Goal: Task Accomplishment & Management: Complete application form

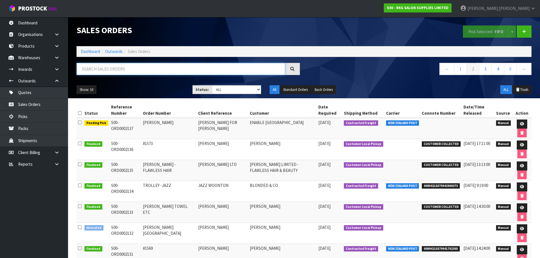
click at [100, 67] on input "text" at bounding box center [181, 69] width 209 height 12
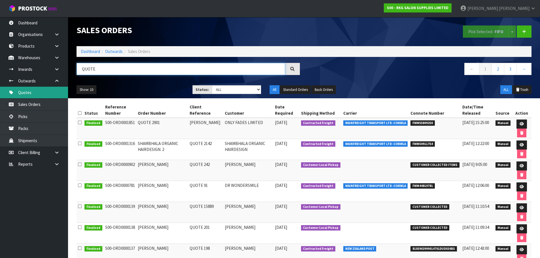
type input "QUOTE"
click at [32, 94] on link "Quotes" at bounding box center [34, 93] width 68 height 12
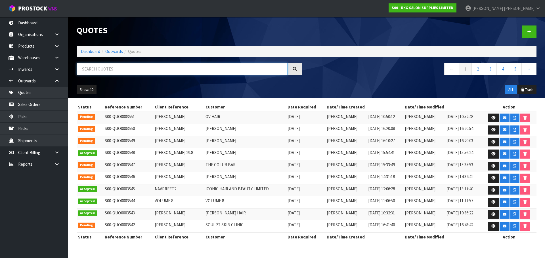
click at [107, 70] on input "text" at bounding box center [182, 69] width 211 height 12
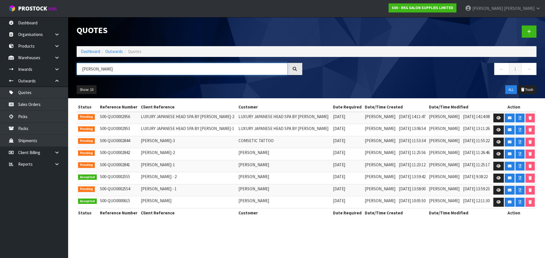
drag, startPoint x: 104, startPoint y: 69, endPoint x: 78, endPoint y: 71, distance: 25.9
click at [78, 71] on input "BRIDGET" at bounding box center [182, 69] width 211 height 12
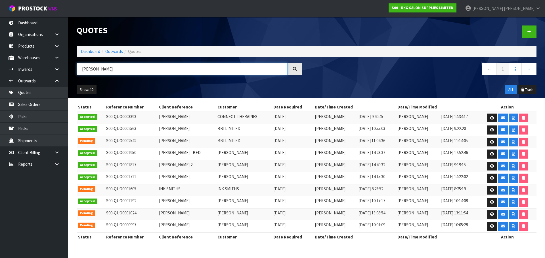
type input "SMITH"
drag, startPoint x: 34, startPoint y: 106, endPoint x: 186, endPoint y: 114, distance: 152.0
click at [35, 106] on link "Sales Orders" at bounding box center [34, 105] width 68 height 12
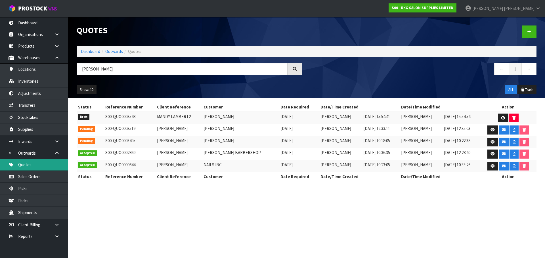
click at [24, 165] on link "Quotes" at bounding box center [34, 165] width 68 height 12
click at [59, 151] on icon at bounding box center [56, 153] width 5 height 4
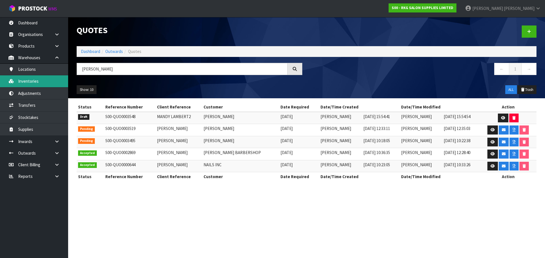
click at [27, 80] on link "Inventories" at bounding box center [34, 81] width 68 height 12
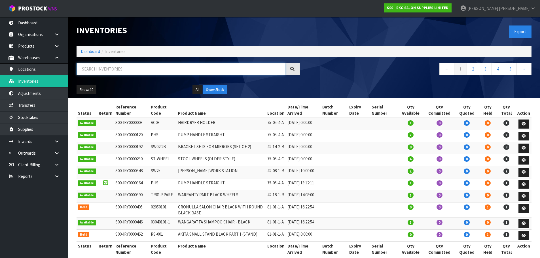
click at [106, 69] on input "text" at bounding box center [181, 69] width 209 height 12
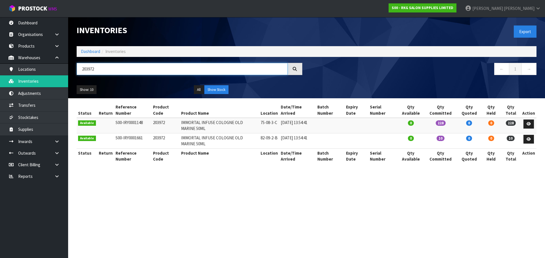
type input "203972"
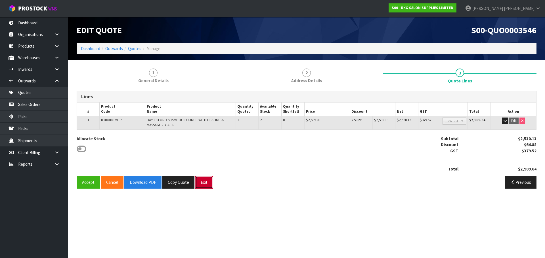
click at [204, 184] on button "Exit" at bounding box center [204, 182] width 18 height 12
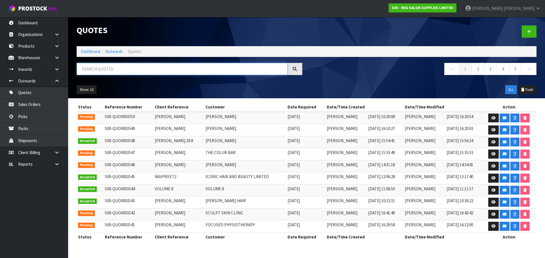
click at [102, 69] on input "text" at bounding box center [182, 69] width 211 height 12
type input "[PERSON_NAME]"
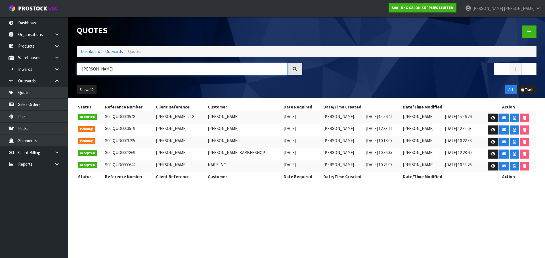
drag, startPoint x: 102, startPoint y: 69, endPoint x: 72, endPoint y: 76, distance: 30.8
click at [72, 76] on div "[PERSON_NAME]" at bounding box center [189, 71] width 234 height 16
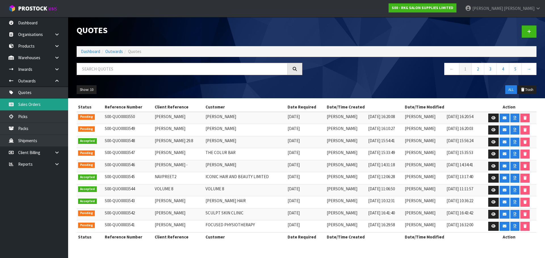
click at [30, 105] on link "Sales Orders" at bounding box center [34, 105] width 68 height 12
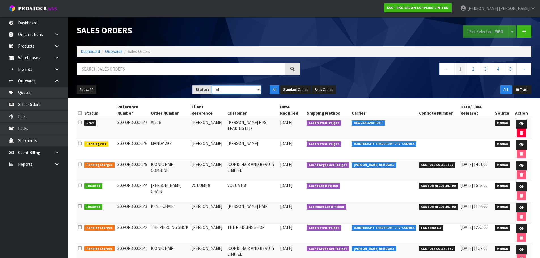
click at [258, 90] on select "Draft Pending Allocated Pending Pick Goods Picked Goods Packed Pending Charges …" at bounding box center [236, 89] width 49 height 9
select select "string:1"
click at [212, 85] on select "Draft Pending Allocated Pending Pick Goods Picked Goods Packed Pending Charges …" at bounding box center [236, 89] width 49 height 9
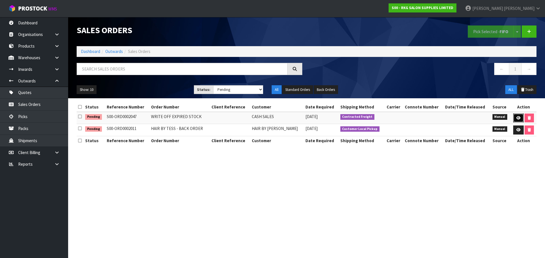
click at [516, 118] on icon at bounding box center [518, 118] width 4 height 4
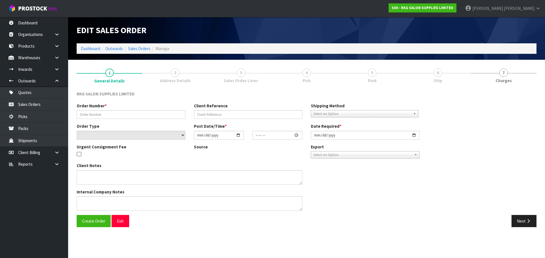
type input "WRITE OFF EXPIRED STOCK"
select select "number:0"
type input "2025-07-04"
type input "14:55:00.000"
type input "2025-07-30"
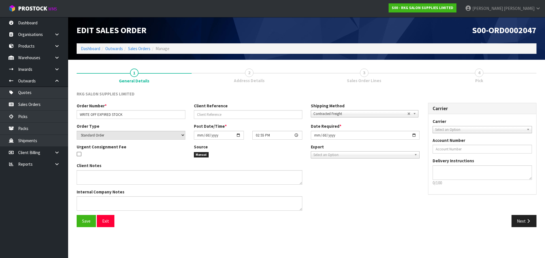
click at [370, 77] on link "3 Sales Order Lines" at bounding box center [363, 75] width 115 height 22
click at [515, 223] on button "Next" at bounding box center [523, 221] width 25 height 12
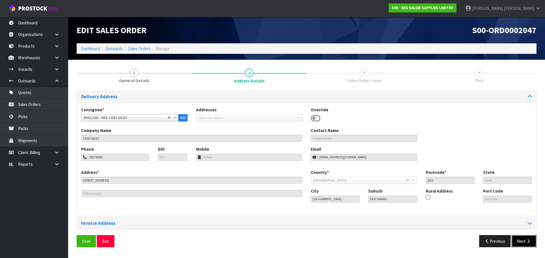
click at [519, 243] on button "Next" at bounding box center [523, 241] width 25 height 12
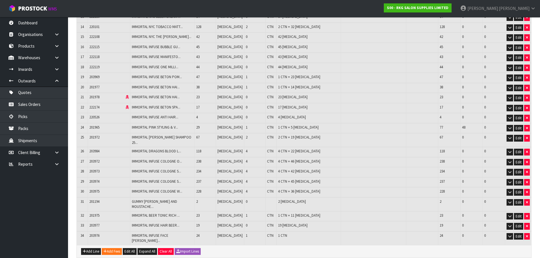
scroll to position [255, 0]
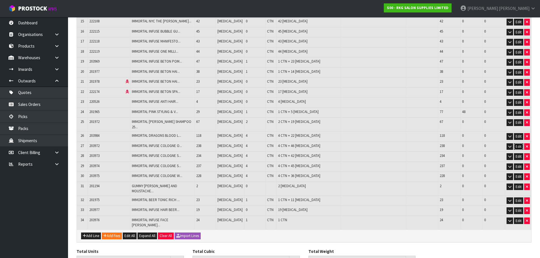
click at [518, 144] on button "Edit" at bounding box center [518, 147] width 9 height 7
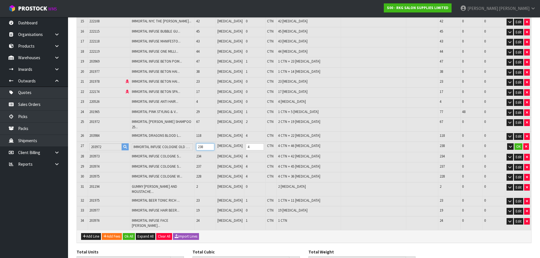
drag, startPoint x: 211, startPoint y: 127, endPoint x: 203, endPoint y: 129, distance: 8.6
click at [203, 144] on input "238" at bounding box center [205, 147] width 18 height 7
type input "2323"
type input "0.799655"
type input "426.8"
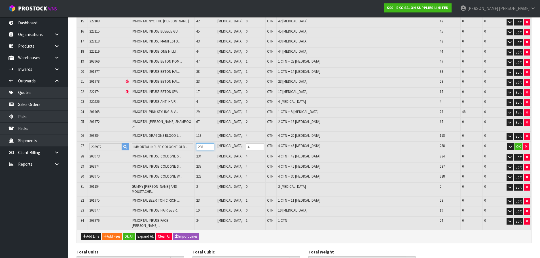
type input "2"
type input "0"
type input "2341"
type input "0.801977"
type input "427.88"
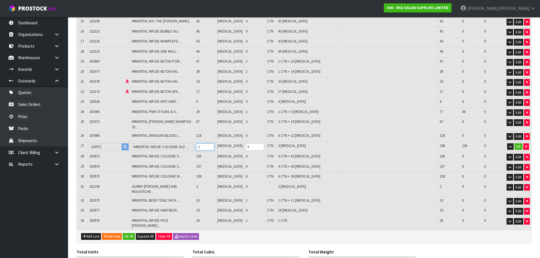
type input "20"
type input "2521"
type input "0.825197"
type input "438.68"
type input "200"
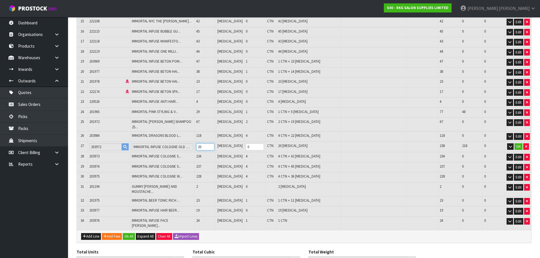
type input "4"
type input "200"
click at [519, 144] on button "OK" at bounding box center [519, 147] width 8 height 7
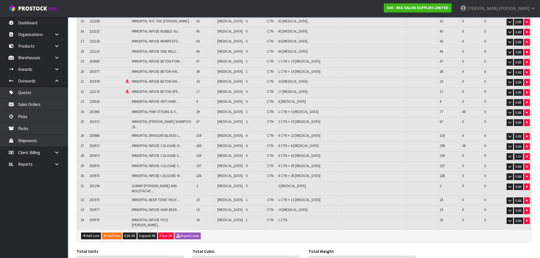
click at [518, 153] on button "Edit" at bounding box center [518, 156] width 9 height 7
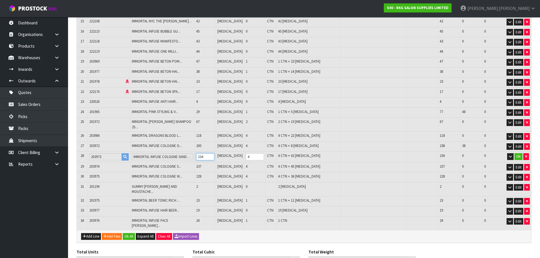
click at [199, 152] on tr "28 203973 IMMORTAL INFUSE COLOGNE SANDALWOOD 50ML 234 PCE 4 CTN 4 CTN + 42 PCE …" at bounding box center [304, 157] width 455 height 11
type input "2289"
type input "0.794805"
type input "424.76"
type input "2"
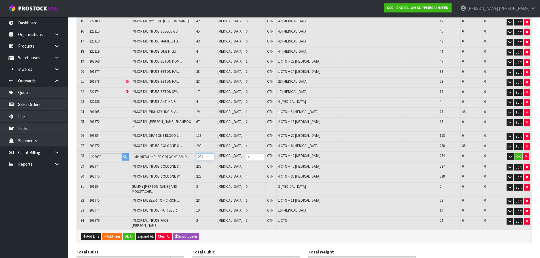
type input "0"
type input "2307"
type input "0.797163"
type input "425.84"
type input "20"
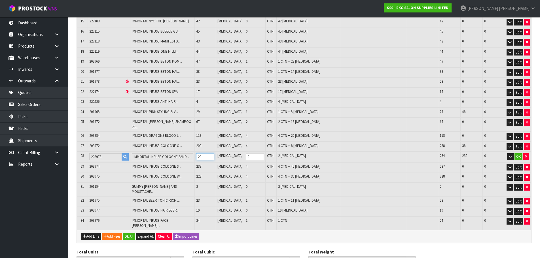
type input "2487"
type input "0.820743"
type input "436.64"
type input "200"
type input "4"
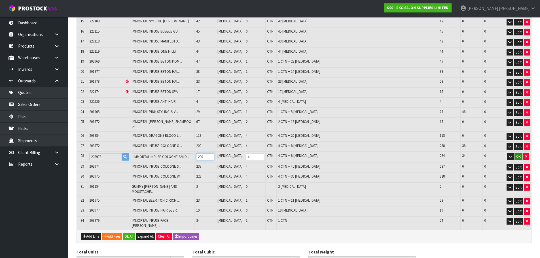
type input "200"
click at [517, 153] on button "OK" at bounding box center [519, 156] width 8 height 7
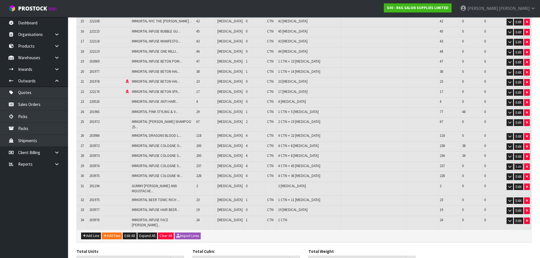
click at [519, 164] on button "Edit" at bounding box center [518, 167] width 9 height 7
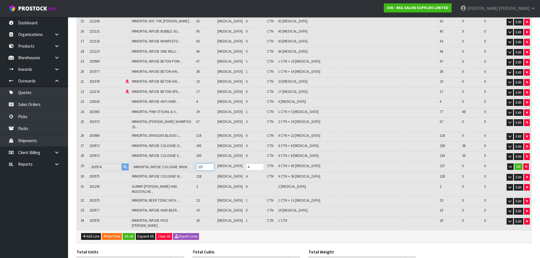
drag, startPoint x: 212, startPoint y: 150, endPoint x: 202, endPoint y: 149, distance: 10.5
click at [202, 162] on td "237" at bounding box center [205, 167] width 21 height 11
type input "2252"
type input "0.789958"
type input "422.54"
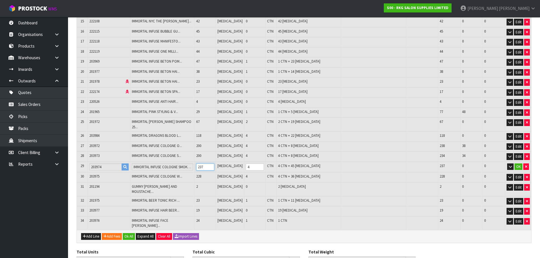
type input "2"
type input "0"
type input "2270"
type input "0.792316"
type input "423.62"
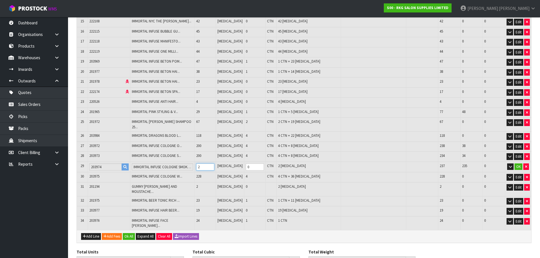
type input "20"
type input "2450"
type input "0.815896"
type input "434.42"
type input "200"
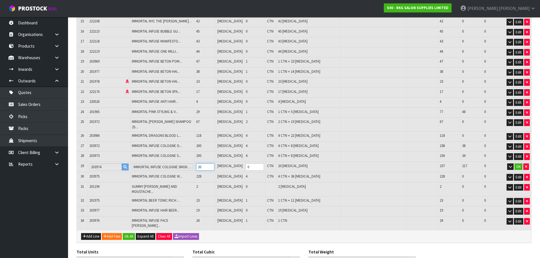
type input "4"
type input "200"
click at [519, 164] on button "OK" at bounding box center [519, 167] width 8 height 7
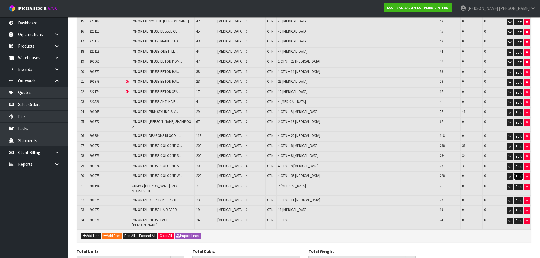
click at [519, 174] on button "Edit" at bounding box center [518, 177] width 9 height 7
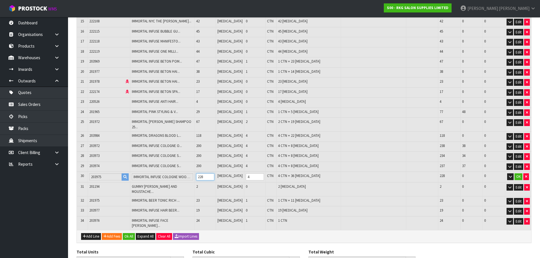
drag, startPoint x: 212, startPoint y: 157, endPoint x: 202, endPoint y: 159, distance: 10.4
click at [202, 172] on td "228" at bounding box center [205, 177] width 21 height 11
type input "2224"
type input "0.78629"
type input "420.86"
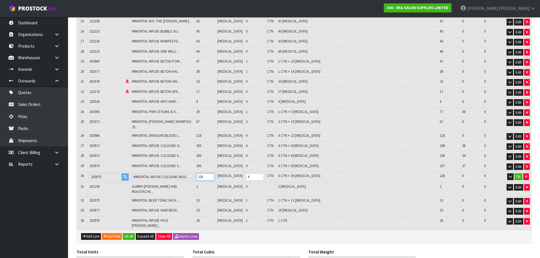
type input "2"
type input "0"
type input "2242"
type input "0.788648"
type input "421.94"
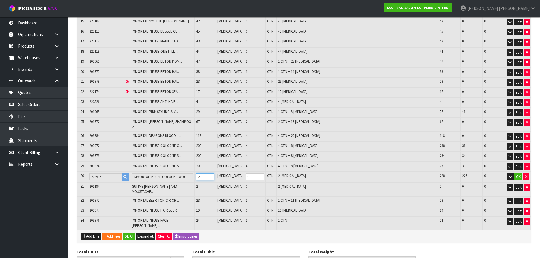
type input "20"
type input "2422"
type input "0.812228"
type input "432.74"
type input "200"
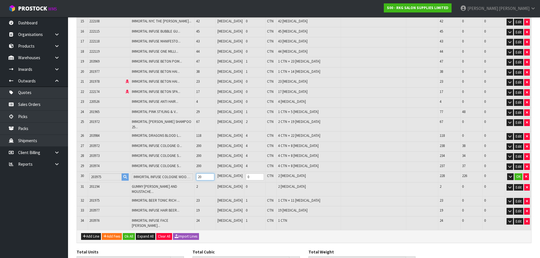
type input "4"
type input "200"
click at [521, 174] on button "OK" at bounding box center [519, 177] width 8 height 7
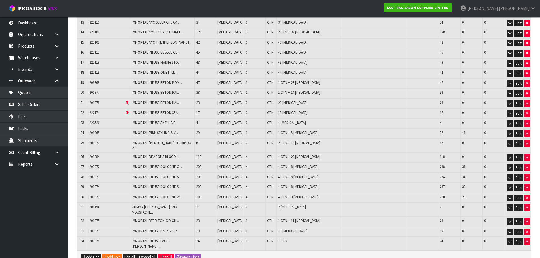
scroll to position [281, 0]
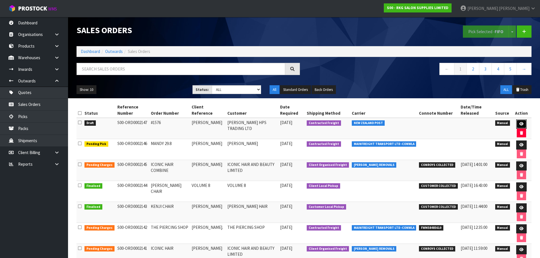
click at [520, 125] on icon at bounding box center [522, 124] width 4 height 4
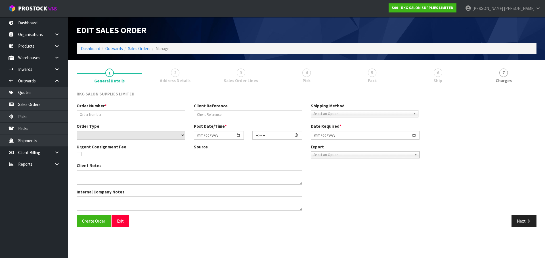
type input "#1576"
type input "[PERSON_NAME]"
select select "number:0"
type input "[DATE]"
type input "17:07:00.000"
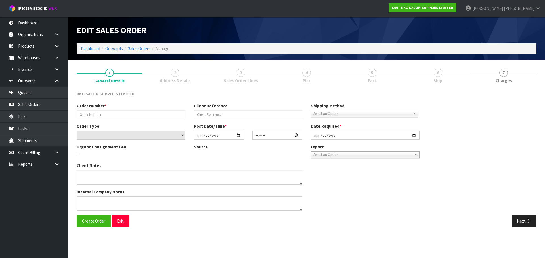
type input "[DATE]"
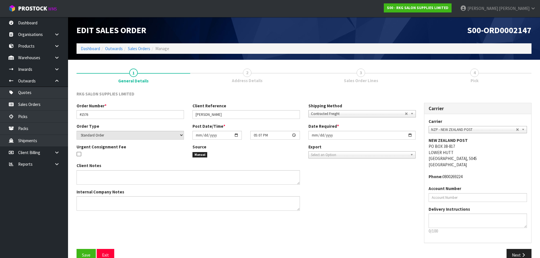
click at [246, 70] on span "2" at bounding box center [247, 73] width 9 height 9
drag, startPoint x: 517, startPoint y: 253, endPoint x: 349, endPoint y: 186, distance: 180.4
click at [516, 253] on button "Next" at bounding box center [519, 255] width 25 height 12
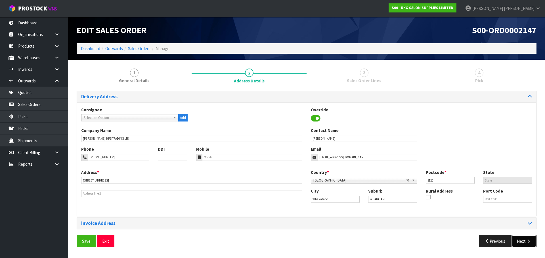
click at [525, 239] on button "Next" at bounding box center [523, 241] width 25 height 12
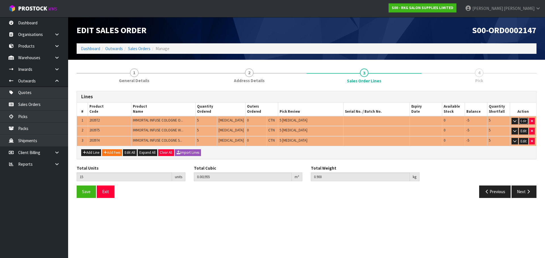
click at [522, 120] on button "Edit" at bounding box center [523, 121] width 9 height 7
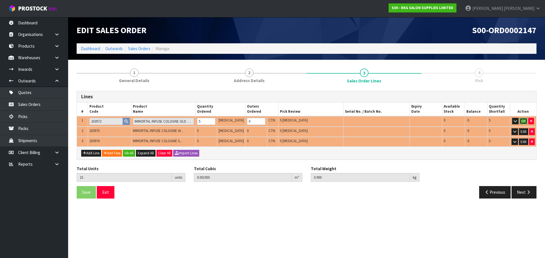
click at [521, 122] on button "OK" at bounding box center [523, 121] width 8 height 7
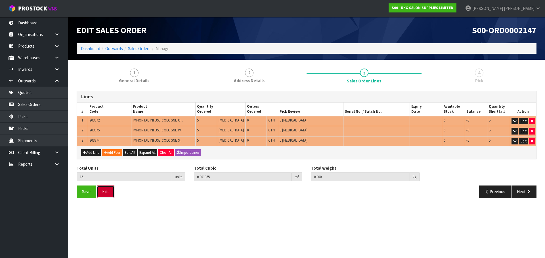
click at [107, 194] on button "Exit" at bounding box center [106, 192] width 18 height 12
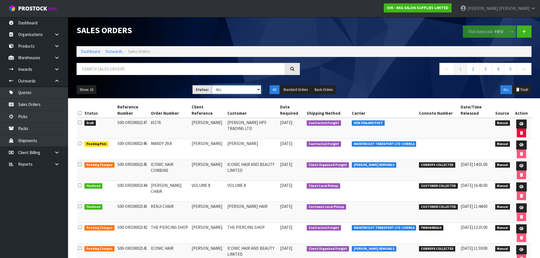
click at [258, 90] on select "Draft Pending Allocated Pending Pick Goods Picked Goods Packed Pending Charges …" at bounding box center [236, 89] width 49 height 9
click at [212, 85] on select "Draft Pending Allocated Pending Pick Goods Picked Goods Packed Pending Charges …" at bounding box center [236, 89] width 49 height 9
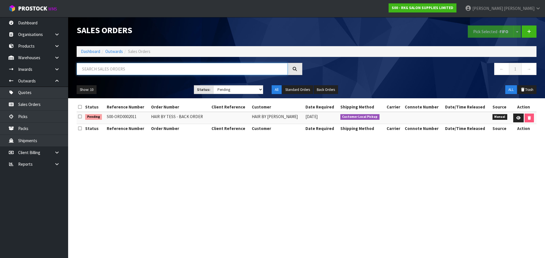
click at [114, 70] on input "text" at bounding box center [182, 69] width 211 height 12
click at [260, 89] on select "Draft Pending Allocated Pending Pick Goods Picked Goods Packed Pending Charges …" at bounding box center [238, 89] width 50 height 9
click at [213, 85] on select "Draft Pending Allocated Pending Pick Goods Picked Goods Packed Pending Charges …" at bounding box center [238, 89] width 50 height 9
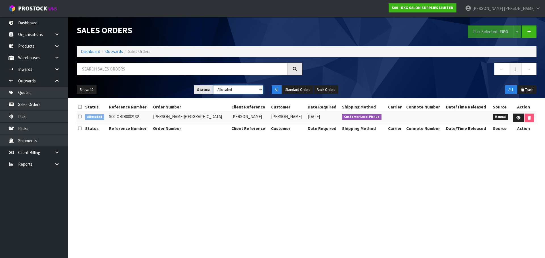
click at [260, 89] on select "Draft Pending Allocated Pending Pick Goods Picked Goods Packed Pending Charges …" at bounding box center [238, 89] width 50 height 9
select select "string:0"
click at [213, 85] on select "Draft Pending Allocated Pending Pick Goods Picked Goods Packed Pending Charges …" at bounding box center [238, 89] width 50 height 9
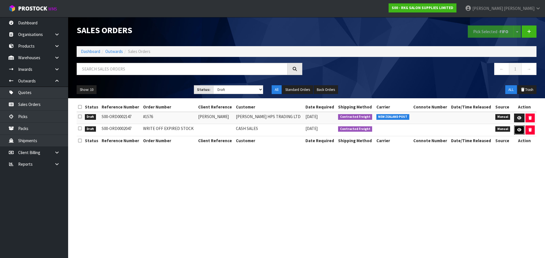
drag, startPoint x: 517, startPoint y: 131, endPoint x: 485, endPoint y: 131, distance: 31.2
click at [517, 131] on icon at bounding box center [519, 130] width 4 height 4
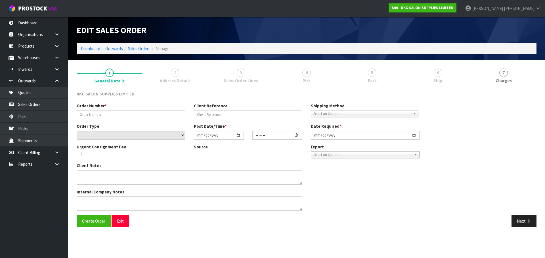
type input "WRITE OFF EXPIRED STOCK"
select select "number:0"
type input "2025-07-04"
type input "14:55:00.000"
type input "2025-07-30"
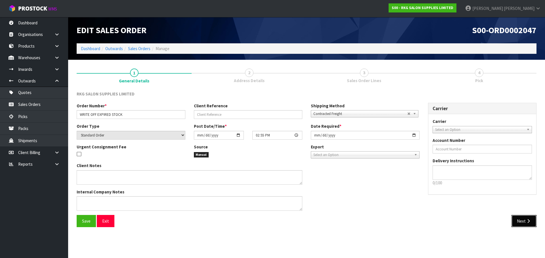
click at [522, 224] on button "Next" at bounding box center [523, 221] width 25 height 12
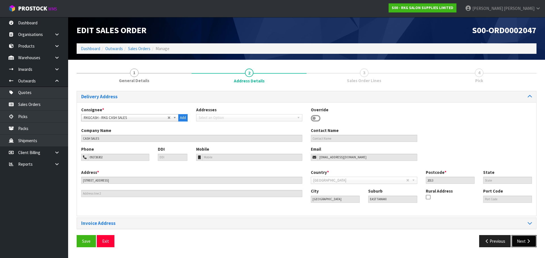
drag, startPoint x: 524, startPoint y: 242, endPoint x: 359, endPoint y: 181, distance: 175.9
click at [524, 242] on button "Next" at bounding box center [523, 241] width 25 height 12
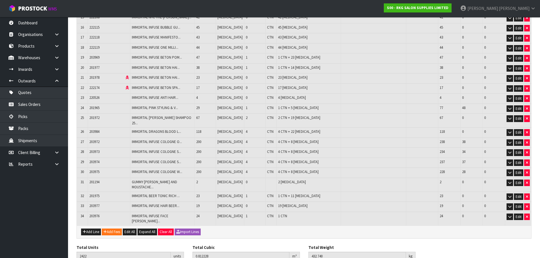
scroll to position [260, 0]
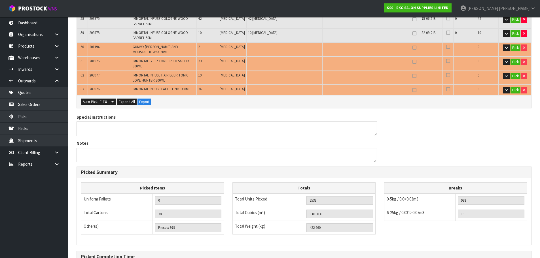
scroll to position [967, 0]
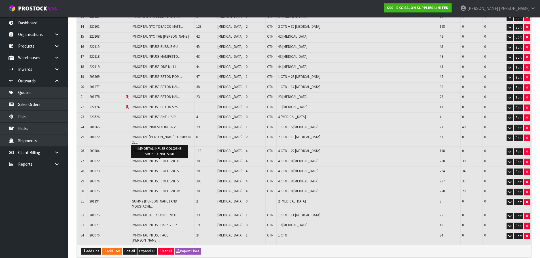
scroll to position [232, 0]
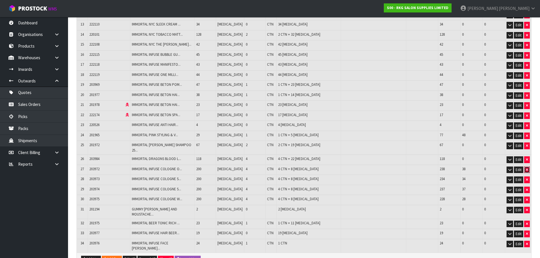
click at [528, 168] on icon "button" at bounding box center [527, 170] width 2 height 4
type input "2222"
type input "0.786428"
type input "420.74"
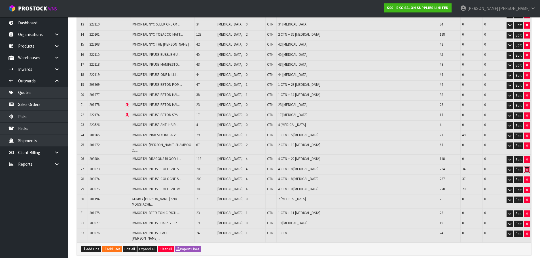
click at [527, 168] on icon "button" at bounding box center [527, 170] width 2 height 4
type input "2022"
type input "0.760228"
type input "408.74"
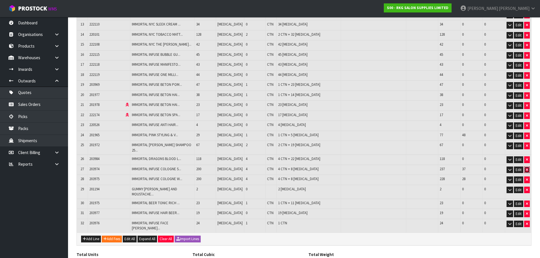
click at [528, 167] on button "button" at bounding box center [527, 170] width 6 height 7
type input "1822"
type input "0.734028"
type input "396.74"
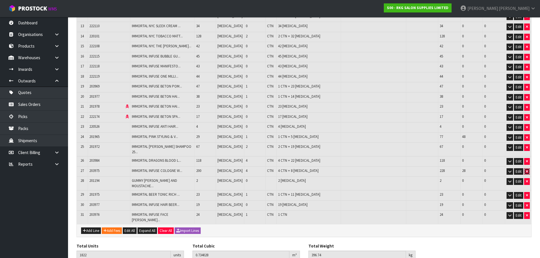
click at [526, 170] on icon "button" at bounding box center [527, 172] width 2 height 4
type input "1622"
type input "0.707828"
type input "384.74"
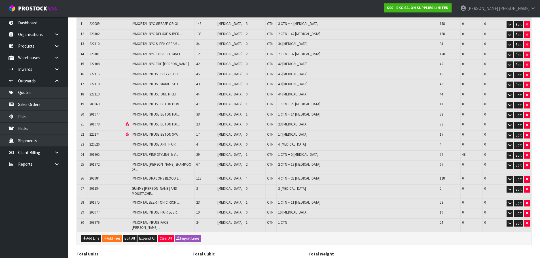
scroll to position [220, 0]
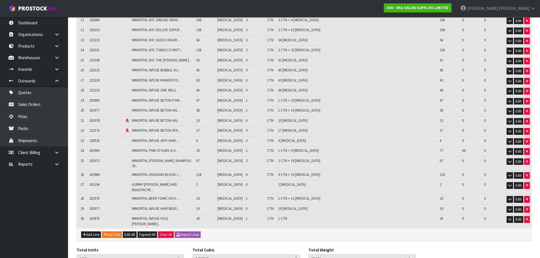
scroll to position [241, 0]
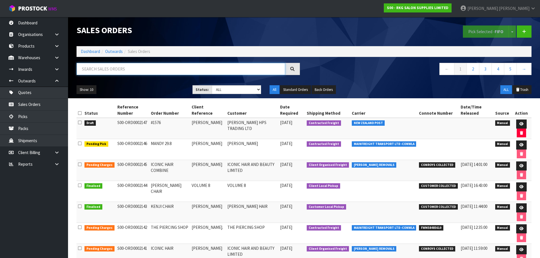
click at [117, 70] on input "text" at bounding box center [181, 69] width 209 height 12
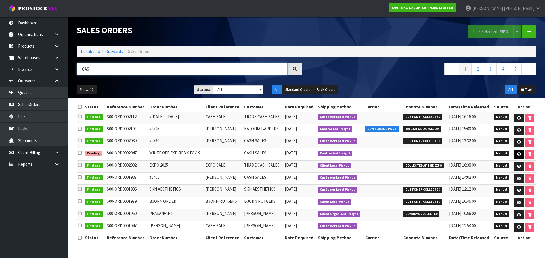
type input "CAS"
click at [517, 155] on icon at bounding box center [519, 155] width 4 height 4
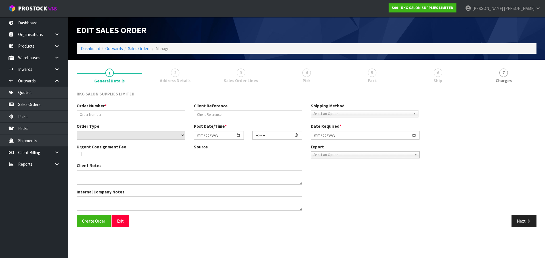
type input "WRITE OFF EXPIRED STOCK"
select select "number:0"
type input "2025-07-04"
type input "14:55:00.000"
type input "2025-07-30"
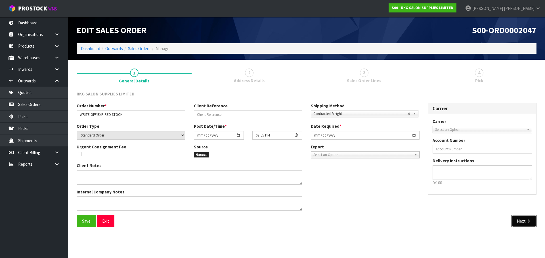
drag, startPoint x: 522, startPoint y: 220, endPoint x: 419, endPoint y: 197, distance: 105.8
click at [522, 220] on button "Next" at bounding box center [523, 221] width 25 height 12
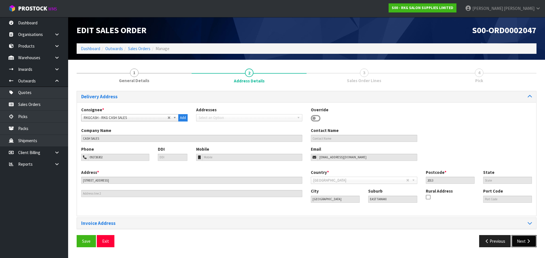
drag, startPoint x: 519, startPoint y: 239, endPoint x: 463, endPoint y: 213, distance: 62.1
click at [519, 239] on button "Next" at bounding box center [523, 241] width 25 height 12
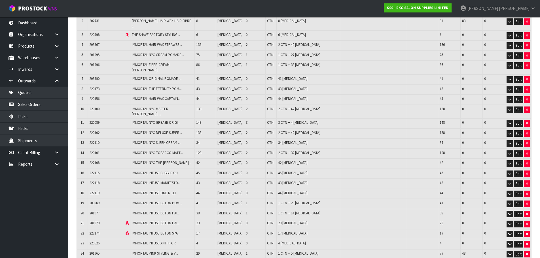
scroll to position [220, 0]
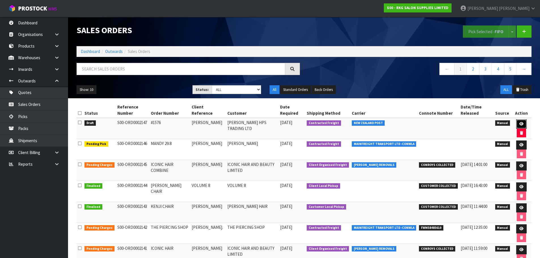
drag, startPoint x: 522, startPoint y: 123, endPoint x: 494, endPoint y: 121, distance: 27.3
click at [522, 123] on icon at bounding box center [522, 124] width 4 height 4
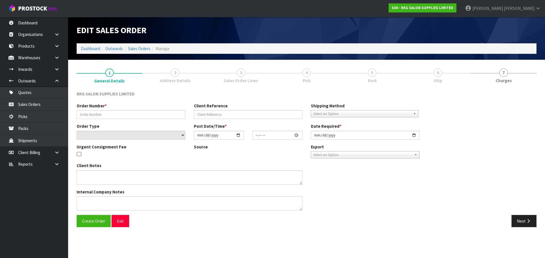
type input "#1576"
type input "CHERRY SANTOS"
select select "number:0"
type input "2025-09-01"
type input "17:07:00.000"
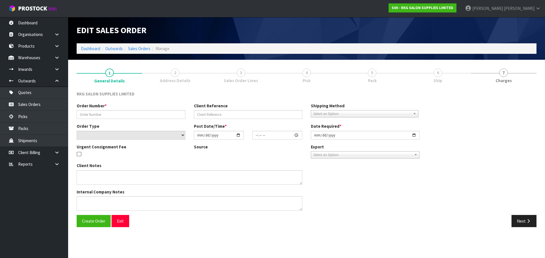
type input "2025-09-01"
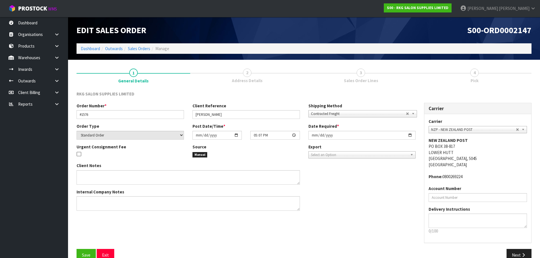
scroll to position [12, 0]
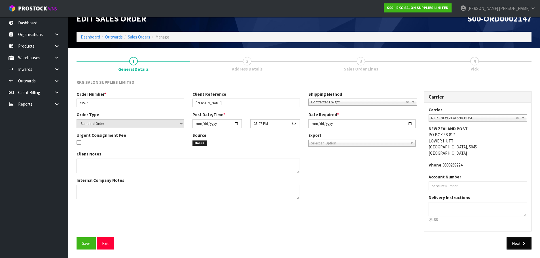
click at [526, 246] on button "Next" at bounding box center [519, 244] width 25 height 12
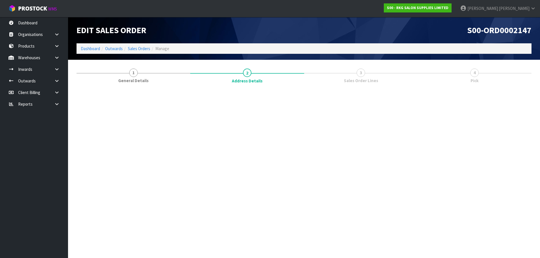
scroll to position [0, 0]
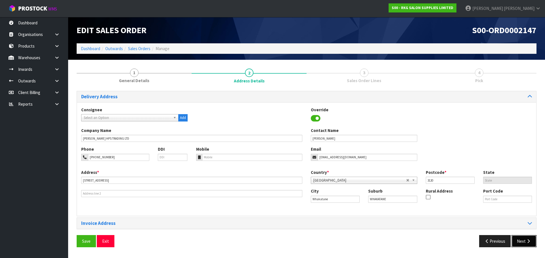
click at [525, 242] on button "Next" at bounding box center [523, 241] width 25 height 12
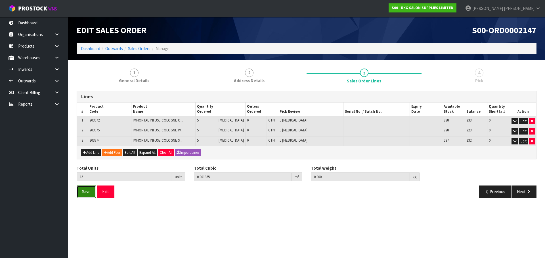
click at [87, 191] on span "Save" at bounding box center [86, 191] width 9 height 5
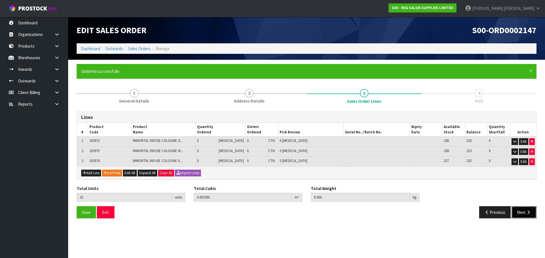
click at [525, 215] on button "Next" at bounding box center [523, 213] width 25 height 12
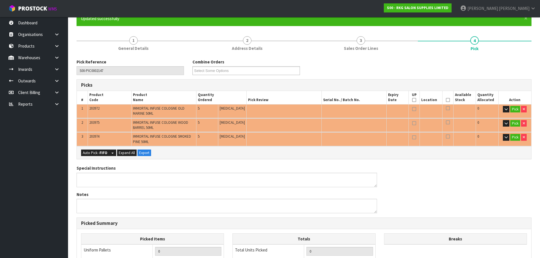
scroll to position [57, 0]
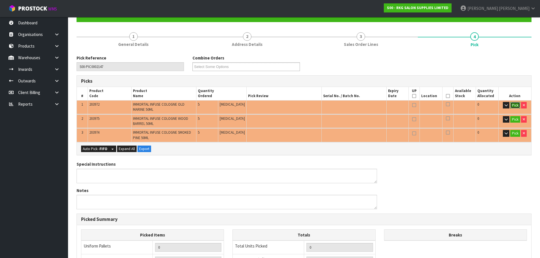
click at [515, 104] on button "Pick" at bounding box center [516, 105] width 10 height 7
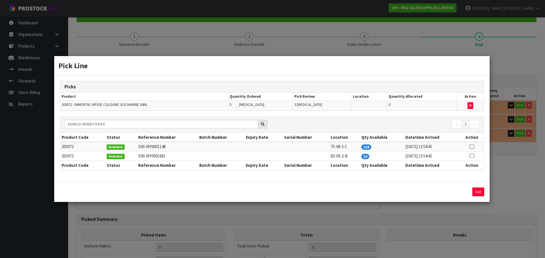
click at [472, 147] on icon at bounding box center [471, 147] width 5 height 0
click at [457, 191] on button "Assign Pick" at bounding box center [458, 192] width 23 height 9
type input "Piece x 5"
type input "5"
type input "0.000645"
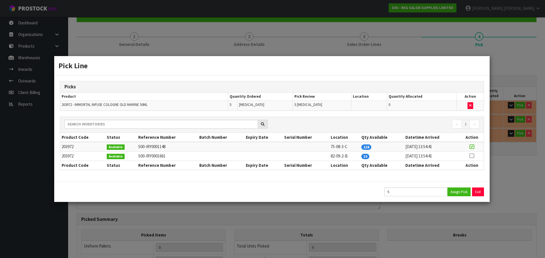
type input "0.3"
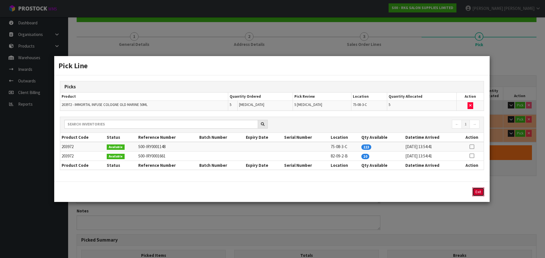
click at [477, 193] on button "Exit" at bounding box center [478, 192] width 12 height 9
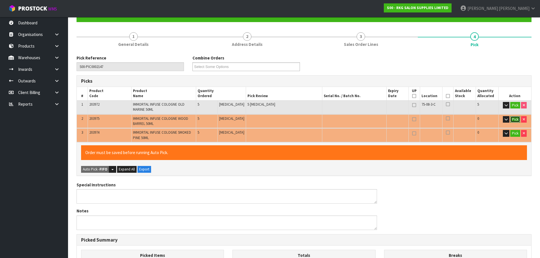
click at [515, 119] on button "Pick" at bounding box center [516, 119] width 10 height 7
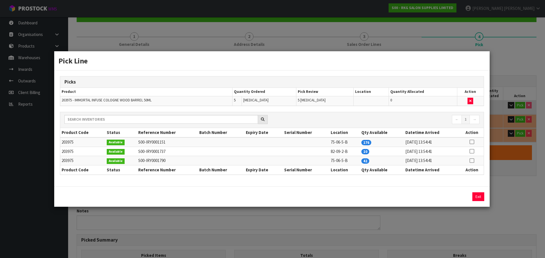
click at [471, 142] on icon at bounding box center [471, 142] width 5 height 0
click at [462, 196] on button "Assign Pick" at bounding box center [458, 197] width 23 height 9
type input "Piece x 10"
type input "10"
type input "0.0013"
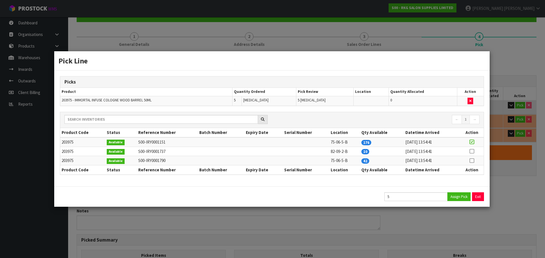
type input "0.6"
click at [476, 195] on button "Exit" at bounding box center [478, 197] width 12 height 9
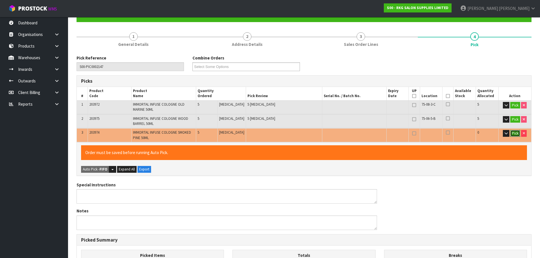
click at [511, 133] on button "Pick" at bounding box center [516, 133] width 10 height 7
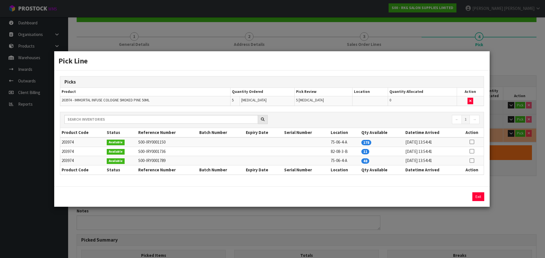
click at [471, 142] on icon at bounding box center [471, 142] width 5 height 0
click at [455, 197] on button "Assign Pick" at bounding box center [458, 197] width 23 height 9
type input "Piece x 15"
type input "15"
type input "0.001955"
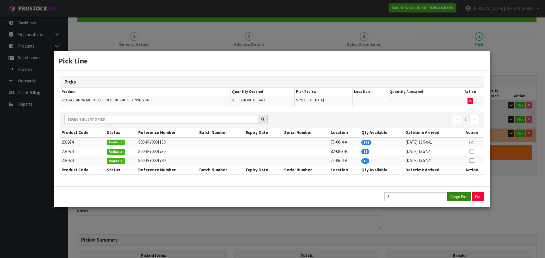
type input "0.9"
drag, startPoint x: 478, startPoint y: 197, endPoint x: 468, endPoint y: 193, distance: 10.9
click at [478, 197] on button "Exit" at bounding box center [478, 197] width 12 height 9
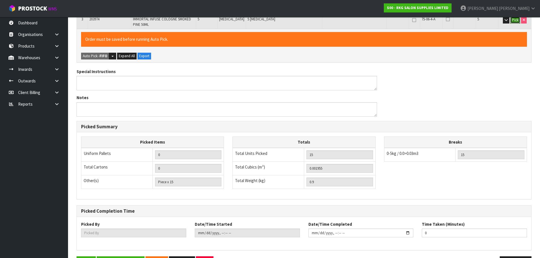
scroll to position [189, 0]
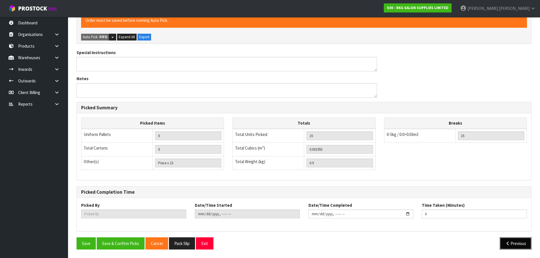
click at [505, 244] on icon "button" at bounding box center [507, 244] width 5 height 4
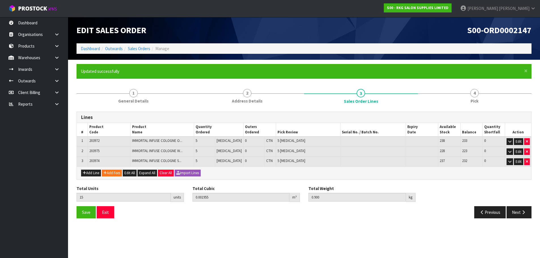
scroll to position [0, 0]
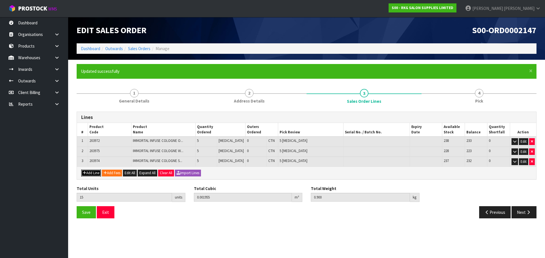
click at [93, 172] on button "Add Line" at bounding box center [91, 173] width 20 height 7
type input "0"
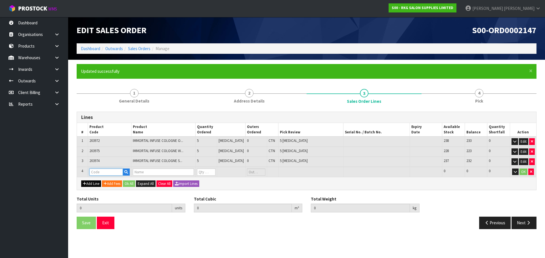
click at [94, 170] on input "text" at bounding box center [105, 172] width 33 height 7
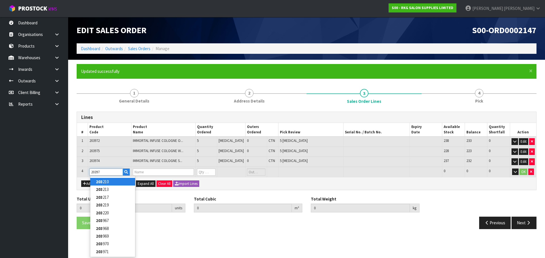
type input "203973"
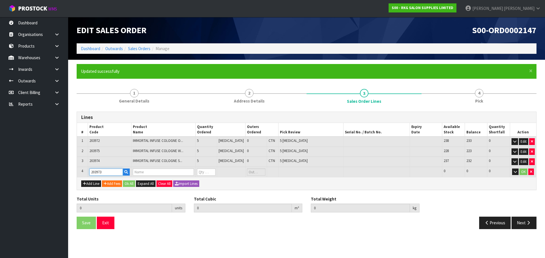
type input "15"
type input "0.001955"
type input "0.9"
type input "IMMORTAL INFUSE COLOGNE SANDALWOOD 50ML"
type input "0"
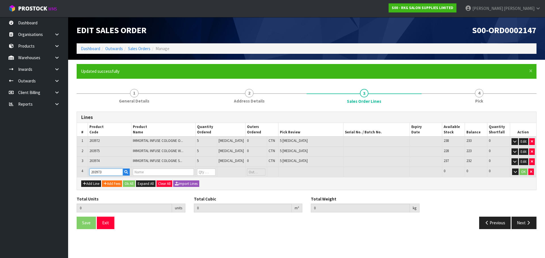
type input "0"
type input "203973"
type input "16"
type input "0.002086"
type input "0.96"
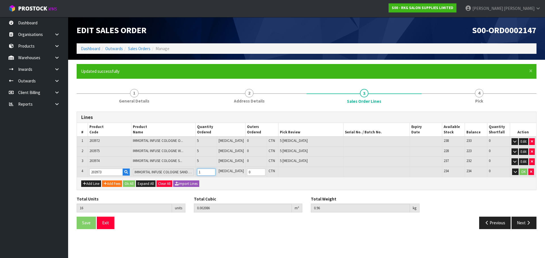
type input "1"
click at [215, 171] on input "1" at bounding box center [206, 172] width 18 height 7
type input "17"
type input "0.002217"
type input "1.02"
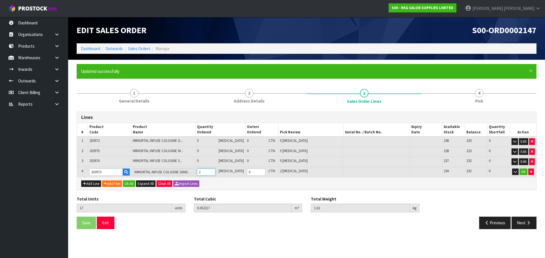
type input "2"
click at [215, 171] on input "2" at bounding box center [206, 172] width 18 height 7
type input "18"
type input "0.002348"
type input "1.08"
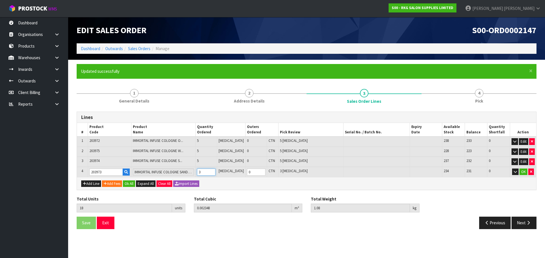
type input "3"
click at [215, 171] on input "3" at bounding box center [206, 172] width 18 height 7
type input "19"
type input "0.002479"
type input "1.14"
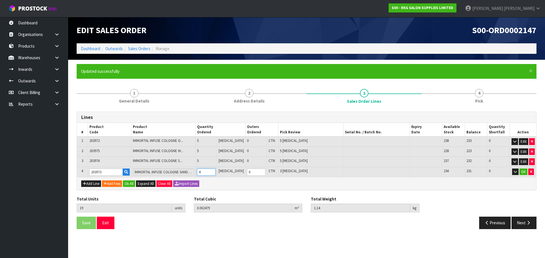
type input "4"
click at [215, 171] on input "4" at bounding box center [206, 172] width 18 height 7
type input "20"
type input "0.00261"
type input "1.2"
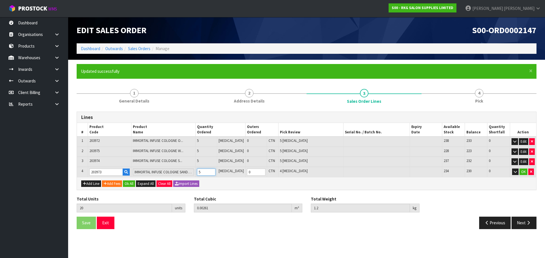
type input "5"
click at [215, 171] on input "5" at bounding box center [206, 172] width 18 height 7
click at [522, 172] on button "OK" at bounding box center [523, 172] width 8 height 7
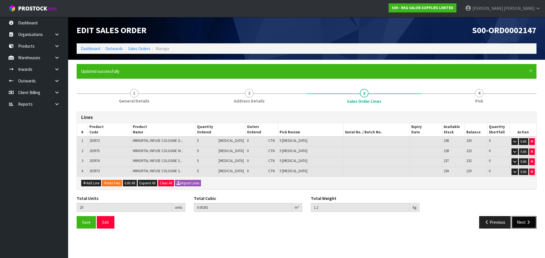
click at [525, 224] on button "Next" at bounding box center [523, 222] width 25 height 12
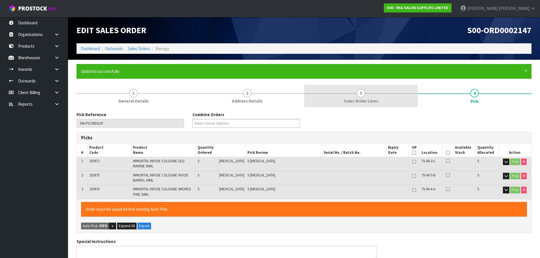
click at [360, 95] on span "3" at bounding box center [361, 93] width 9 height 9
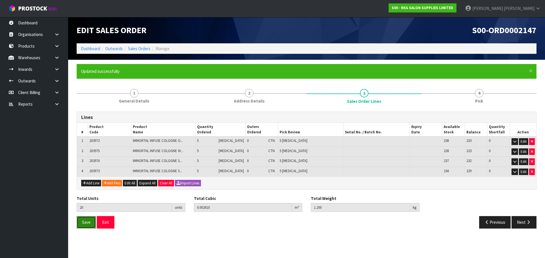
click at [90, 224] on button "Save" at bounding box center [86, 222] width 19 height 12
click at [519, 224] on button "Next" at bounding box center [523, 222] width 25 height 12
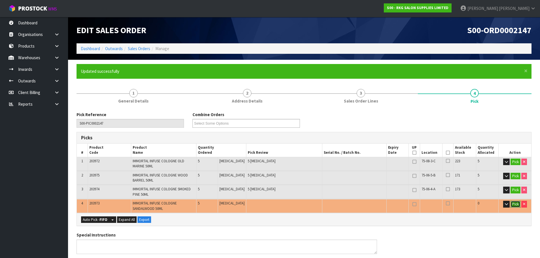
click at [517, 204] on button "Pick" at bounding box center [516, 204] width 10 height 7
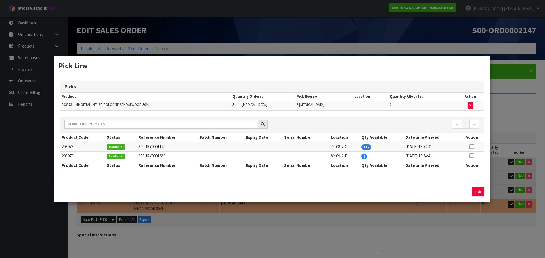
click at [471, 147] on icon at bounding box center [471, 147] width 5 height 0
click at [454, 192] on button "Assign Pick" at bounding box center [458, 192] width 23 height 9
type input "Piece x 20"
type input "20"
type input "0.00261"
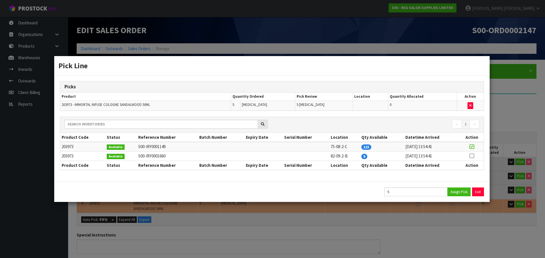
type input "1.2"
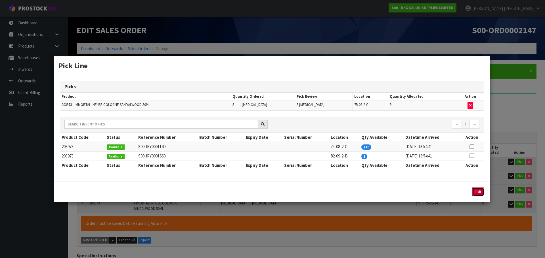
click at [478, 193] on button "Exit" at bounding box center [478, 192] width 12 height 9
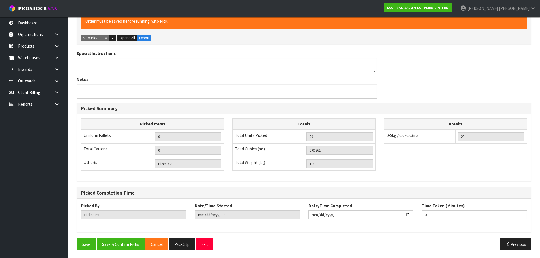
scroll to position [203, 0]
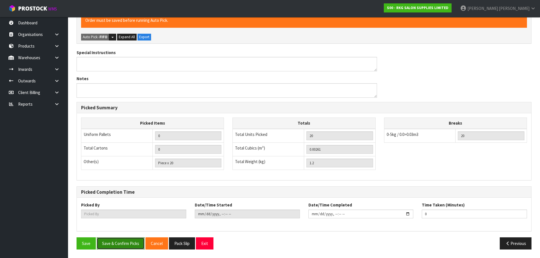
click at [125, 244] on button "Save & Confirm Picks" at bounding box center [121, 244] width 48 height 12
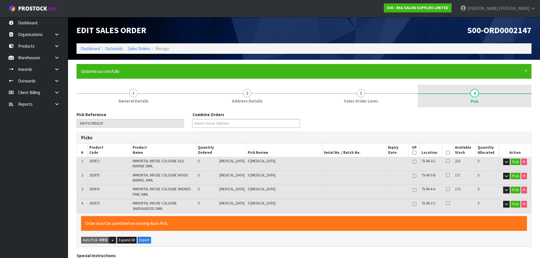
type input "[PERSON_NAME]"
type input "[DATE]T10:39:54"
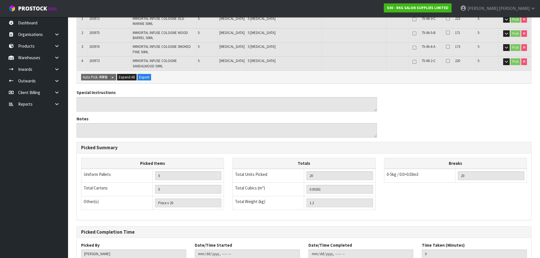
scroll to position [183, 0]
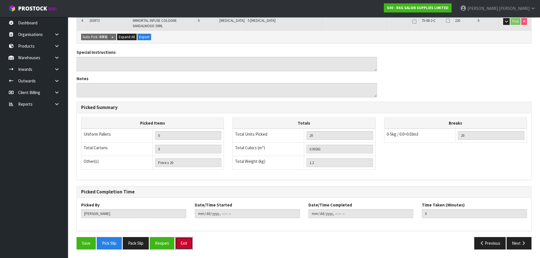
click at [178, 243] on button "Exit" at bounding box center [184, 243] width 18 height 12
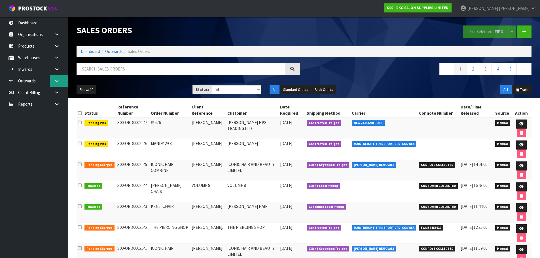
click at [57, 81] on icon at bounding box center [56, 81] width 5 height 4
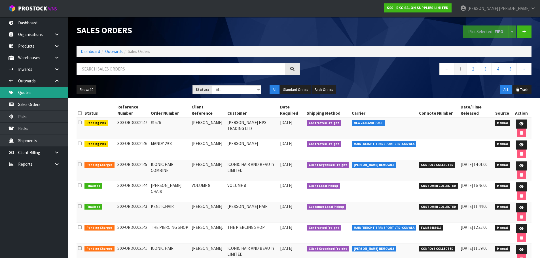
click at [25, 93] on link "Quotes" at bounding box center [34, 93] width 68 height 12
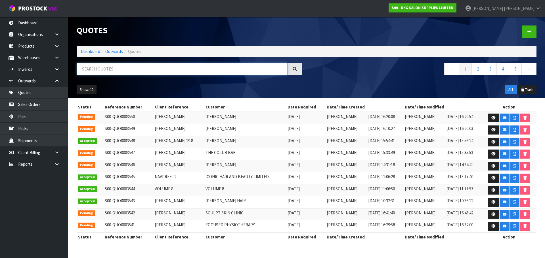
click at [89, 69] on input "text" at bounding box center [182, 69] width 211 height 12
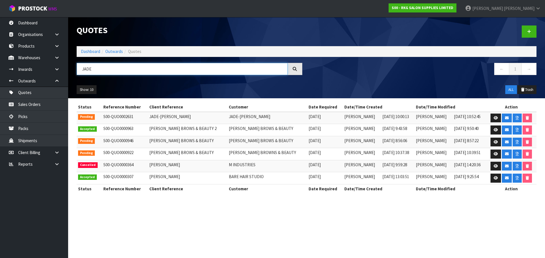
drag, startPoint x: 93, startPoint y: 68, endPoint x: 76, endPoint y: 68, distance: 17.0
click at [76, 68] on div "JADE" at bounding box center [189, 71] width 234 height 16
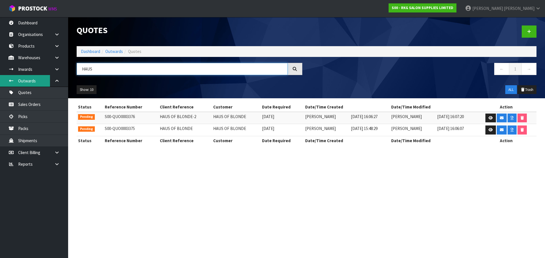
type input "HAUS"
click at [490, 119] on icon at bounding box center [490, 118] width 4 height 4
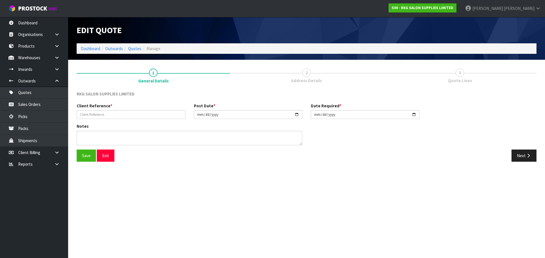
type input "HAUS OF BLONDE-2"
type input "[DATE]"
type textarea "FURNITURE REMOVER"
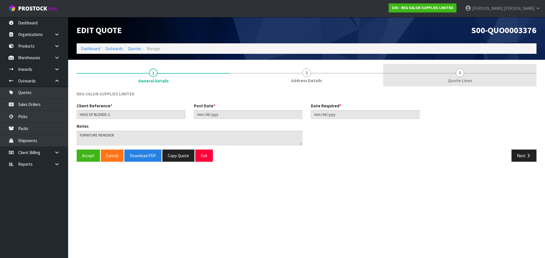
click at [458, 74] on span "3" at bounding box center [459, 73] width 9 height 9
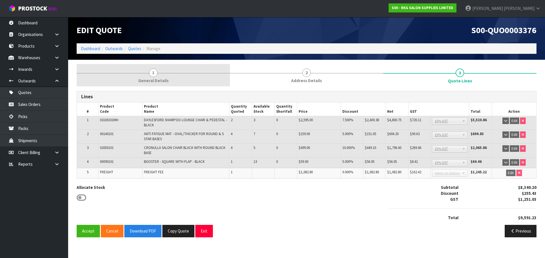
click at [156, 69] on link "1 General Details" at bounding box center [153, 75] width 153 height 22
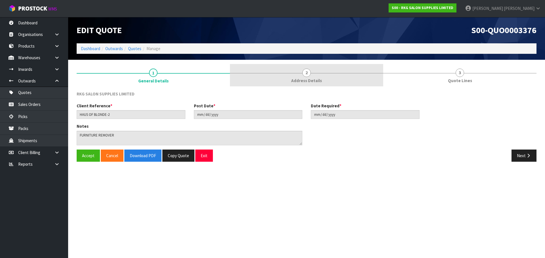
click at [302, 75] on link "2 Address Details" at bounding box center [306, 75] width 153 height 22
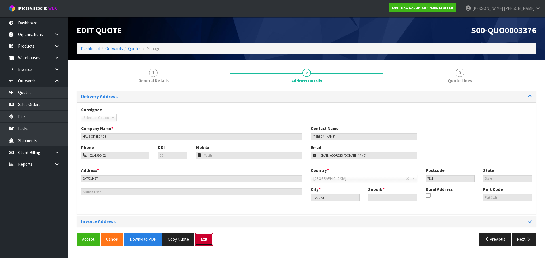
click at [204, 240] on button "Exit" at bounding box center [204, 239] width 18 height 12
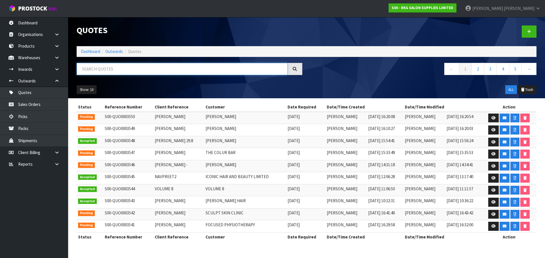
click at [121, 72] on input "text" at bounding box center [182, 69] width 211 height 12
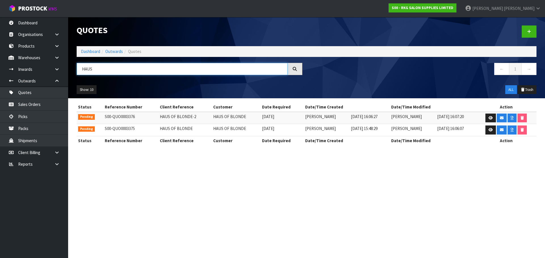
type input "HAUS"
click at [24, 103] on link "Sales Orders" at bounding box center [34, 105] width 68 height 12
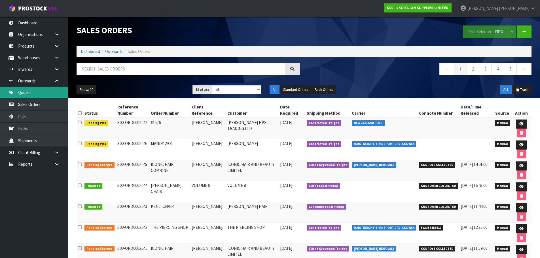
click at [25, 91] on link "Quotes" at bounding box center [34, 93] width 68 height 12
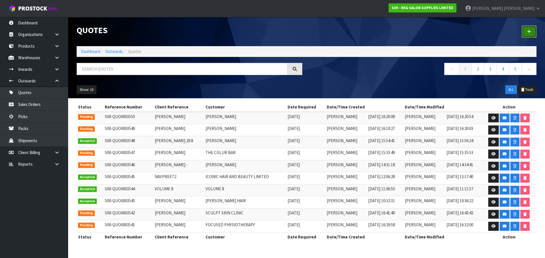
click at [529, 32] on icon at bounding box center [529, 32] width 4 height 4
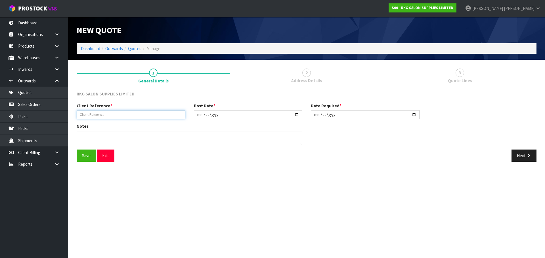
click at [104, 112] on input "text" at bounding box center [131, 114] width 109 height 9
type input "[PERSON_NAME]"
click at [84, 155] on button "Save" at bounding box center [86, 156] width 19 height 12
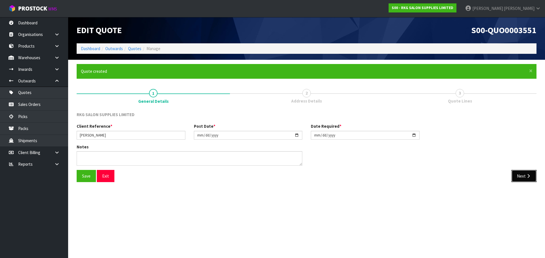
click at [521, 175] on button "Next" at bounding box center [523, 176] width 25 height 12
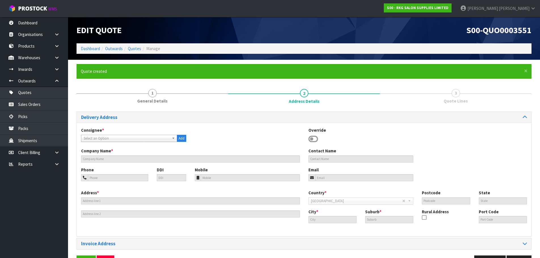
click at [314, 139] on icon at bounding box center [314, 139] width 10 height 9
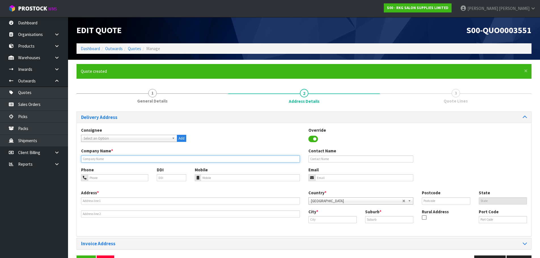
click at [94, 158] on input "text" at bounding box center [190, 159] width 219 height 7
type input "OV HAIR"
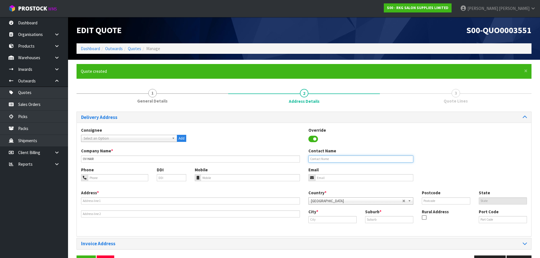
click at [331, 159] on input "text" at bounding box center [361, 159] width 105 height 7
type input "[PERSON_NAME]"
click at [324, 177] on input "email" at bounding box center [364, 177] width 98 height 7
paste input "ovintovkina@yahoo.com"
type input "ovintovkina@yahoo.com"
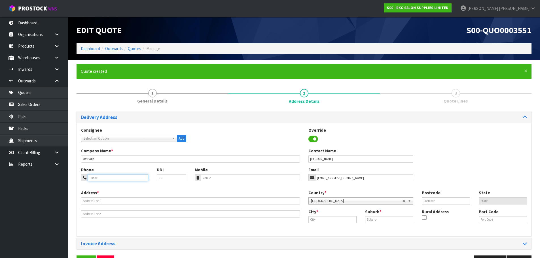
click at [98, 176] on input "tel" at bounding box center [118, 177] width 60 height 7
type input "021-148-3304"
click at [91, 196] on div "Address *" at bounding box center [190, 204] width 227 height 28
click at [91, 199] on input "text" at bounding box center [190, 201] width 219 height 7
type input "20 LOCKHEED ST"
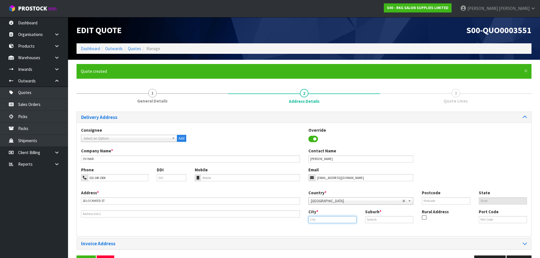
click at [322, 219] on input "text" at bounding box center [333, 219] width 48 height 7
click at [319, 233] on link "Auckl and" at bounding box center [331, 230] width 45 height 8
type input "Auckland"
click at [373, 222] on input "text" at bounding box center [389, 219] width 48 height 7
type input "HOBSONVILLE"
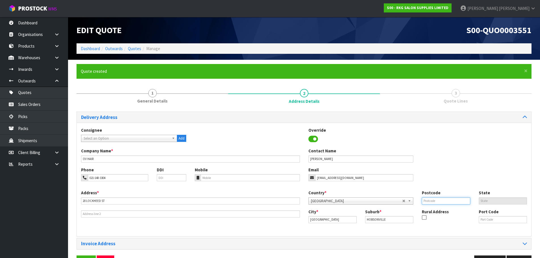
click at [431, 202] on input "text" at bounding box center [446, 201] width 48 height 7
type input "0618"
click at [446, 169] on div "Phone 021-148-3304 DDI Mobile Email ovintovkina@yahoo.com" at bounding box center [304, 178] width 455 height 23
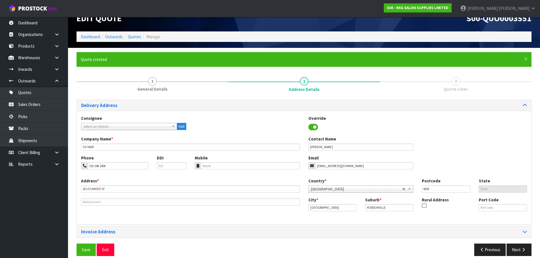
scroll to position [18, 0]
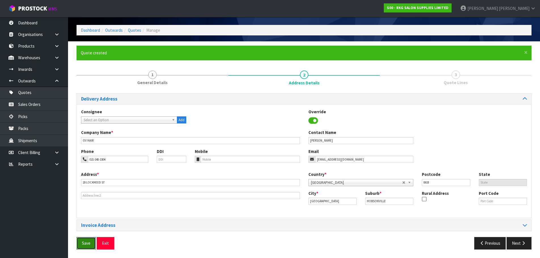
click at [86, 241] on button "Save" at bounding box center [86, 243] width 19 height 12
click at [521, 242] on button "Next" at bounding box center [519, 243] width 25 height 12
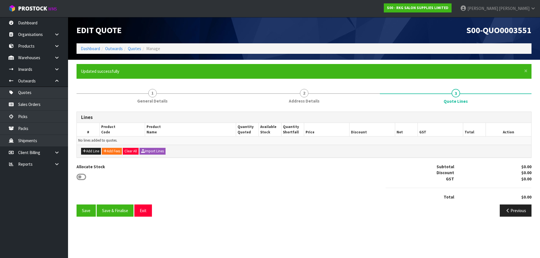
scroll to position [0, 0]
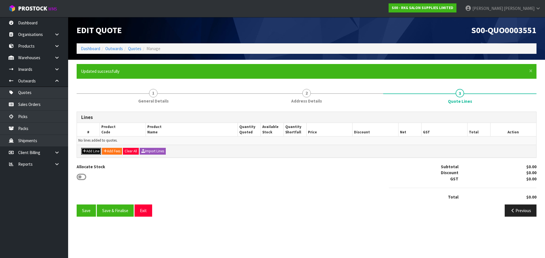
click at [90, 152] on button "Add Line" at bounding box center [91, 151] width 20 height 7
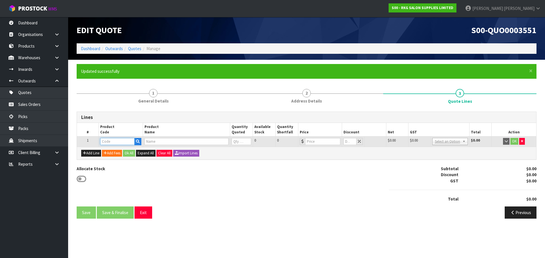
click at [112, 142] on input "text" at bounding box center [117, 141] width 34 height 7
type input "0801"
click at [111, 161] on strong "0801" at bounding box center [110, 158] width 9 height 5
type input "08010101"
type input "ZEPHYR HAIR TROLLEY"
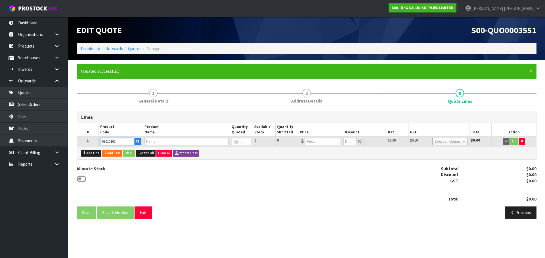
type input "0"
type input "189"
type input "0"
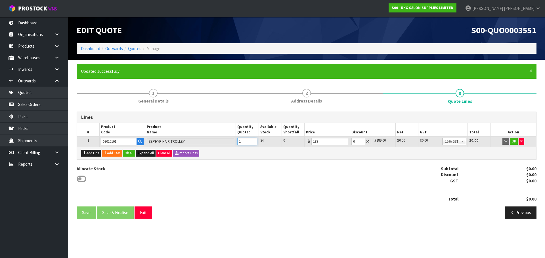
type input "1"
click at [253, 140] on input "1" at bounding box center [247, 141] width 20 height 7
click at [512, 142] on button "OK" at bounding box center [513, 141] width 8 height 7
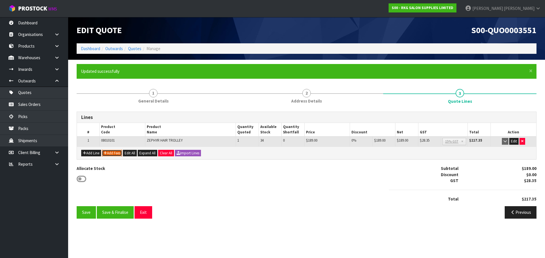
click at [117, 155] on button "Add Fees" at bounding box center [112, 153] width 20 height 7
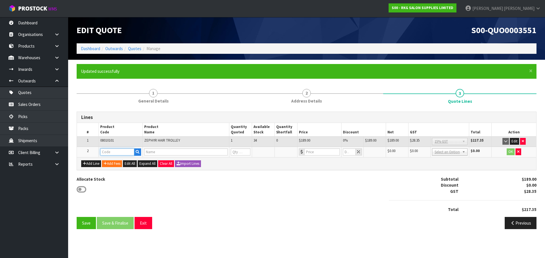
click at [114, 153] on input "text" at bounding box center [117, 152] width 34 height 7
type input "FRE"
click at [115, 161] on link "FRE IGHT" at bounding box center [122, 162] width 45 height 8
type input "FREIGHT"
type input "FREIGHT FEE"
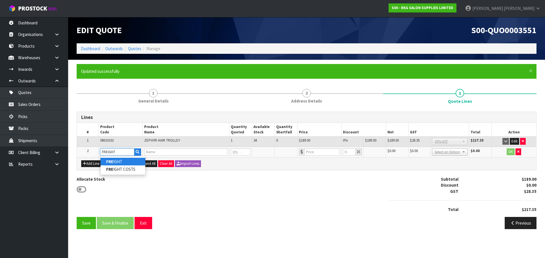
type input "1"
type input "0"
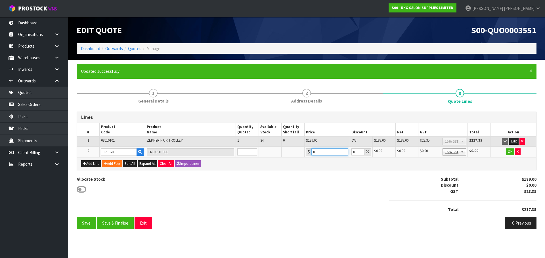
drag, startPoint x: 321, startPoint y: 153, endPoint x: 306, endPoint y: 154, distance: 15.1
click at [306, 154] on div "0" at bounding box center [327, 152] width 42 height 7
drag, startPoint x: 321, startPoint y: 151, endPoint x: 311, endPoint y: 151, distance: 9.6
click at [311, 151] on input "62" at bounding box center [329, 152] width 37 height 7
type input "61"
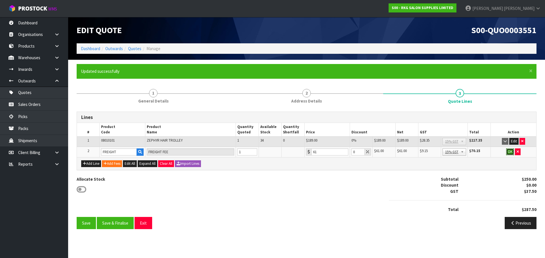
click at [510, 151] on button "OK" at bounding box center [510, 152] width 8 height 7
click at [507, 152] on button "Edit" at bounding box center [509, 152] width 9 height 7
drag, startPoint x: 321, startPoint y: 151, endPoint x: 306, endPoint y: 152, distance: 14.8
click at [306, 152] on div "61" at bounding box center [327, 152] width 42 height 7
type input "60"
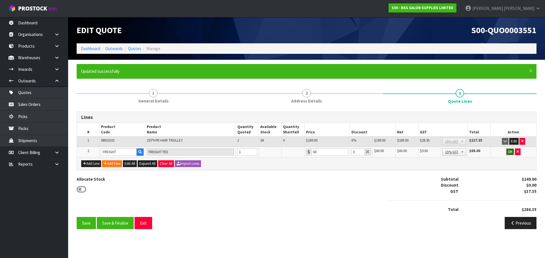
click at [509, 152] on button "OK" at bounding box center [510, 152] width 8 height 7
click at [510, 151] on button "Edit" at bounding box center [509, 152] width 9 height 7
click at [323, 153] on input "60" at bounding box center [329, 152] width 37 height 7
drag, startPoint x: 327, startPoint y: 151, endPoint x: 309, endPoint y: 152, distance: 18.2
click at [309, 152] on div "60.50" at bounding box center [327, 152] width 42 height 7
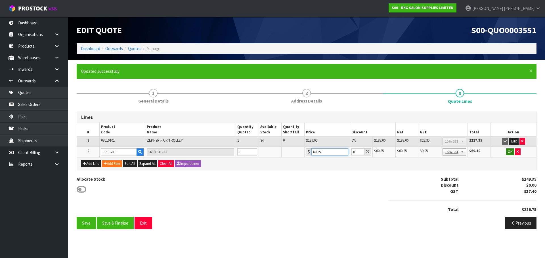
type input "60.35"
click at [508, 153] on button "OK" at bounding box center [510, 152] width 8 height 7
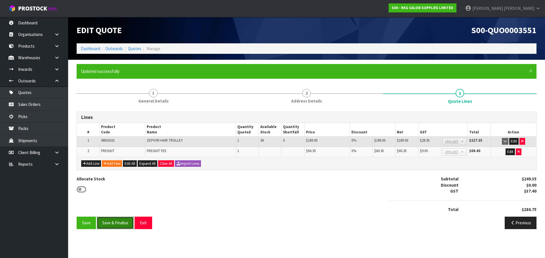
click at [119, 222] on button "Save & Finalise" at bounding box center [115, 223] width 37 height 12
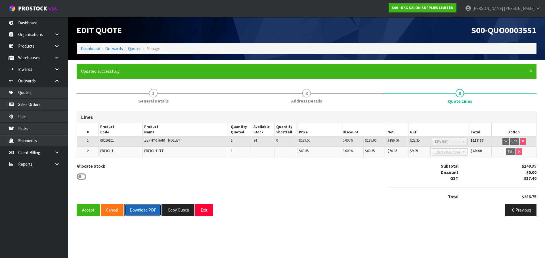
click at [139, 210] on button "Download PDF" at bounding box center [142, 210] width 37 height 12
click at [201, 213] on button "Exit" at bounding box center [204, 210] width 18 height 12
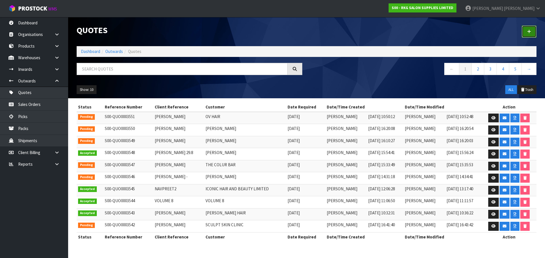
click at [528, 32] on icon at bounding box center [529, 32] width 4 height 4
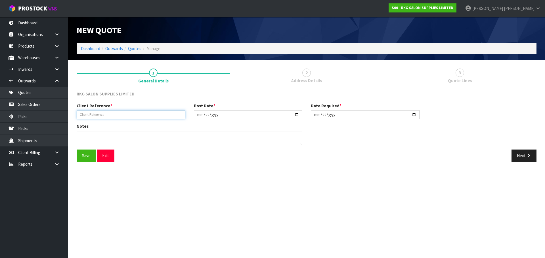
click at [118, 116] on input "text" at bounding box center [131, 114] width 109 height 9
type input "BRIDGET SMITH"
click at [85, 156] on button "Save" at bounding box center [86, 156] width 19 height 12
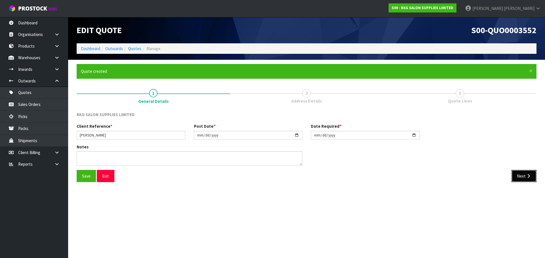
click at [520, 175] on button "Next" at bounding box center [523, 176] width 25 height 12
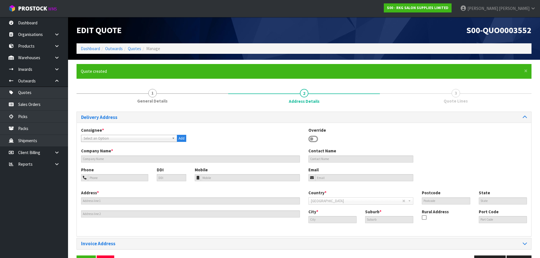
click at [314, 139] on icon at bounding box center [314, 139] width 10 height 9
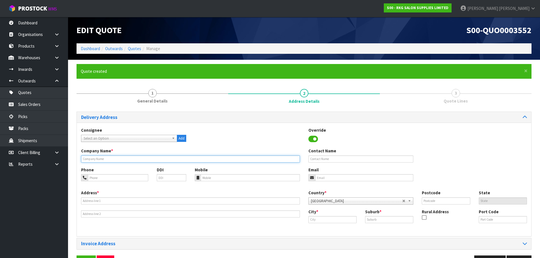
drag, startPoint x: 123, startPoint y: 160, endPoint x: 131, endPoint y: 159, distance: 8.3
click at [123, 160] on input "text" at bounding box center [190, 159] width 219 height 7
type input "HAIR ON CASHMERE"
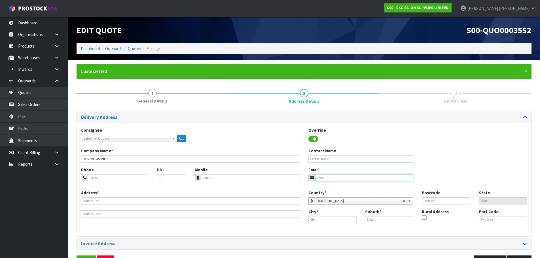
click at [320, 177] on input "email" at bounding box center [364, 177] width 98 height 7
paste input "Hairbybsmith@gmail.com"
click at [319, 177] on input "Hairbybsmith@gmail.com" at bounding box center [364, 177] width 98 height 7
type input "hairbybsmith@gmail.com"
click at [320, 160] on input "text" at bounding box center [361, 159] width 105 height 7
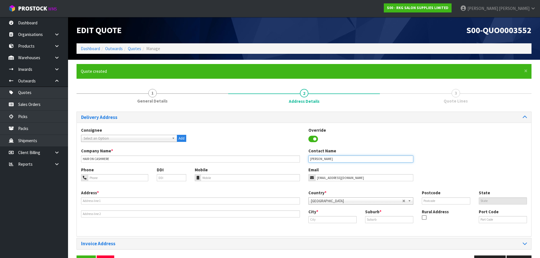
type input "BRIDGET SMITH"
click at [114, 181] on input "tel" at bounding box center [118, 177] width 60 height 7
click at [102, 179] on input "027-958-740" at bounding box center [118, 177] width 60 height 7
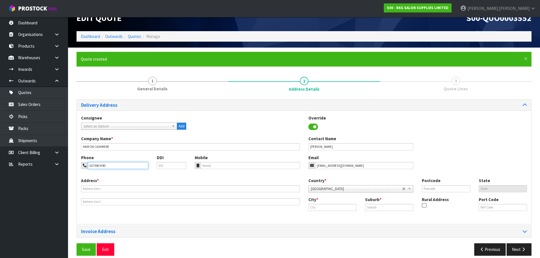
scroll to position [18, 0]
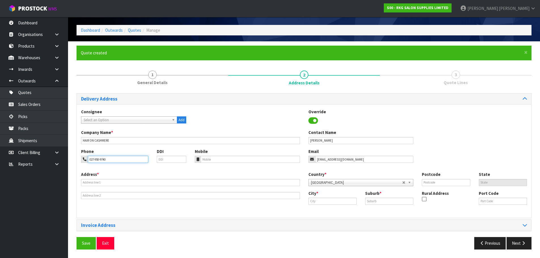
type input "027-958-9740"
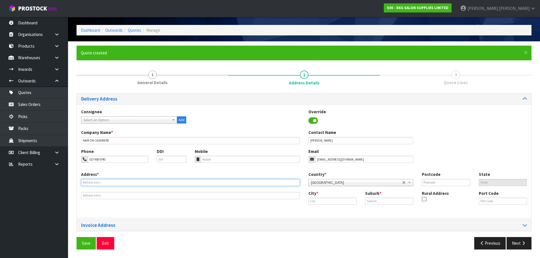
click at [96, 182] on input "text" at bounding box center [190, 182] width 219 height 7
type input "152 CASHMERE ROAD"
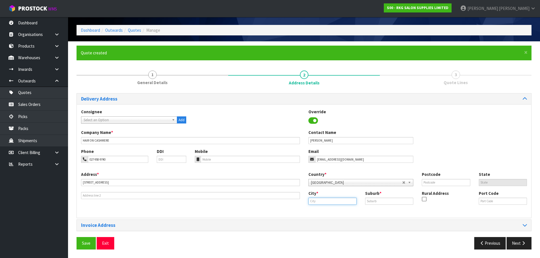
click at [311, 201] on input "text" at bounding box center [333, 201] width 48 height 7
click at [317, 209] on strong "Chri" at bounding box center [319, 210] width 8 height 5
type input "Christchurch"
click at [374, 203] on input "text" at bounding box center [389, 201] width 48 height 7
type input "HOON HAY"
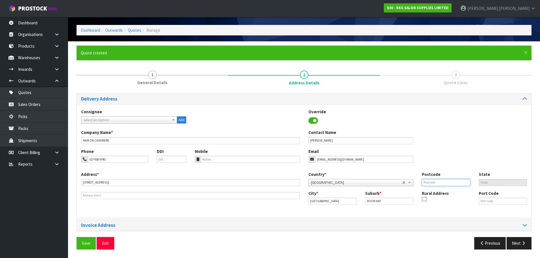
click at [427, 184] on input "text" at bounding box center [446, 182] width 48 height 7
type input "8025"
click at [82, 240] on button "Save" at bounding box center [86, 243] width 19 height 12
click at [91, 245] on button "Save" at bounding box center [86, 243] width 19 height 12
click at [519, 245] on button "Next" at bounding box center [519, 243] width 25 height 12
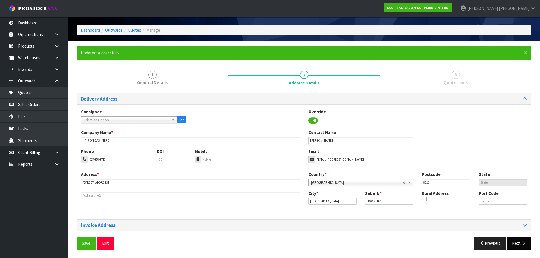
scroll to position [0, 0]
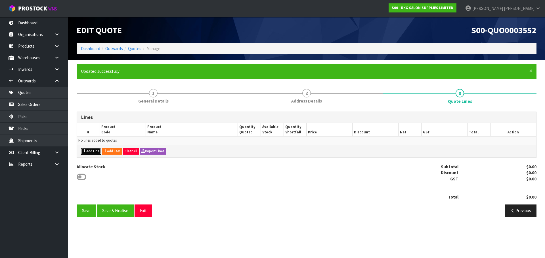
click at [96, 152] on button "Add Line" at bounding box center [91, 151] width 20 height 7
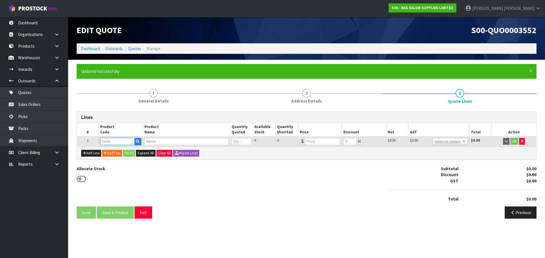
click at [114, 143] on input "text" at bounding box center [117, 141] width 34 height 7
type input "NECK-RE"
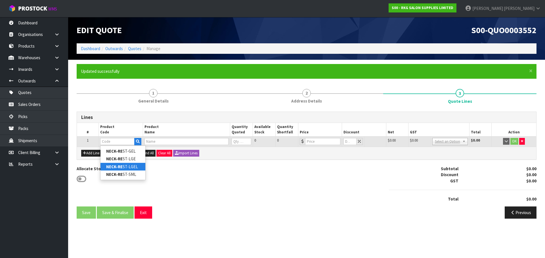
click at [110, 167] on strong "NECK-RE" at bounding box center [114, 166] width 16 height 5
type input "NECK-REST-LGEL"
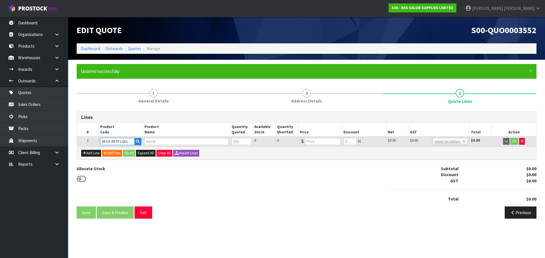
type input "NECK REST-LARGE GEL STICK ON"
type input "0"
type input "32"
type input "0"
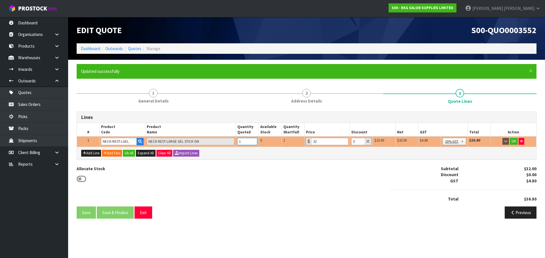
type input "1"
click at [252, 140] on input "1" at bounding box center [247, 141] width 20 height 7
click at [513, 141] on button "OK" at bounding box center [513, 141] width 8 height 7
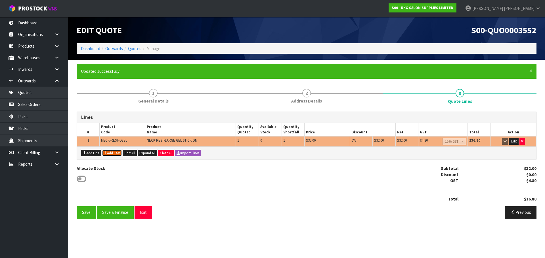
click at [108, 152] on button "Add Fees" at bounding box center [112, 153] width 20 height 7
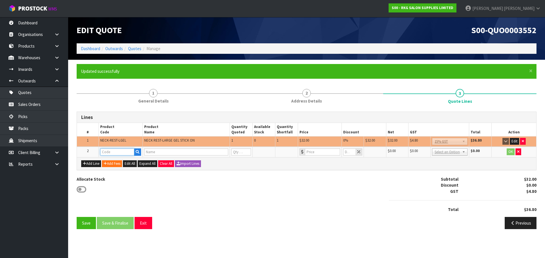
click at [109, 152] on input "text" at bounding box center [117, 152] width 34 height 7
type input "FRE"
click at [114, 162] on link "FRE IGHT" at bounding box center [122, 162] width 45 height 8
type input "FREIGHT"
type input "FREIGHT FEE"
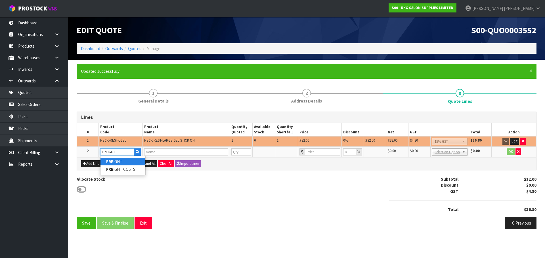
type input "1"
type input "0"
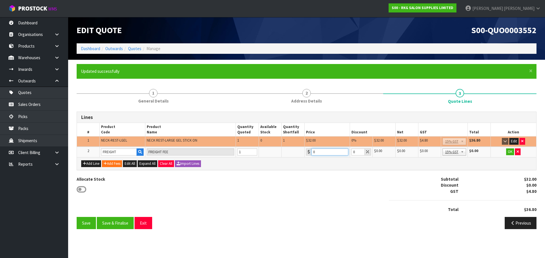
click at [309, 152] on div "0" at bounding box center [327, 152] width 42 height 7
type input "17.50"
click at [511, 153] on button "OK" at bounding box center [510, 152] width 8 height 7
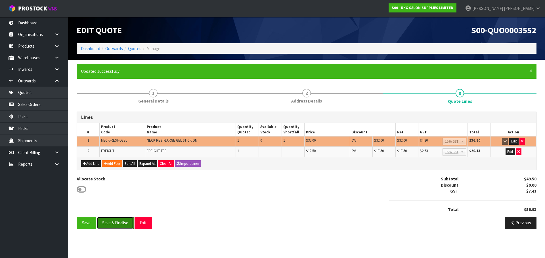
click at [114, 222] on button "Save & Finalise" at bounding box center [115, 223] width 37 height 12
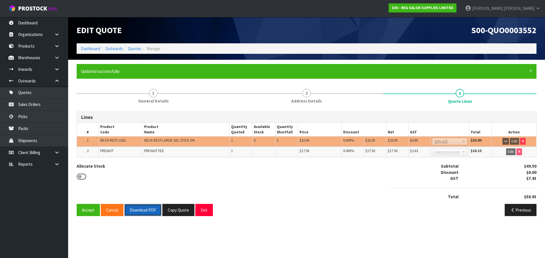
click at [144, 210] on button "Download PDF" at bounding box center [142, 210] width 37 height 12
click at [201, 211] on button "Exit" at bounding box center [204, 210] width 18 height 12
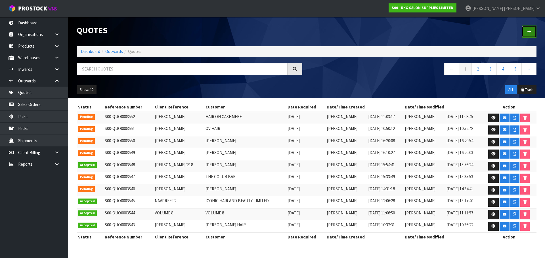
click at [528, 33] on icon at bounding box center [529, 32] width 4 height 4
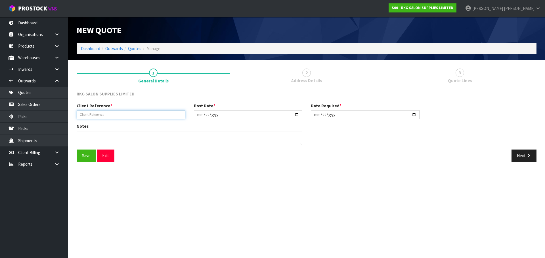
click at [115, 116] on input "text" at bounding box center [131, 114] width 109 height 9
type input "MATT LEWIN"
click at [85, 157] on button "Save" at bounding box center [86, 156] width 19 height 12
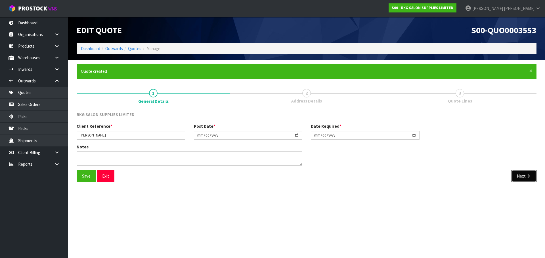
click at [519, 174] on button "Next" at bounding box center [523, 176] width 25 height 12
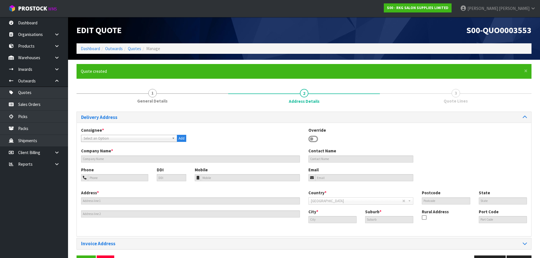
click at [315, 141] on icon at bounding box center [314, 139] width 10 height 9
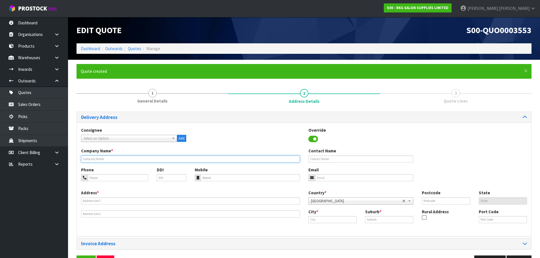
click at [104, 161] on input "text" at bounding box center [190, 159] width 219 height 7
type input "TIER ABOVE ROOFING"
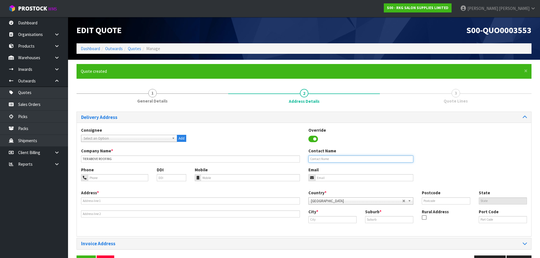
click at [311, 159] on input "text" at bounding box center [361, 159] width 105 height 7
type input "MATT LEWIN"
click at [112, 175] on input "tel" at bounding box center [118, 177] width 60 height 7
click at [329, 181] on input "email" at bounding box center [364, 177] width 98 height 7
paste input "ravanyanola@hotmail.com"
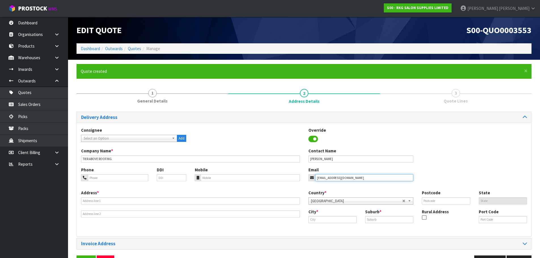
type input "ravanyanola@hotmail.com"
drag, startPoint x: 127, startPoint y: 180, endPoint x: 119, endPoint y: 179, distance: 8.6
click at [127, 180] on input "tel" at bounding box center [118, 177] width 60 height 7
type input "022-439-3692"
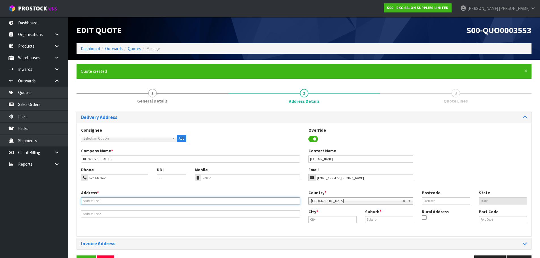
click at [89, 203] on input "text" at bounding box center [190, 201] width 219 height 7
type input "21 VERCOE CRESCENT"
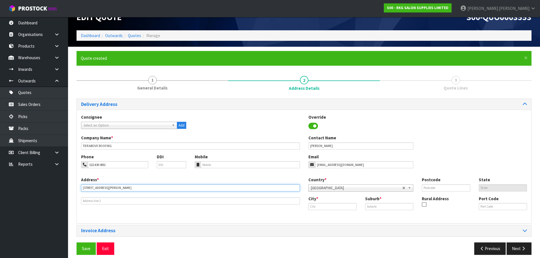
scroll to position [18, 0]
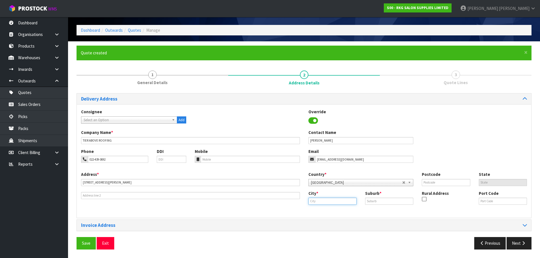
click at [323, 201] on input "text" at bounding box center [333, 201] width 48 height 7
click at [344, 210] on link "Morrinsvill e" at bounding box center [331, 211] width 45 height 8
type input "Morrinsville"
click at [378, 201] on input "text" at bounding box center [389, 201] width 48 height 7
type input "MORRINSVILLE"
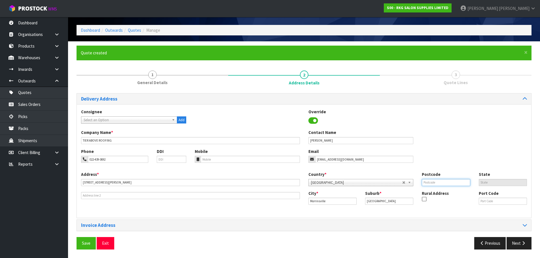
click at [428, 181] on input "text" at bounding box center [446, 182] width 48 height 7
type input "3300"
click at [88, 239] on button "Save" at bounding box center [86, 243] width 19 height 12
drag, startPoint x: 527, startPoint y: 246, endPoint x: 512, endPoint y: 243, distance: 15.2
click at [527, 246] on button "Next" at bounding box center [519, 243] width 25 height 12
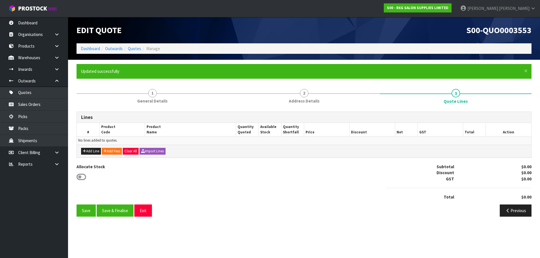
scroll to position [0, 0]
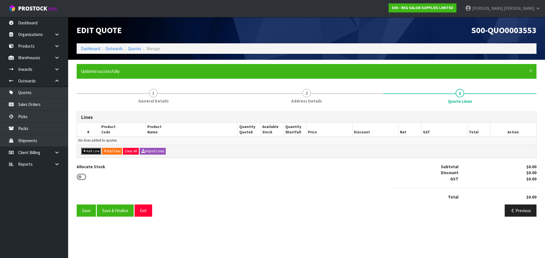
click at [90, 150] on button "Add Line" at bounding box center [91, 151] width 20 height 7
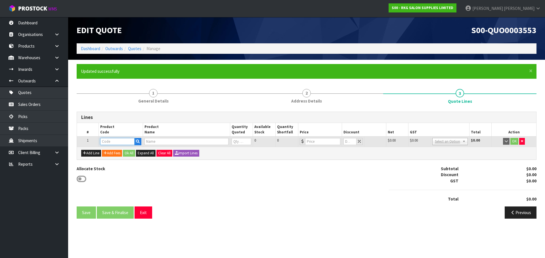
click at [109, 143] on input "text" at bounding box center [117, 141] width 34 height 7
type input "02050501"
click at [124, 149] on strong "02050501" at bounding box center [115, 151] width 18 height 5
type input "02050501"
type input "CRONULLA SALON CHAIR TAN WITH ROUND BLACK BASE"
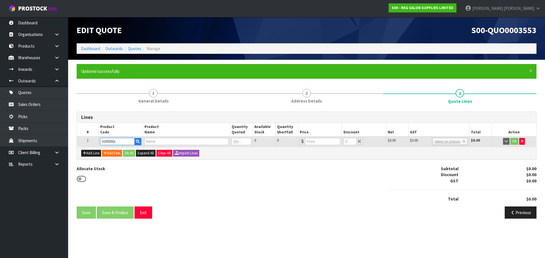
type input "0"
type input "499"
type input "0"
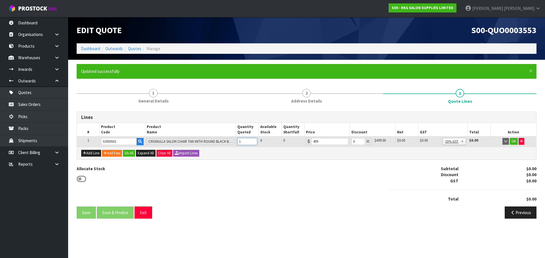
type input "1"
click at [252, 140] on input "1" at bounding box center [247, 141] width 20 height 7
click at [353, 143] on input "0" at bounding box center [357, 141] width 13 height 7
drag, startPoint x: 356, startPoint y: 142, endPoint x: 351, endPoint y: 141, distance: 5.2
click at [351, 141] on input "10" at bounding box center [357, 141] width 13 height 7
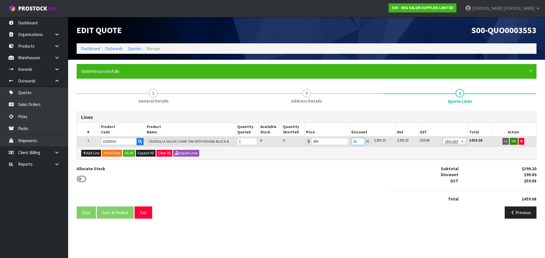
type input "20"
click at [515, 140] on button "OK" at bounding box center [513, 141] width 8 height 7
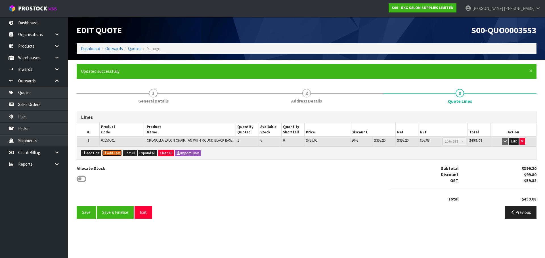
click at [111, 153] on button "Add Fees" at bounding box center [112, 153] width 20 height 7
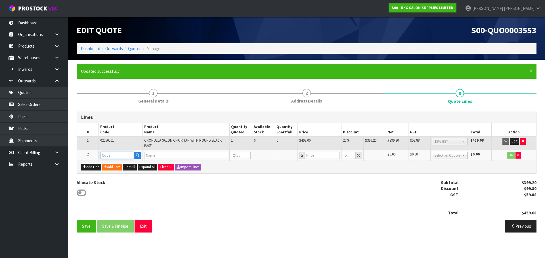
click at [110, 153] on input "text" at bounding box center [117, 155] width 34 height 7
type input "FRE"
click at [109, 164] on strong "FRE" at bounding box center [109, 165] width 7 height 5
type input "FREIGHT"
type input "FREIGHT FEE"
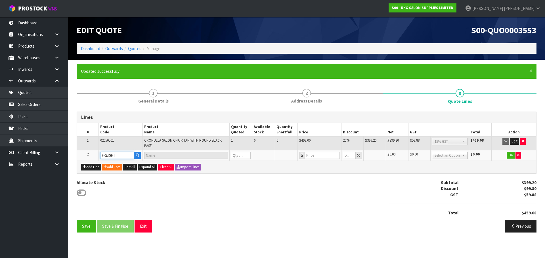
type input "1"
type input "0"
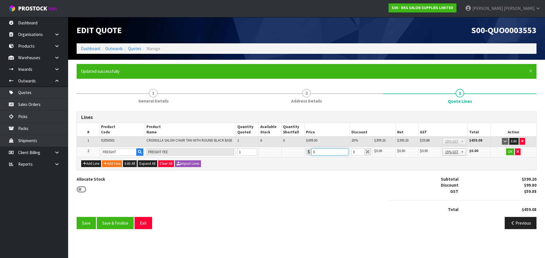
drag, startPoint x: 316, startPoint y: 151, endPoint x: 309, endPoint y: 152, distance: 6.5
click at [309, 152] on div "0" at bounding box center [327, 152] width 42 height 7
drag, startPoint x: 323, startPoint y: 151, endPoint x: 310, endPoint y: 152, distance: 13.6
click at [310, 152] on div "92.50" at bounding box center [327, 152] width 42 height 7
click at [323, 152] on input "98.50" at bounding box center [329, 152] width 37 height 7
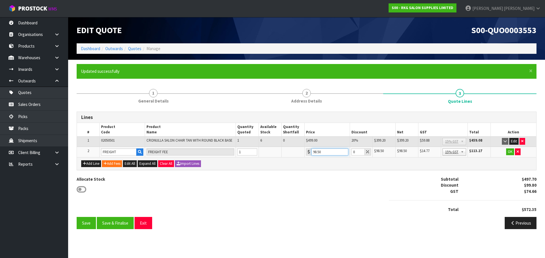
drag, startPoint x: 324, startPoint y: 151, endPoint x: 312, endPoint y: 153, distance: 12.4
click at [312, 153] on input "98.50" at bounding box center [329, 152] width 37 height 7
type input "97.5"
click at [509, 152] on button "OK" at bounding box center [510, 152] width 8 height 7
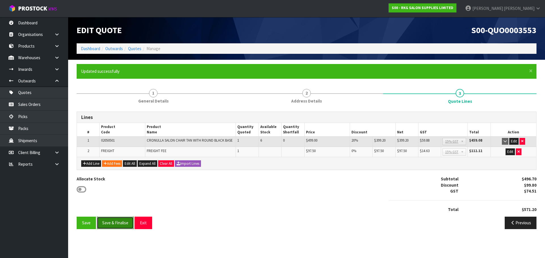
click at [113, 223] on button "Save & Finalise" at bounding box center [115, 223] width 37 height 12
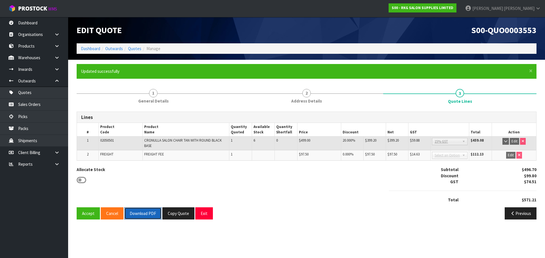
click at [143, 214] on button "Download PDF" at bounding box center [142, 214] width 37 height 12
drag, startPoint x: 205, startPoint y: 217, endPoint x: 195, endPoint y: 212, distance: 11.3
click at [205, 217] on button "Exit" at bounding box center [204, 214] width 18 height 12
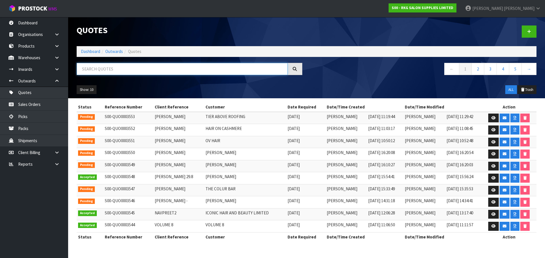
click at [101, 72] on input "text" at bounding box center [182, 69] width 211 height 12
type input "MATT"
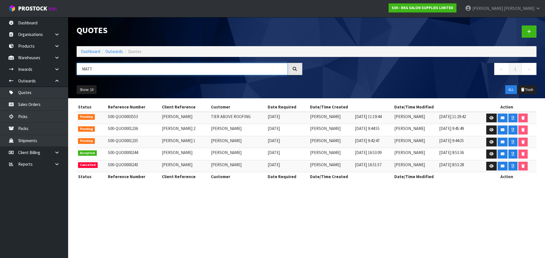
drag, startPoint x: 110, startPoint y: 70, endPoint x: 79, endPoint y: 69, distance: 31.2
click at [79, 69] on input "MATT" at bounding box center [182, 69] width 211 height 12
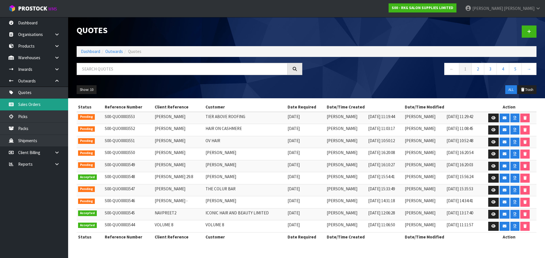
click at [28, 104] on link "Sales Orders" at bounding box center [34, 105] width 68 height 12
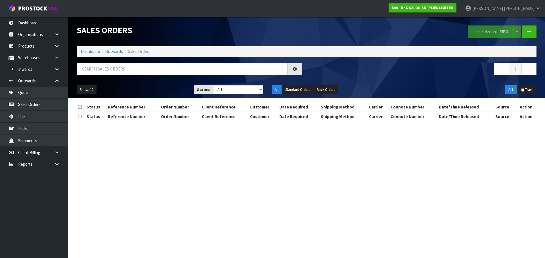
click at [30, 93] on div "Sales Orders Pick Selected - FIFO Split button! FIFO - First In First Out FEFO …" at bounding box center [272, 65] width 545 height 131
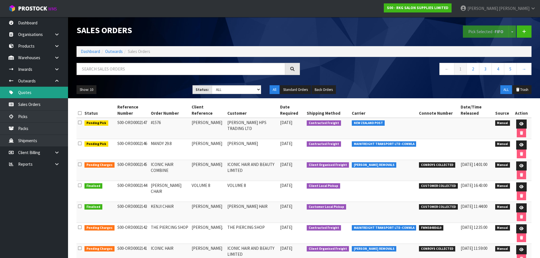
click at [27, 92] on link "Quotes" at bounding box center [34, 93] width 68 height 12
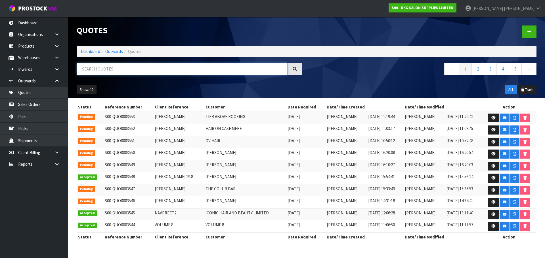
click at [98, 69] on input "text" at bounding box center [182, 69] width 211 height 12
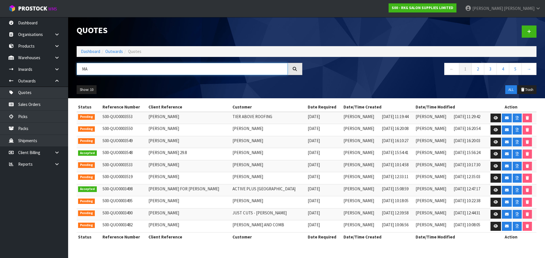
type input "M"
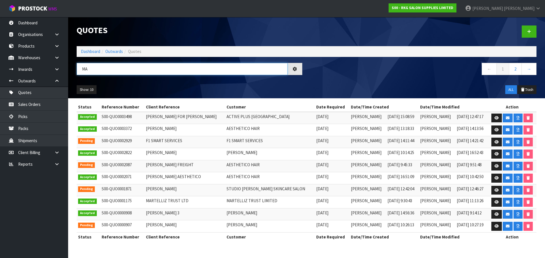
type input "M"
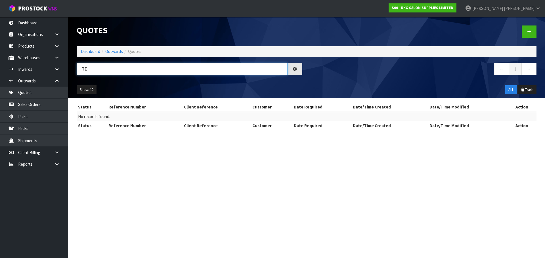
type input "T"
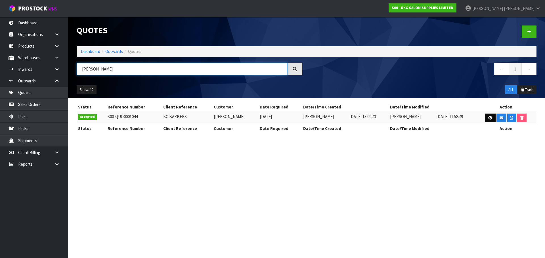
type input "KC BARBER"
click at [489, 117] on icon at bounding box center [490, 118] width 4 height 4
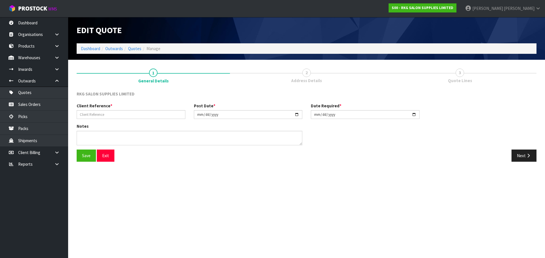
type input "KC BARBERS"
type input "2022-05-24"
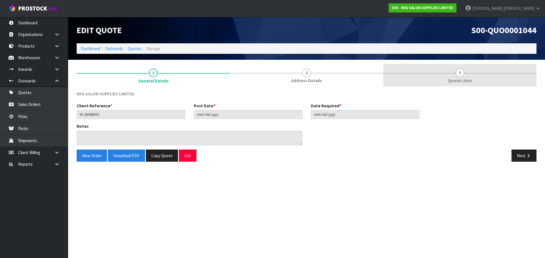
click at [458, 72] on span "3" at bounding box center [459, 73] width 9 height 9
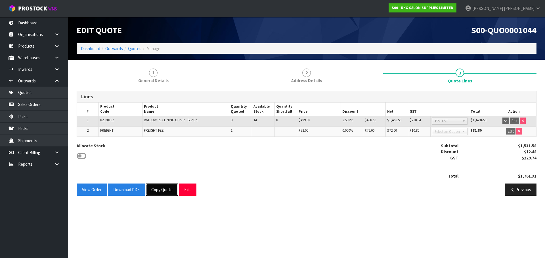
click at [162, 191] on button "Copy Quote" at bounding box center [162, 190] width 32 height 12
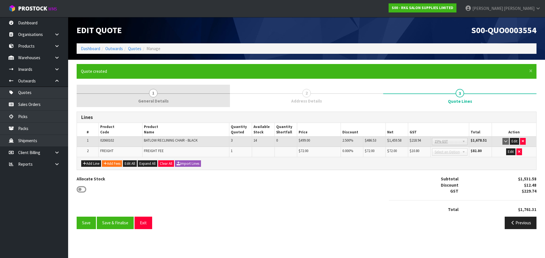
click at [158, 95] on link "1 General Details" at bounding box center [153, 96] width 153 height 22
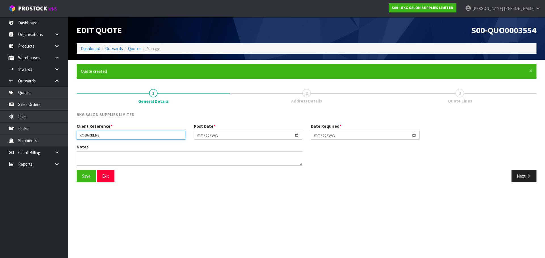
click at [110, 134] on input "KC BARBERS" at bounding box center [131, 135] width 109 height 9
drag, startPoint x: 81, startPoint y: 136, endPoint x: 111, endPoint y: 140, distance: 30.3
click at [111, 140] on input "KC BARBERS" at bounding box center [131, 135] width 109 height 9
type input "TEENA MARTELLI"
click at [298, 136] on input "2022-05-24" at bounding box center [248, 135] width 109 height 9
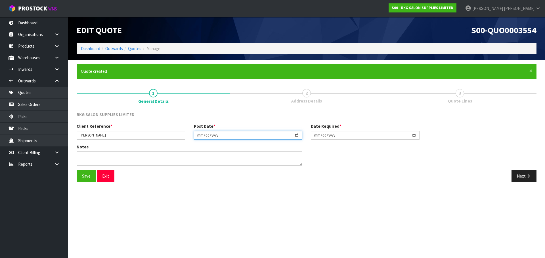
type input "2025-09-02"
click at [415, 134] on input "2022-05-24" at bounding box center [365, 135] width 109 height 9
type input "2025-09-02"
click at [87, 173] on button "Save" at bounding box center [86, 176] width 19 height 12
click at [520, 173] on button "Next" at bounding box center [523, 176] width 25 height 12
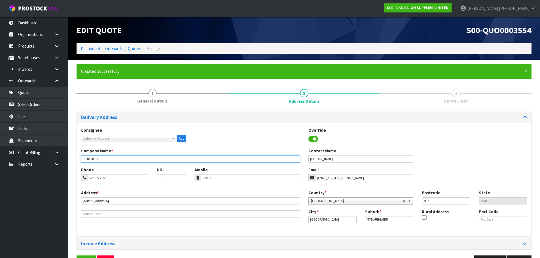
click at [85, 160] on input "KC BARBERS" at bounding box center [190, 159] width 219 height 7
click at [105, 160] on input "K C BARBERS" at bounding box center [190, 159] width 219 height 7
type input "K C BARBERS"
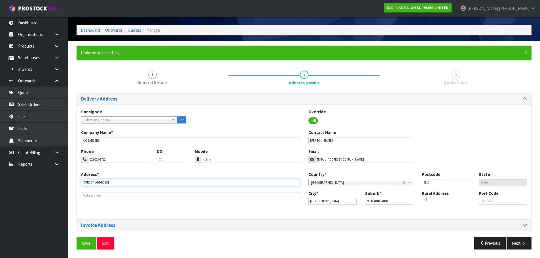
click at [115, 182] on input "539 MAUNGANUI RD" at bounding box center [190, 182] width 219 height 7
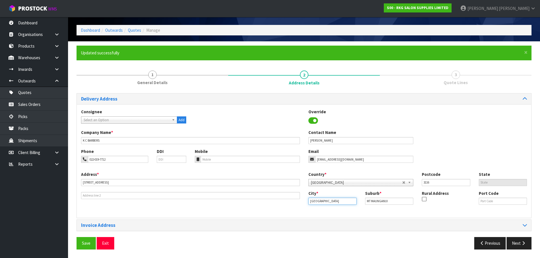
click at [331, 200] on input "Tauranga" at bounding box center [333, 201] width 48 height 7
click at [393, 202] on input "MT MAUNGANUI" at bounding box center [389, 201] width 48 height 7
click at [438, 182] on input "3116" at bounding box center [446, 182] width 48 height 7
drag, startPoint x: 359, startPoint y: 160, endPoint x: 309, endPoint y: 161, distance: 49.9
click at [309, 161] on div "barberkc@outlook.com" at bounding box center [361, 159] width 105 height 7
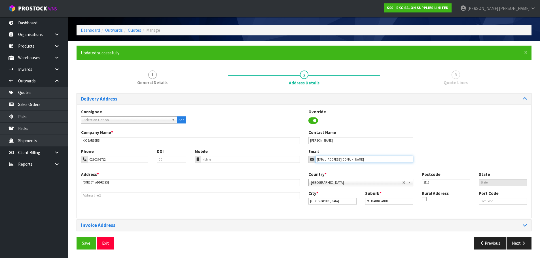
paste input "artzhair@hotmail.co.nz"
type input "artzhair@hotmail.co.nz"
click at [86, 243] on button "Save" at bounding box center [86, 243] width 19 height 12
click at [520, 243] on button "Next" at bounding box center [519, 243] width 25 height 12
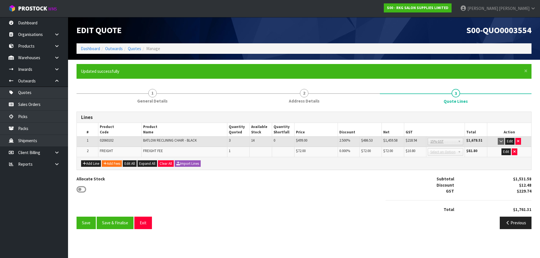
scroll to position [0, 0]
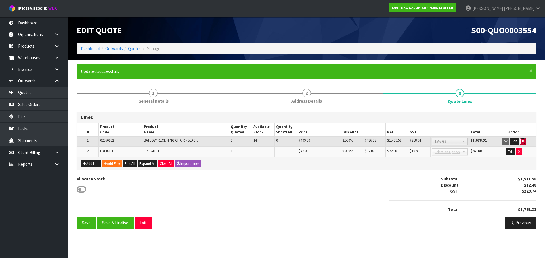
click at [522, 141] on icon "button" at bounding box center [522, 142] width 2 height 4
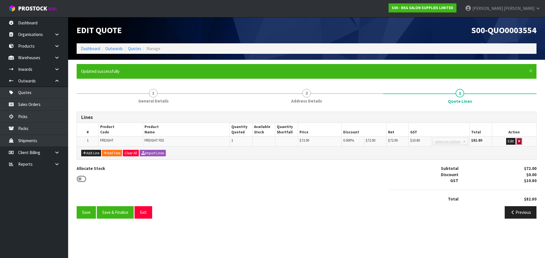
click at [519, 142] on icon "button" at bounding box center [519, 142] width 2 height 4
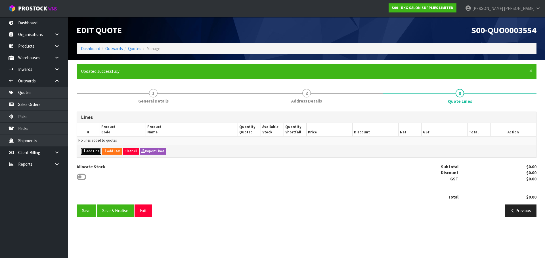
click at [90, 152] on button "Add Line" at bounding box center [91, 151] width 20 height 7
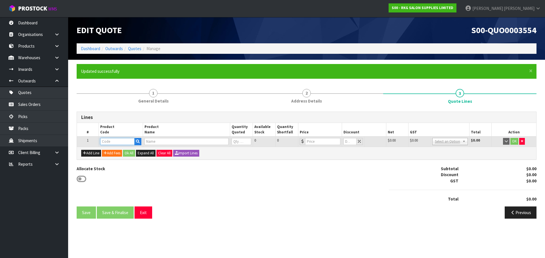
click at [117, 142] on input "text" at bounding box center [117, 141] width 34 height 7
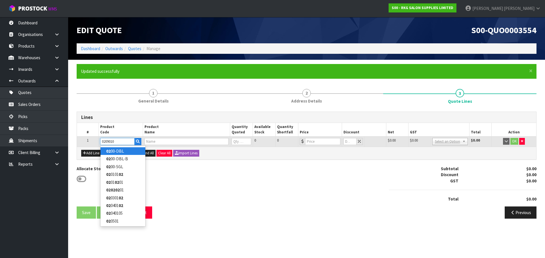
type input "02090102"
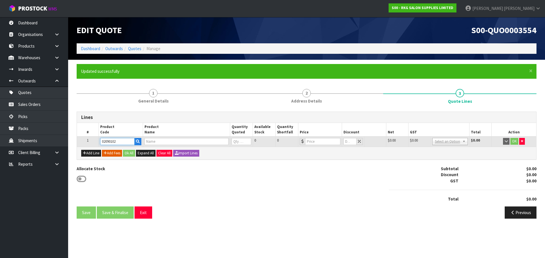
type input "WOLLONGONG SALON CHAIR BLACK"
type input "0"
type input "795"
type input "0"
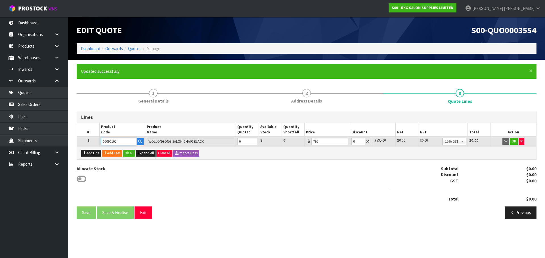
type input "02090102"
drag, startPoint x: 244, startPoint y: 142, endPoint x: 238, endPoint y: 142, distance: 6.5
click at [238, 142] on input "0" at bounding box center [247, 141] width 20 height 7
type input "3"
drag, startPoint x: 355, startPoint y: 141, endPoint x: 350, endPoint y: 142, distance: 4.9
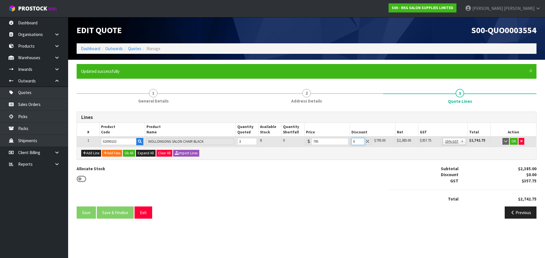
click at [350, 142] on td "0" at bounding box center [360, 142] width 23 height 10
type input "5"
click at [513, 142] on button "OK" at bounding box center [513, 141] width 8 height 7
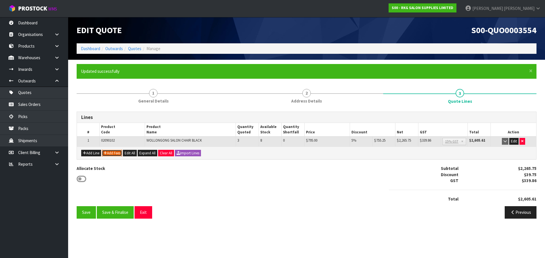
click at [110, 153] on button "Add Fees" at bounding box center [112, 153] width 20 height 7
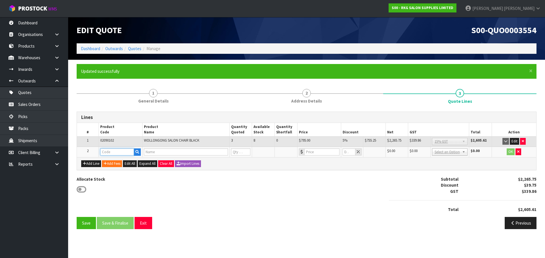
click at [110, 152] on input "text" at bounding box center [117, 152] width 34 height 7
type input "FRE"
click at [109, 161] on strong "FRE" at bounding box center [109, 161] width 7 height 5
type input "FREIGHT"
type input "FREIGHT FEE"
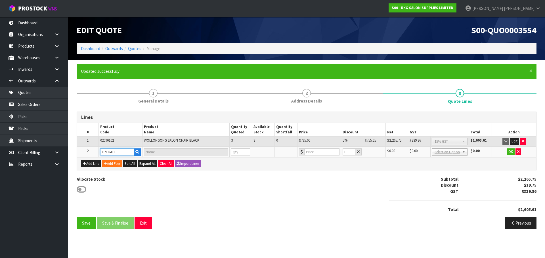
type input "1"
type input "0"
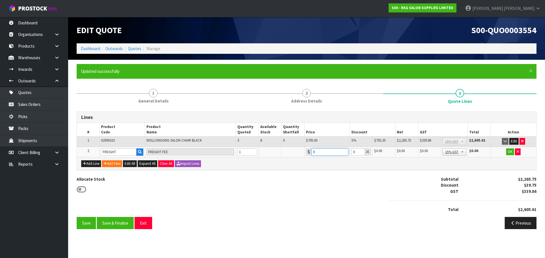
drag, startPoint x: 316, startPoint y: 152, endPoint x: 310, endPoint y: 152, distance: 6.2
click at [310, 152] on div "0" at bounding box center [327, 152] width 42 height 7
type input "192.30"
click at [508, 152] on button "OK" at bounding box center [510, 152] width 8 height 7
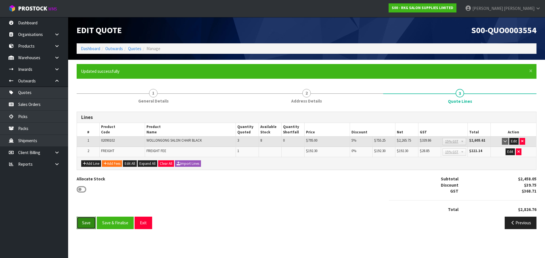
click at [77, 224] on button "Save" at bounding box center [86, 223] width 19 height 12
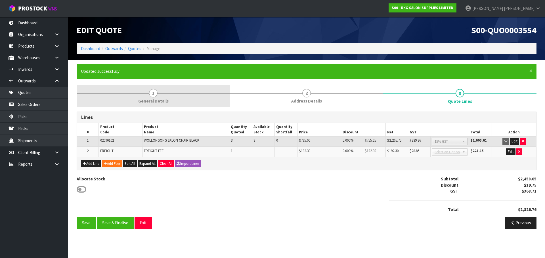
click at [154, 91] on span "1" at bounding box center [153, 93] width 9 height 9
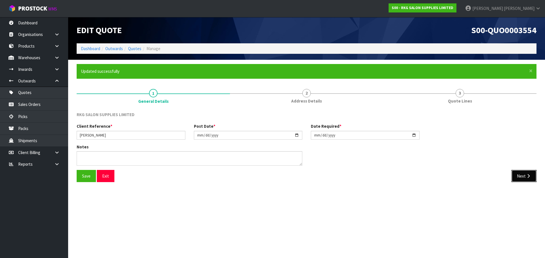
click at [525, 178] on button "Next" at bounding box center [523, 176] width 25 height 12
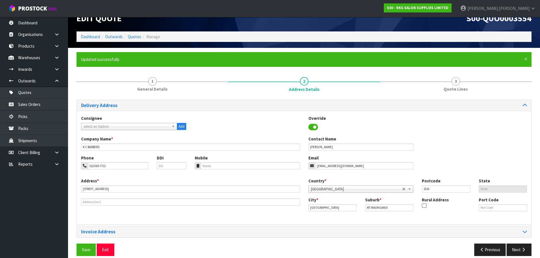
scroll to position [18, 0]
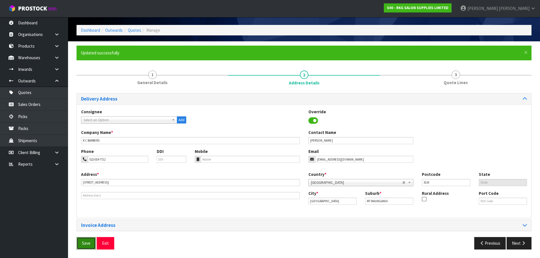
click at [85, 245] on button "Save" at bounding box center [86, 243] width 19 height 12
click at [516, 243] on button "Next" at bounding box center [519, 243] width 25 height 12
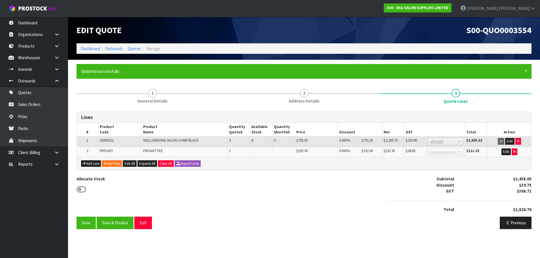
scroll to position [0, 0]
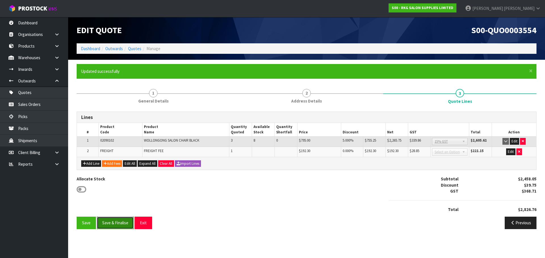
click at [117, 222] on button "Save & Finalise" at bounding box center [115, 223] width 37 height 12
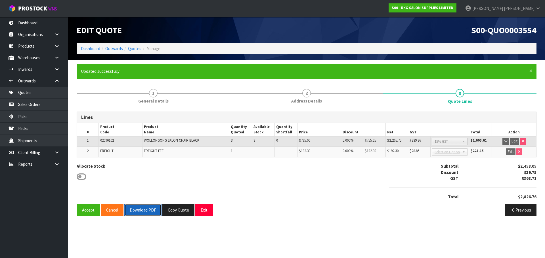
click at [137, 211] on button "Download PDF" at bounding box center [142, 210] width 37 height 12
click at [182, 210] on button "Copy Quote" at bounding box center [178, 210] width 32 height 12
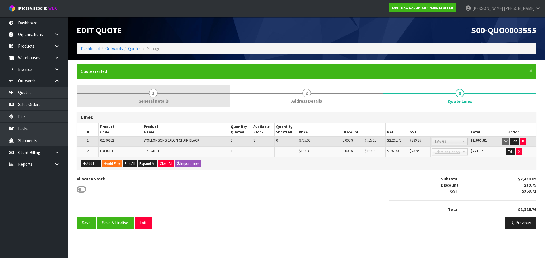
click at [156, 92] on span "1" at bounding box center [153, 93] width 9 height 9
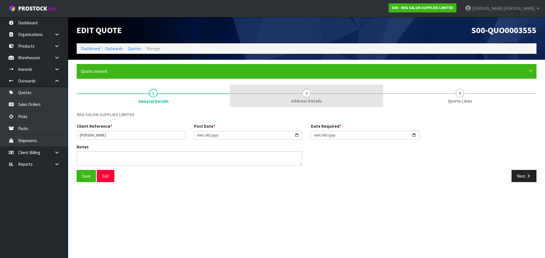
click at [308, 94] on span "2" at bounding box center [306, 93] width 9 height 9
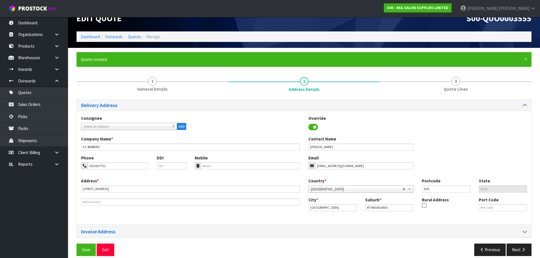
scroll to position [18, 0]
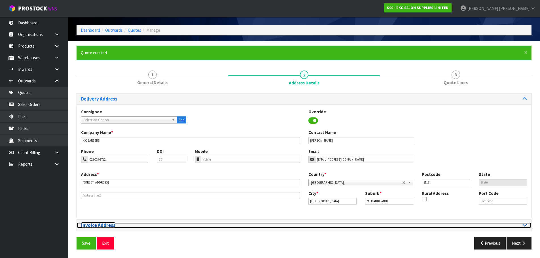
click at [524, 225] on icon at bounding box center [525, 225] width 4 height 5
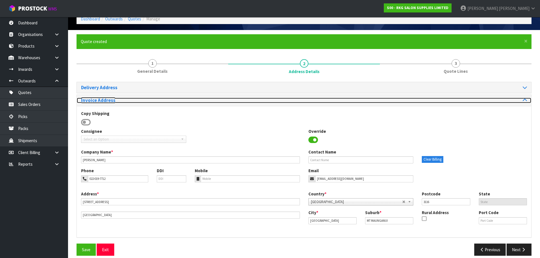
scroll to position [36, 0]
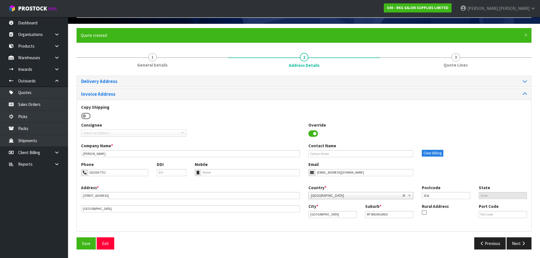
click at [84, 116] on icon at bounding box center [86, 116] width 10 height 9
click at [0, 0] on input "checkbox" at bounding box center [0, 0] width 0 height 0
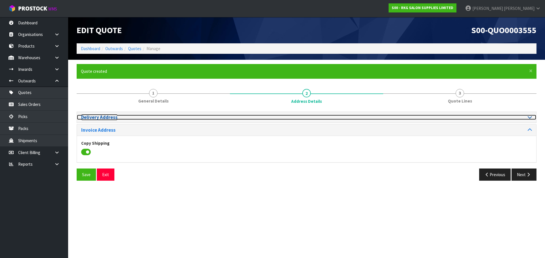
click at [529, 118] on icon at bounding box center [529, 117] width 4 height 5
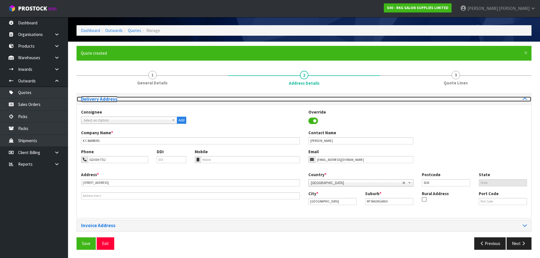
scroll to position [18, 0]
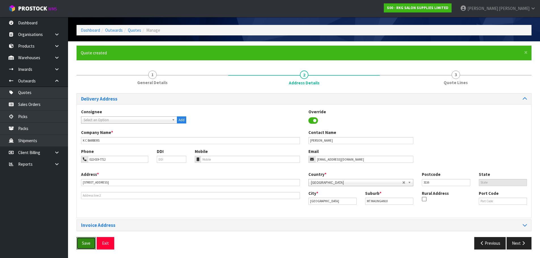
click at [85, 242] on button "Save" at bounding box center [86, 243] width 19 height 12
click at [87, 245] on button "Save" at bounding box center [86, 243] width 19 height 12
click at [519, 246] on button "Next" at bounding box center [519, 243] width 25 height 12
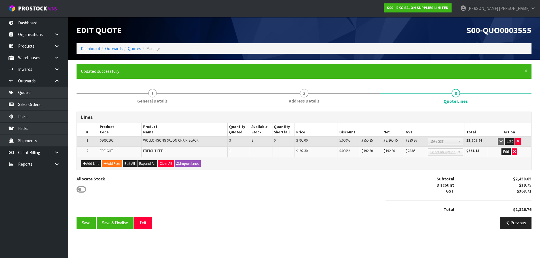
scroll to position [0, 0]
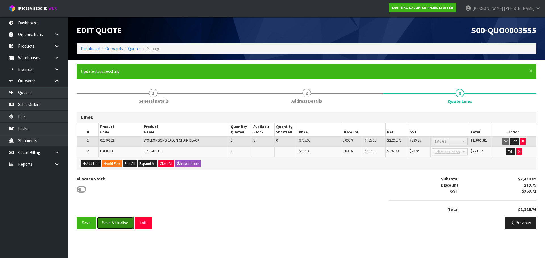
click at [115, 224] on button "Save & Finalise" at bounding box center [115, 223] width 37 height 12
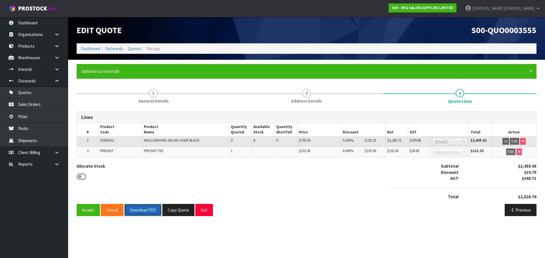
click at [141, 208] on button "Download PDF" at bounding box center [142, 210] width 37 height 12
click at [204, 211] on button "Exit" at bounding box center [204, 210] width 18 height 12
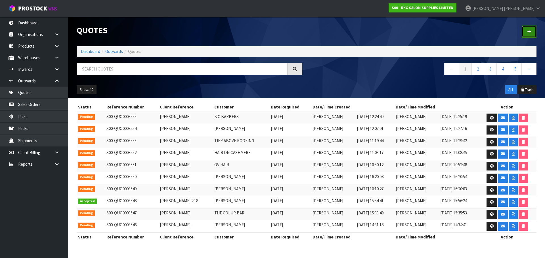
click at [530, 32] on icon at bounding box center [529, 32] width 4 height 4
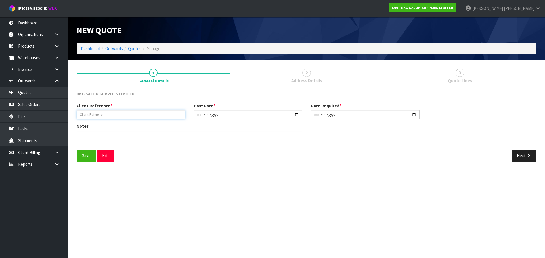
click at [101, 115] on input "text" at bounding box center [131, 114] width 109 height 9
type input "COURTNEY CRANE"
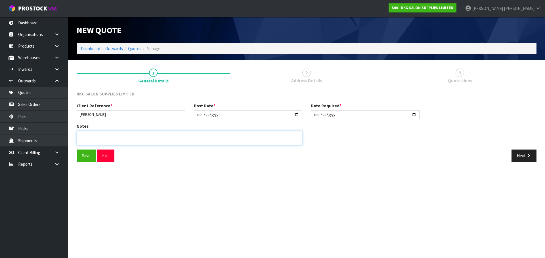
click at [93, 135] on textarea at bounding box center [190, 138] width 226 height 14
type textarea "FOR PICK UP"
click at [85, 158] on button "Save" at bounding box center [86, 156] width 19 height 12
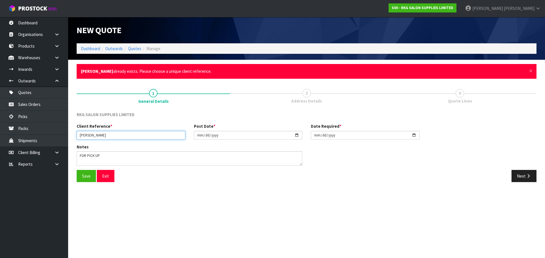
click at [117, 134] on input "COURTNEY CRANE" at bounding box center [131, 135] width 109 height 9
type input "COURTNEY CRANE2"
click at [86, 177] on button "Save" at bounding box center [86, 176] width 19 height 12
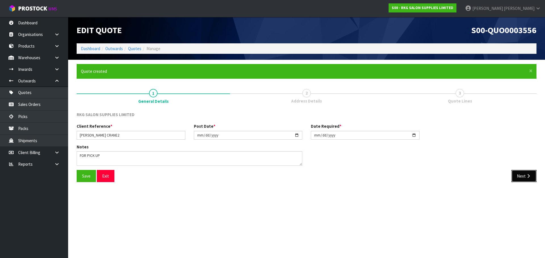
click at [524, 180] on button "Next" at bounding box center [523, 176] width 25 height 12
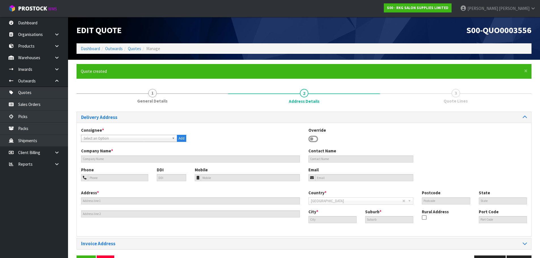
click at [313, 139] on icon at bounding box center [314, 139] width 10 height 9
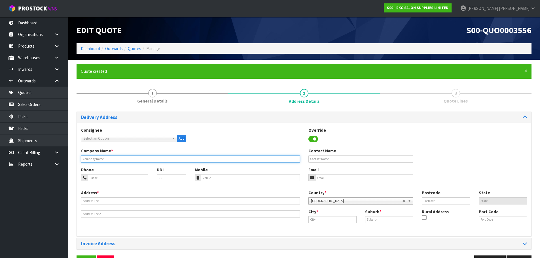
click at [100, 160] on input "text" at bounding box center [190, 159] width 219 height 7
type input "COURTNEY CRANE"
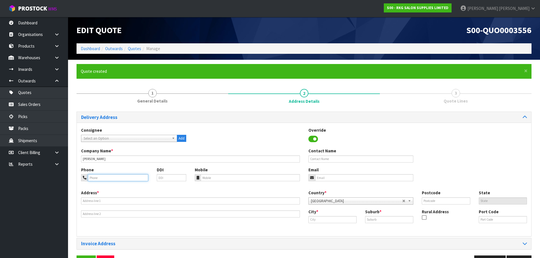
click at [94, 179] on input "tel" at bounding box center [118, 177] width 60 height 7
type input "022-655-4038"
drag, startPoint x: 341, startPoint y: 179, endPoint x: 328, endPoint y: 176, distance: 13.1
click at [341, 179] on input "email" at bounding box center [364, 177] width 98 height 7
click at [343, 179] on input "email" at bounding box center [364, 177] width 98 height 7
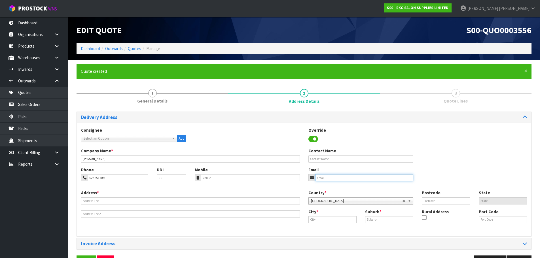
paste input "courtney_crane@rocketmail.com"
type input "courtney_crane@rocketmail.com"
click at [104, 200] on input "text" at bounding box center [190, 201] width 219 height 7
drag, startPoint x: 123, startPoint y: 202, endPoint x: 70, endPoint y: 201, distance: 53.3
click at [70, 201] on section "× Close Quote created 1 General Details 2 Address Details 3 Quote Lines Deliver…" at bounding box center [304, 168] width 472 height 217
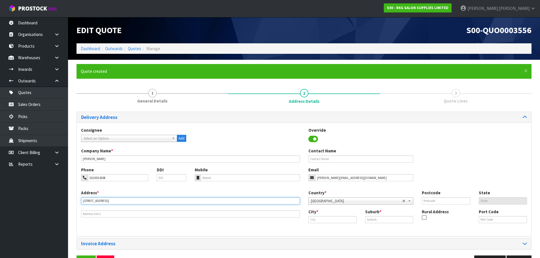
type input "138 MIDDLETON ROAD"
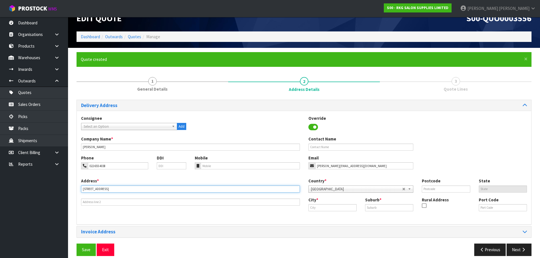
scroll to position [18, 0]
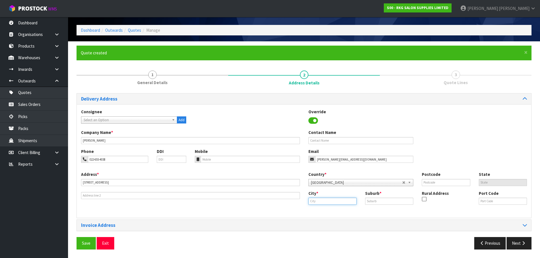
click at [318, 202] on input "text" at bounding box center [333, 201] width 48 height 7
click at [318, 211] on strong "Auck" at bounding box center [331, 210] width 32 height 5
type input "Auckland"
click at [371, 202] on input "text" at bounding box center [389, 201] width 48 height 7
type input "HUNUA"
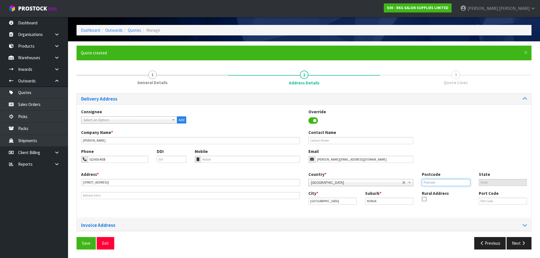
click at [429, 184] on input "text" at bounding box center [446, 182] width 48 height 7
type input "2583"
click at [89, 241] on button "Save" at bounding box center [86, 243] width 19 height 12
click at [521, 245] on icon "button" at bounding box center [523, 243] width 5 height 4
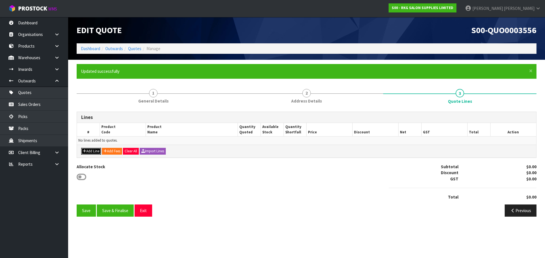
click at [93, 151] on button "Add Line" at bounding box center [91, 151] width 20 height 7
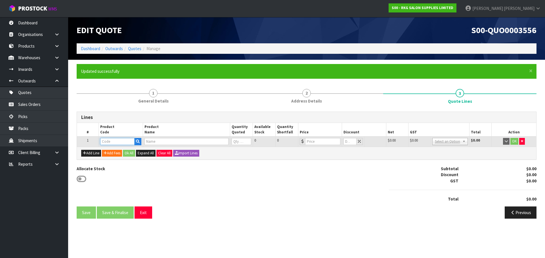
click at [111, 143] on input "text" at bounding box center [117, 141] width 34 height 7
type input "02100101"
click at [119, 161] on strong "02100101" at bounding box center [115, 158] width 18 height 5
type input "02100101-X"
type input "MUDGEE SALON CHAIR BLACK WITH BLACK ROUND BASE - USED"
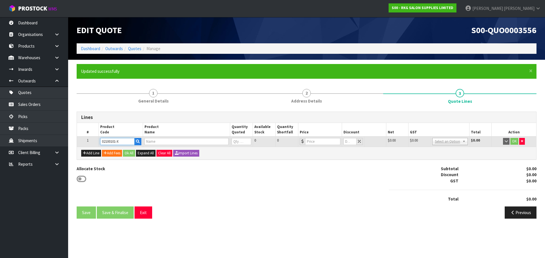
type input "0"
type input "299"
type input "0"
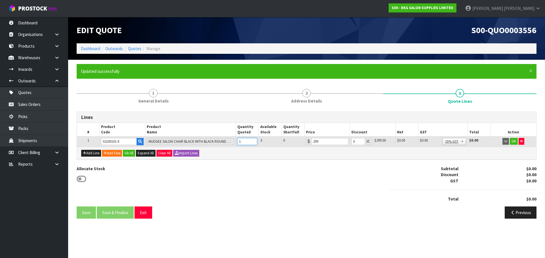
type input "1"
click at [253, 140] on input "1" at bounding box center [247, 141] width 20 height 7
click at [513, 141] on button "OK" at bounding box center [513, 141] width 8 height 7
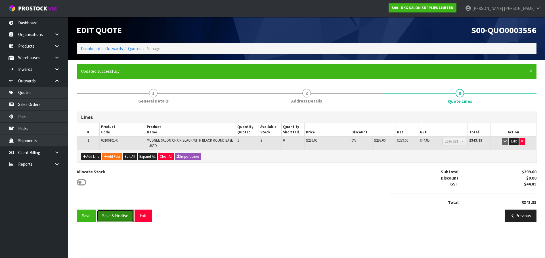
click at [116, 216] on button "Save & Finalise" at bounding box center [115, 216] width 37 height 12
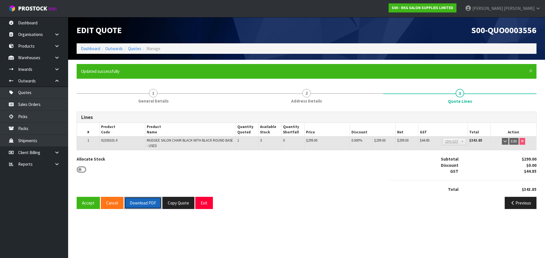
drag, startPoint x: 140, startPoint y: 203, endPoint x: 223, endPoint y: 182, distance: 85.3
click at [140, 203] on button "Download PDF" at bounding box center [142, 203] width 37 height 12
click at [204, 203] on button "Exit" at bounding box center [204, 203] width 18 height 12
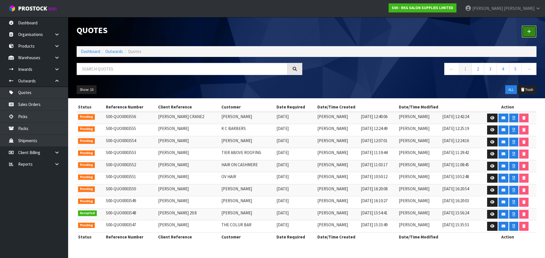
click at [530, 33] on icon at bounding box center [529, 32] width 4 height 4
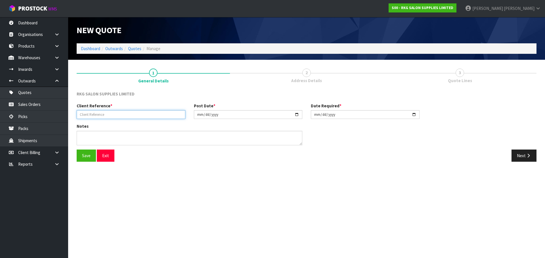
click at [104, 112] on input "text" at bounding box center [131, 114] width 109 height 9
type input "OLIVIA LEGG"
click at [85, 157] on button "Save" at bounding box center [86, 156] width 19 height 12
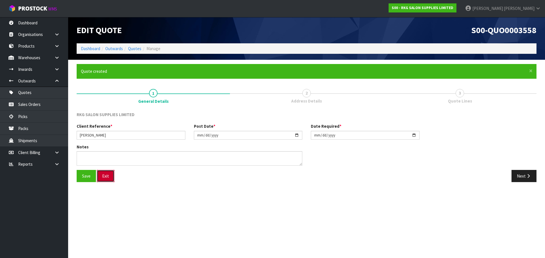
click at [107, 177] on button "Exit" at bounding box center [106, 176] width 18 height 12
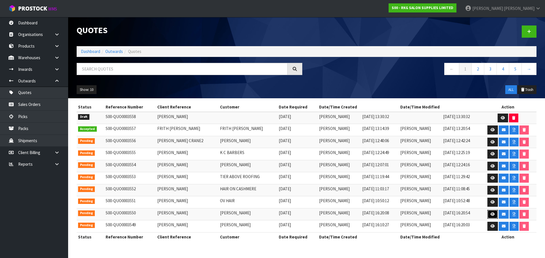
click at [491, 214] on icon at bounding box center [492, 215] width 4 height 4
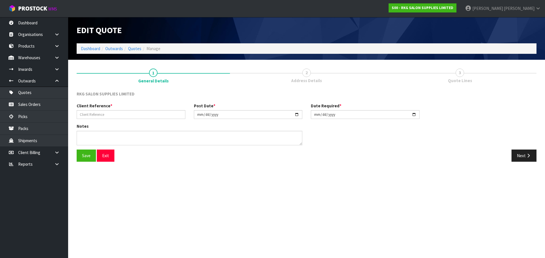
type input "EMMA GOODWIN"
type input "2025-09-01"
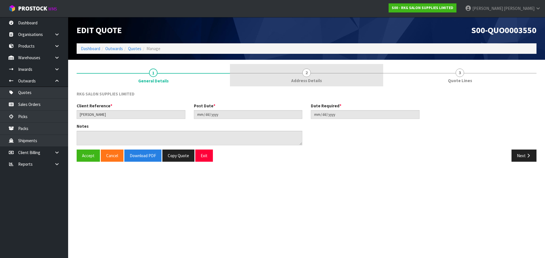
click at [308, 74] on span "2" at bounding box center [306, 73] width 9 height 9
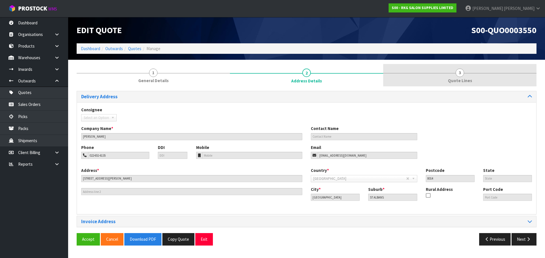
click at [461, 74] on span "3" at bounding box center [459, 73] width 9 height 9
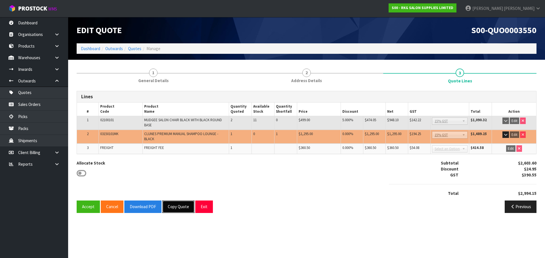
click at [177, 208] on button "Copy Quote" at bounding box center [178, 207] width 32 height 12
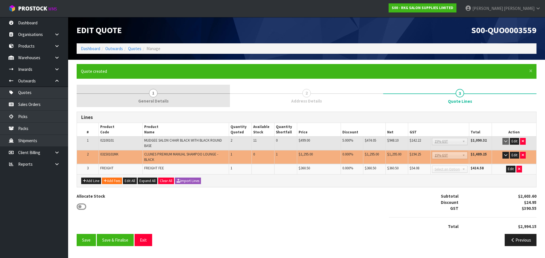
click at [150, 92] on span "1" at bounding box center [153, 93] width 9 height 9
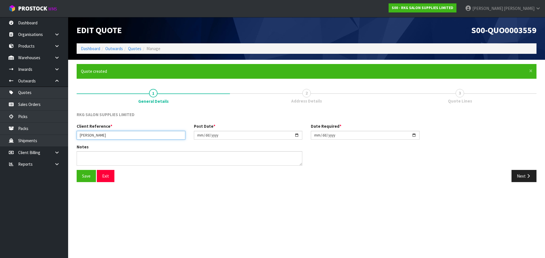
click at [126, 135] on input "EMMA GOODWIN" at bounding box center [131, 135] width 109 height 9
type input "E"
type input "LISA WHITE"
click at [296, 135] on input "2025-09-01" at bounding box center [248, 135] width 109 height 9
type input "2025-09-02"
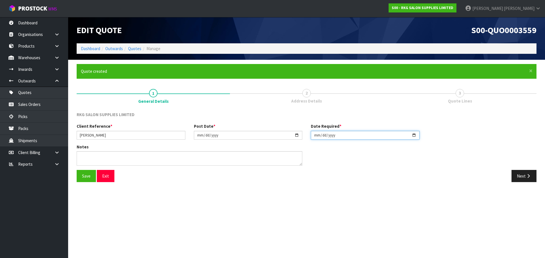
click at [418, 134] on input "2025-09-01" at bounding box center [365, 135] width 109 height 9
click at [414, 134] on input "2025-09-01" at bounding box center [365, 135] width 109 height 9
type input "2025-09-02"
click at [89, 179] on button "Save" at bounding box center [86, 176] width 19 height 12
click at [512, 174] on button "Next" at bounding box center [523, 176] width 25 height 12
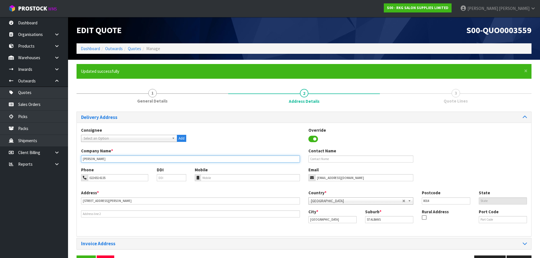
click at [129, 158] on input "EMMA GOODWIN" at bounding box center [190, 159] width 219 height 7
drag, startPoint x: 76, startPoint y: 159, endPoint x: 56, endPoint y: 159, distance: 20.1
click at [56, 159] on body "Toggle navigation ProStock WMS S00 - RKG SALON SUPPLIES LIMITED Marie Miranda L…" at bounding box center [270, 129] width 540 height 258
click at [111, 160] on input "LISA WHITE TRADING LCW" at bounding box center [190, 159] width 219 height 7
type input "LISA WHITE TRADING AS LCW"
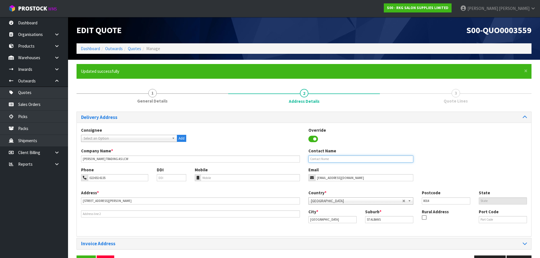
click at [321, 158] on input "text" at bounding box center [361, 159] width 105 height 7
type input "LISA WHITE"
click at [122, 179] on input "022-651-6135" at bounding box center [118, 177] width 60 height 7
drag, startPoint x: 116, startPoint y: 179, endPoint x: 84, endPoint y: 180, distance: 31.8
click at [84, 180] on div "022-651-6135" at bounding box center [114, 177] width 67 height 7
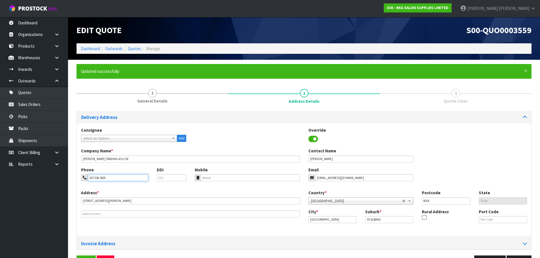
type input "027-538-3005"
drag, startPoint x: 373, startPoint y: 179, endPoint x: 311, endPoint y: 180, distance: 61.8
click at [311, 180] on div "emmagoodwin_stylist@hotmail.com" at bounding box center [361, 177] width 105 height 7
type input "lisa@lashform.com"
drag, startPoint x: 114, startPoint y: 202, endPoint x: 80, endPoint y: 202, distance: 34.3
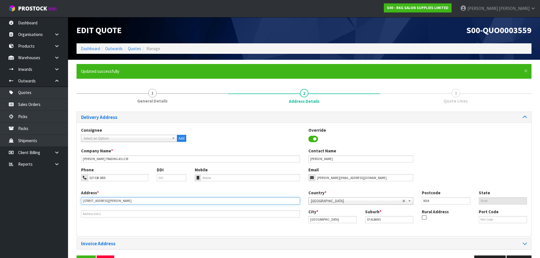
click at [80, 202] on div "Address * 9 WINTON ST" at bounding box center [190, 204] width 227 height 28
type input "46 BROUGHAM ST"
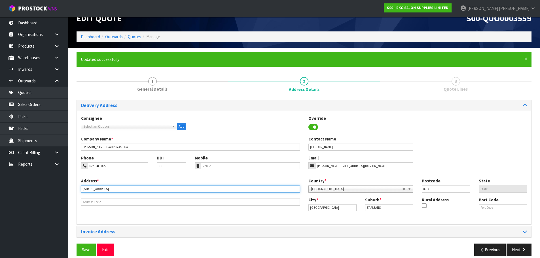
scroll to position [18, 0]
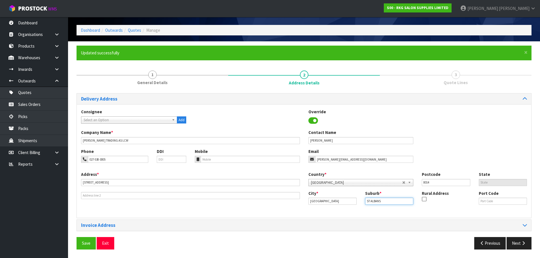
drag, startPoint x: 385, startPoint y: 201, endPoint x: 357, endPoint y: 201, distance: 28.4
click at [357, 201] on div "City * Christchurch Suburb * ST ALBANS Rural Address Port Code" at bounding box center [417, 200] width 227 height 19
type input "SPREYDON"
drag, startPoint x: 428, startPoint y: 184, endPoint x: 422, endPoint y: 184, distance: 6.0
click at [422, 184] on div "Postcode 8014" at bounding box center [446, 179] width 57 height 14
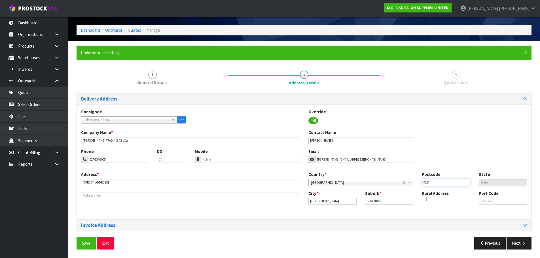
type input "8024"
click at [81, 246] on button "Save" at bounding box center [86, 243] width 19 height 12
drag, startPoint x: 518, startPoint y: 245, endPoint x: 512, endPoint y: 243, distance: 6.8
click at [518, 245] on button "Next" at bounding box center [519, 243] width 25 height 12
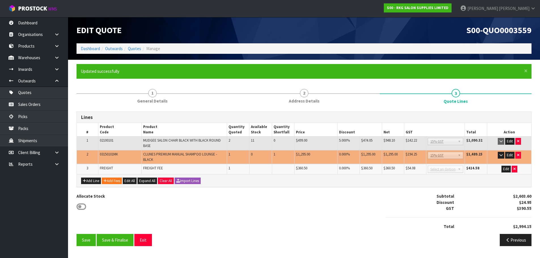
scroll to position [0, 0]
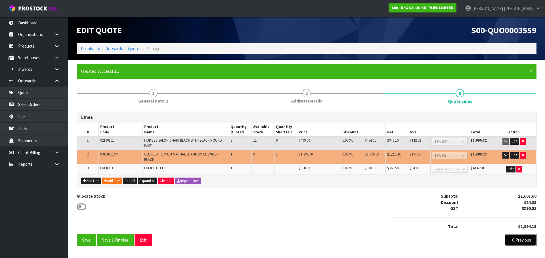
click at [512, 240] on icon "button" at bounding box center [512, 240] width 5 height 4
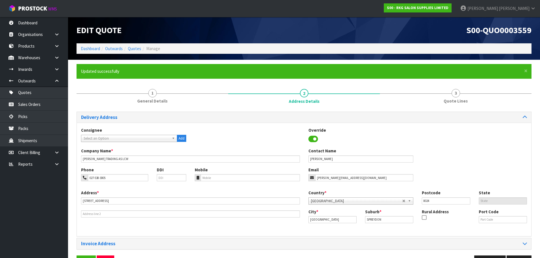
scroll to position [18, 0]
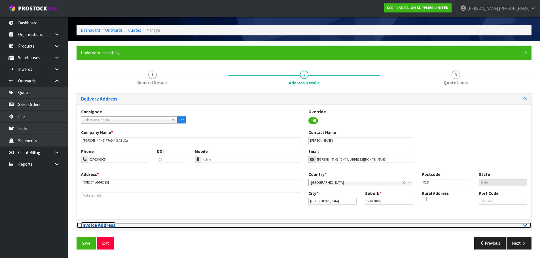
click at [524, 226] on icon at bounding box center [525, 225] width 4 height 5
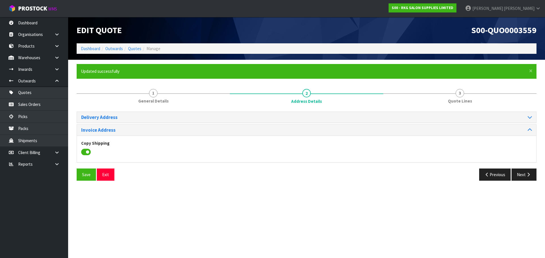
click at [85, 153] on icon at bounding box center [86, 152] width 10 height 9
click at [0, 0] on input "checkbox" at bounding box center [0, 0] width 0 height 0
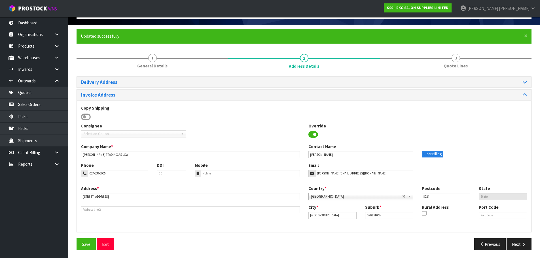
scroll to position [36, 0]
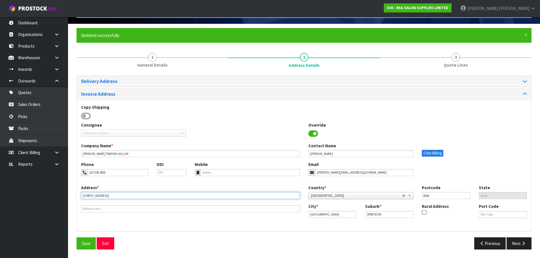
drag, startPoint x: 113, startPoint y: 196, endPoint x: 74, endPoint y: 197, distance: 39.4
click at [74, 197] on div "× Close Updated successfully 1 General Details 2 Address Details 3 Quote Lines …" at bounding box center [304, 141] width 464 height 226
drag, startPoint x: 111, startPoint y: 197, endPoint x: 72, endPoint y: 197, distance: 38.3
click at [72, 197] on div "× Close Updated successfully 1 General Details 2 Address Details 3 Quote Lines …" at bounding box center [304, 141] width 464 height 226
type input "15 PARKLEA AVE"
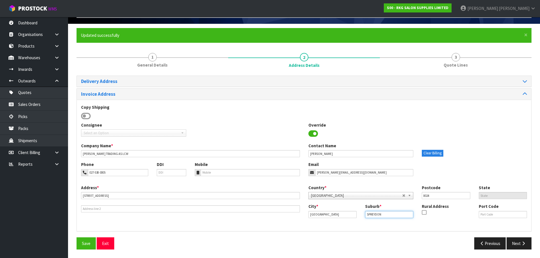
drag, startPoint x: 394, startPoint y: 212, endPoint x: 358, endPoint y: 217, distance: 36.1
click at [358, 217] on div "City * Christchurch Suburb * SPREYDON Rural Address Port Code" at bounding box center [417, 213] width 227 height 19
type input "HALSWELL"
drag, startPoint x: 435, startPoint y: 196, endPoint x: 422, endPoint y: 197, distance: 13.2
click at [422, 197] on div "Postcode 8024" at bounding box center [446, 192] width 57 height 14
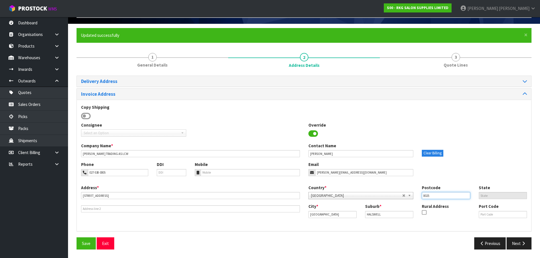
type input "8025"
click at [403, 131] on div "Override" at bounding box center [361, 130] width 114 height 16
click at [86, 243] on button "Save" at bounding box center [86, 244] width 19 height 12
drag, startPoint x: 84, startPoint y: 245, endPoint x: 86, endPoint y: 241, distance: 4.3
click at [84, 245] on button "Save" at bounding box center [86, 244] width 19 height 12
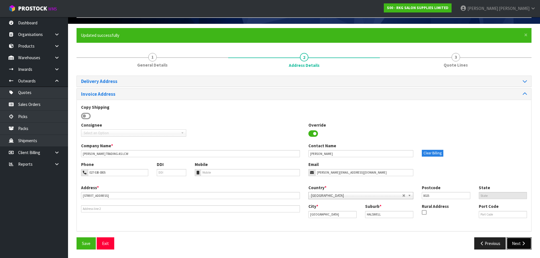
drag, startPoint x: 515, startPoint y: 243, endPoint x: 509, endPoint y: 241, distance: 6.5
click at [515, 243] on button "Next" at bounding box center [519, 244] width 25 height 12
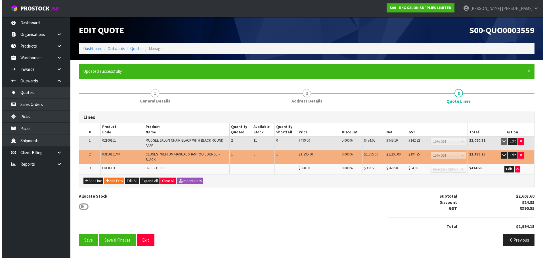
scroll to position [0, 0]
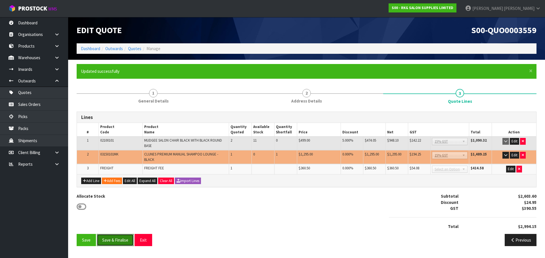
click at [114, 241] on button "Save & Finalise" at bounding box center [115, 240] width 37 height 12
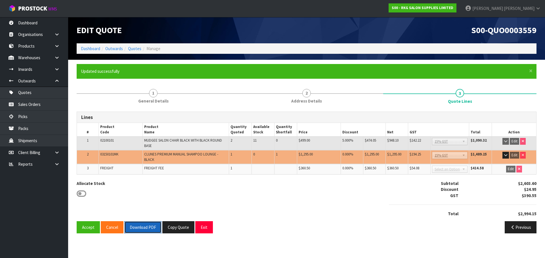
click at [150, 228] on button "Download PDF" at bounding box center [142, 228] width 37 height 12
click at [201, 226] on button "Exit" at bounding box center [204, 228] width 18 height 12
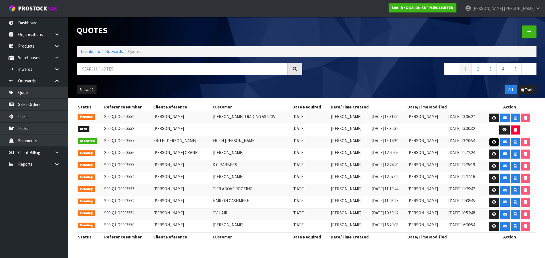
click at [494, 142] on icon at bounding box center [494, 142] width 4 height 4
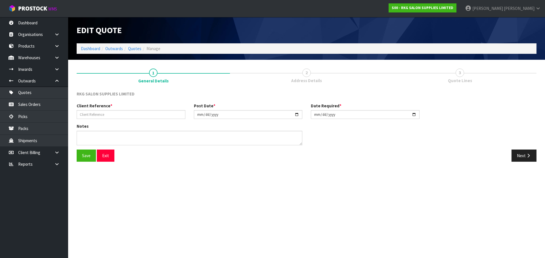
type input "FRITH MUDGE"
type input "2025-09-02"
type textarea "FOR PICK UP"
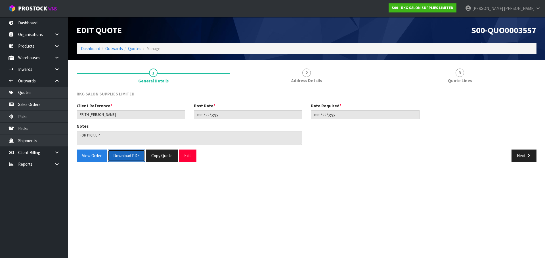
click at [123, 157] on button "Download PDF" at bounding box center [126, 156] width 37 height 12
click at [189, 156] on button "Exit" at bounding box center [188, 156] width 18 height 12
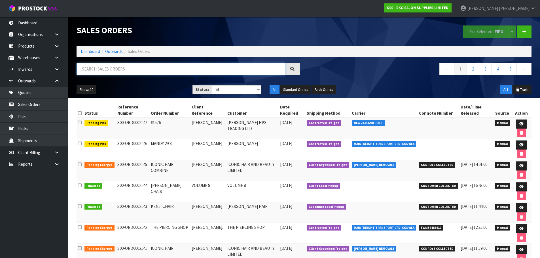
click at [135, 71] on input "text" at bounding box center [181, 69] width 209 height 12
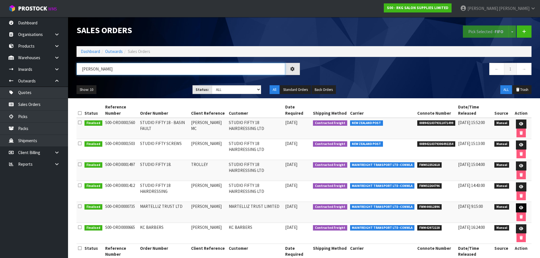
type input "[PERSON_NAME]"
drag, startPoint x: 520, startPoint y: 208, endPoint x: 511, endPoint y: 206, distance: 8.7
click at [520, 208] on icon at bounding box center [521, 208] width 4 height 4
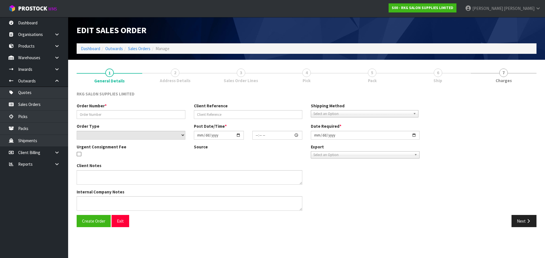
type input "MARTELLIZ TRUST LTD"
type input "[PERSON_NAME]"
select select "number:0"
type input "[DATE]"
type input "09:00:00.000"
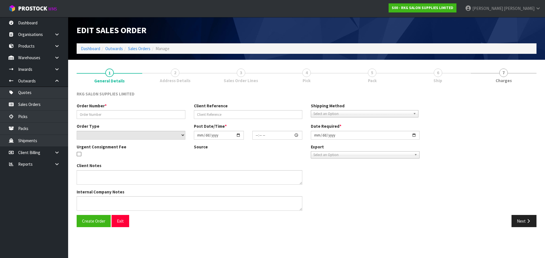
type input "[DATE]"
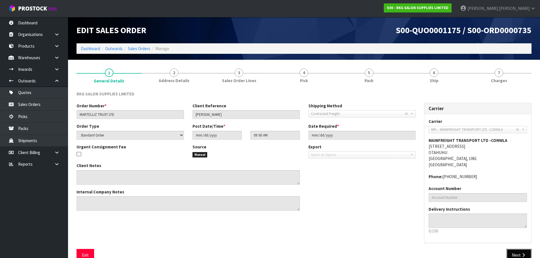
drag, startPoint x: 517, startPoint y: 251, endPoint x: 486, endPoint y: 222, distance: 42.7
click at [517, 252] on button "Next" at bounding box center [519, 255] width 25 height 12
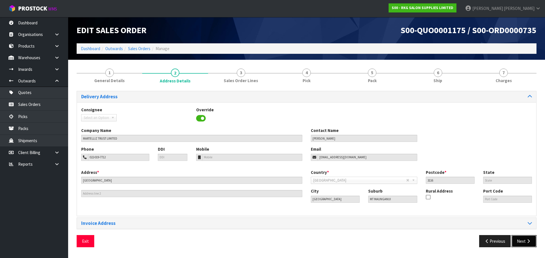
click at [524, 242] on button "Next" at bounding box center [523, 241] width 25 height 12
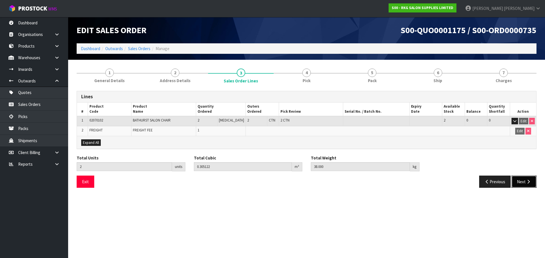
click at [523, 182] on button "Next" at bounding box center [523, 182] width 25 height 12
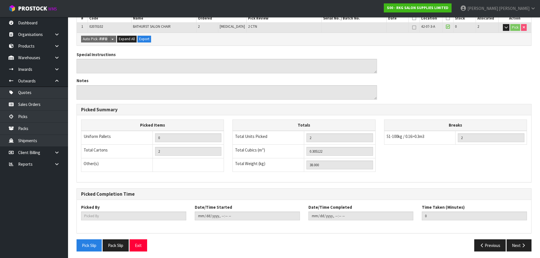
scroll to position [116, 0]
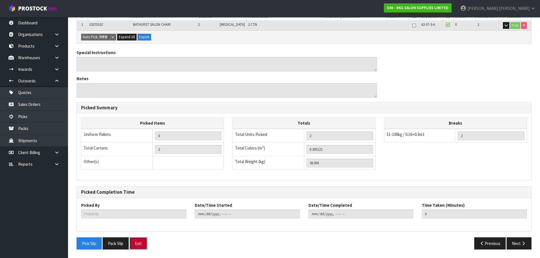
click at [140, 246] on button "Exit" at bounding box center [139, 244] width 18 height 12
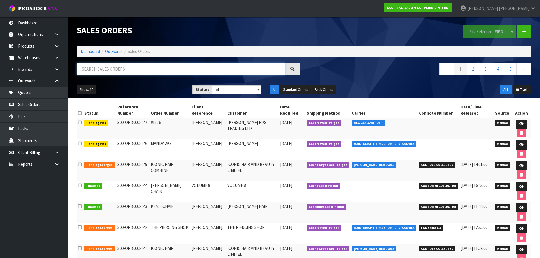
click at [101, 70] on input "text" at bounding box center [181, 69] width 209 height 12
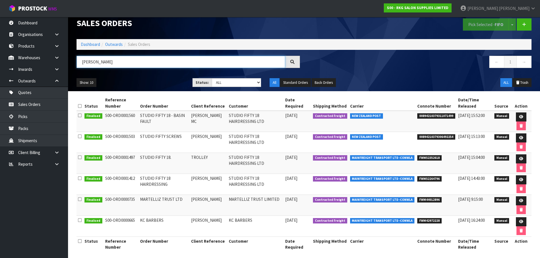
scroll to position [11, 0]
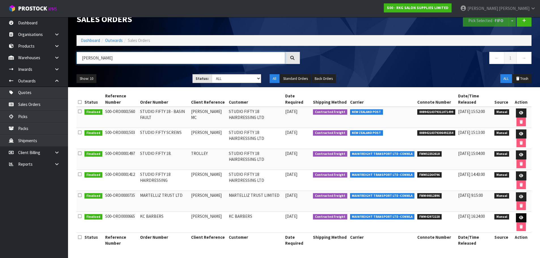
type input "[PERSON_NAME]"
drag, startPoint x: 522, startPoint y: 218, endPoint x: 516, endPoint y: 218, distance: 5.7
click at [522, 218] on icon at bounding box center [521, 218] width 4 height 4
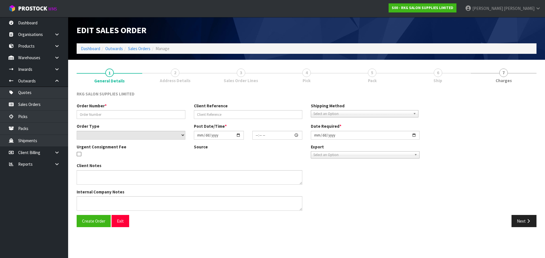
type input "KC BARBERS"
type input "[PERSON_NAME]"
select select "number:0"
type input "2022-05-26"
type input "00:05:00.000"
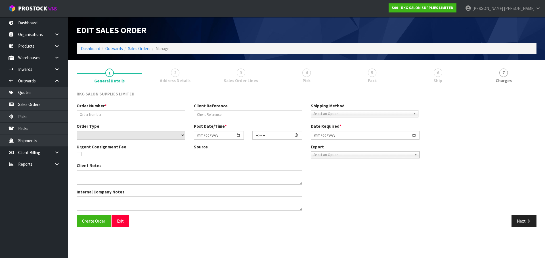
type input "2022-05-26"
type textarea "SEND LOOSE, DO NOT PALLETIZE"
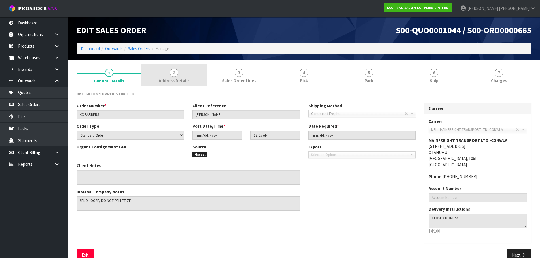
click at [168, 74] on link "2 Address Details" at bounding box center [174, 75] width 65 height 22
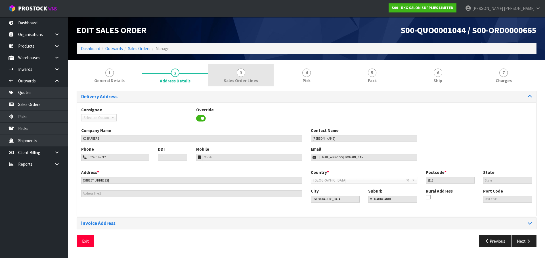
click at [245, 75] on link "3 Sales Order Lines" at bounding box center [241, 75] width 66 height 22
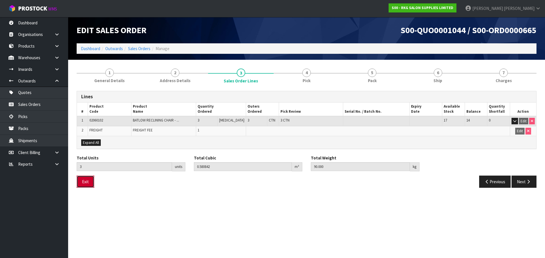
click at [88, 183] on button "Exit" at bounding box center [86, 182] width 18 height 12
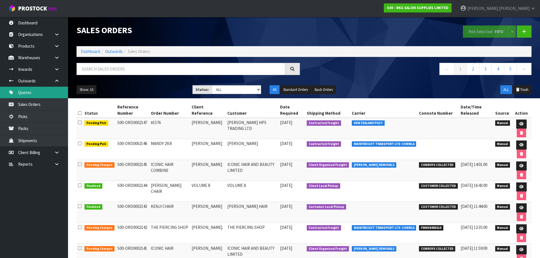
click at [37, 93] on link "Quotes" at bounding box center [34, 93] width 68 height 12
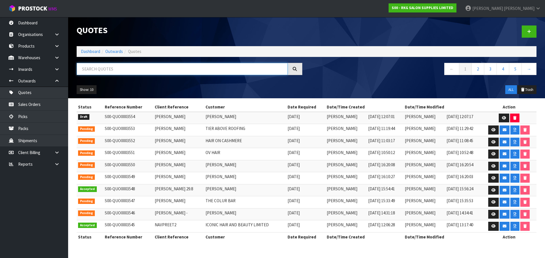
click at [102, 70] on input "text" at bounding box center [182, 69] width 211 height 12
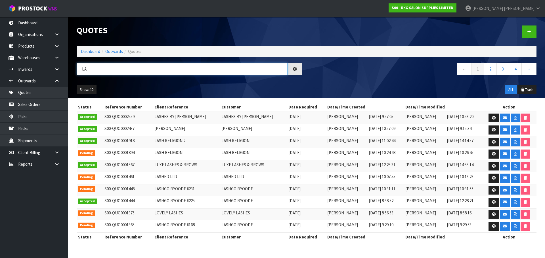
type input "L"
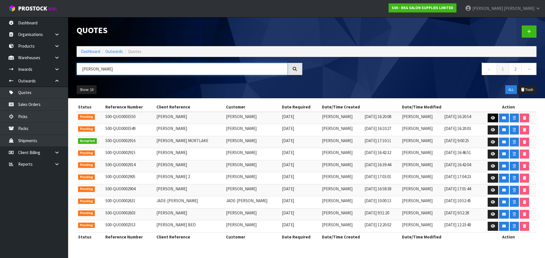
type input "EMMA"
click at [492, 119] on icon at bounding box center [492, 118] width 4 height 4
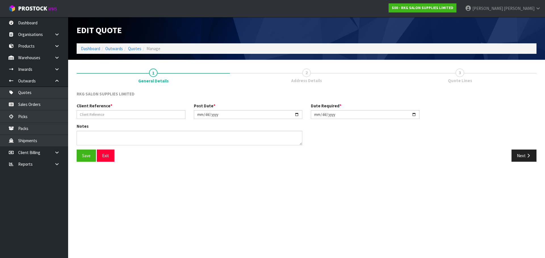
type input "[PERSON_NAME]"
type input "[DATE]"
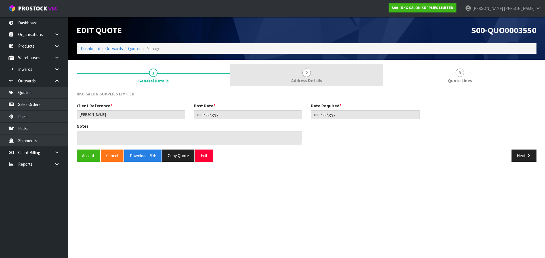
click at [309, 73] on span "2" at bounding box center [306, 73] width 9 height 9
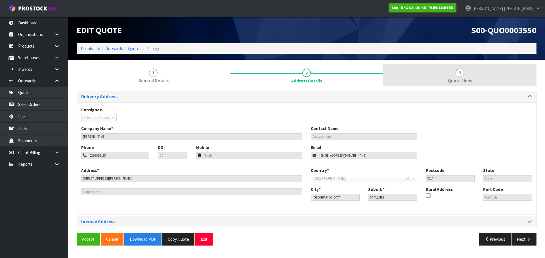
click at [463, 74] on span "3" at bounding box center [459, 73] width 9 height 9
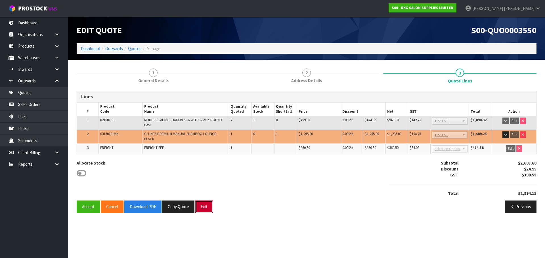
click at [208, 211] on button "Exit" at bounding box center [204, 207] width 18 height 12
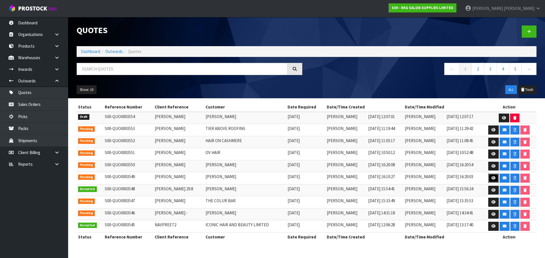
click at [494, 178] on icon at bounding box center [493, 178] width 4 height 4
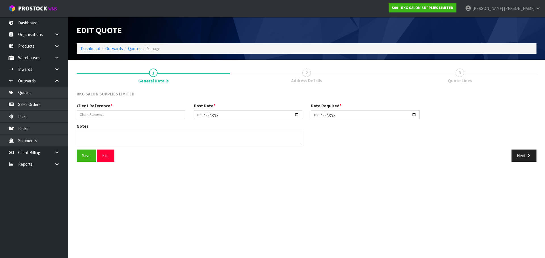
type input "[PERSON_NAME]"
type input "[DATE]"
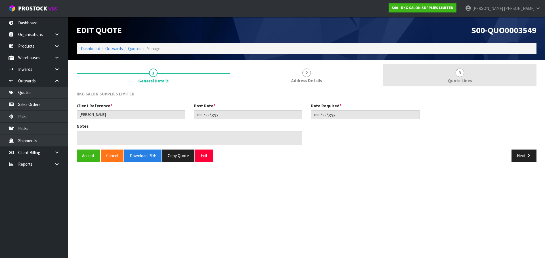
click at [466, 73] on link "3 Quote Lines" at bounding box center [459, 75] width 153 height 22
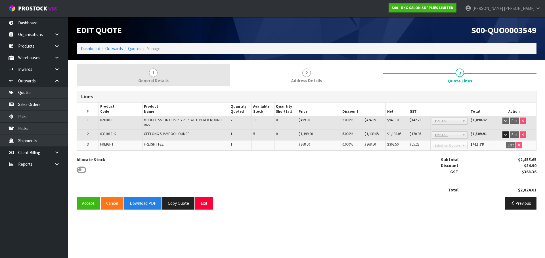
click at [156, 74] on span "1" at bounding box center [153, 73] width 9 height 9
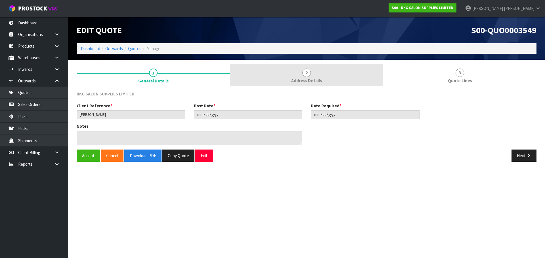
click at [305, 75] on span "2" at bounding box center [306, 73] width 9 height 9
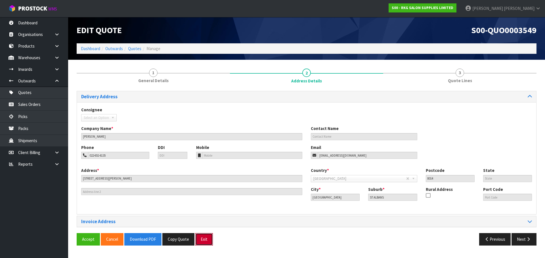
click at [203, 242] on button "Exit" at bounding box center [204, 239] width 18 height 12
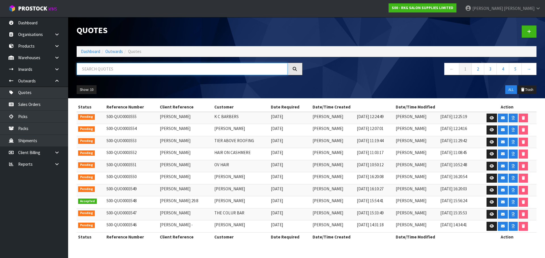
click at [92, 68] on input "text" at bounding box center [182, 69] width 211 height 12
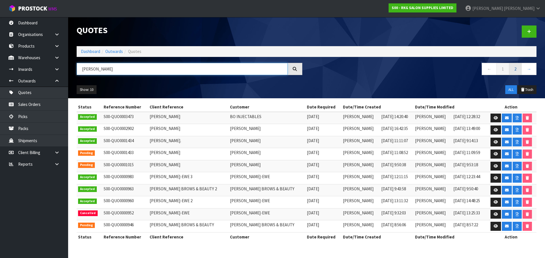
type input "[PERSON_NAME]"
click at [514, 69] on link "2" at bounding box center [515, 69] width 13 height 12
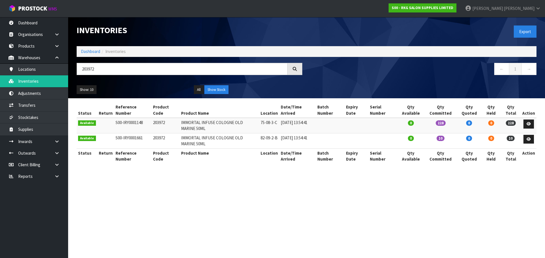
drag, startPoint x: 99, startPoint y: 69, endPoint x: 72, endPoint y: 74, distance: 27.7
click at [72, 74] on header "Inventories Export Dashboard Inventories 203972 ← 1 → Show: 10 5 10 25 50 All S…" at bounding box center [306, 57] width 477 height 81
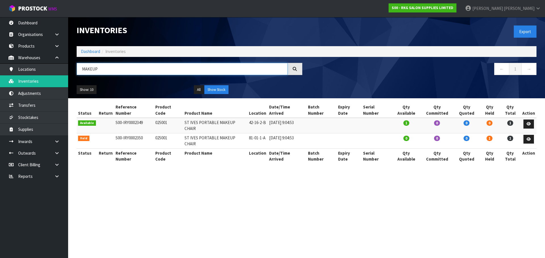
drag, startPoint x: 103, startPoint y: 71, endPoint x: 78, endPoint y: 71, distance: 25.3
click at [78, 71] on input "MAKEUP" at bounding box center [182, 69] width 211 height 12
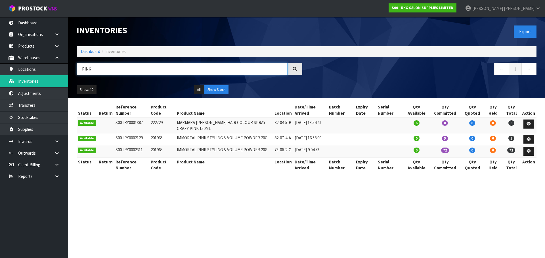
type input "PINK"
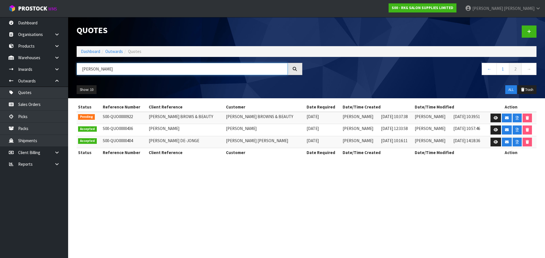
drag, startPoint x: 106, startPoint y: 67, endPoint x: 73, endPoint y: 72, distance: 33.1
click at [73, 72] on div "[PERSON_NAME]" at bounding box center [189, 71] width 234 height 16
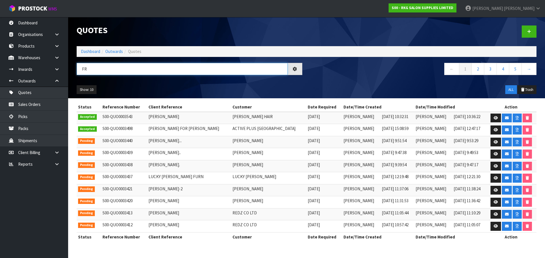
type input "F"
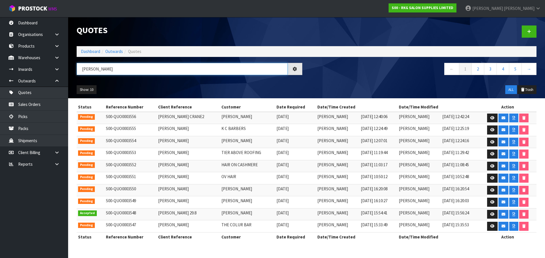
type input "[PERSON_NAME]"
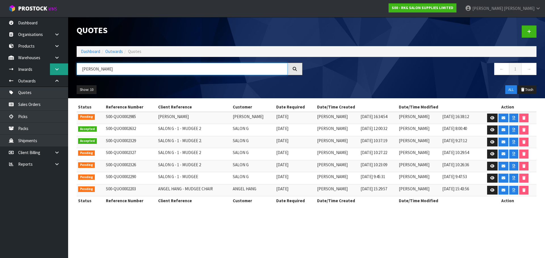
drag, startPoint x: 103, startPoint y: 69, endPoint x: 68, endPoint y: 69, distance: 35.5
click at [68, 69] on body "Toggle navigation ProStock WMS S00 - RKG SALON SUPPLIES LIMITED [PERSON_NAME] L…" at bounding box center [272, 129] width 545 height 258
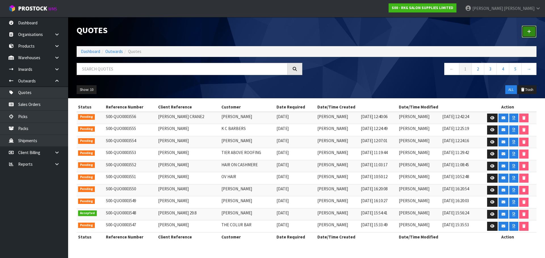
click at [526, 31] on link at bounding box center [528, 32] width 15 height 12
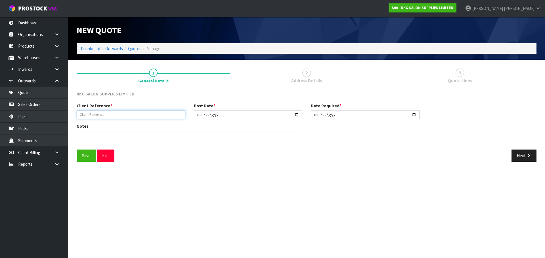
click at [118, 117] on input "text" at bounding box center [131, 114] width 109 height 9
type input "FRITH [PERSON_NAME]"
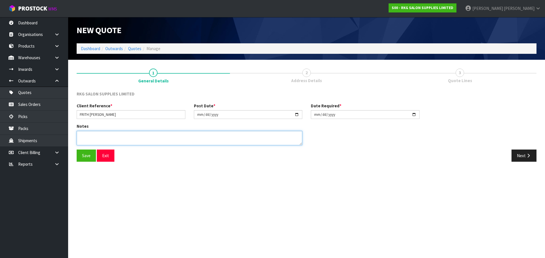
click at [89, 138] on textarea at bounding box center [190, 138] width 226 height 14
type textarea "FOR PICK UP"
click at [87, 153] on button "Save" at bounding box center [86, 156] width 19 height 12
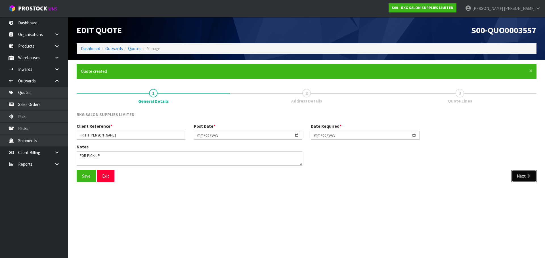
click at [517, 172] on button "Next" at bounding box center [523, 176] width 25 height 12
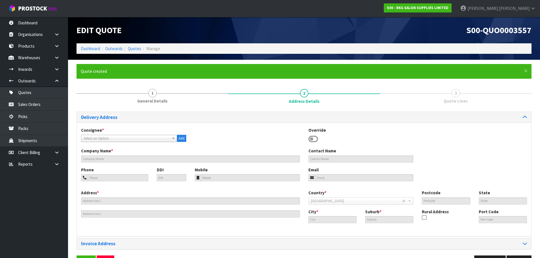
click at [312, 139] on icon at bounding box center [314, 139] width 10 height 9
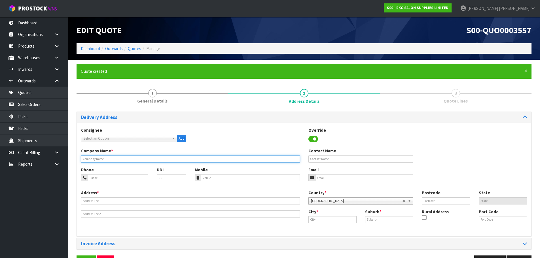
click at [111, 156] on input "text" at bounding box center [190, 159] width 219 height 7
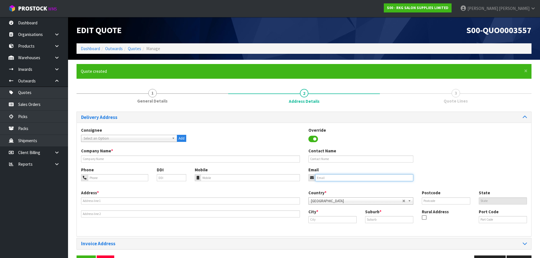
click at [322, 178] on input "email" at bounding box center [364, 177] width 98 height 7
paste input "[EMAIL_ADDRESS][DOMAIN_NAME]"
type input "[EMAIL_ADDRESS][DOMAIN_NAME]"
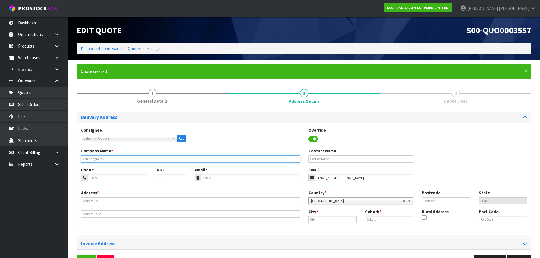
click at [119, 156] on input "text" at bounding box center [190, 159] width 219 height 7
type input "FRITH [PERSON_NAME]"
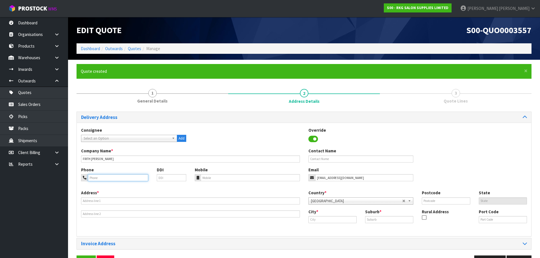
click at [109, 176] on input "tel" at bounding box center [118, 177] width 60 height 7
type input "021-168-4757"
click at [93, 199] on input "text" at bounding box center [190, 201] width 219 height 7
type input "[STREET_ADDRESS]"
click at [123, 201] on input "[STREET_ADDRESS]" at bounding box center [190, 201] width 219 height 7
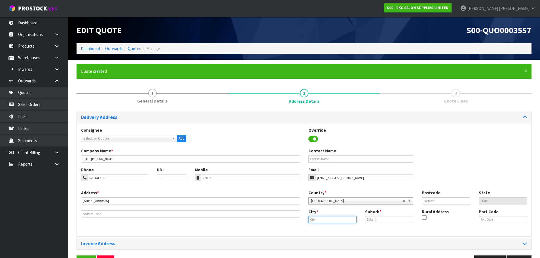
click at [315, 219] on input "text" at bounding box center [333, 219] width 48 height 7
click at [319, 229] on strong "Taur" at bounding box center [319, 229] width 9 height 5
type input "Tauranga"
click at [370, 219] on input "text" at bounding box center [389, 219] width 48 height 7
click at [371, 220] on input "text" at bounding box center [389, 219] width 48 height 7
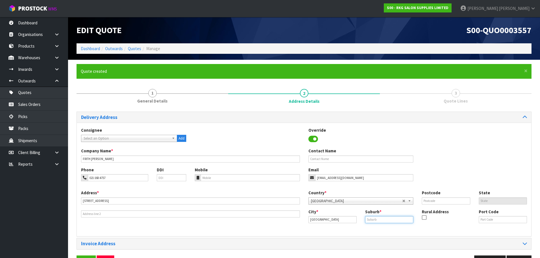
click at [371, 220] on input "text" at bounding box center [389, 219] width 48 height 7
type input "RD5"
click at [439, 199] on input "text" at bounding box center [446, 201] width 48 height 7
type input "3175"
click at [427, 166] on div "Company Name * FRITH MUDGE Contact Name" at bounding box center [304, 157] width 455 height 19
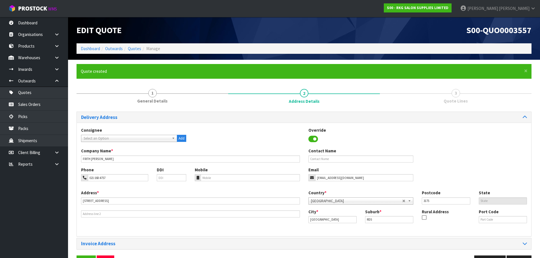
scroll to position [18, 0]
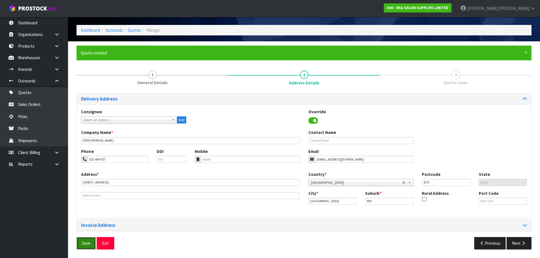
click at [86, 241] on button "Save" at bounding box center [86, 243] width 19 height 12
drag, startPoint x: 518, startPoint y: 245, endPoint x: 494, endPoint y: 239, distance: 25.5
click at [518, 245] on button "Next" at bounding box center [519, 243] width 25 height 12
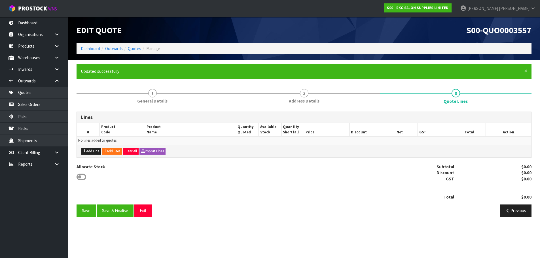
scroll to position [0, 0]
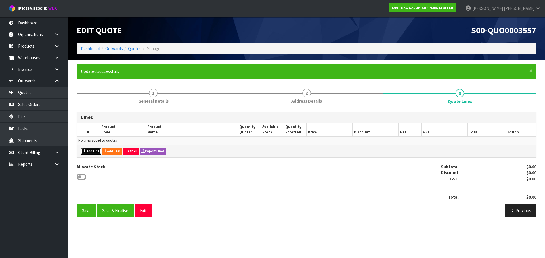
click at [92, 152] on button "Add Line" at bounding box center [91, 151] width 20 height 7
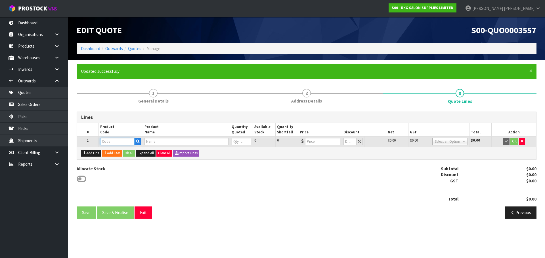
click at [109, 142] on input "text" at bounding box center [117, 141] width 34 height 7
type input "02500"
click at [111, 153] on strong "02500" at bounding box center [111, 151] width 11 height 5
type input "025001"
type input "ST IVES PORTABLE MAKEUP CHAIR"
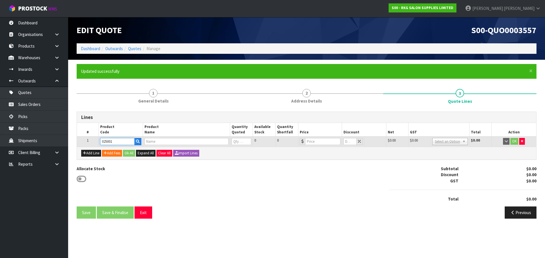
type input "0"
type input "219"
type input "0"
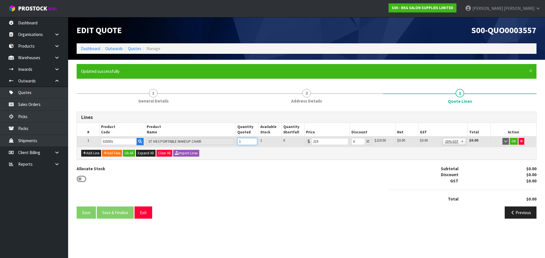
type input "1"
click at [254, 140] on input "1" at bounding box center [247, 141] width 20 height 7
click at [513, 141] on button "OK" at bounding box center [513, 141] width 8 height 7
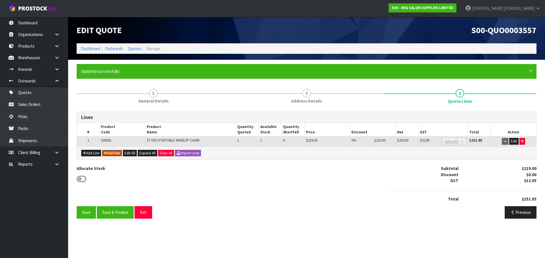
click at [111, 155] on button "Add Fees" at bounding box center [112, 153] width 20 height 7
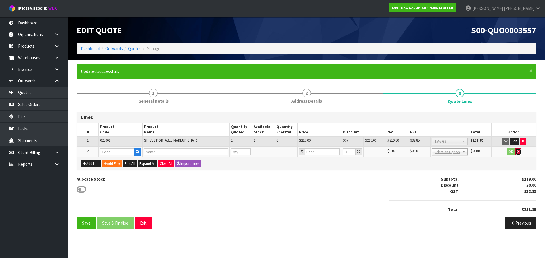
click at [520, 151] on button "button" at bounding box center [518, 152] width 6 height 7
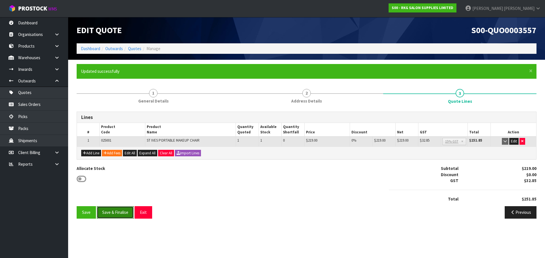
click at [114, 212] on button "Save & Finalise" at bounding box center [115, 213] width 37 height 12
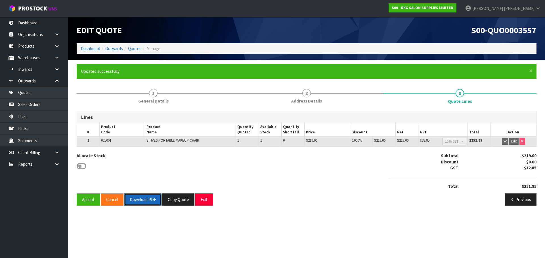
click at [148, 203] on button "Download PDF" at bounding box center [142, 200] width 37 height 12
click at [89, 198] on button "Accept" at bounding box center [88, 200] width 23 height 12
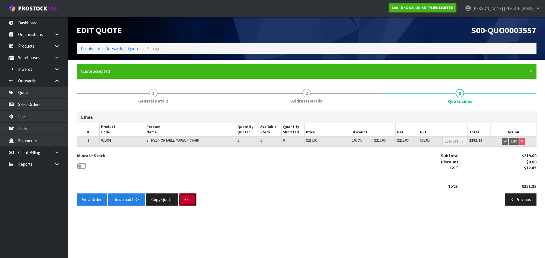
click at [190, 201] on button "Exit" at bounding box center [188, 200] width 18 height 12
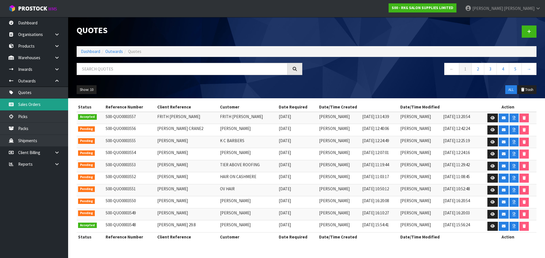
click at [39, 105] on link "Sales Orders" at bounding box center [34, 105] width 68 height 12
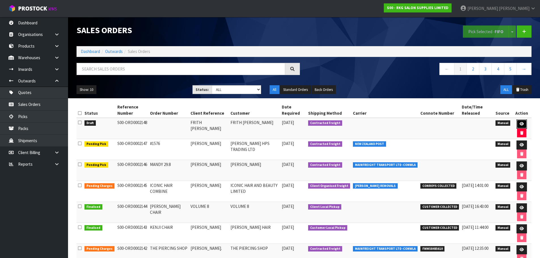
click at [522, 125] on icon at bounding box center [522, 124] width 4 height 4
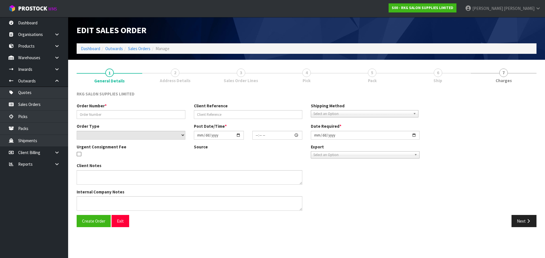
type input "FRITH MUDGE"
select select "number:0"
type input "2025-09-02"
type textarea "FOR PICK UP"
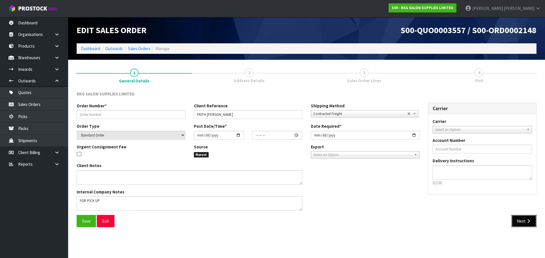
click at [519, 222] on button "Next" at bounding box center [523, 221] width 25 height 12
click at [97, 115] on input "text" at bounding box center [131, 114] width 109 height 9
type input "FRITH MAKEUP"
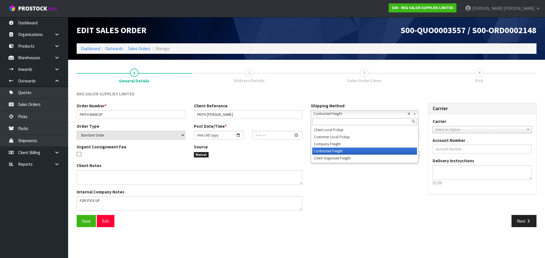
click at [330, 115] on span "Contracted Freight" at bounding box center [360, 114] width 94 height 7
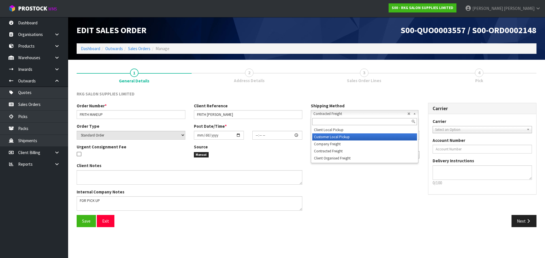
click at [328, 135] on li "Customer Local Pickup" at bounding box center [364, 137] width 105 height 7
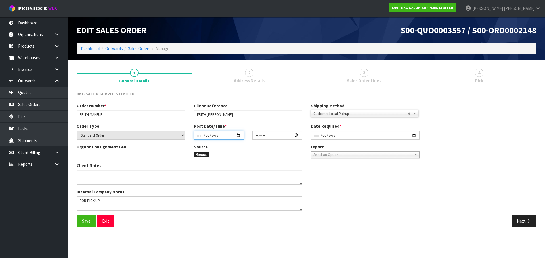
click at [241, 135] on input "date" at bounding box center [219, 135] width 50 height 9
click at [239, 136] on input "date" at bounding box center [219, 135] width 50 height 9
type input "[DATE]"
type input "00:00:00.000"
type input "[DATE]"
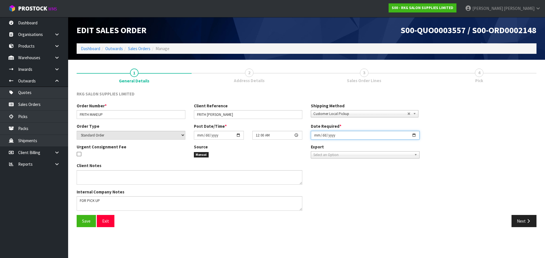
click at [415, 136] on input "[DATE]" at bounding box center [365, 135] width 109 height 9
click at [88, 222] on span "Save" at bounding box center [86, 221] width 9 height 5
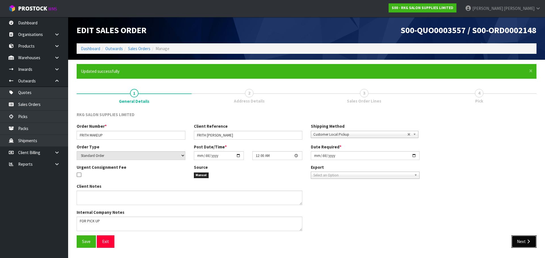
click at [519, 243] on button "Next" at bounding box center [523, 242] width 25 height 12
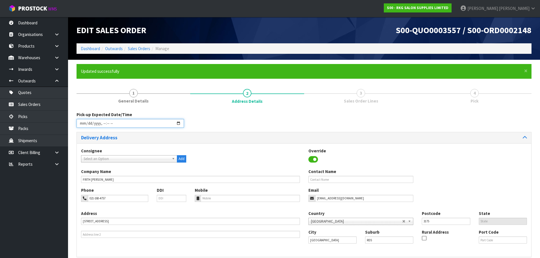
click at [177, 123] on input "datetime-local" at bounding box center [131, 123] width 108 height 9
click at [261, 120] on div "Pick-up Expected Date/Time" at bounding box center [304, 122] width 464 height 20
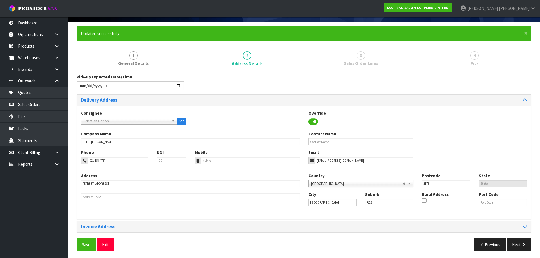
scroll to position [39, 0]
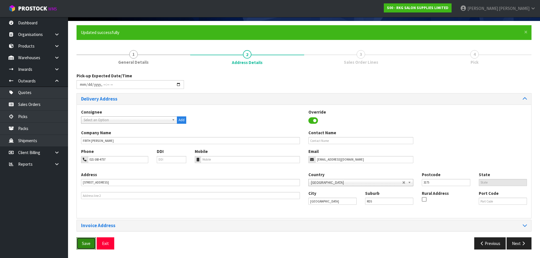
click at [81, 243] on button "Save" at bounding box center [86, 244] width 19 height 12
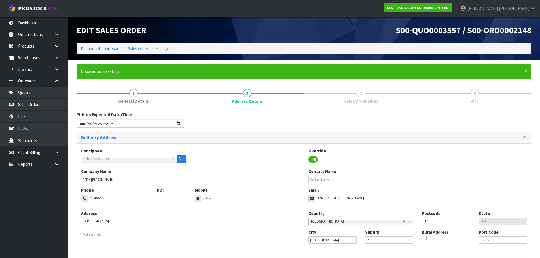
type input "2025-09-02T13:21"
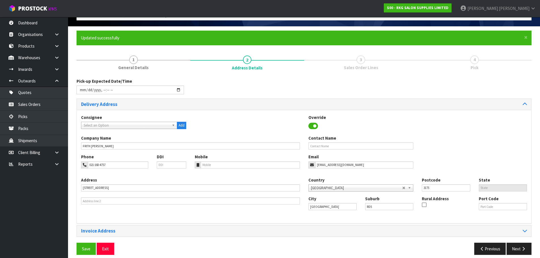
scroll to position [39, 0]
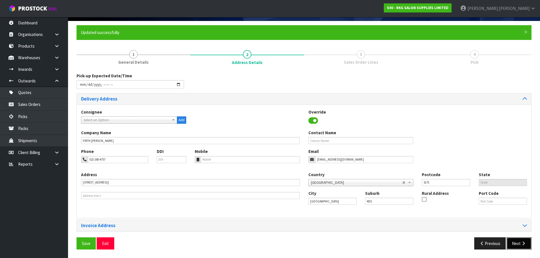
click at [524, 248] on button "Next" at bounding box center [519, 244] width 25 height 12
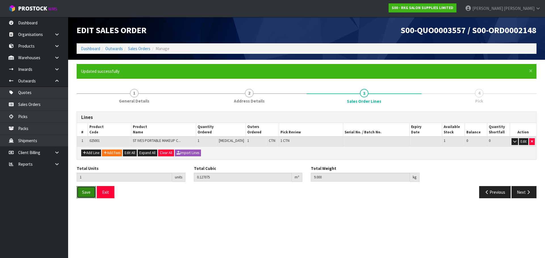
click at [87, 191] on span "Save" at bounding box center [86, 192] width 9 height 5
click at [522, 194] on button "Next" at bounding box center [523, 192] width 25 height 12
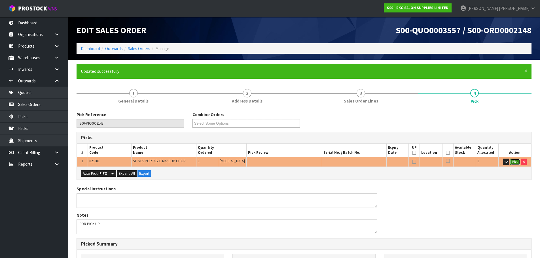
click at [516, 161] on button "Pick" at bounding box center [516, 162] width 10 height 7
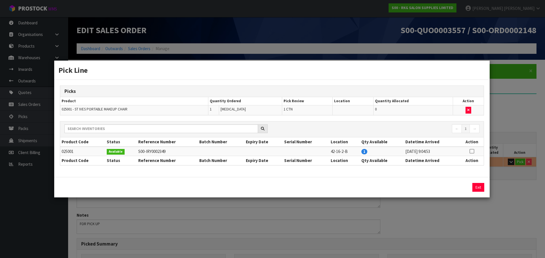
click at [470, 151] on icon at bounding box center [471, 151] width 5 height 0
drag, startPoint x: 458, startPoint y: 187, endPoint x: 481, endPoint y: 186, distance: 23.0
click at [458, 187] on button "Assign Pick" at bounding box center [458, 187] width 23 height 9
type input "1"
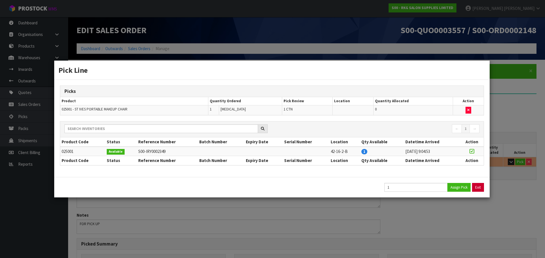
type input "0.127075"
type input "9"
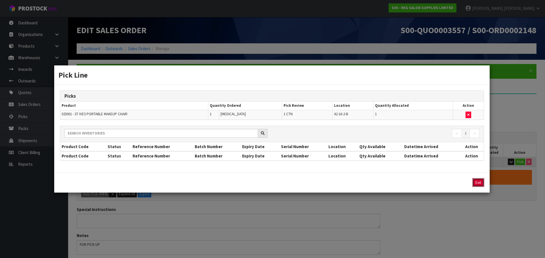
click at [479, 182] on button "Exit" at bounding box center [478, 182] width 12 height 9
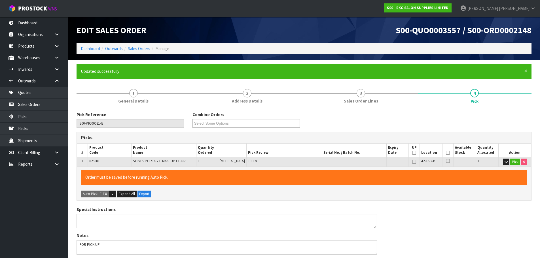
click at [447, 153] on icon at bounding box center [448, 153] width 4 height 0
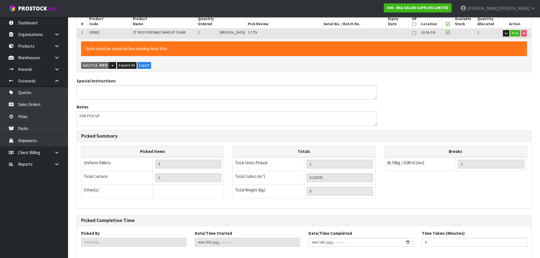
scroll to position [157, 0]
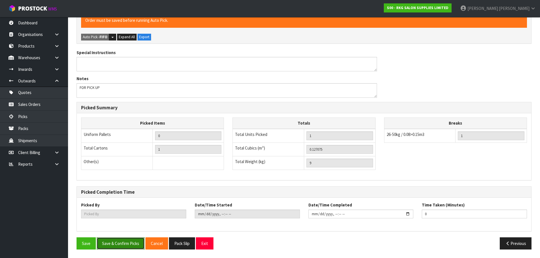
click at [121, 244] on button "Save & Confirm Picks" at bounding box center [121, 244] width 48 height 12
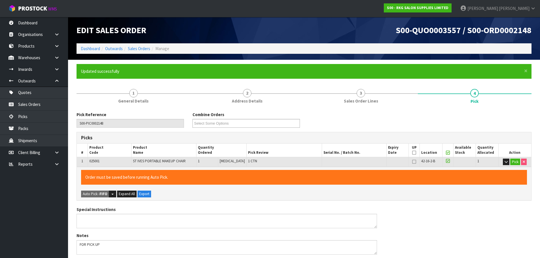
type input "Marie Miranda"
type input "2025-09-02T13:21:49"
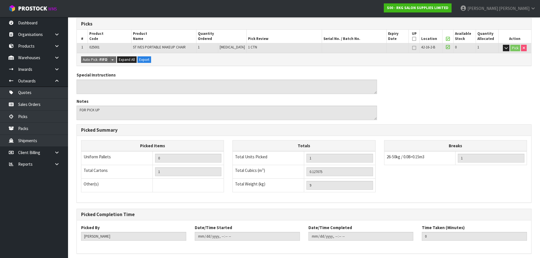
scroll to position [137, 0]
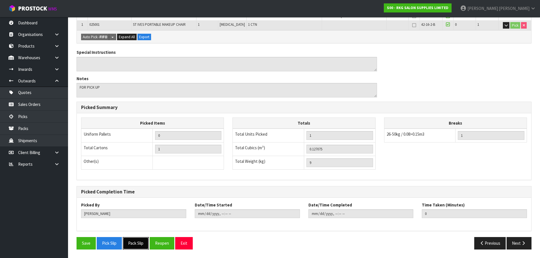
drag, startPoint x: 136, startPoint y: 243, endPoint x: 142, endPoint y: 238, distance: 8.1
click at [136, 243] on button "Pack Slip" at bounding box center [136, 243] width 26 height 12
click at [161, 244] on button "Reopen" at bounding box center [162, 243] width 25 height 12
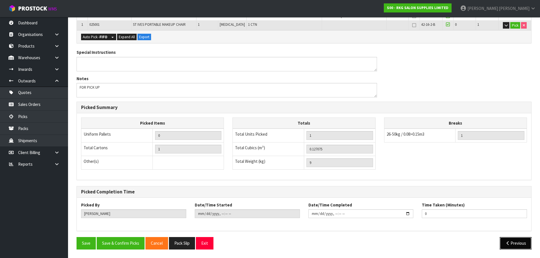
drag, startPoint x: 509, startPoint y: 245, endPoint x: 505, endPoint y: 245, distance: 4.5
click at [509, 245] on icon "button" at bounding box center [507, 243] width 5 height 4
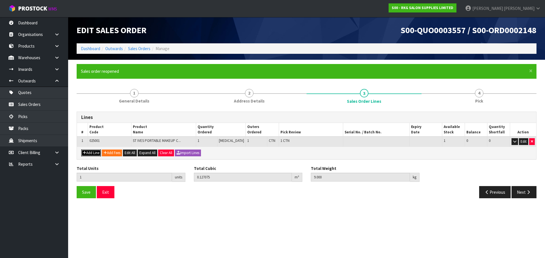
click at [95, 155] on button "Add Line" at bounding box center [91, 153] width 20 height 7
type input "0"
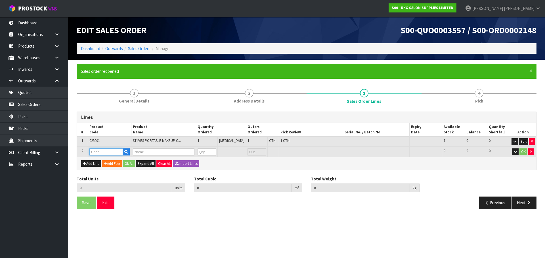
click at [96, 154] on input "text" at bounding box center [105, 152] width 33 height 7
type input "201965"
type input "1"
type input "0.127075"
type input "9"
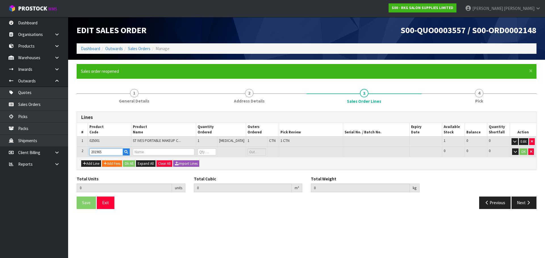
type input "IMMORTAL PINK STYLING & VOLUME POWDER 20G"
type input "0"
type input "201965"
type input "2"
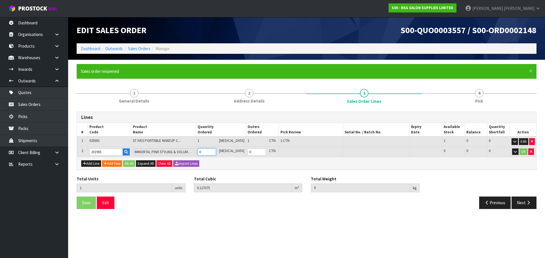
type input "0.127375"
type input "9.06"
type input "1"
click at [216, 151] on input "1" at bounding box center [206, 152] width 18 height 7
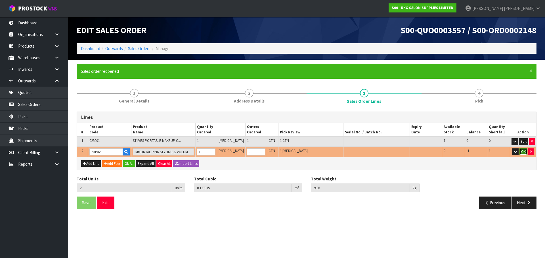
click at [522, 152] on button "OK" at bounding box center [523, 152] width 8 height 7
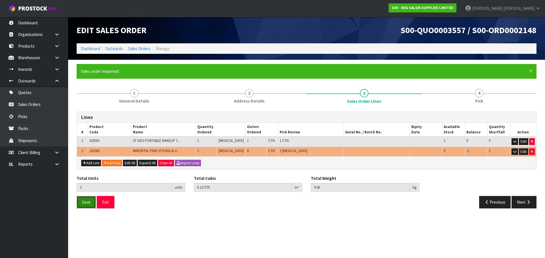
click at [85, 203] on span "Save" at bounding box center [86, 202] width 9 height 5
click at [109, 206] on button "Exit" at bounding box center [106, 202] width 18 height 12
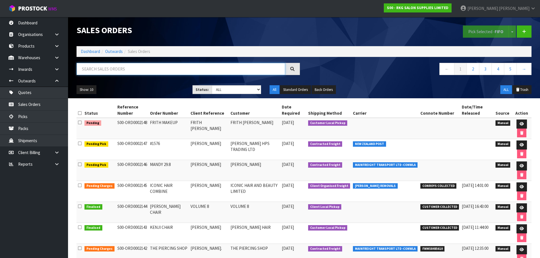
click at [98, 71] on input "text" at bounding box center [181, 69] width 209 height 12
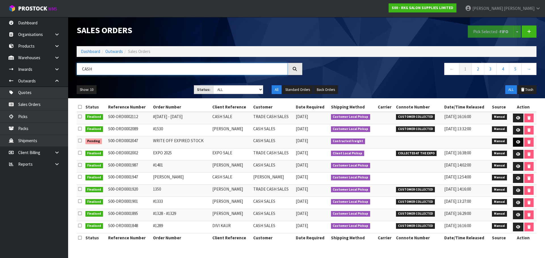
type input "CASH"
click at [518, 141] on icon at bounding box center [518, 142] width 4 height 4
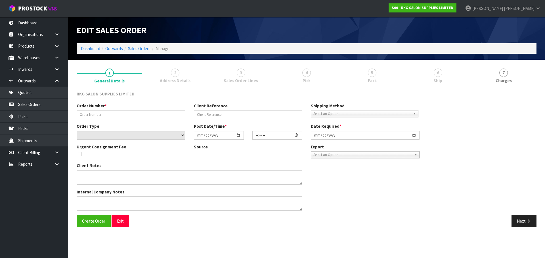
type input "WRITE OFF EXPIRED STOCK"
select select "number:0"
type input "2025-07-04"
type input "14:55:00.000"
type input "2025-07-30"
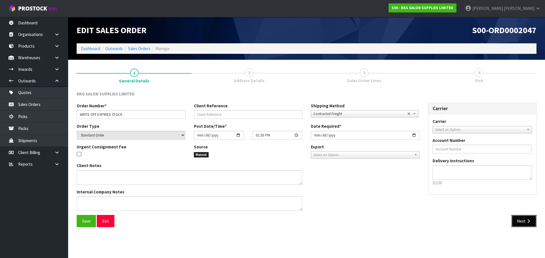
click at [513, 220] on button "Next" at bounding box center [523, 221] width 25 height 12
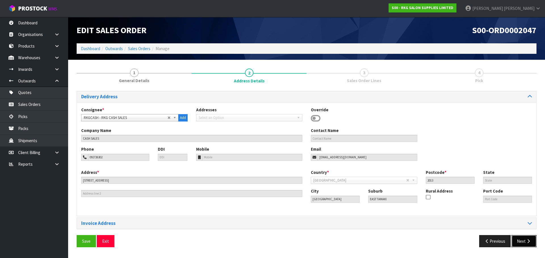
click at [521, 242] on button "Next" at bounding box center [523, 241] width 25 height 12
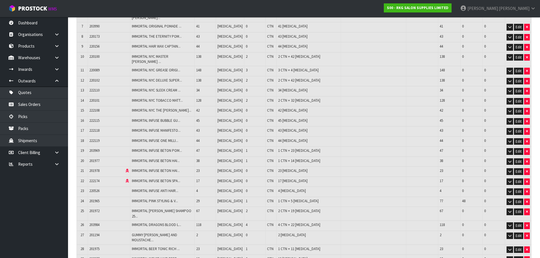
scroll to position [170, 0]
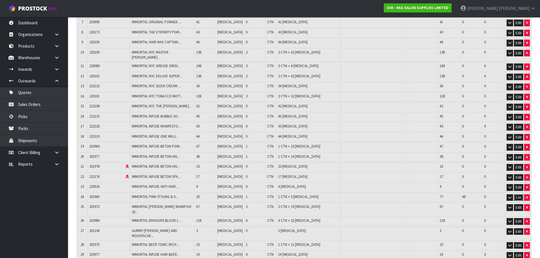
click at [518, 195] on button "Edit" at bounding box center [518, 198] width 9 height 7
click at [526, 196] on icon "button" at bounding box center [526, 198] width 2 height 4
type input "1593"
type input "0.699128"
type input "383"
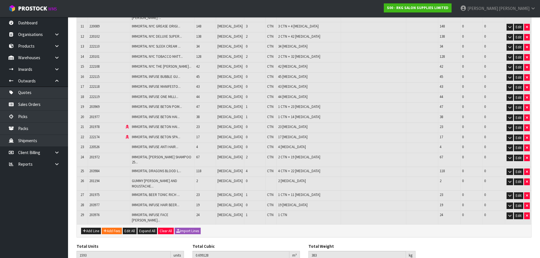
scroll to position [210, 0]
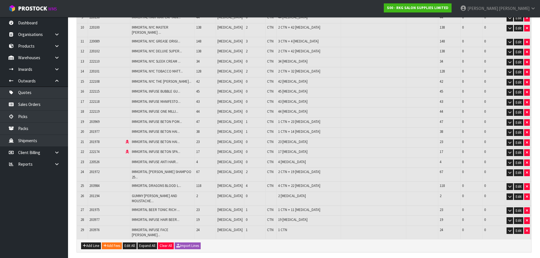
scroll to position [231, 0]
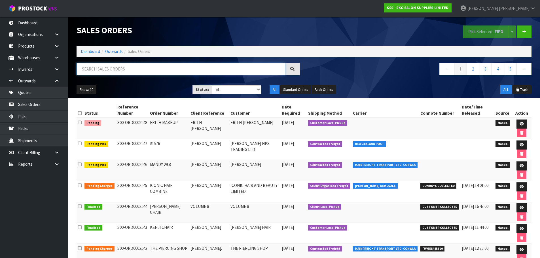
click at [107, 69] on input "text" at bounding box center [181, 69] width 209 height 12
type input "CAS"
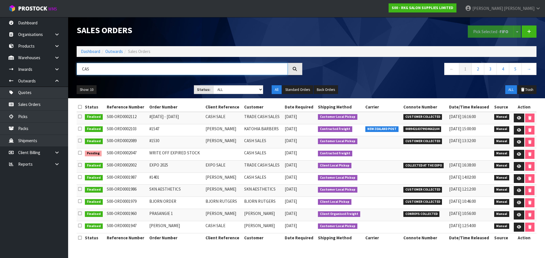
drag, startPoint x: 96, startPoint y: 70, endPoint x: 80, endPoint y: 69, distance: 15.6
click at [80, 69] on input "CAS" at bounding box center [182, 69] width 211 height 12
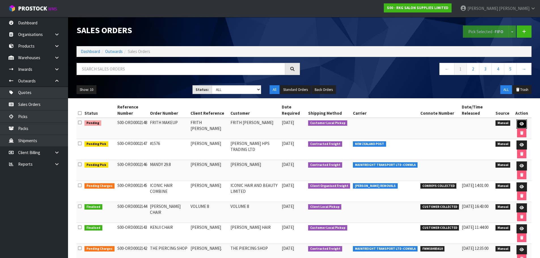
click at [522, 123] on icon at bounding box center [522, 124] width 4 height 4
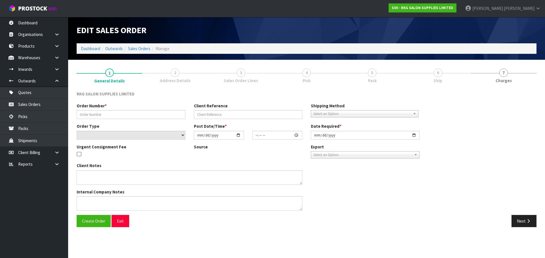
type input "FRITH MAKEUP"
type input "FRITH MUDGE"
select select "number:0"
type input "2025-09-02"
type input "00:00:00.000"
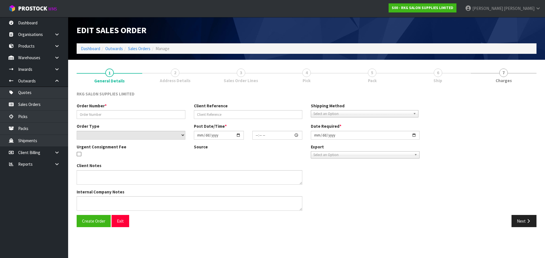
type input "2025-09-02"
type textarea "FOR PICK UP"
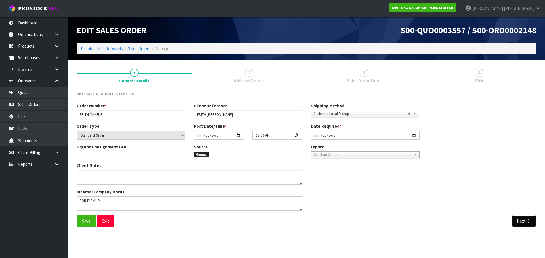
click at [516, 225] on button "Next" at bounding box center [523, 221] width 25 height 12
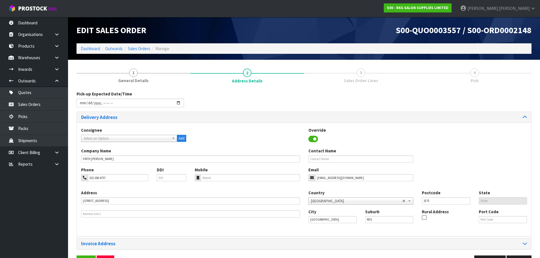
scroll to position [18, 0]
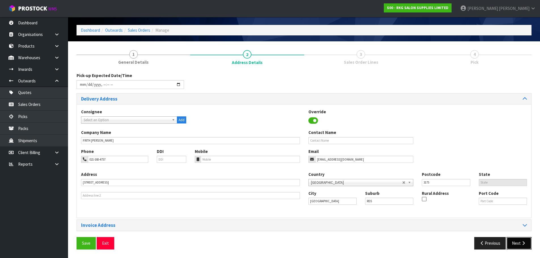
click at [518, 245] on button "Next" at bounding box center [519, 243] width 25 height 12
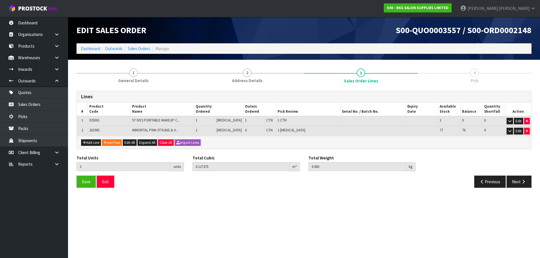
scroll to position [0, 0]
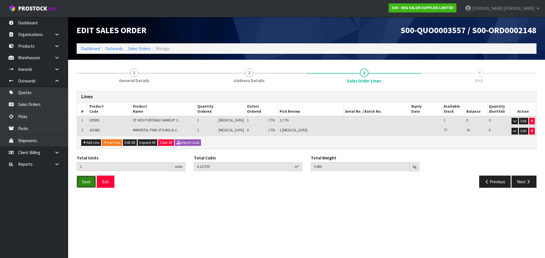
click at [89, 181] on span "Save" at bounding box center [86, 181] width 9 height 5
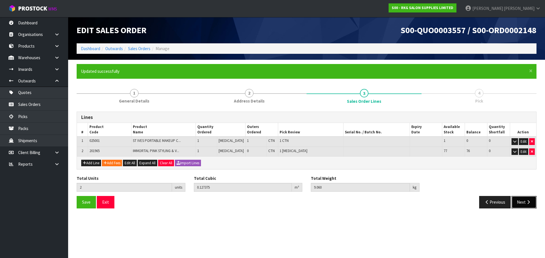
click at [520, 204] on button "Next" at bounding box center [523, 202] width 25 height 12
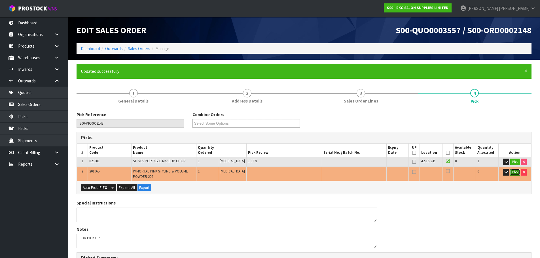
click at [515, 173] on button "Pick" at bounding box center [516, 172] width 10 height 7
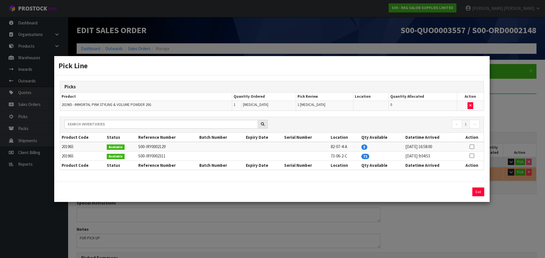
click at [471, 156] on icon at bounding box center [471, 156] width 5 height 0
click at [458, 189] on button "Assign Pick" at bounding box center [458, 192] width 23 height 9
type input "Piece x 1"
type input "2"
type input "0.127375"
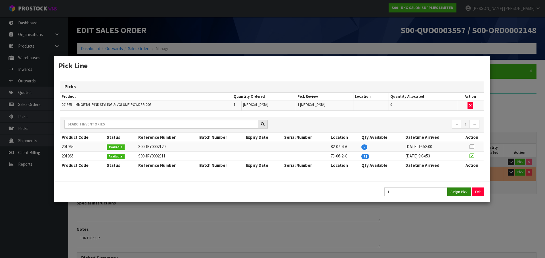
type input "9.06"
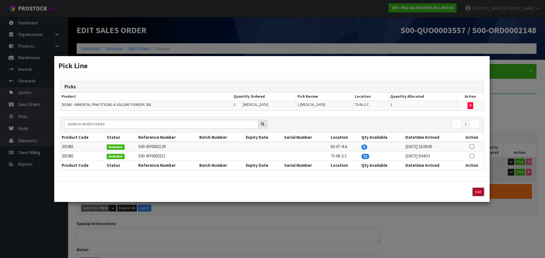
click at [478, 193] on button "Exit" at bounding box center [478, 192] width 12 height 9
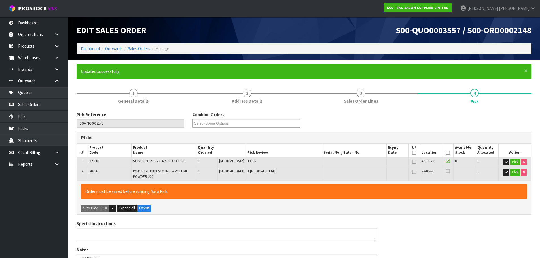
click at [446, 172] on icon at bounding box center [448, 171] width 4 height 5
click at [0, 0] on input "checkbox" at bounding box center [0, 0] width 0 height 0
click at [446, 153] on icon at bounding box center [448, 153] width 4 height 0
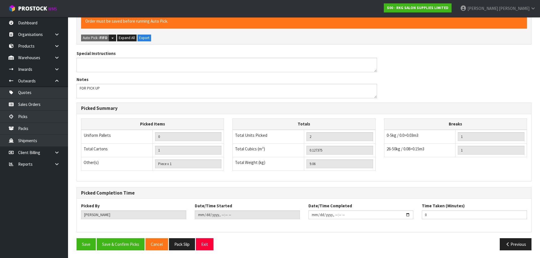
scroll to position [171, 0]
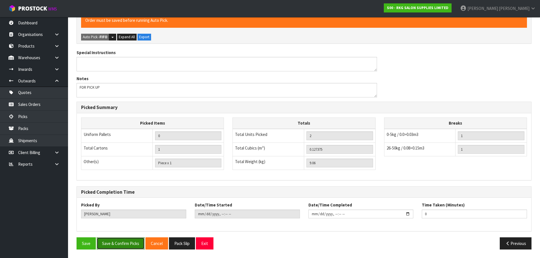
click at [125, 241] on button "Save & Confirm Picks" at bounding box center [121, 244] width 48 height 12
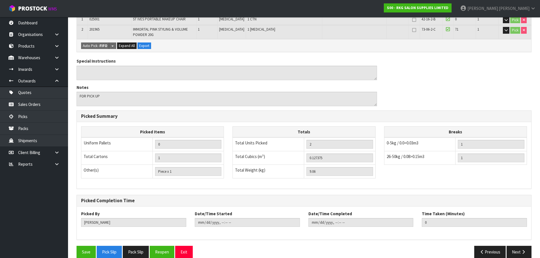
scroll to position [151, 0]
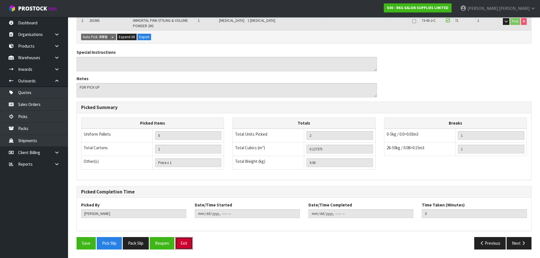
click at [187, 241] on button "Exit" at bounding box center [184, 243] width 18 height 12
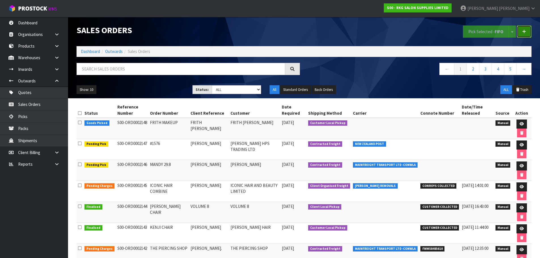
click at [527, 33] on link at bounding box center [524, 32] width 15 height 12
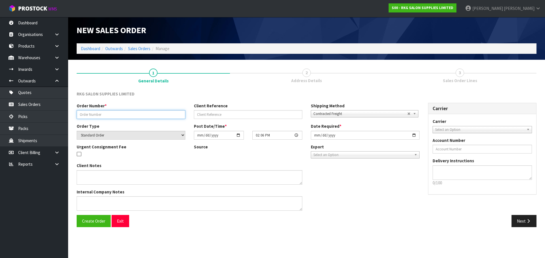
click at [105, 115] on input "text" at bounding box center [131, 114] width 109 height 9
type input "#1580"
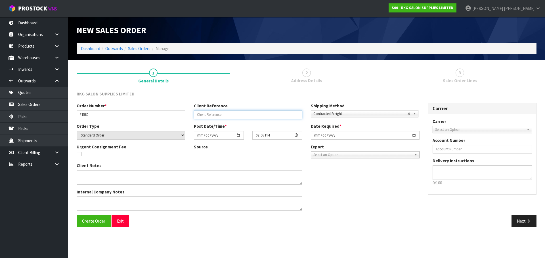
click at [201, 115] on input "text" at bounding box center [248, 114] width 109 height 9
type input "KRISH KUMAR"
click at [439, 128] on span "Select an Option" at bounding box center [479, 130] width 89 height 7
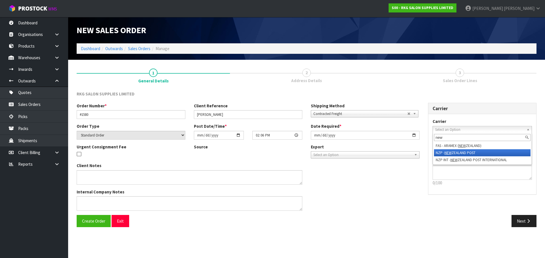
type input "new"
click at [439, 152] on li "NZP - NEW ZEALAND POST" at bounding box center [482, 152] width 97 height 7
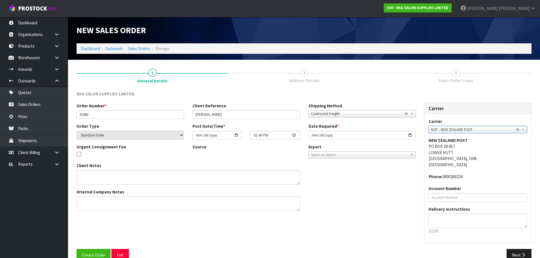
scroll to position [12, 0]
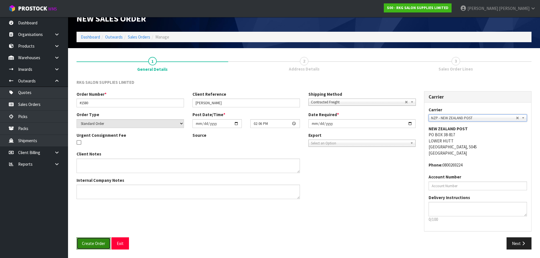
click at [93, 243] on span "Create Order" at bounding box center [93, 243] width 23 height 5
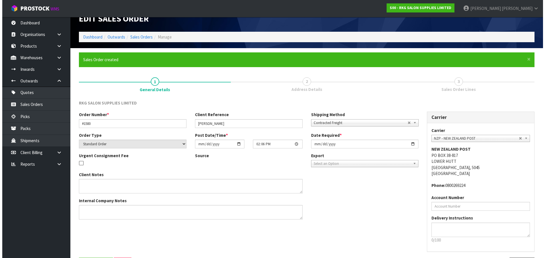
scroll to position [0, 0]
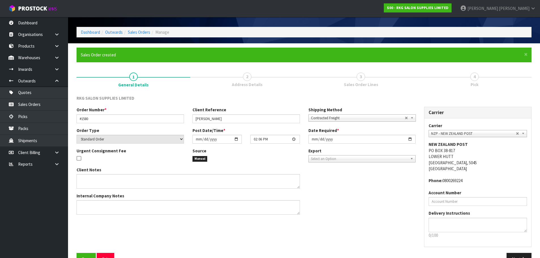
scroll to position [32, 0]
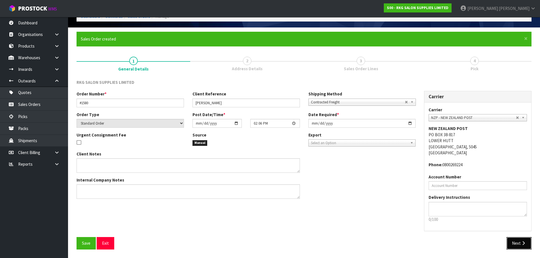
drag, startPoint x: 517, startPoint y: 245, endPoint x: 400, endPoint y: 203, distance: 124.3
click at [518, 245] on button "Next" at bounding box center [519, 243] width 25 height 12
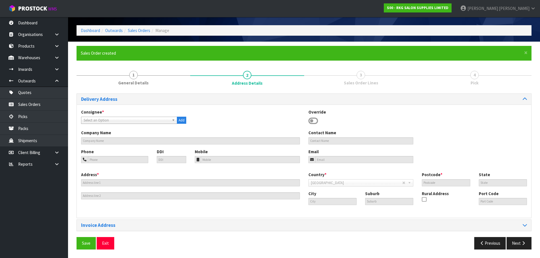
scroll to position [0, 0]
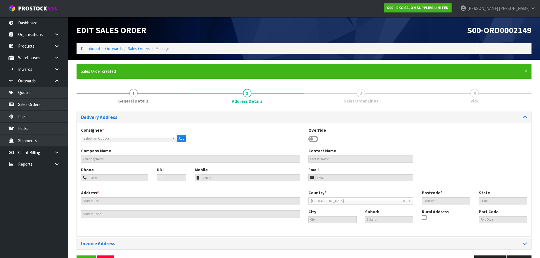
click at [311, 139] on icon at bounding box center [314, 139] width 10 height 9
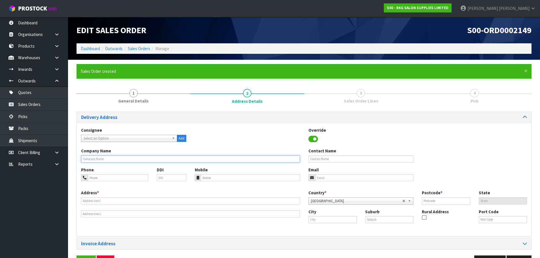
click at [118, 161] on input "text" at bounding box center [190, 159] width 219 height 7
type input "KHK VENTURES LTD"
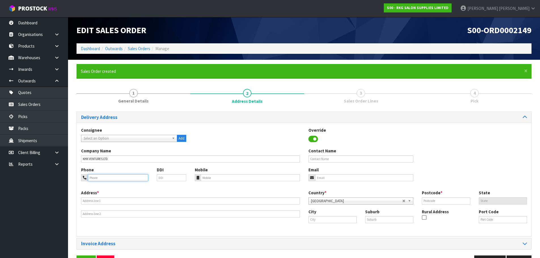
click at [93, 178] on input "tel" at bounding box center [118, 177] width 60 height 7
click at [100, 179] on input "021-1427506" at bounding box center [118, 177] width 60 height 7
type input "021-142-7506"
click at [328, 177] on input "email" at bounding box center [364, 177] width 98 height 7
click at [322, 178] on input "email" at bounding box center [364, 177] width 98 height 7
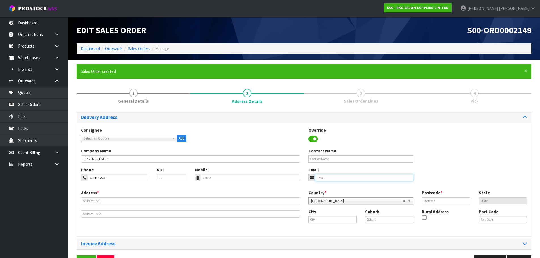
paste input "hwbarbers@gmail.com"
type input "hwbarbers@gmail.com"
click at [328, 160] on input "text" at bounding box center [361, 159] width 105 height 7
type input "KRISH KUMAR"
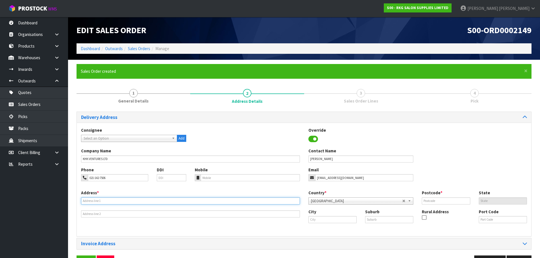
click at [107, 201] on input "text" at bounding box center [190, 201] width 219 height 7
type input "9A CATON ST"
click at [309, 217] on input "text" at bounding box center [333, 219] width 48 height 7
drag, startPoint x: 328, startPoint y: 221, endPoint x: 305, endPoint y: 222, distance: 23.3
click at [305, 222] on div "City lake hawea" at bounding box center [332, 216] width 57 height 14
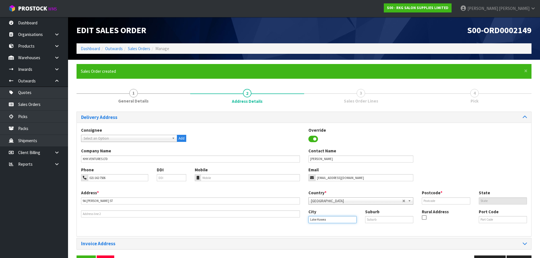
drag, startPoint x: 319, startPoint y: 220, endPoint x: 334, endPoint y: 220, distance: 15.0
click at [334, 220] on input "Lake Hawea" at bounding box center [333, 219] width 48 height 7
type input "Lake Hawea"
click at [432, 199] on input "text" at bounding box center [446, 201] width 48 height 7
type input "9382"
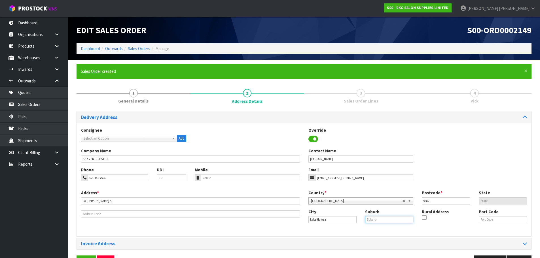
click at [371, 222] on input "text" at bounding box center [389, 219] width 48 height 7
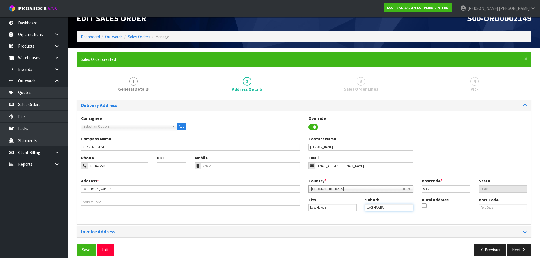
scroll to position [18, 0]
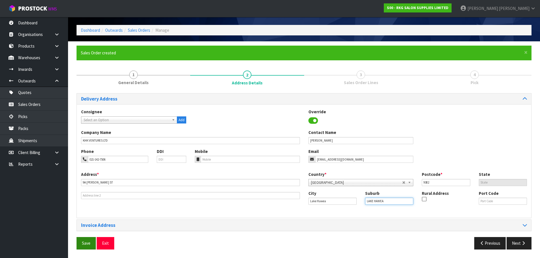
type input "LAKE HAWEA"
click at [84, 245] on span "Save" at bounding box center [86, 243] width 9 height 5
drag, startPoint x: 518, startPoint y: 242, endPoint x: 470, endPoint y: 237, distance: 48.8
click at [518, 242] on button "Next" at bounding box center [519, 243] width 25 height 12
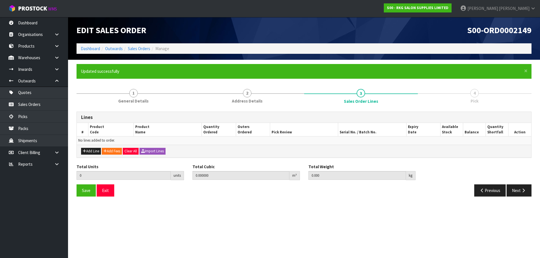
scroll to position [0, 0]
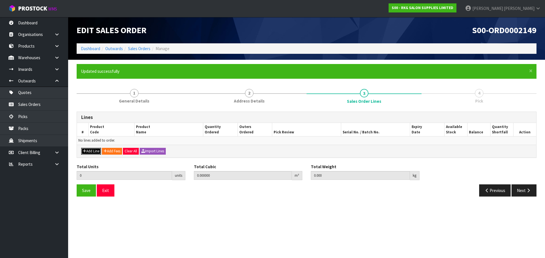
click at [93, 152] on button "Add Line" at bounding box center [91, 151] width 20 height 7
type input "0"
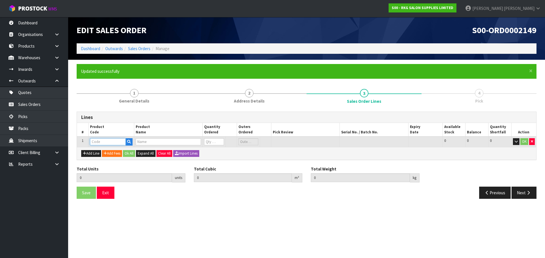
click at [105, 144] on input "text" at bounding box center [108, 141] width 36 height 7
type input "199112"
type input "0.000000"
type input "0.000"
type input "BHS LIQUID STYPTIC 50ML"
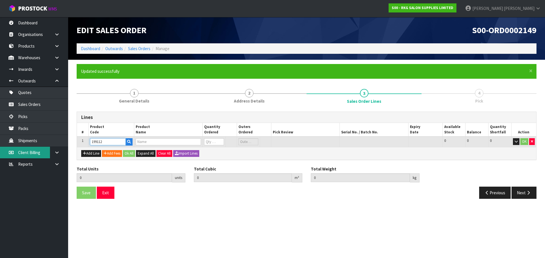
type input "0"
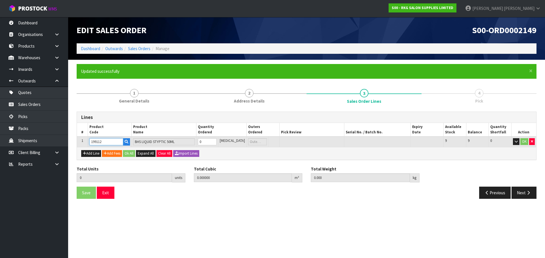
type input "199112"
type input "1"
type input "0.00016"
type input "0.1"
type input "1"
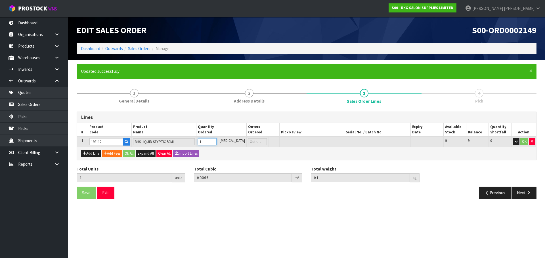
click at [216, 142] on input "1" at bounding box center [207, 141] width 18 height 7
click at [94, 155] on button "Add Line" at bounding box center [91, 153] width 20 height 7
type input "0"
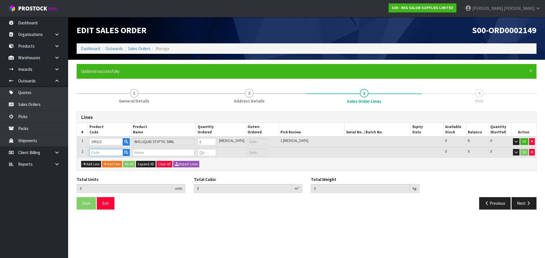
click at [99, 154] on input "text" at bounding box center [105, 152] width 33 height 7
type input "202740"
type input "1"
type input "0.00016"
type input "0.1"
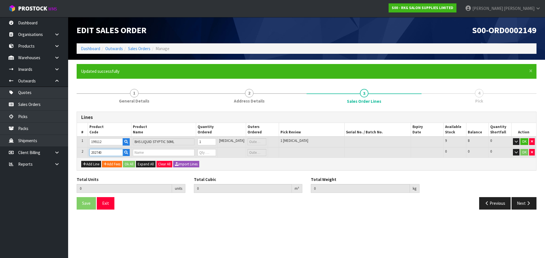
type input "BOB NECK ROLLS 5PK"
type input "0"
type input "202740"
click at [199, 154] on tr "2 202740 BOB NECK ROLLS 5PK 0 PCE 0 CTN 103 103 0 OK" at bounding box center [306, 153] width 459 height 10
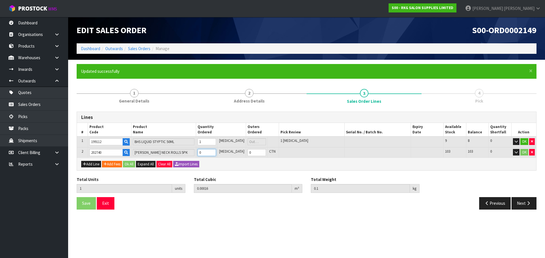
type input "3"
type input "0.00656"
type input "1.04"
type input "2"
click at [88, 167] on button "Add Line" at bounding box center [91, 164] width 20 height 7
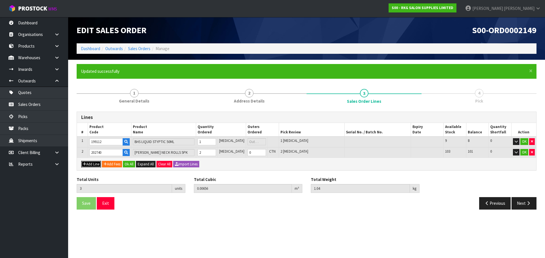
type input "0"
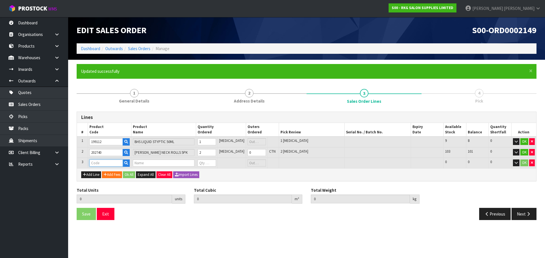
click at [98, 165] on input "text" at bounding box center [105, 163] width 33 height 7
type input "202404"
type input "3"
type input "0.00656"
type input "1.04"
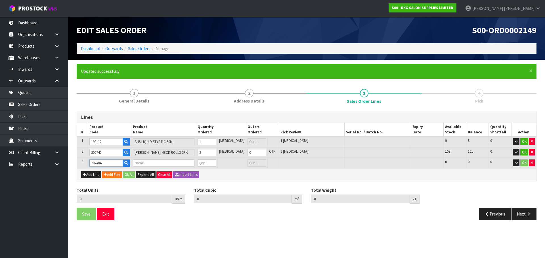
type input "ASTRA DOUBLE EDGE BLADES 20 PACK CARTON"
type input "0"
type input "202404"
drag, startPoint x: 208, startPoint y: 163, endPoint x: 203, endPoint y: 163, distance: 4.8
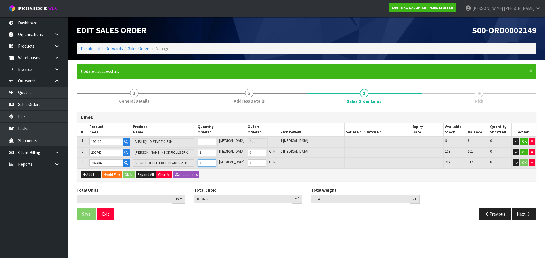
click at [203, 163] on td "0" at bounding box center [207, 163] width 22 height 10
type input "5"
type input "0.007232"
type input "1.24"
type input "2"
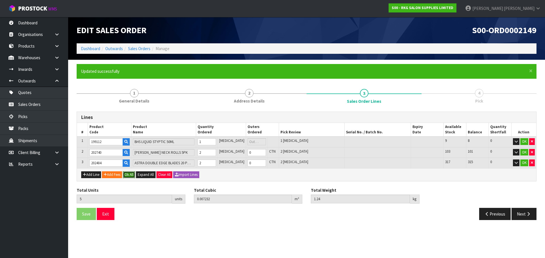
click at [131, 175] on button "Ok All" at bounding box center [129, 175] width 12 height 7
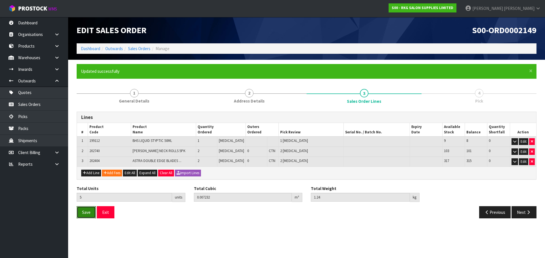
click at [85, 213] on span "Save" at bounding box center [86, 212] width 9 height 5
click at [524, 212] on button "Next" at bounding box center [523, 213] width 25 height 12
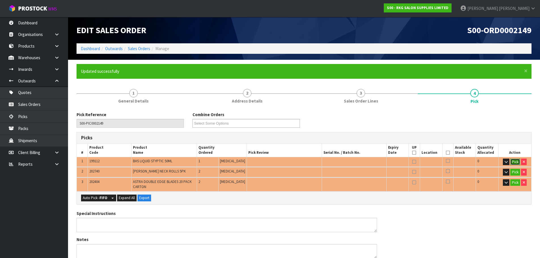
click at [513, 161] on button "Pick" at bounding box center [516, 162] width 10 height 7
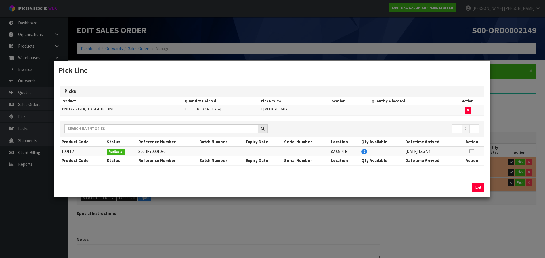
click at [470, 151] on icon at bounding box center [471, 151] width 5 height 0
click at [456, 187] on button "Assign Pick" at bounding box center [458, 187] width 23 height 9
type input "Piece x 1"
type input "1"
type input "0.00016"
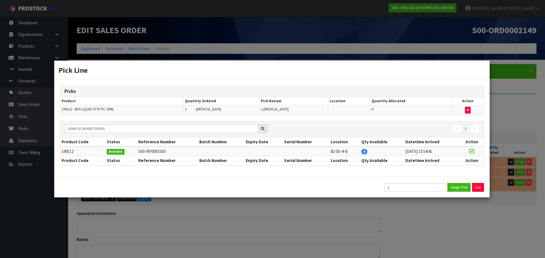
type input "0.1"
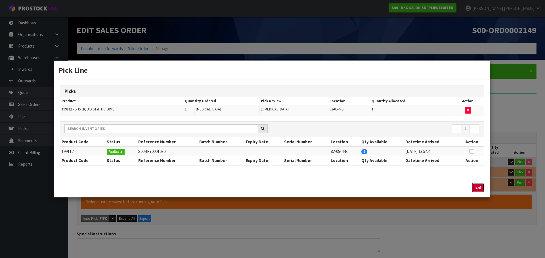
click at [477, 187] on button "Exit" at bounding box center [478, 187] width 12 height 9
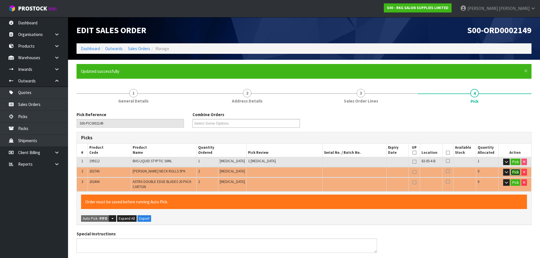
click at [513, 172] on button "Pick" at bounding box center [516, 172] width 10 height 7
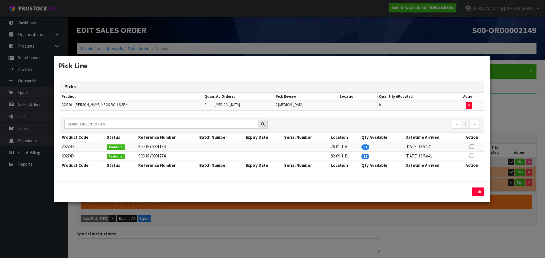
click at [472, 147] on icon at bounding box center [471, 147] width 5 height 0
click at [459, 191] on button "Assign Pick" at bounding box center [458, 192] width 23 height 9
type input "Piece x 3"
type input "3"
type input "0.00656"
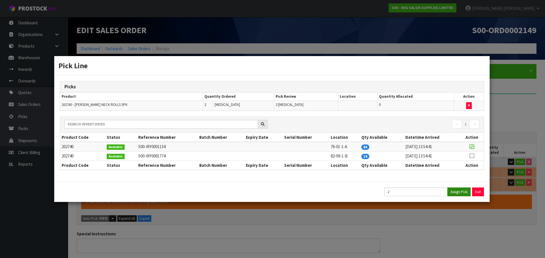
type input "1.04"
click at [478, 191] on button "Exit" at bounding box center [478, 192] width 12 height 9
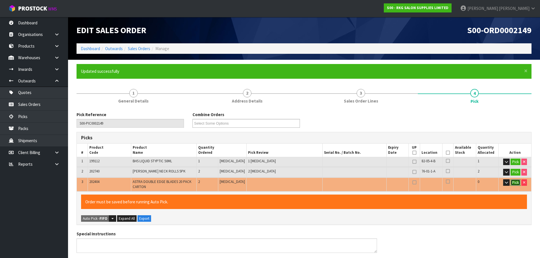
click at [515, 183] on button "Pick" at bounding box center [516, 183] width 10 height 7
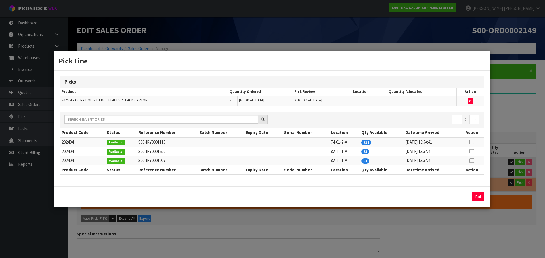
click at [471, 142] on icon at bounding box center [471, 142] width 5 height 0
drag, startPoint x: 459, startPoint y: 198, endPoint x: 464, endPoint y: 197, distance: 4.9
click at [459, 198] on button "Assign Pick" at bounding box center [458, 197] width 23 height 9
type input "Piece x 5"
type input "5"
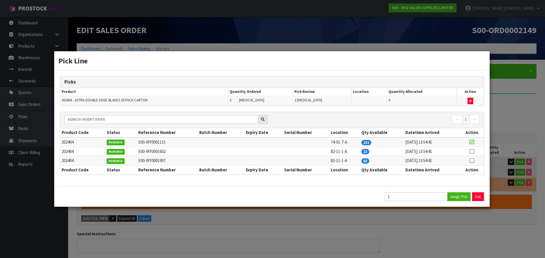
type input "0.007232"
type input "1.24"
click at [477, 197] on button "Exit" at bounding box center [478, 197] width 12 height 9
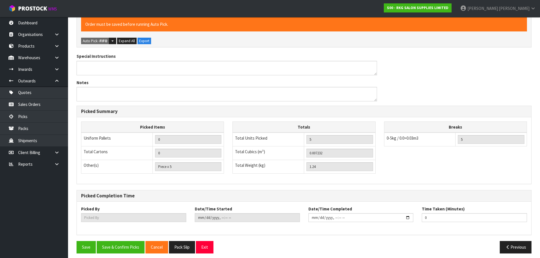
scroll to position [182, 0]
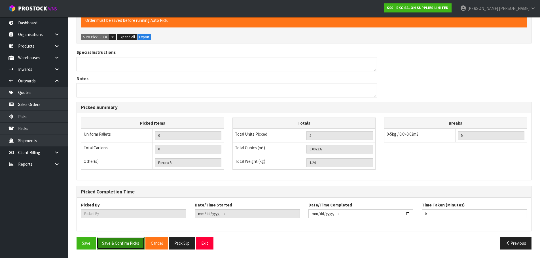
click at [130, 245] on button "Save & Confirm Picks" at bounding box center [121, 243] width 48 height 12
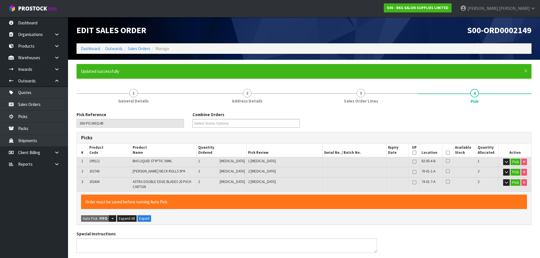
type input "Marie Miranda"
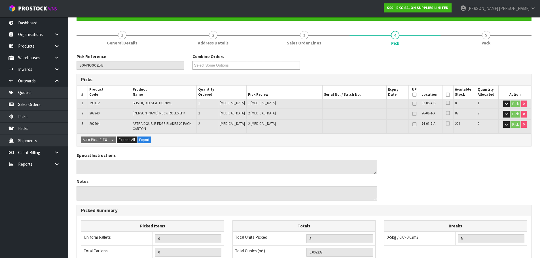
scroll to position [57, 0]
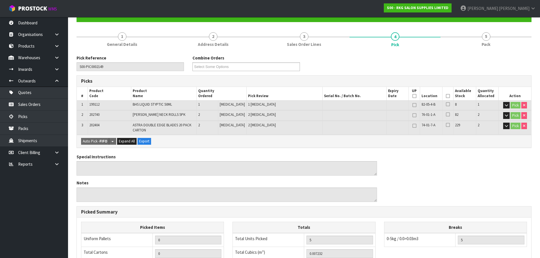
click at [446, 96] on icon at bounding box center [448, 96] width 4 height 0
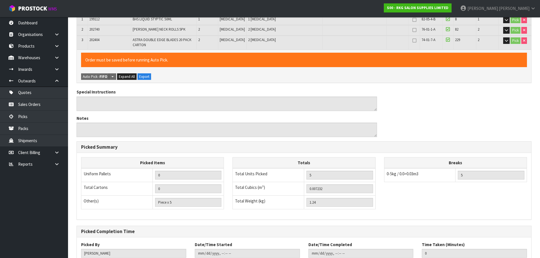
scroll to position [182, 0]
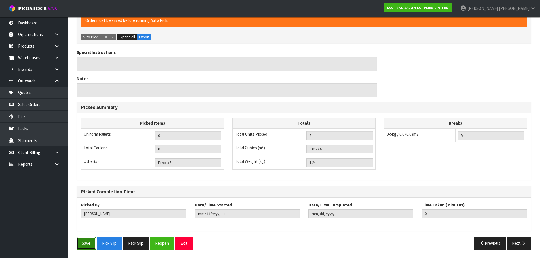
click at [81, 245] on button "Save" at bounding box center [86, 243] width 19 height 12
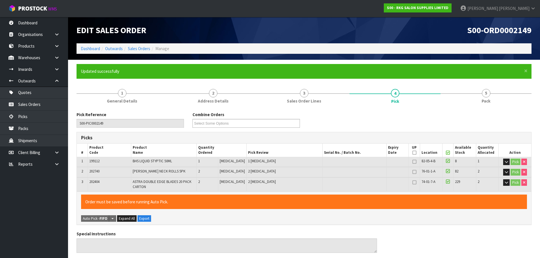
type input "2025-09-02T14:36:23"
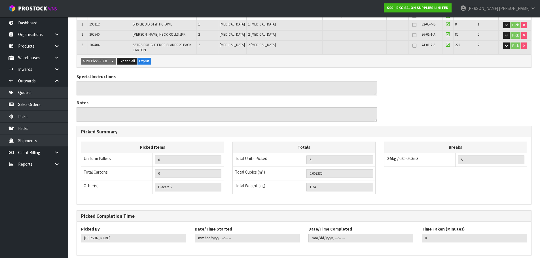
scroll to position [161, 0]
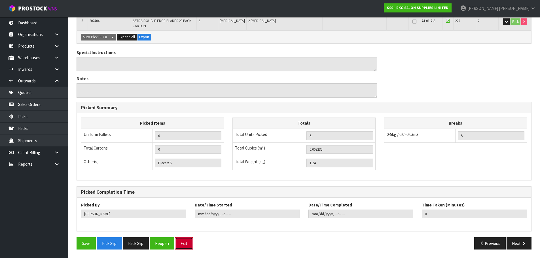
click at [184, 241] on button "Exit" at bounding box center [184, 244] width 18 height 12
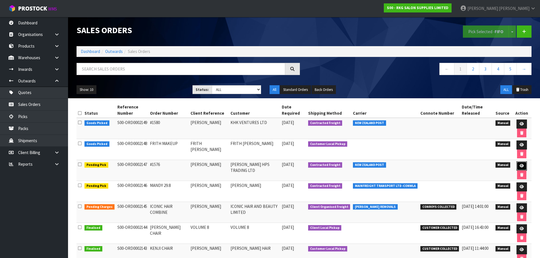
click at [522, 166] on icon at bounding box center [522, 166] width 4 height 4
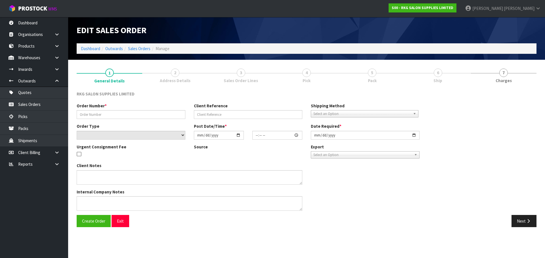
type input "#1576"
type input "CHERRY SANTOS"
select select "number:0"
type input "2025-09-01"
type input "17:07:00.000"
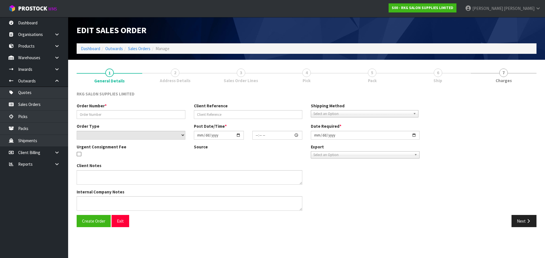
type input "2025-09-01"
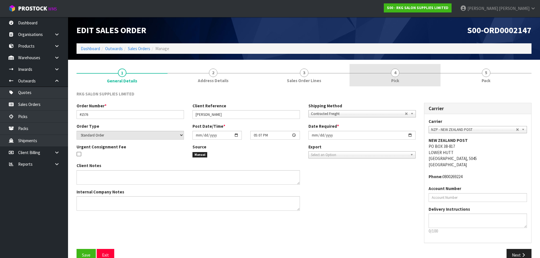
click at [393, 75] on span "4" at bounding box center [395, 73] width 9 height 9
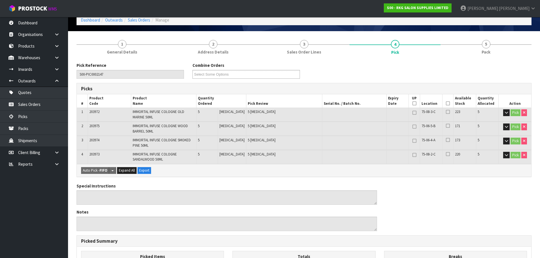
scroll to position [85, 0]
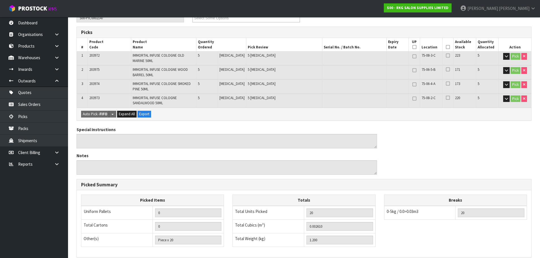
click at [447, 47] on icon at bounding box center [448, 47] width 4 height 0
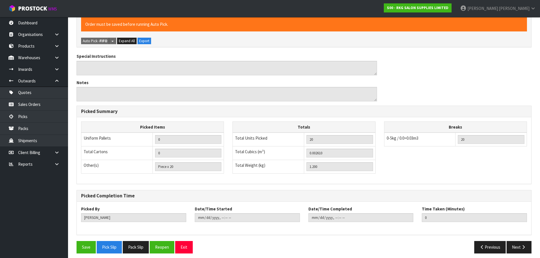
scroll to position [183, 0]
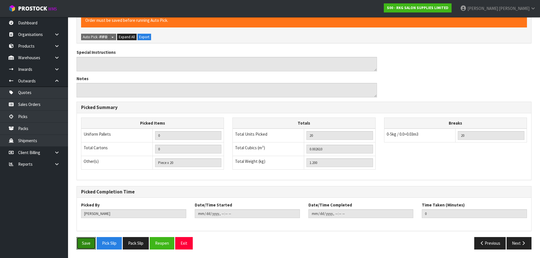
drag, startPoint x: 85, startPoint y: 244, endPoint x: 114, endPoint y: 233, distance: 31.2
click at [85, 245] on button "Save" at bounding box center [86, 243] width 19 height 12
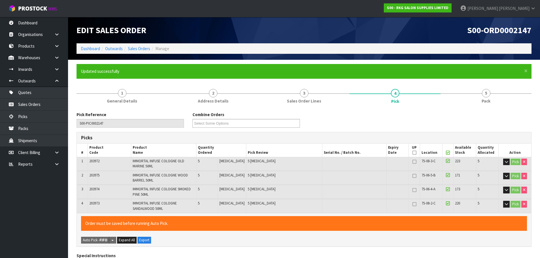
type input "2025-09-02T14:36:44"
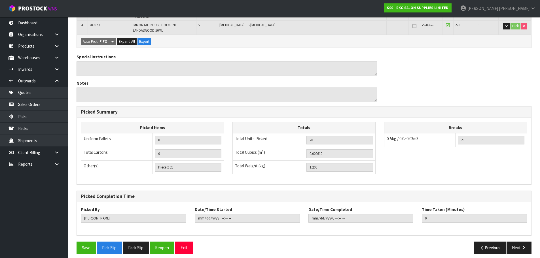
scroll to position [183, 0]
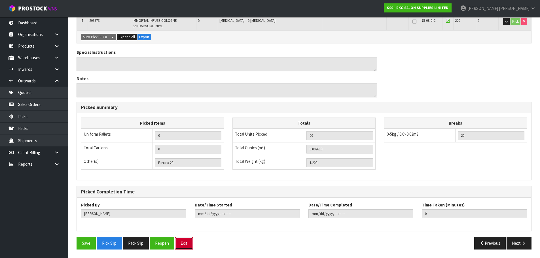
click at [188, 243] on button "Exit" at bounding box center [184, 243] width 18 height 12
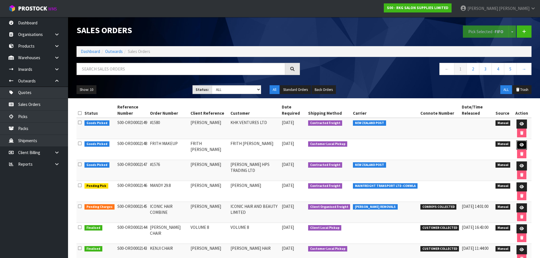
click at [520, 144] on icon at bounding box center [522, 145] width 4 height 4
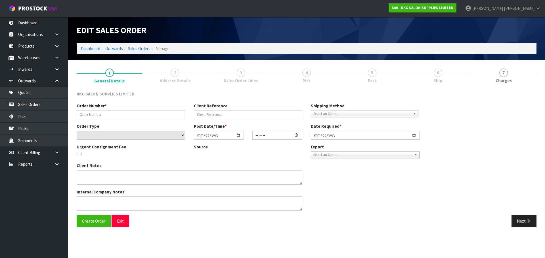
type input "FRITH MAKEUP"
type input "FRITH MUDGE"
select select "number:0"
type input "2025-09-02"
type input "00:00:00.000"
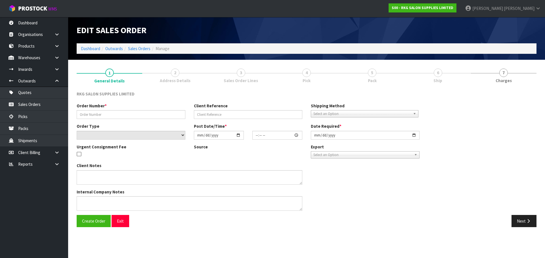
type input "2025-09-02"
type textarea "FOR PICK UP"
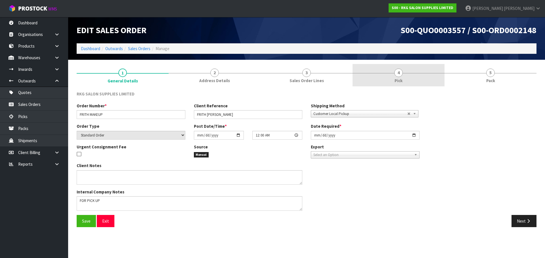
click at [398, 74] on span "4" at bounding box center [398, 73] width 9 height 9
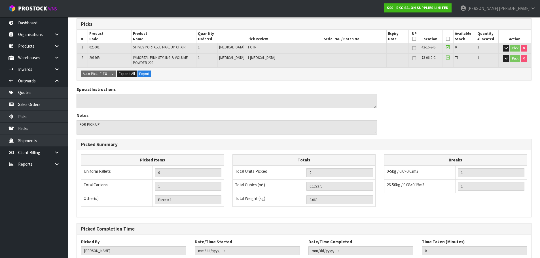
scroll to position [45, 0]
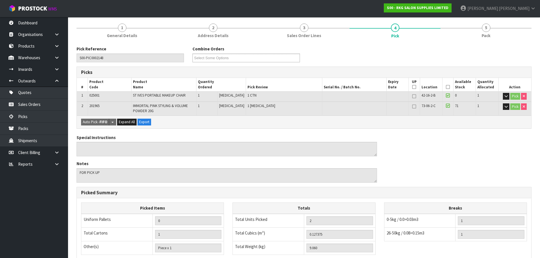
click at [447, 87] on icon at bounding box center [448, 87] width 4 height 0
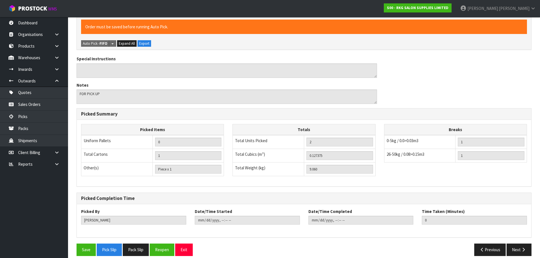
scroll to position [151, 0]
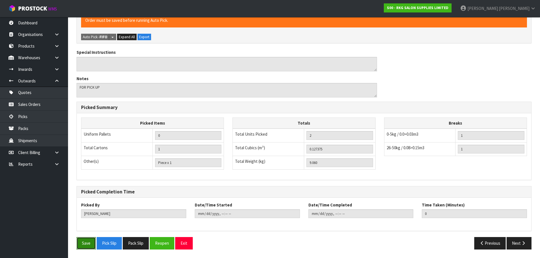
click at [84, 244] on button "Save" at bounding box center [86, 243] width 19 height 12
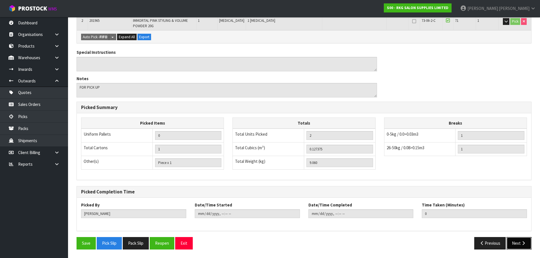
click at [522, 241] on button "Next" at bounding box center [519, 243] width 25 height 12
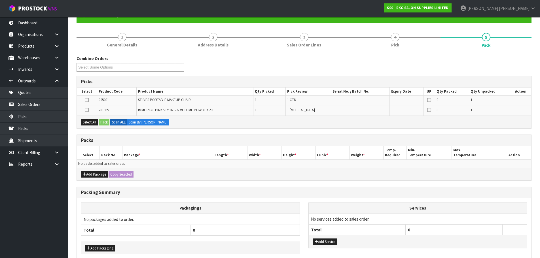
scroll to position [57, 0]
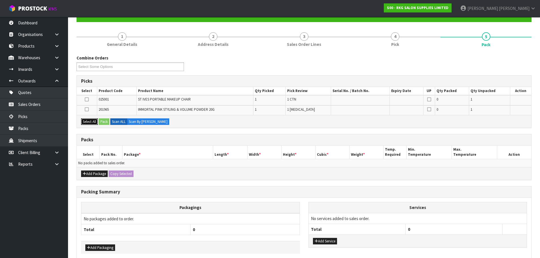
click at [88, 120] on button "Select All" at bounding box center [89, 122] width 17 height 7
click at [104, 122] on button "Pack" at bounding box center [104, 122] width 11 height 7
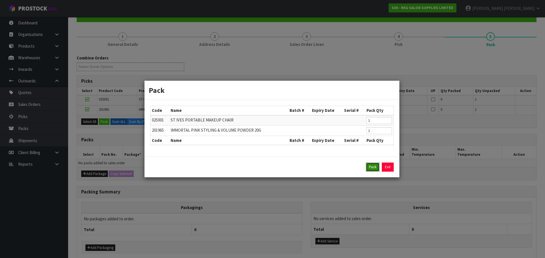
click at [372, 166] on button "Pack" at bounding box center [373, 167] width 14 height 9
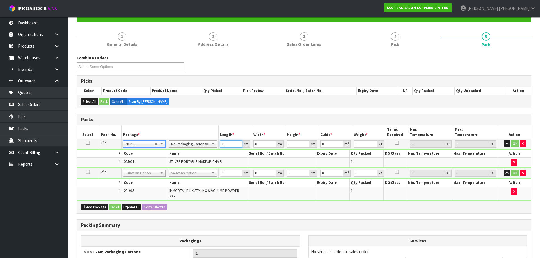
drag, startPoint x: 227, startPoint y: 145, endPoint x: 214, endPoint y: 146, distance: 12.8
click at [214, 146] on tr "1/2 NONE 007-001 007-002 007-004 007-009 007-013 007-014 007-015 007-017 007-01…" at bounding box center [304, 144] width 455 height 10
type input "115"
drag, startPoint x: 256, startPoint y: 144, endPoint x: 251, endPoint y: 145, distance: 4.9
click at [252, 145] on td "0 cm" at bounding box center [268, 144] width 33 height 10
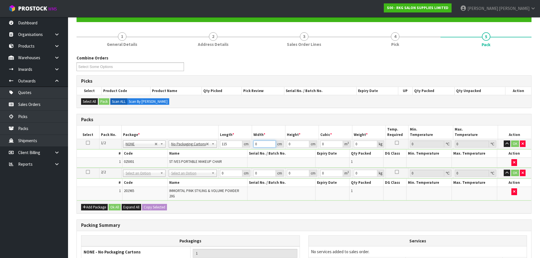
type input "5"
type input "65"
drag, startPoint x: 291, startPoint y: 145, endPoint x: 286, endPoint y: 145, distance: 5.1
click at [286, 145] on td "0 cm" at bounding box center [301, 144] width 33 height 10
type input "1"
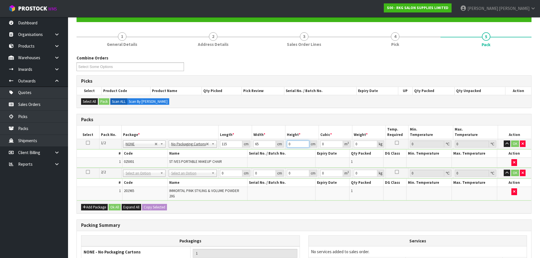
type input "0.007475"
type input "17"
type input "0.127075"
type input "17"
drag, startPoint x: 358, startPoint y: 142, endPoint x: 352, endPoint y: 142, distance: 6.0
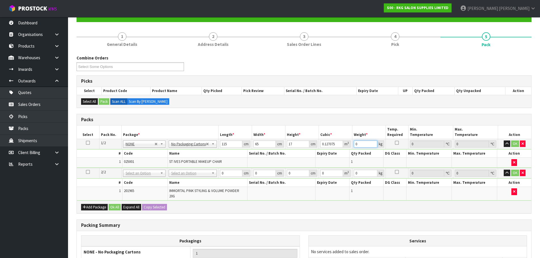
click at [352, 142] on td "0 kg" at bounding box center [368, 144] width 33 height 10
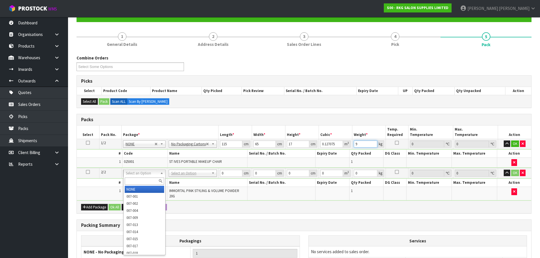
type input "9"
type input "2"
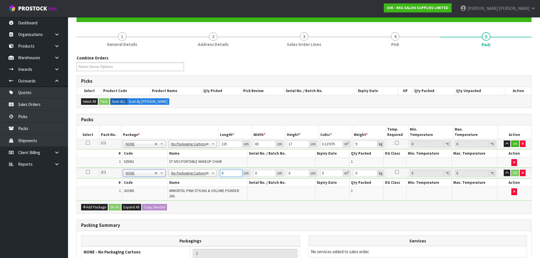
drag, startPoint x: 223, startPoint y: 172, endPoint x: 214, endPoint y: 174, distance: 8.8
click at [214, 174] on tr "2/2 NONE 007-001 007-002 007-004 007-009 007-013 007-014 007-015 007-017 007-01…" at bounding box center [304, 173] width 455 height 10
type input "10"
drag, startPoint x: 259, startPoint y: 173, endPoint x: 252, endPoint y: 174, distance: 6.4
click at [252, 174] on td "0 cm" at bounding box center [268, 173] width 33 height 10
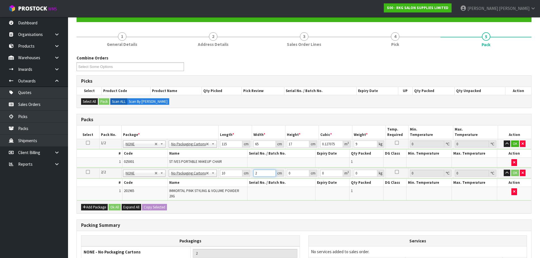
type input "2"
drag, startPoint x: 294, startPoint y: 171, endPoint x: 284, endPoint y: 174, distance: 9.7
click at [284, 174] on tr "2/2 NONE 007-001 007-002 007-004 007-009 007-013 007-014 007-015 007-017 007-01…" at bounding box center [304, 173] width 455 height 10
type input "5"
type input "0.0001"
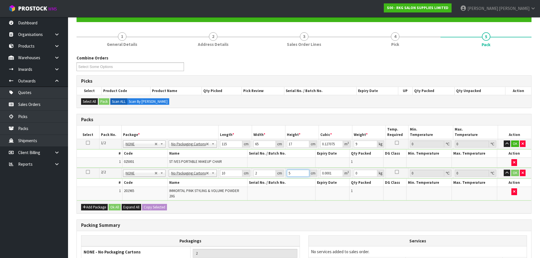
type input "5"
drag, startPoint x: 361, startPoint y: 171, endPoint x: 344, endPoint y: 175, distance: 18.0
click at [344, 175] on tr "2/2 NONE 007-001 007-002 007-004 007-009 007-013 007-014 007-015 007-017 007-01…" at bounding box center [304, 173] width 455 height 10
type input "1"
click at [515, 144] on button "OK" at bounding box center [515, 144] width 8 height 7
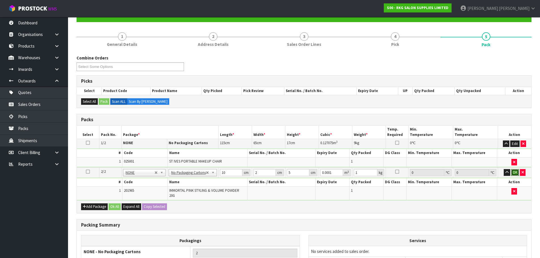
click at [517, 174] on button "OK" at bounding box center [515, 172] width 8 height 7
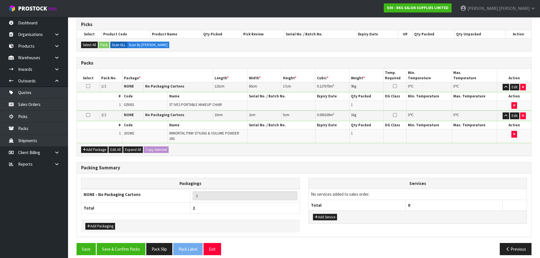
scroll to position [115, 0]
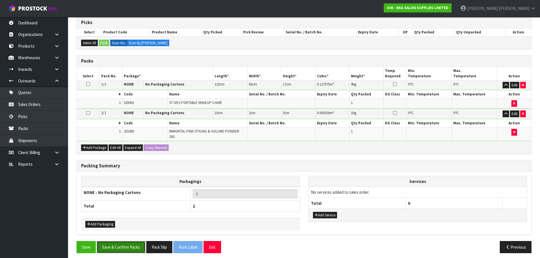
click at [128, 243] on button "Save & Confirm Packs" at bounding box center [121, 247] width 49 height 12
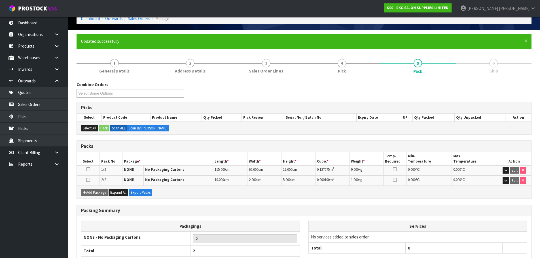
scroll to position [66, 0]
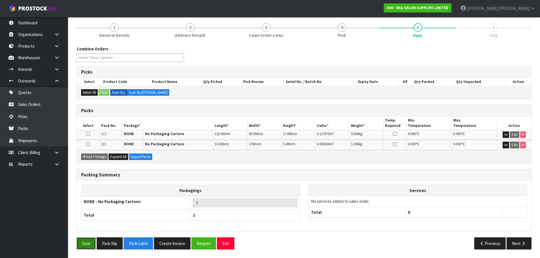
click at [83, 245] on button "Save" at bounding box center [86, 244] width 19 height 12
click at [519, 244] on button "Next" at bounding box center [519, 244] width 25 height 12
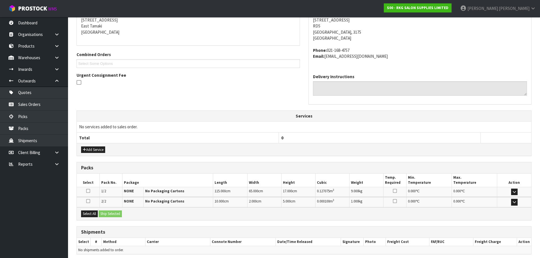
scroll to position [140, 0]
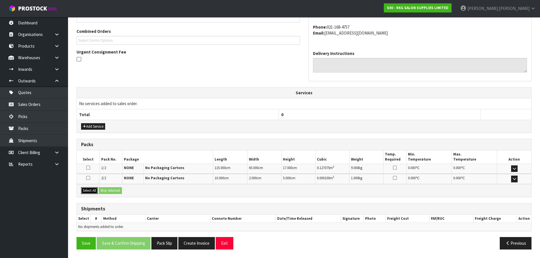
click at [86, 189] on button "Select All" at bounding box center [89, 190] width 17 height 7
click at [105, 191] on button "Ship Selected" at bounding box center [110, 190] width 23 height 7
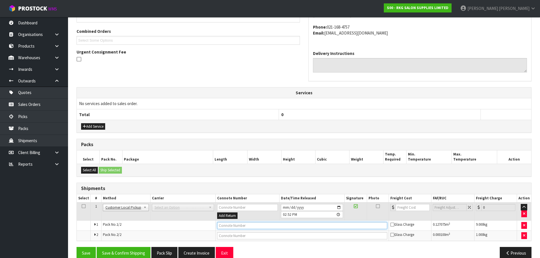
click at [221, 228] on input "text" at bounding box center [302, 225] width 170 height 7
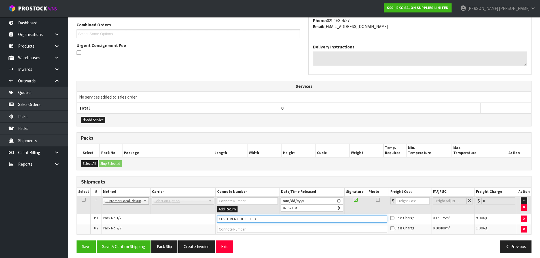
scroll to position [150, 0]
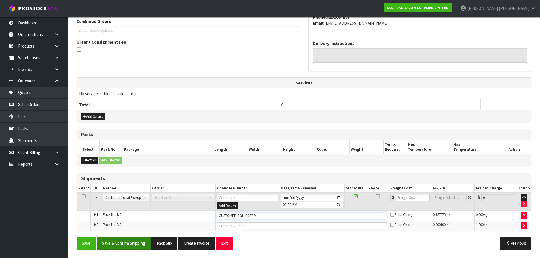
type input "CUSTOMER COLLECTED"
click at [128, 245] on button "Save & Confirm Shipping" at bounding box center [124, 243] width 54 height 12
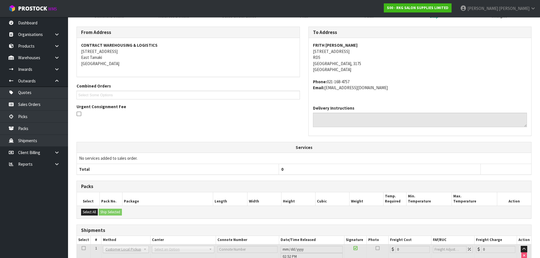
scroll to position [135, 0]
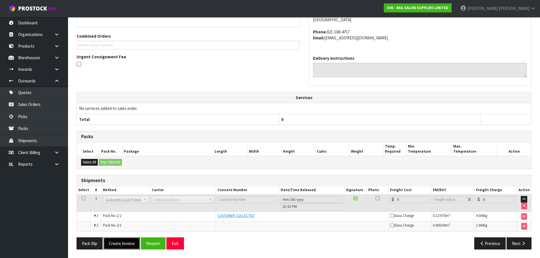
click at [129, 246] on button "Create Invoice" at bounding box center [122, 244] width 37 height 12
click at [116, 244] on button "View Invoice" at bounding box center [120, 244] width 33 height 12
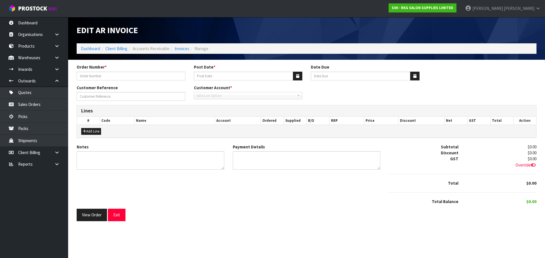
type input "FRITH MAKEUP"
type input "02/09/2025"
type input "20/10/2025"
type input "FRITH MUDGE"
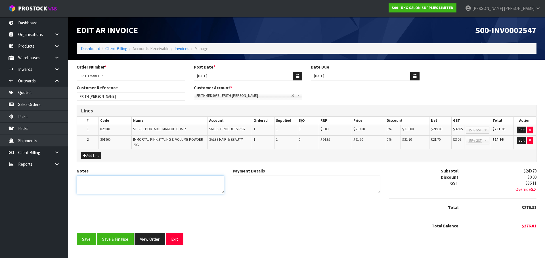
click at [87, 184] on textarea "Notes" at bounding box center [151, 185] width 148 height 18
type textarea "THANK YOU FOR YOUR ORDER. COLLECTED."
click at [521, 142] on button "Edit" at bounding box center [521, 140] width 9 height 7
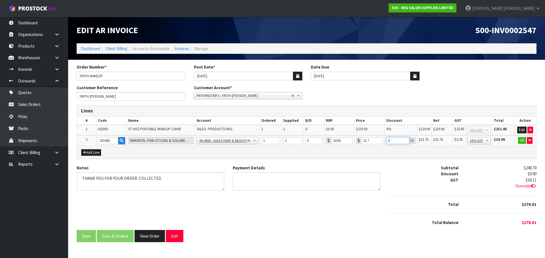
drag, startPoint x: 391, startPoint y: 140, endPoint x: 385, endPoint y: 140, distance: 5.4
click at [385, 140] on td "0" at bounding box center [401, 141] width 32 height 10
type input "100"
click at [522, 143] on button "OK" at bounding box center [522, 140] width 8 height 7
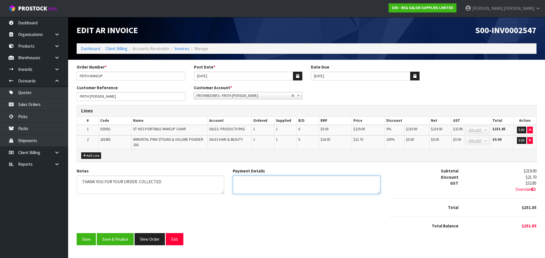
click at [283, 185] on textarea "Payment Details" at bounding box center [307, 185] width 148 height 18
type textarea "EFTPOS 2.9.25"
click at [118, 238] on button "Save & Finalise" at bounding box center [115, 239] width 37 height 12
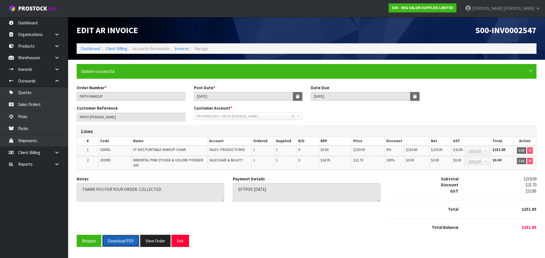
click at [123, 241] on button "Download PDF" at bounding box center [120, 241] width 37 height 12
click at [178, 239] on button "Exit" at bounding box center [180, 241] width 18 height 12
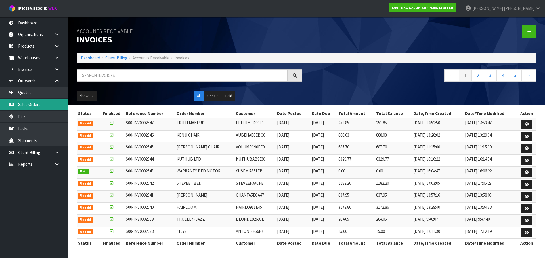
click at [27, 106] on link "Sales Orders" at bounding box center [34, 105] width 68 height 12
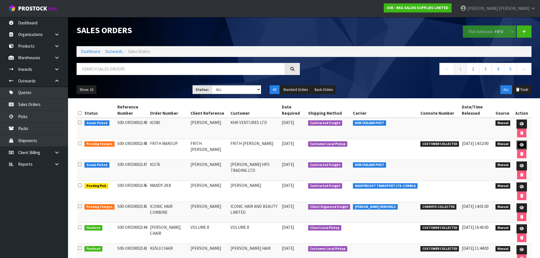
click at [521, 146] on icon at bounding box center [522, 145] width 4 height 4
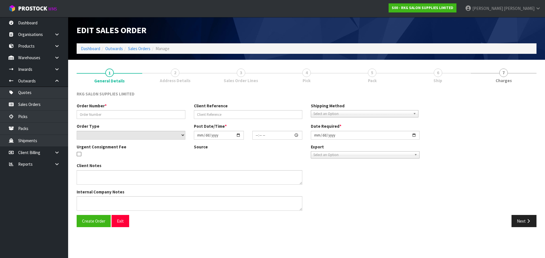
type input "FRITH MAKEUP"
type input "FRITH MUDGE"
select select "number:0"
type input "2025-09-02"
type input "00:00:00.000"
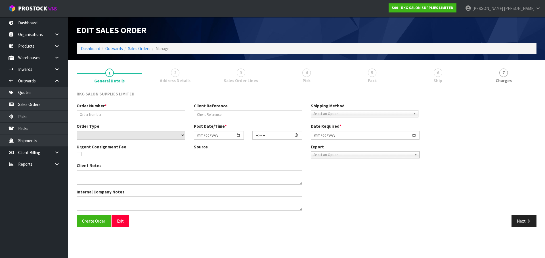
type input "2025-09-02"
type textarea "FOR PICK UP"
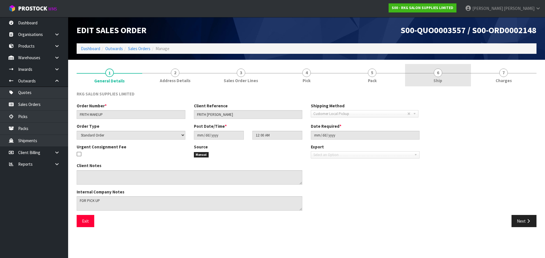
click at [438, 75] on span "6" at bounding box center [437, 73] width 9 height 9
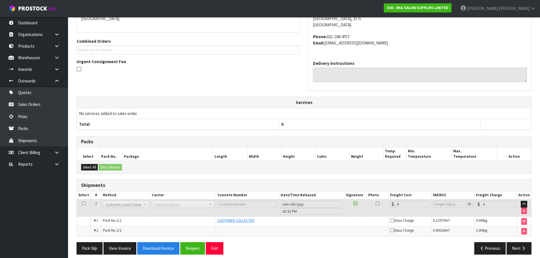
scroll to position [115, 0]
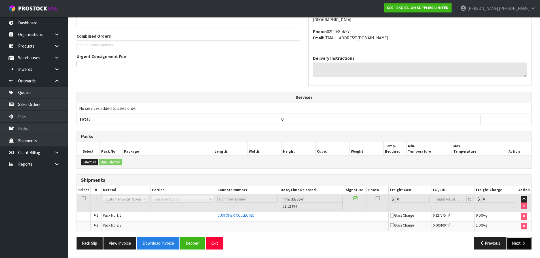
click at [522, 246] on button "Next" at bounding box center [519, 243] width 25 height 12
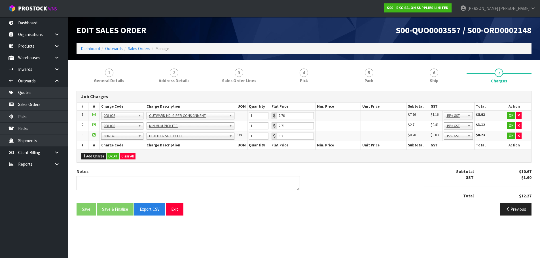
scroll to position [0, 0]
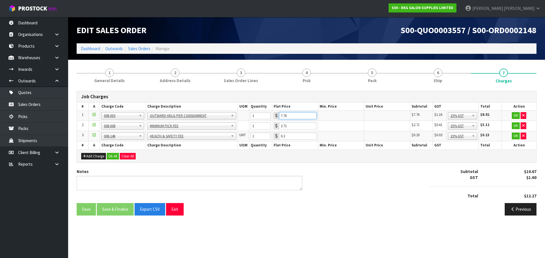
drag, startPoint x: 289, startPoint y: 116, endPoint x: 279, endPoint y: 116, distance: 9.9
click at [279, 116] on input "7.76" at bounding box center [297, 115] width 37 height 7
type input "3.50"
click at [514, 116] on button "OK" at bounding box center [515, 115] width 8 height 7
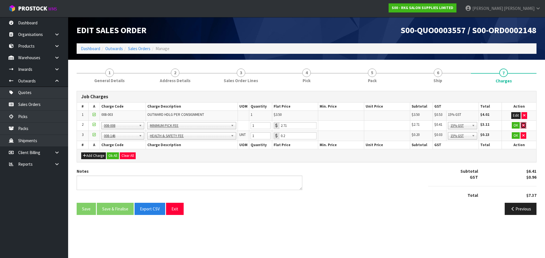
click at [523, 125] on icon "button" at bounding box center [523, 126] width 2 height 4
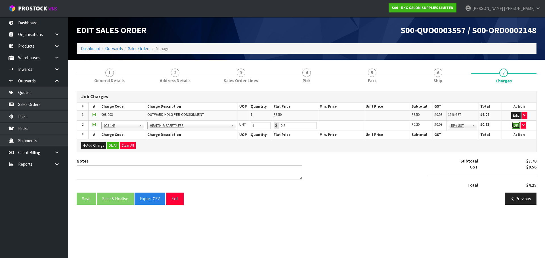
click at [516, 126] on button "OK" at bounding box center [515, 125] width 8 height 7
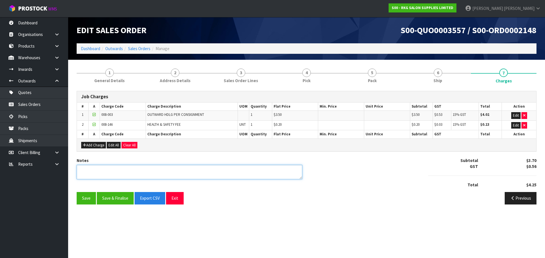
click at [188, 172] on textarea at bounding box center [190, 172] width 226 height 14
type textarea "PICKED BY MARIE"
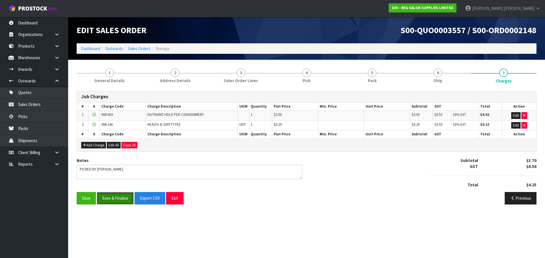
click at [113, 197] on button "Save & Finalise" at bounding box center [115, 198] width 37 height 12
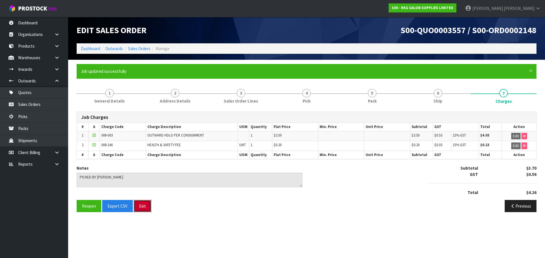
drag, startPoint x: 144, startPoint y: 208, endPoint x: 149, endPoint y: 204, distance: 6.8
click at [144, 208] on button "Exit" at bounding box center [143, 206] width 18 height 12
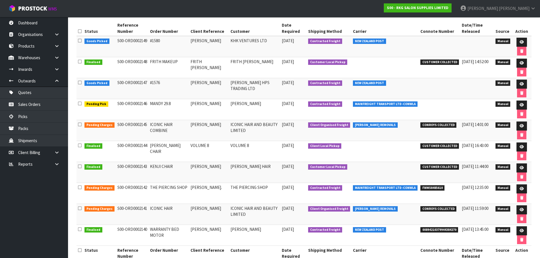
scroll to position [85, 0]
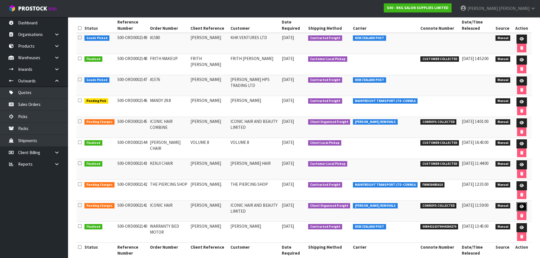
drag, startPoint x: 522, startPoint y: 208, endPoint x: 484, endPoint y: 197, distance: 39.4
click at [522, 208] on icon at bounding box center [522, 207] width 4 height 4
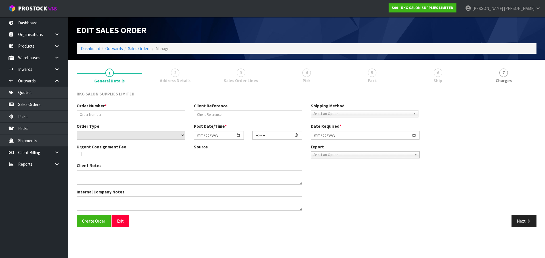
type input "ICONIC HAIR"
type input "NAVPREET"
select select "number:0"
type input "2025-08-29"
type input "00:00:00.000"
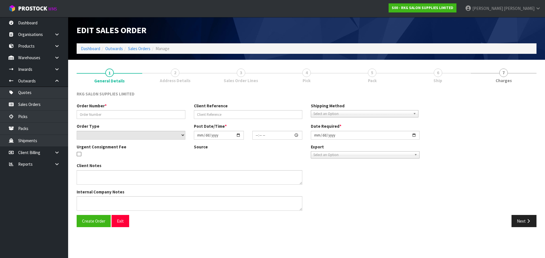
type input "2025-08-29"
type textarea "FOR CONROYS PICK UP ON MONDAY 1/9/25 JOB#2972019"
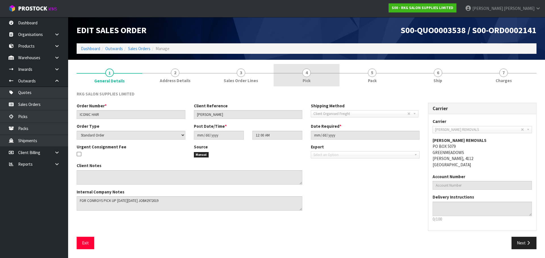
click at [308, 76] on span "4" at bounding box center [306, 73] width 9 height 9
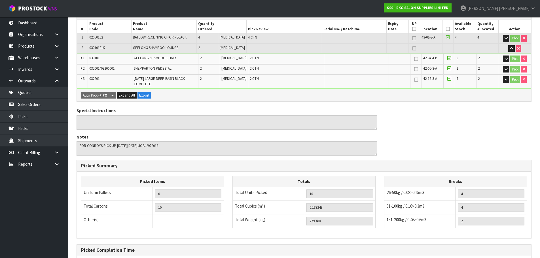
scroll to position [162, 0]
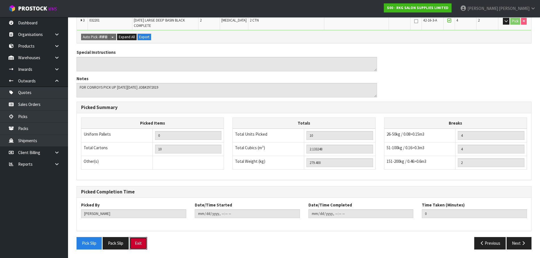
drag, startPoint x: 135, startPoint y: 241, endPoint x: 143, endPoint y: 228, distance: 15.7
click at [135, 241] on button "Exit" at bounding box center [139, 243] width 18 height 12
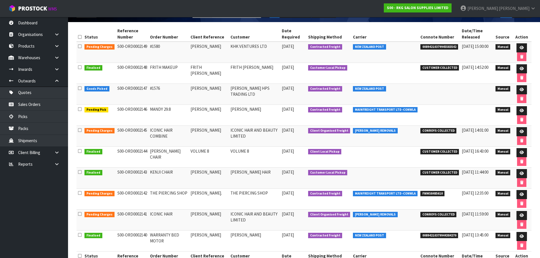
scroll to position [85, 0]
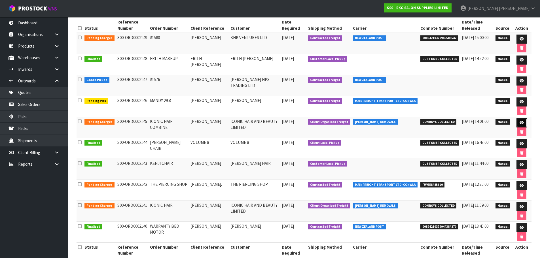
click at [521, 123] on icon at bounding box center [522, 123] width 4 height 4
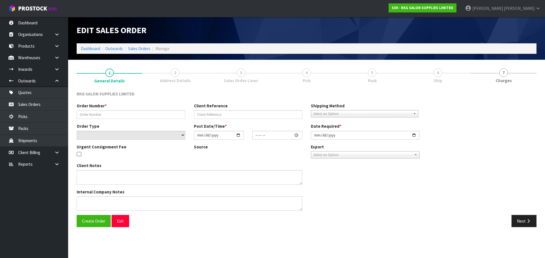
type input "ICONIC HAIR COMBINE"
type input "NAVPREET"
select select "number:0"
type input "2025-09-01"
type input "00:00:00.000"
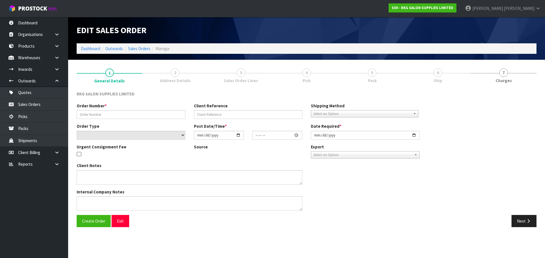
type input "2025-09-01"
type textarea "COMBINE ORDER WITH S0#2141"
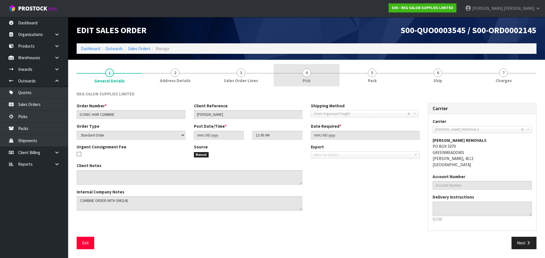
click at [306, 73] on span "4" at bounding box center [306, 73] width 9 height 9
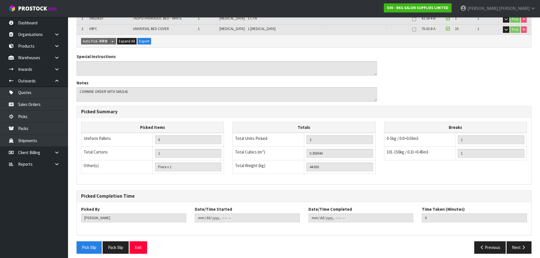
scroll to position [127, 0]
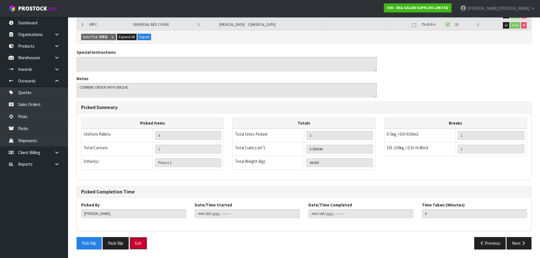
click at [144, 246] on button "Exit" at bounding box center [139, 243] width 18 height 12
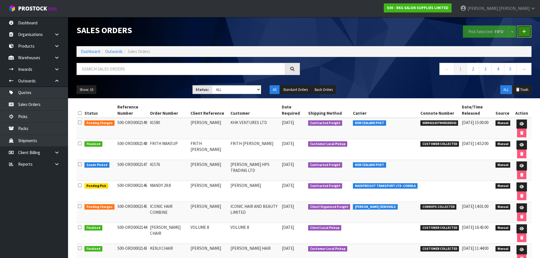
click at [523, 31] on icon at bounding box center [524, 32] width 4 height 4
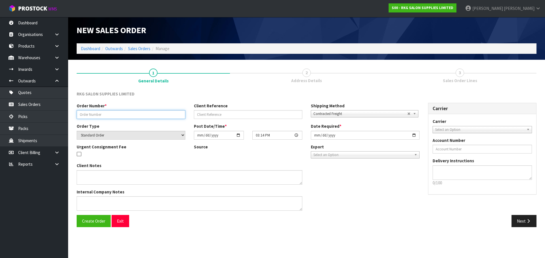
click at [119, 114] on input "text" at bounding box center [131, 114] width 109 height 9
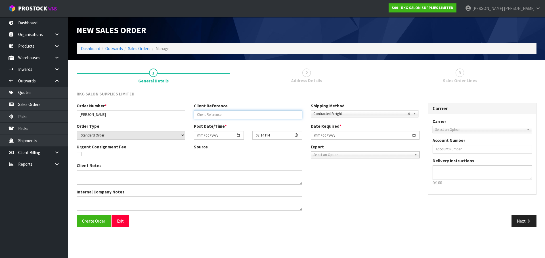
click at [207, 112] on input "text" at bounding box center [248, 114] width 109 height 9
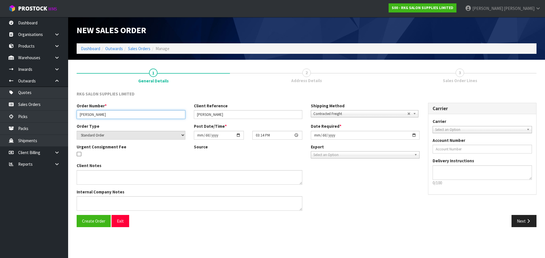
drag, startPoint x: 91, startPoint y: 113, endPoint x: 120, endPoint y: 115, distance: 28.7
click at [120, 115] on input "SAARA DAYLESFORD" at bounding box center [131, 114] width 109 height 9
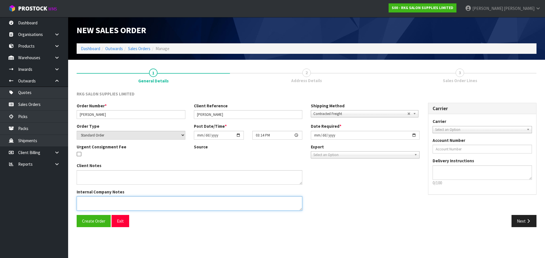
click at [88, 203] on textarea at bounding box center [190, 204] width 226 height 14
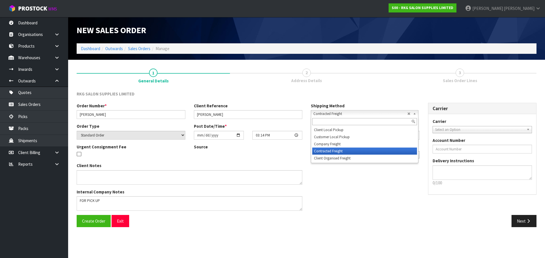
click at [320, 113] on span "Contracted Freight" at bounding box center [360, 114] width 94 height 7
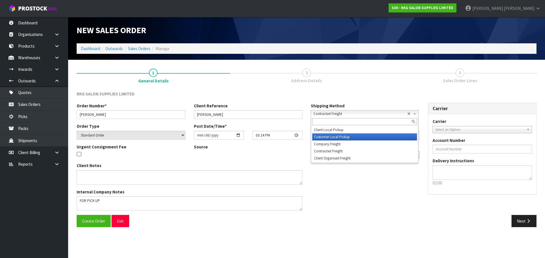
click at [318, 136] on li "Customer Local Pickup" at bounding box center [364, 137] width 105 height 7
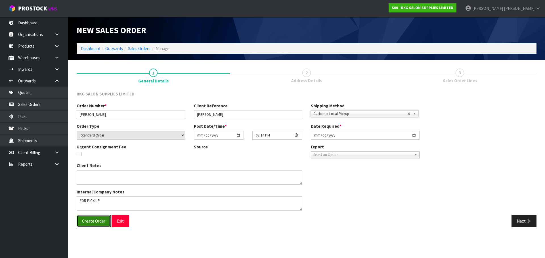
drag, startPoint x: 89, startPoint y: 222, endPoint x: 100, endPoint y: 210, distance: 16.5
click at [89, 222] on span "Create Order" at bounding box center [93, 221] width 23 height 5
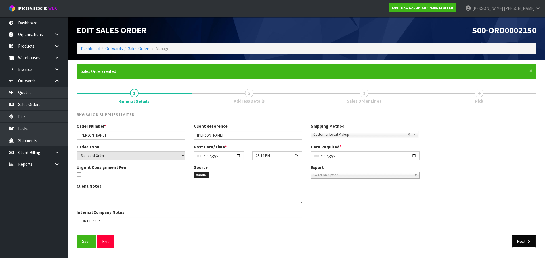
drag, startPoint x: 521, startPoint y: 238, endPoint x: 255, endPoint y: 182, distance: 271.4
click at [521, 239] on button "Next" at bounding box center [523, 242] width 25 height 12
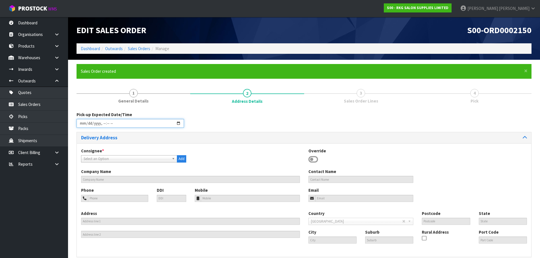
click at [179, 123] on input "datetime-local" at bounding box center [131, 123] width 108 height 9
click at [229, 117] on div "Pick-up Expected Date/Time" at bounding box center [304, 122] width 464 height 20
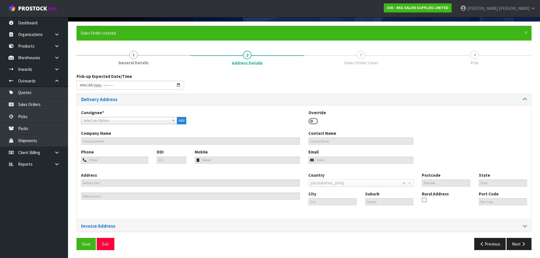
scroll to position [39, 0]
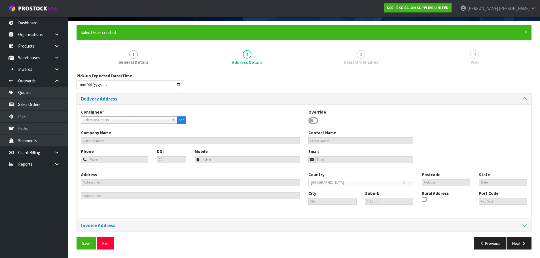
click at [314, 120] on icon at bounding box center [314, 121] width 10 height 9
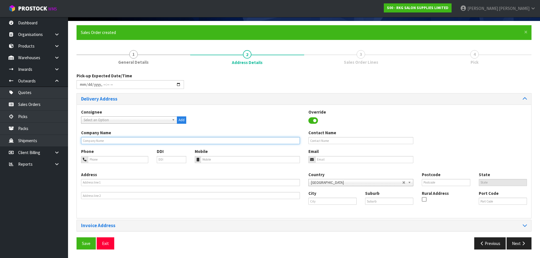
click at [120, 141] on input "text" at bounding box center [190, 140] width 219 height 7
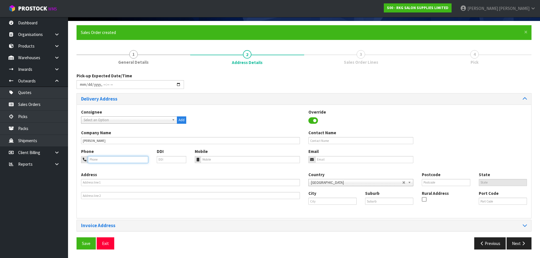
click at [106, 161] on input "tel" at bounding box center [118, 159] width 60 height 7
paste input "021-0225-5144"
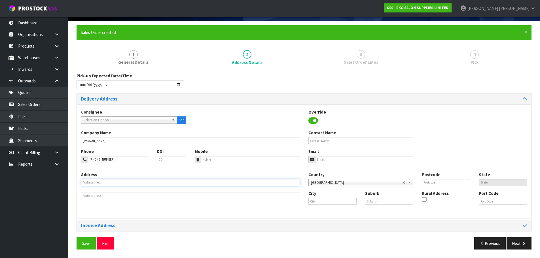
click at [100, 181] on input "text" at bounding box center [190, 182] width 219 height 7
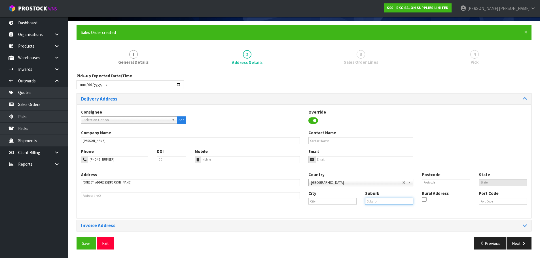
click at [373, 203] on input "text" at bounding box center [389, 201] width 48 height 7
drag, startPoint x: 378, startPoint y: 201, endPoint x: 367, endPoint y: 201, distance: 10.2
click at [367, 201] on input "RD 6" at bounding box center [389, 201] width 48 height 7
click at [331, 202] on input "text" at bounding box center [333, 201] width 48 height 7
drag, startPoint x: 336, startPoint y: 201, endPoint x: 305, endPoint y: 205, distance: 31.7
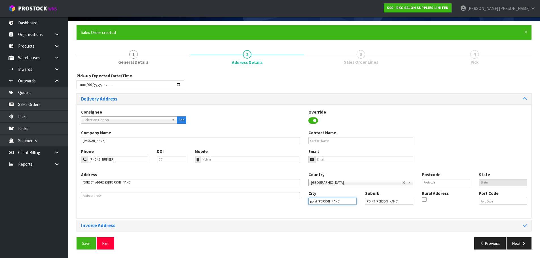
click at [305, 205] on div "City point wells" at bounding box center [332, 198] width 57 height 14
click at [425, 182] on input "text" at bounding box center [446, 182] width 48 height 7
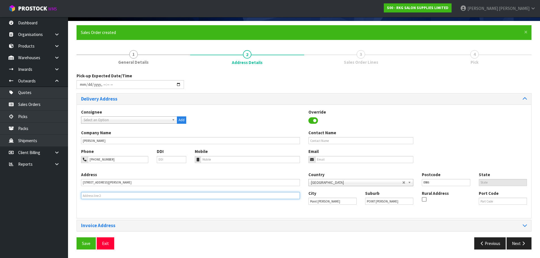
click at [86, 198] on input "text" at bounding box center [190, 195] width 219 height 7
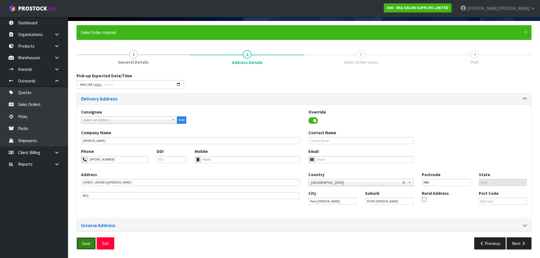
drag, startPoint x: 82, startPoint y: 244, endPoint x: 85, endPoint y: 241, distance: 3.9
click at [82, 244] on span "Save" at bounding box center [86, 243] width 9 height 5
click at [323, 161] on input "email" at bounding box center [364, 159] width 98 height 7
click at [325, 158] on input "email" at bounding box center [364, 159] width 98 height 7
paste input "saarajeanaa@gmail.com"
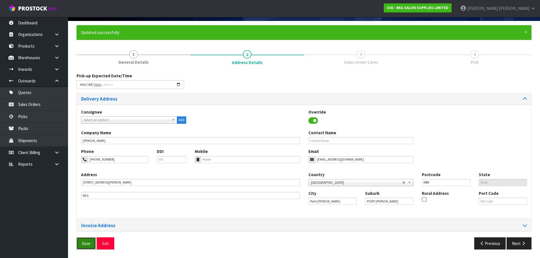
click at [87, 244] on span "Save" at bounding box center [86, 243] width 9 height 5
click at [90, 246] on span "Save" at bounding box center [86, 243] width 9 height 5
click at [517, 241] on button "Next" at bounding box center [519, 244] width 25 height 12
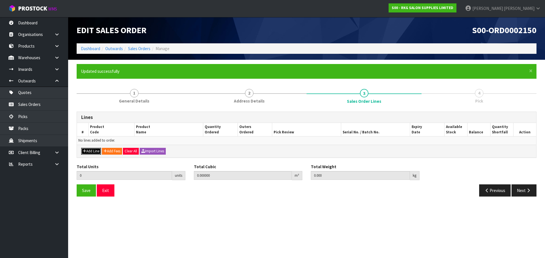
click at [89, 153] on button "Add Line" at bounding box center [91, 151] width 20 height 7
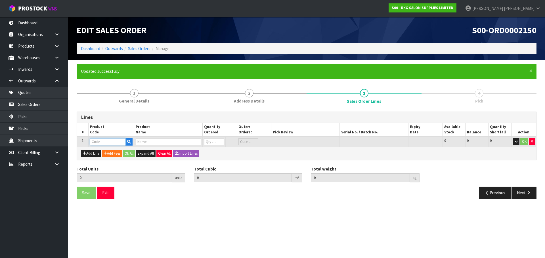
click at [99, 143] on input "text" at bounding box center [108, 141] width 36 height 7
click at [100, 151] on strong "03100" at bounding box center [101, 151] width 11 height 5
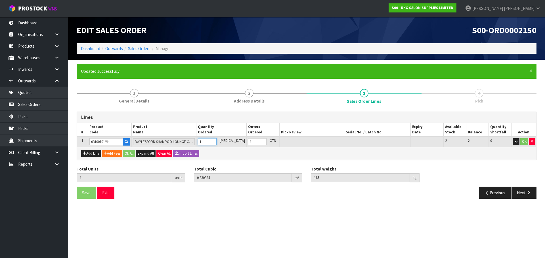
click at [216, 141] on input "1" at bounding box center [207, 141] width 18 height 7
click at [524, 142] on button "OK" at bounding box center [524, 141] width 8 height 7
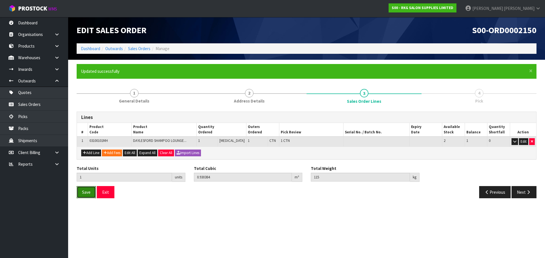
click at [87, 192] on span "Save" at bounding box center [86, 192] width 9 height 5
click at [522, 193] on button "Next" at bounding box center [523, 192] width 25 height 12
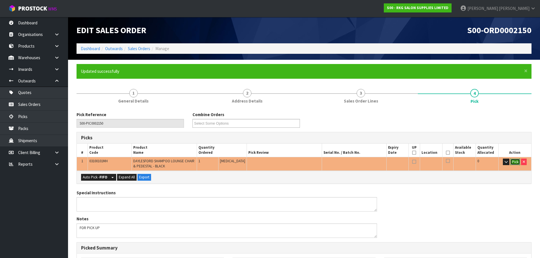
click at [515, 162] on button "Pick" at bounding box center [516, 162] width 10 height 7
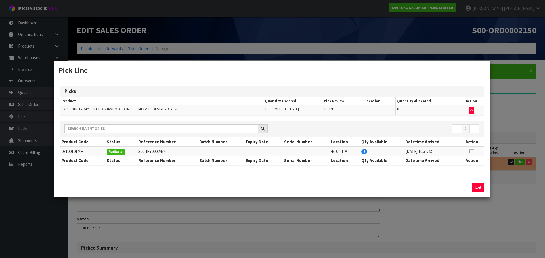
click at [473, 151] on icon at bounding box center [471, 151] width 5 height 0
click at [456, 186] on button "Assign Pick" at bounding box center [458, 187] width 23 height 9
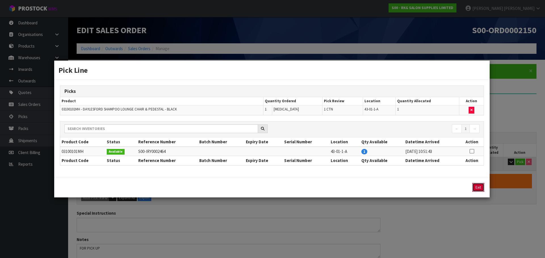
click at [479, 189] on button "Exit" at bounding box center [478, 187] width 12 height 9
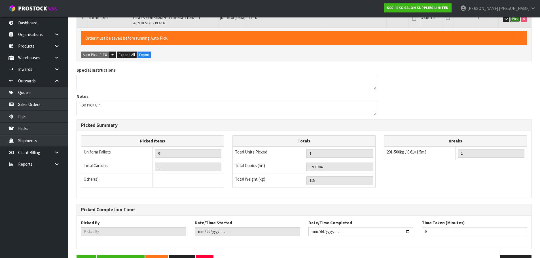
scroll to position [161, 0]
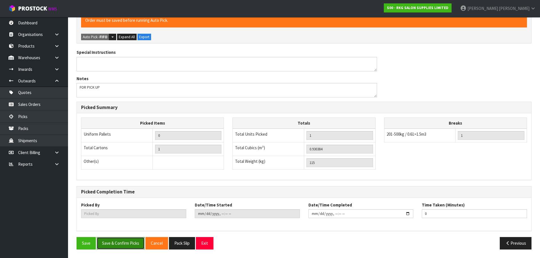
click at [114, 244] on button "Save & Confirm Picks" at bounding box center [121, 243] width 48 height 12
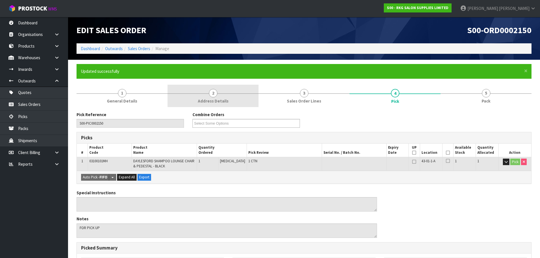
click at [214, 94] on span "2" at bounding box center [213, 93] width 9 height 9
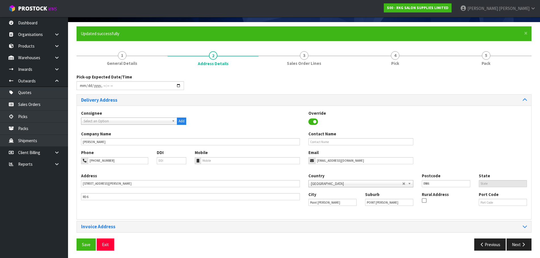
scroll to position [39, 0]
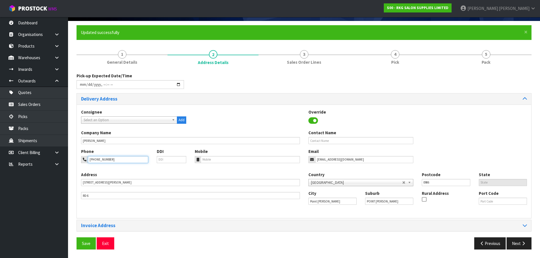
drag, startPoint x: 111, startPoint y: 161, endPoint x: 82, endPoint y: 161, distance: 28.9
click at [82, 161] on div "021-0225-5144" at bounding box center [114, 159] width 67 height 7
drag, startPoint x: 363, startPoint y: 159, endPoint x: 294, endPoint y: 167, distance: 68.4
click at [294, 167] on div "Phone 021-0225-5144 DDI Mobile Email saarajeanaa@gmail.com" at bounding box center [304, 160] width 455 height 23
click at [108, 244] on button "Exit" at bounding box center [106, 244] width 18 height 12
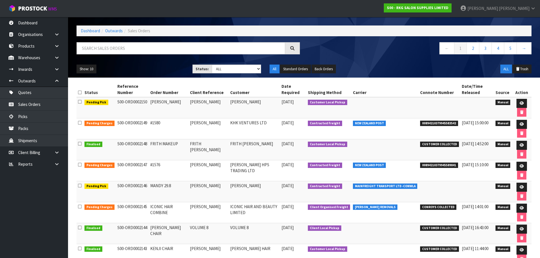
scroll to position [57, 0]
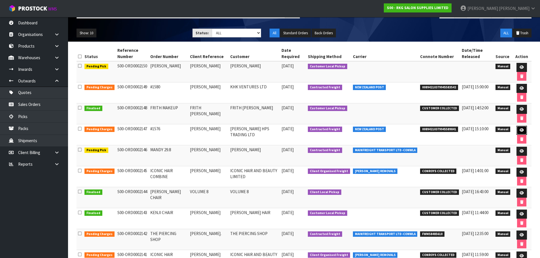
click at [521, 131] on icon at bounding box center [522, 130] width 4 height 4
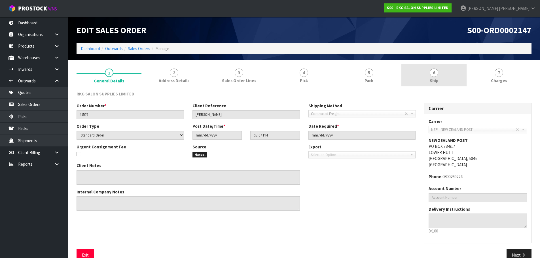
click at [434, 74] on span "6" at bounding box center [434, 73] width 9 height 9
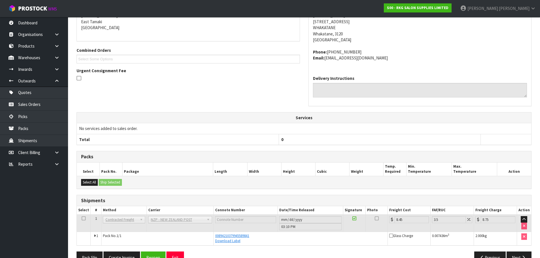
scroll to position [115, 0]
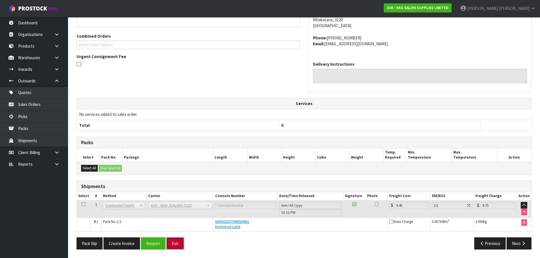
drag, startPoint x: 175, startPoint y: 249, endPoint x: 184, endPoint y: 236, distance: 15.8
click at [175, 249] on button "Exit" at bounding box center [176, 244] width 18 height 12
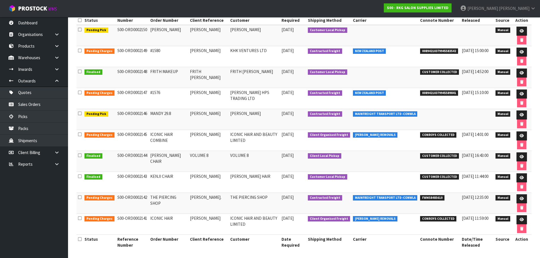
scroll to position [95, 0]
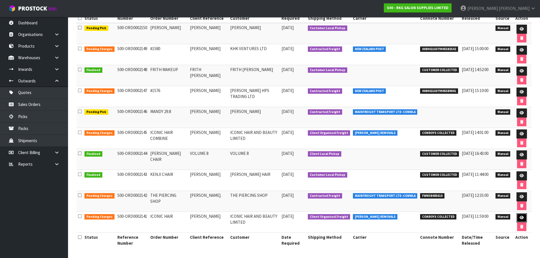
click at [521, 219] on icon at bounding box center [522, 218] width 4 height 4
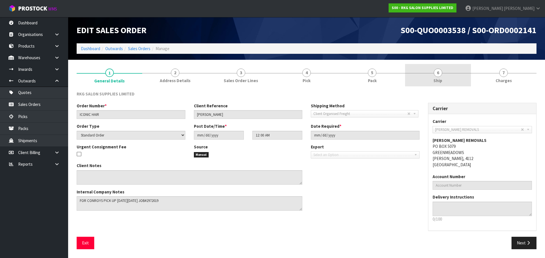
click at [442, 72] on span "6" at bounding box center [437, 73] width 9 height 9
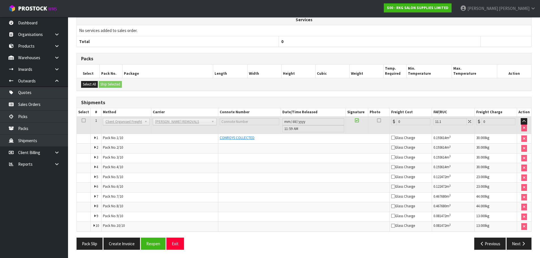
scroll to position [199, 0]
click at [121, 247] on button "Create Invoice" at bounding box center [122, 244] width 37 height 12
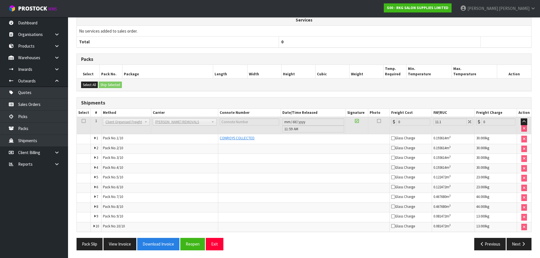
scroll to position [220, 0]
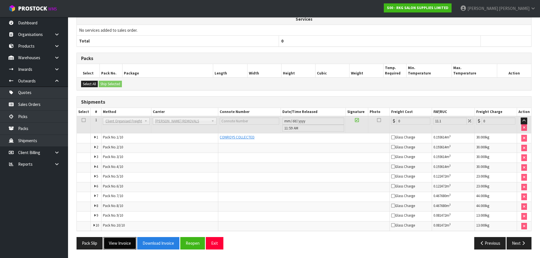
click at [116, 244] on button "View Invoice" at bounding box center [120, 243] width 33 height 12
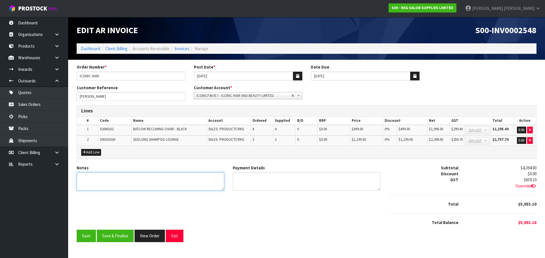
click at [117, 180] on textarea "Notes" at bounding box center [151, 181] width 148 height 18
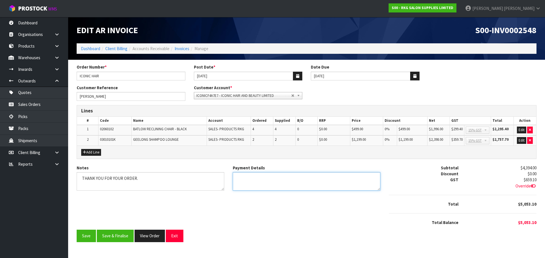
click at [254, 180] on textarea "Payment Details" at bounding box center [307, 181] width 148 height 18
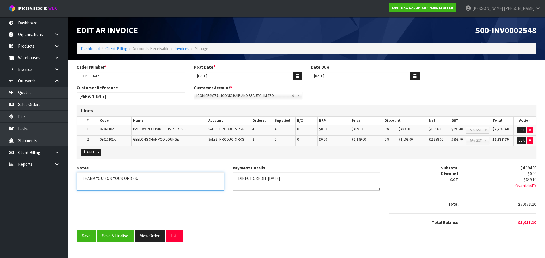
click at [157, 182] on textarea "Notes" at bounding box center [151, 181] width 148 height 18
click at [521, 131] on button "Edit" at bounding box center [521, 130] width 9 height 7
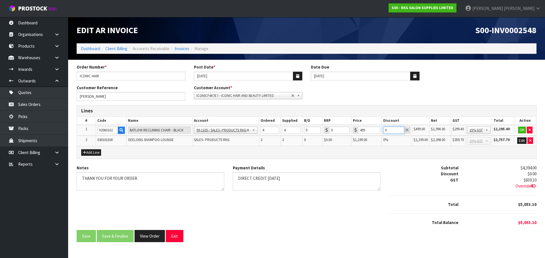
drag, startPoint x: 390, startPoint y: 130, endPoint x: 384, endPoint y: 130, distance: 6.0
click at [384, 130] on input "0" at bounding box center [393, 130] width 21 height 7
click at [522, 130] on button "OK" at bounding box center [522, 130] width 8 height 7
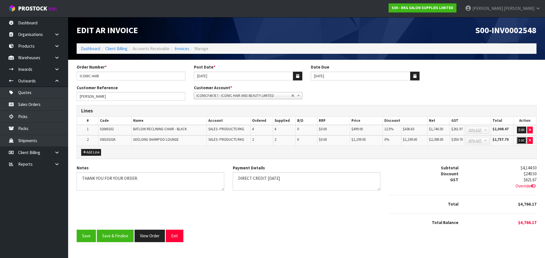
click at [521, 140] on button "Edit" at bounding box center [521, 140] width 9 height 7
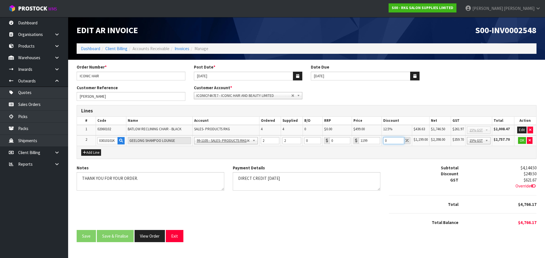
drag, startPoint x: 389, startPoint y: 142, endPoint x: 384, endPoint y: 142, distance: 5.4
click at [384, 142] on input "0" at bounding box center [393, 140] width 21 height 7
click at [522, 140] on button "OK" at bounding box center [522, 140] width 8 height 7
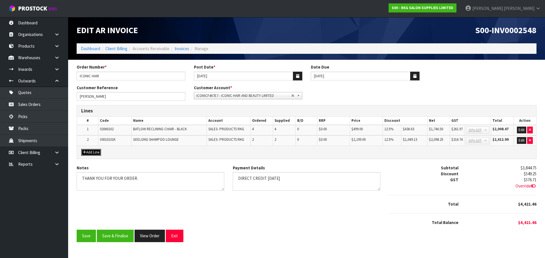
click at [94, 153] on button "Add Line" at bounding box center [91, 152] width 20 height 7
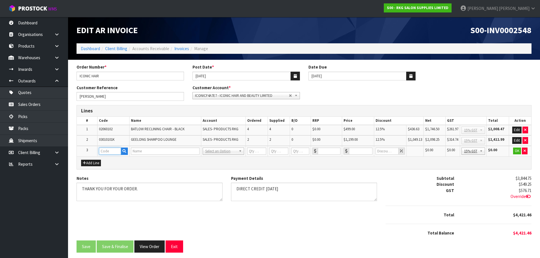
click at [107, 151] on input "text" at bounding box center [110, 151] width 22 height 7
click at [109, 161] on strong "FRE" at bounding box center [108, 160] width 7 height 5
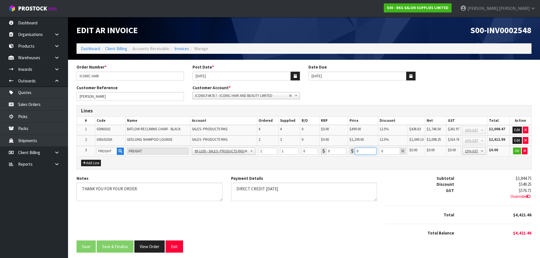
drag, startPoint x: 359, startPoint y: 153, endPoint x: 355, endPoint y: 153, distance: 4.6
click at [355, 153] on div "0" at bounding box center [363, 151] width 27 height 7
click at [517, 151] on button "OK" at bounding box center [517, 151] width 8 height 7
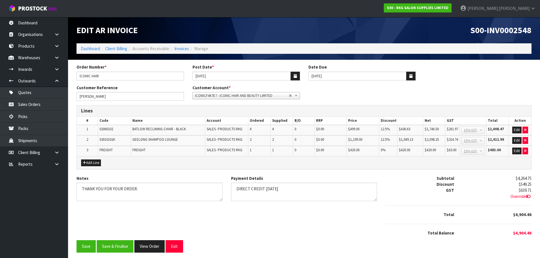
scroll to position [3, 0]
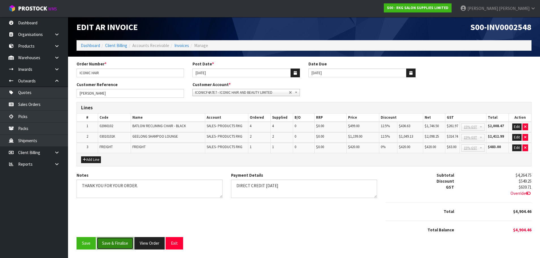
click at [113, 244] on button "Save & Finalise" at bounding box center [115, 243] width 37 height 12
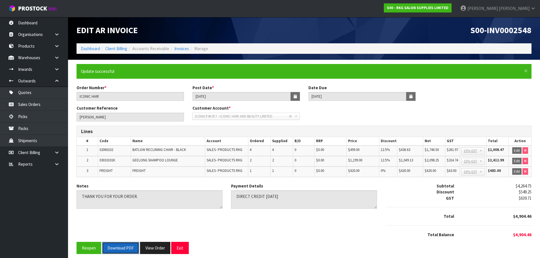
click at [116, 249] on button "Download PDF" at bounding box center [120, 248] width 37 height 12
click at [181, 250] on button "Exit" at bounding box center [180, 248] width 18 height 12
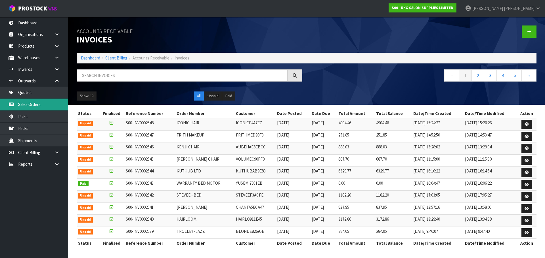
click at [27, 106] on link "Sales Orders" at bounding box center [34, 105] width 68 height 12
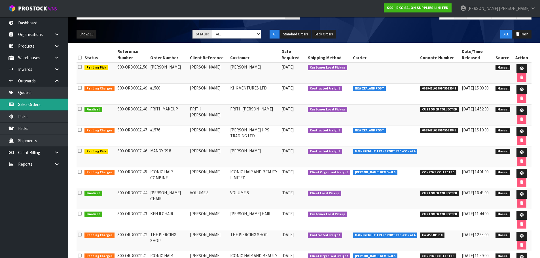
scroll to position [95, 0]
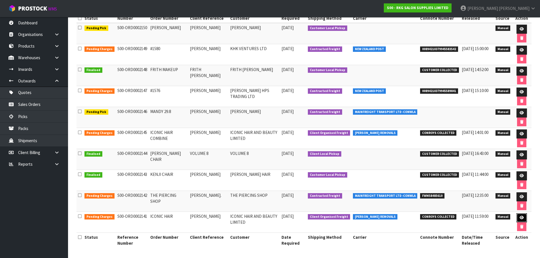
click at [521, 218] on icon at bounding box center [522, 218] width 4 height 4
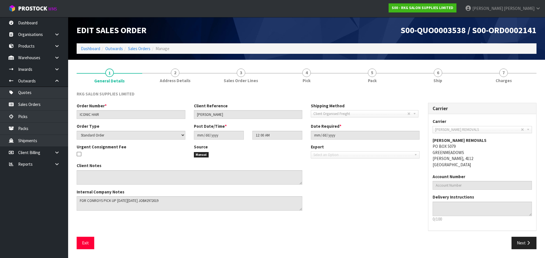
drag, startPoint x: 436, startPoint y: 73, endPoint x: 427, endPoint y: 88, distance: 16.9
click at [436, 73] on span "6" at bounding box center [437, 73] width 9 height 9
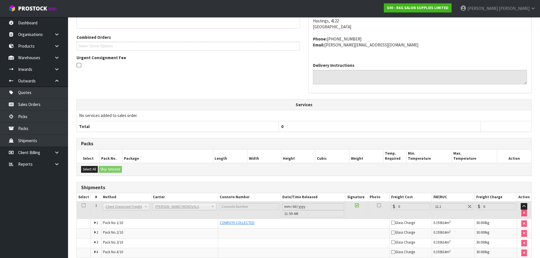
scroll to position [199, 0]
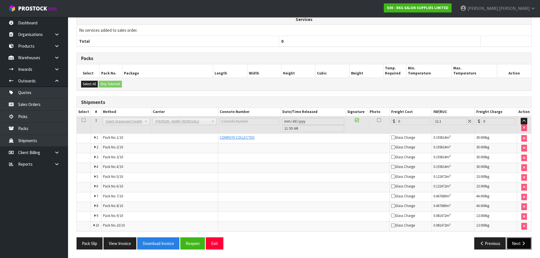
drag, startPoint x: 519, startPoint y: 246, endPoint x: 305, endPoint y: 180, distance: 223.0
click at [519, 246] on button "Next" at bounding box center [519, 244] width 25 height 12
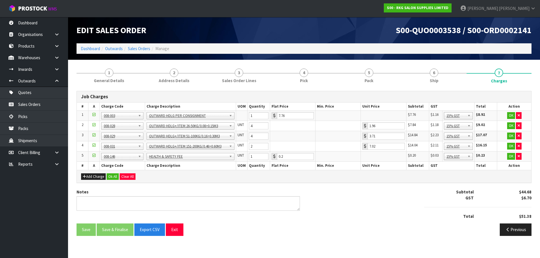
scroll to position [0, 0]
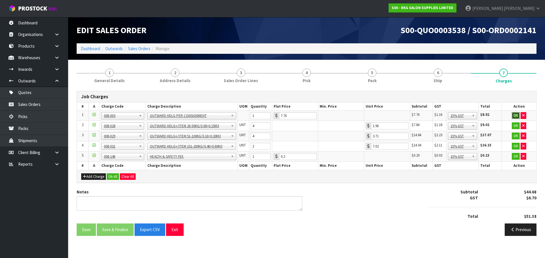
click at [514, 115] on button "OK" at bounding box center [515, 115] width 8 height 7
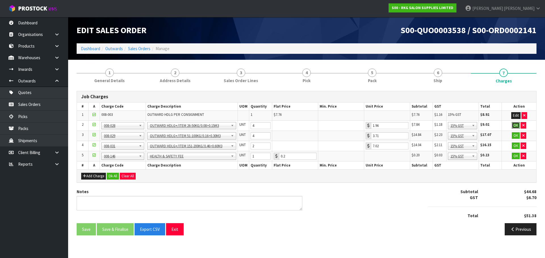
click at [514, 126] on button "OK" at bounding box center [515, 125] width 8 height 7
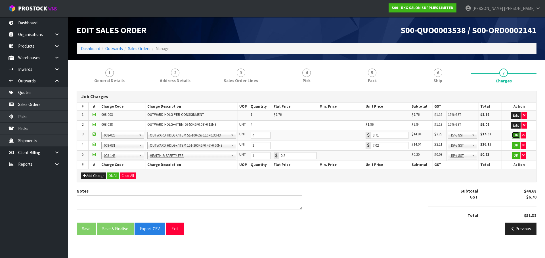
click at [515, 136] on button "OK" at bounding box center [515, 135] width 8 height 7
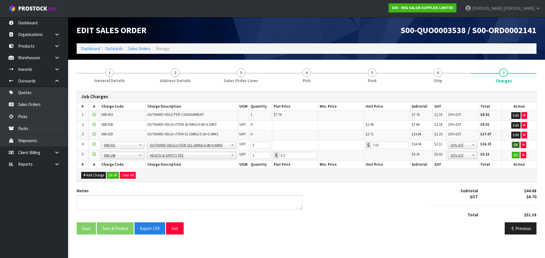
click at [515, 146] on button "OK" at bounding box center [515, 145] width 8 height 7
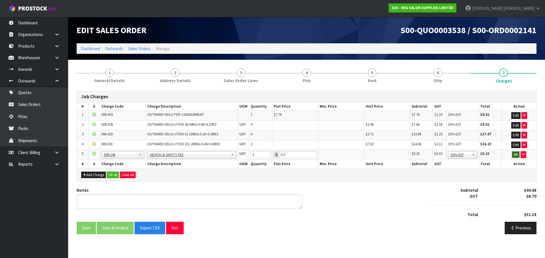
click at [515, 154] on button "OK" at bounding box center [515, 154] width 8 height 7
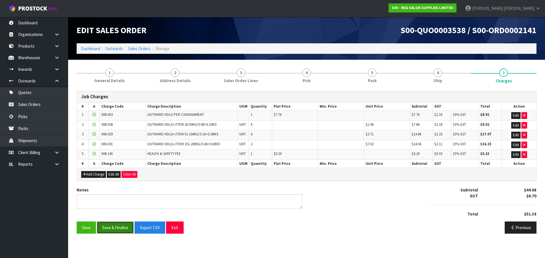
click at [119, 228] on button "Save & Finalise" at bounding box center [115, 228] width 37 height 12
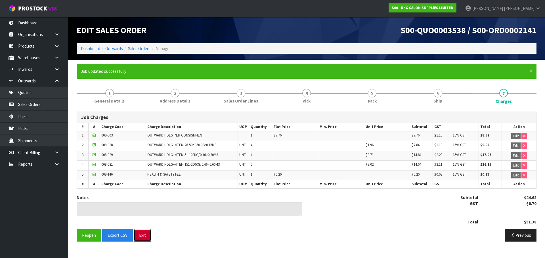
click at [143, 234] on button "Exit" at bounding box center [143, 235] width 18 height 12
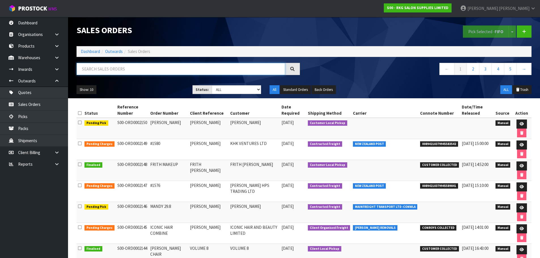
click at [111, 68] on input "text" at bounding box center [181, 69] width 209 height 12
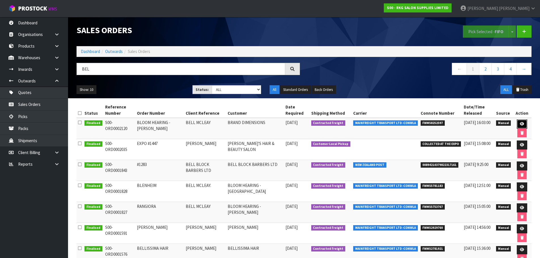
click at [521, 125] on icon at bounding box center [522, 124] width 4 height 4
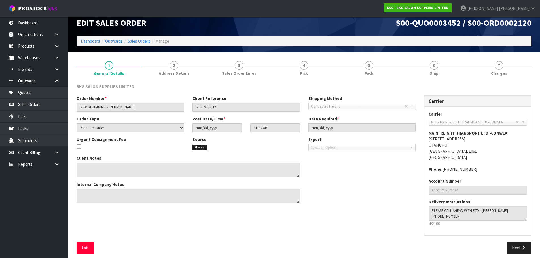
scroll to position [12, 0]
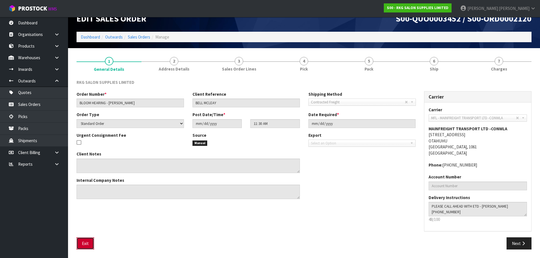
click at [88, 243] on button "Exit" at bounding box center [86, 244] width 18 height 12
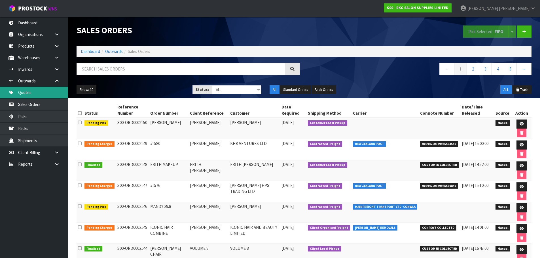
click at [32, 92] on link "Quotes" at bounding box center [34, 93] width 68 height 12
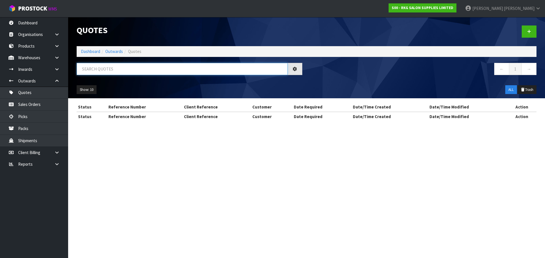
click at [100, 70] on input "text" at bounding box center [182, 69] width 211 height 12
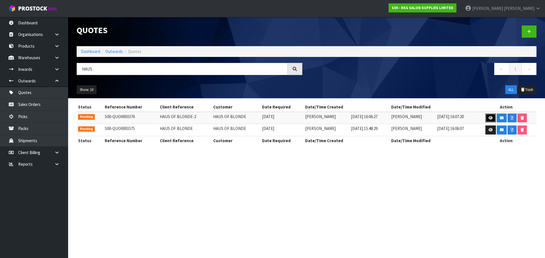
click at [488, 117] on icon at bounding box center [490, 118] width 4 height 4
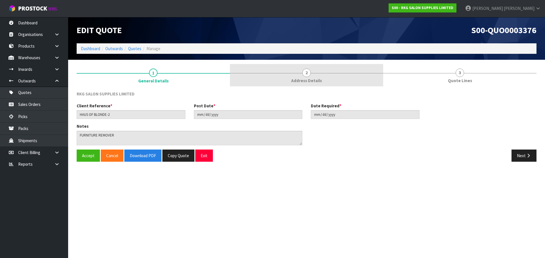
click at [305, 75] on span "2" at bounding box center [306, 73] width 9 height 9
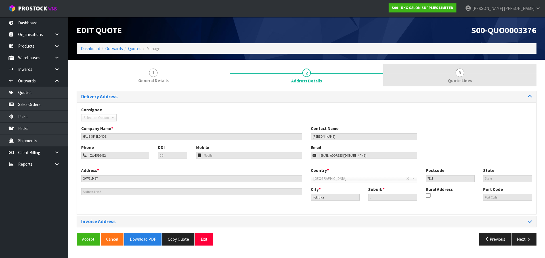
click at [458, 75] on span "3" at bounding box center [459, 73] width 9 height 9
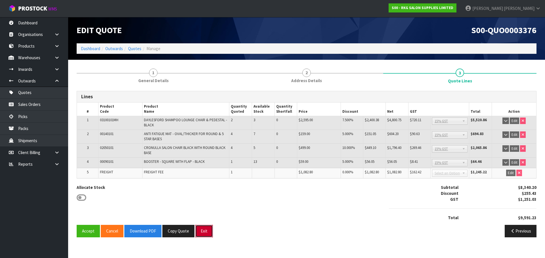
click at [203, 233] on button "Exit" at bounding box center [204, 231] width 18 height 12
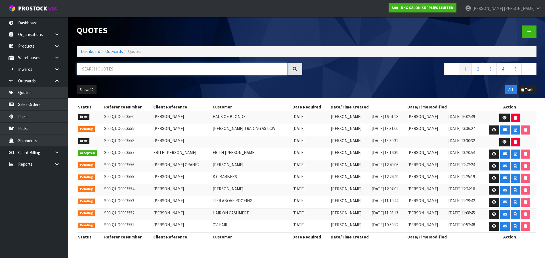
click at [130, 71] on input "text" at bounding box center [182, 69] width 211 height 12
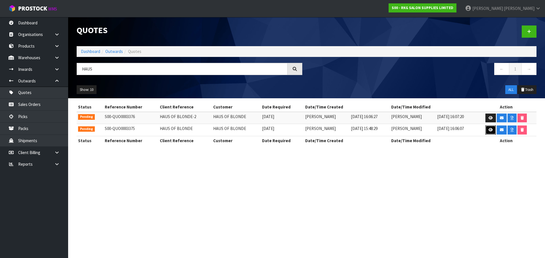
click at [490, 132] on link at bounding box center [490, 130] width 10 height 9
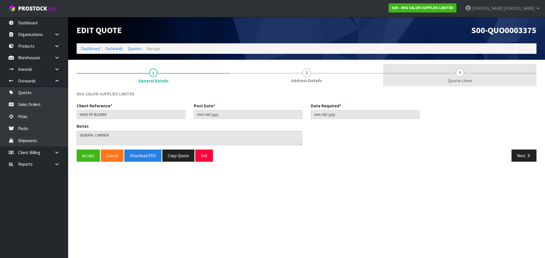
click at [458, 73] on span "3" at bounding box center [459, 73] width 9 height 9
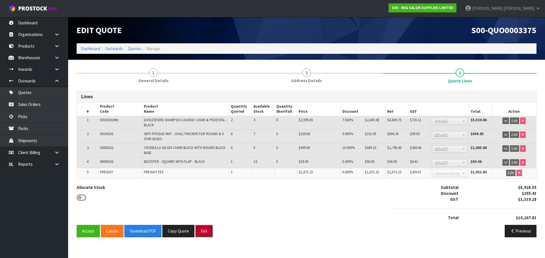
click at [202, 231] on button "Exit" at bounding box center [204, 231] width 18 height 12
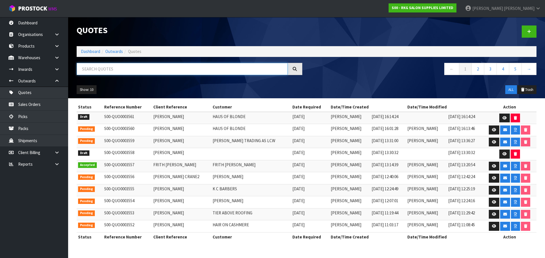
click at [121, 70] on input "text" at bounding box center [182, 69] width 211 height 12
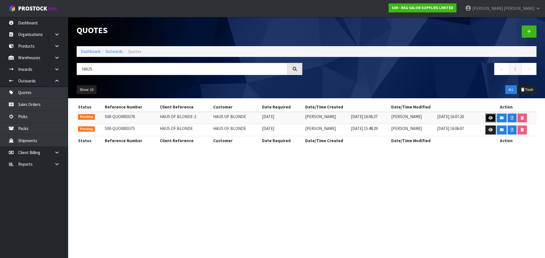
click at [488, 117] on icon at bounding box center [490, 118] width 4 height 4
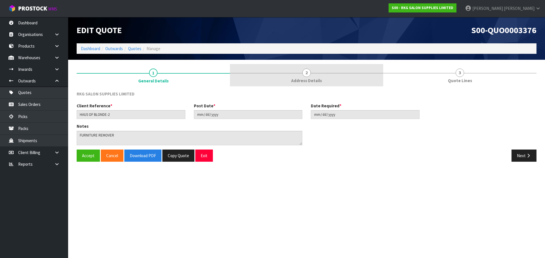
click at [307, 73] on span "2" at bounding box center [306, 73] width 9 height 9
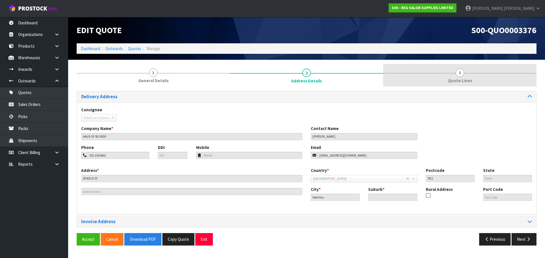
click at [458, 75] on span "3" at bounding box center [459, 73] width 9 height 9
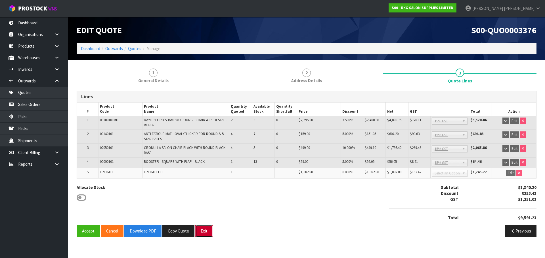
click at [206, 235] on button "Exit" at bounding box center [204, 231] width 18 height 12
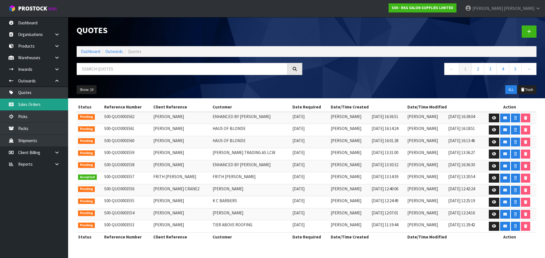
click at [28, 104] on link "Sales Orders" at bounding box center [34, 105] width 68 height 12
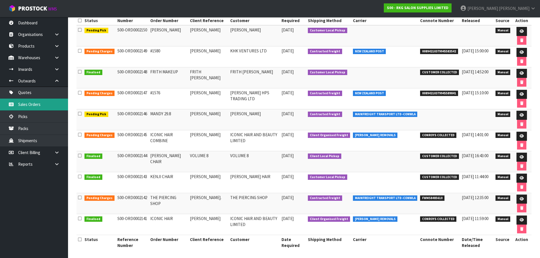
scroll to position [95, 0]
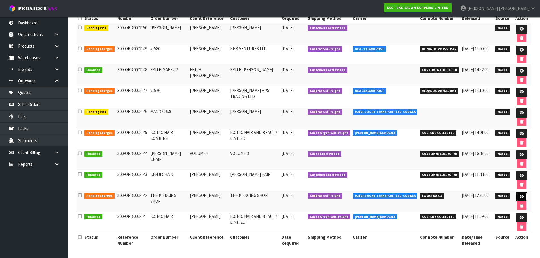
click at [522, 197] on icon at bounding box center [522, 197] width 4 height 4
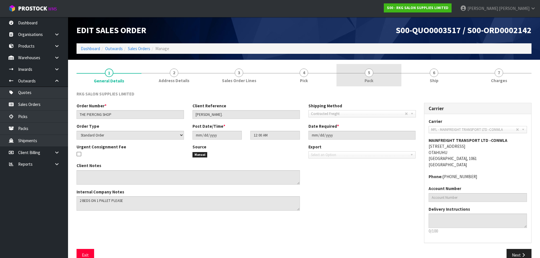
click at [368, 74] on span "5" at bounding box center [369, 73] width 9 height 9
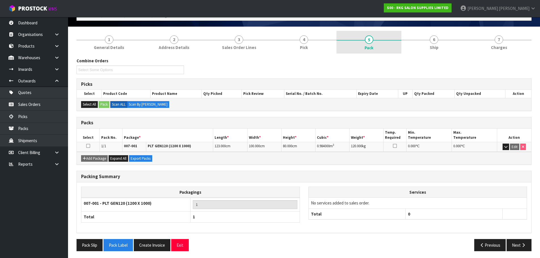
scroll to position [35, 0]
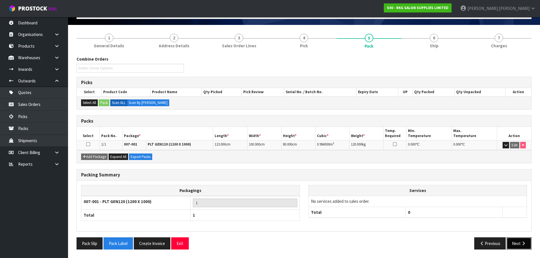
click at [520, 243] on button "Next" at bounding box center [519, 244] width 25 height 12
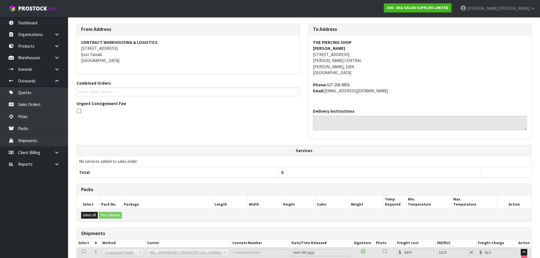
scroll to position [111, 0]
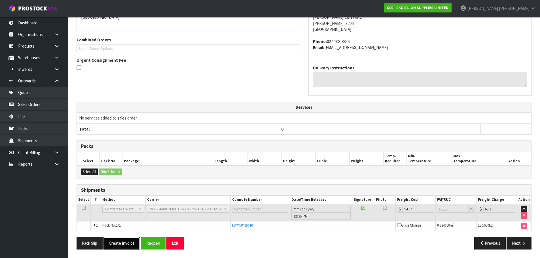
click at [122, 245] on button "Create Invoice" at bounding box center [122, 243] width 37 height 12
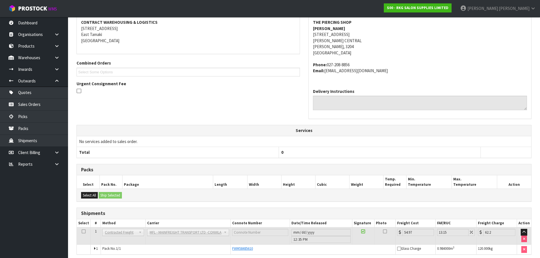
scroll to position [131, 0]
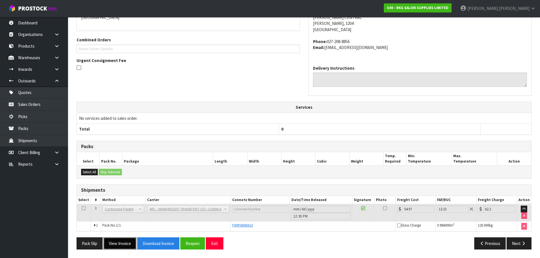
click at [117, 244] on button "View Invoice" at bounding box center [120, 244] width 33 height 12
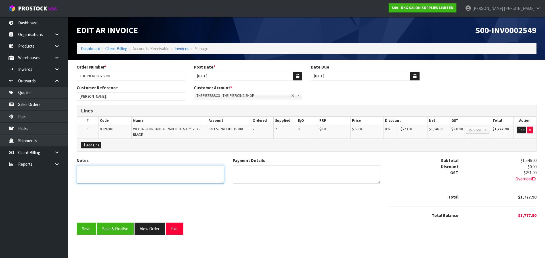
click at [96, 168] on textarea "Notes" at bounding box center [151, 174] width 148 height 18
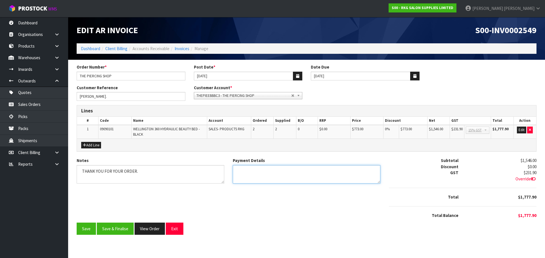
click at [244, 171] on textarea "Payment Details" at bounding box center [307, 174] width 148 height 18
click at [94, 147] on button "Add Line" at bounding box center [91, 145] width 20 height 7
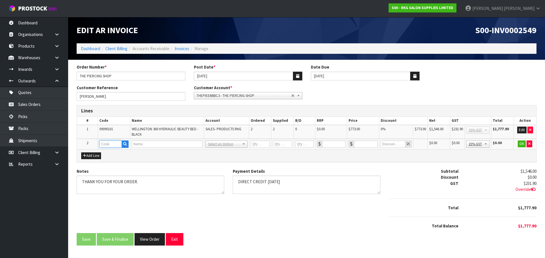
click at [100, 146] on input "text" at bounding box center [110, 144] width 22 height 7
click at [105, 152] on link "FRE IGHT" at bounding box center [122, 154] width 45 height 8
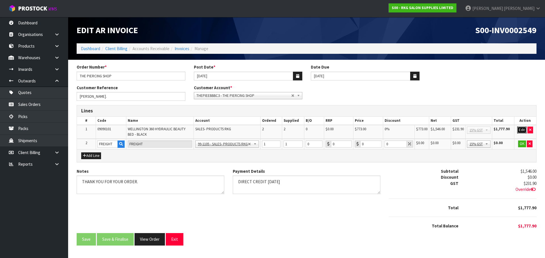
click at [522, 130] on button "Edit" at bounding box center [521, 130] width 9 height 7
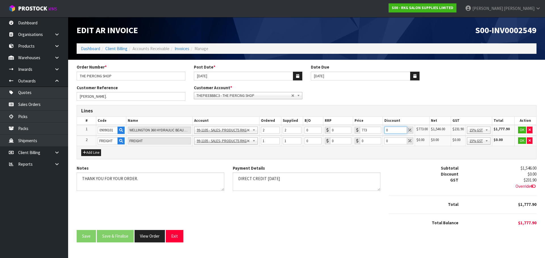
drag, startPoint x: 393, startPoint y: 131, endPoint x: 381, endPoint y: 132, distance: 12.5
click at [381, 132] on tr "1 09090101 WELLINGTON 360 HYDRAULIC BEAUTY BED - BLACK 99-1100 - SALES -ADMIN 9…" at bounding box center [306, 130] width 459 height 11
click at [522, 131] on button "OK" at bounding box center [522, 130] width 8 height 7
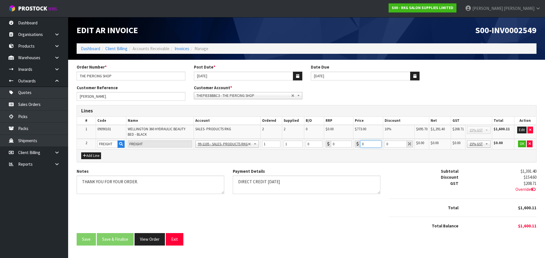
drag, startPoint x: 364, startPoint y: 144, endPoint x: 358, endPoint y: 144, distance: 6.0
click at [358, 144] on div "0" at bounding box center [368, 144] width 27 height 7
click at [521, 144] on button "OK" at bounding box center [522, 144] width 8 height 7
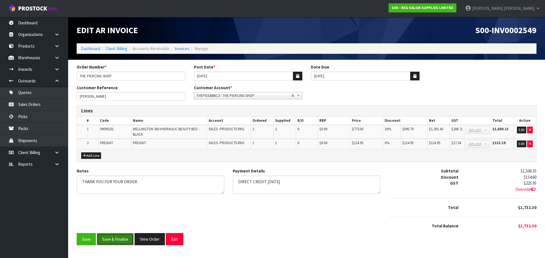
click at [113, 239] on button "Save & Finalise" at bounding box center [115, 239] width 37 height 12
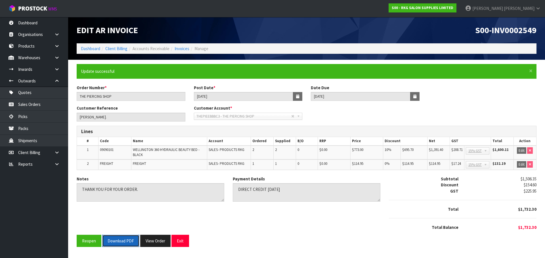
click at [116, 240] on button "Download PDF" at bounding box center [120, 241] width 37 height 12
click at [182, 243] on button "Exit" at bounding box center [180, 241] width 18 height 12
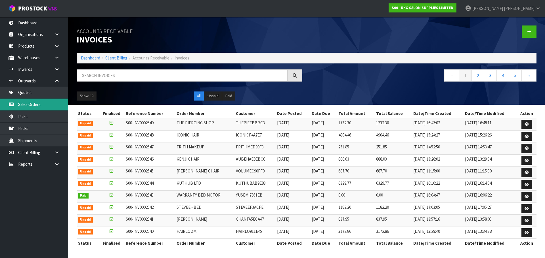
click at [29, 105] on link "Sales Orders" at bounding box center [34, 105] width 68 height 12
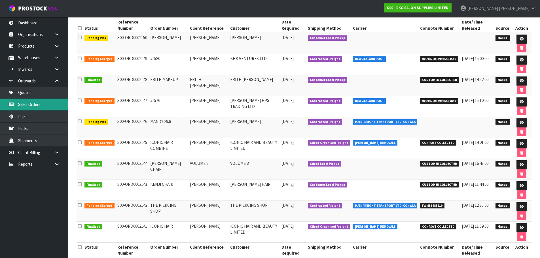
scroll to position [95, 0]
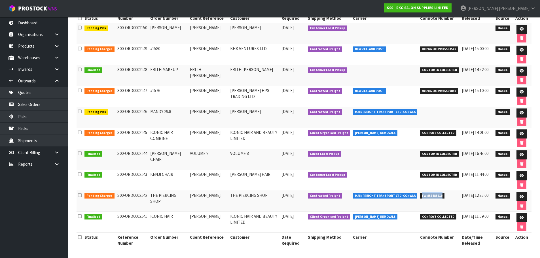
drag, startPoint x: 417, startPoint y: 197, endPoint x: 440, endPoint y: 194, distance: 23.1
click at [440, 194] on li "FWM58485610" at bounding box center [439, 196] width 39 height 6
copy span "FWM58485610"
click at [521, 197] on icon at bounding box center [522, 197] width 4 height 4
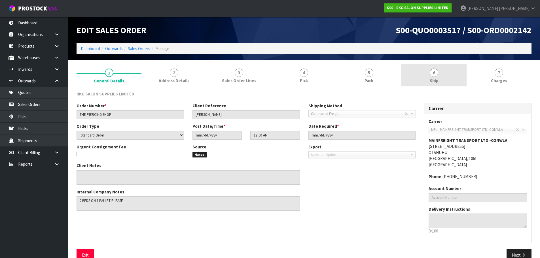
click at [436, 72] on span "6" at bounding box center [434, 73] width 9 height 9
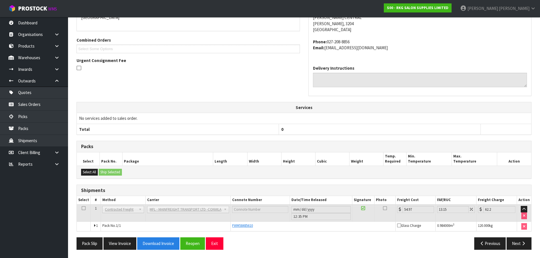
scroll to position [111, 0]
click at [513, 245] on button "Next" at bounding box center [519, 243] width 25 height 12
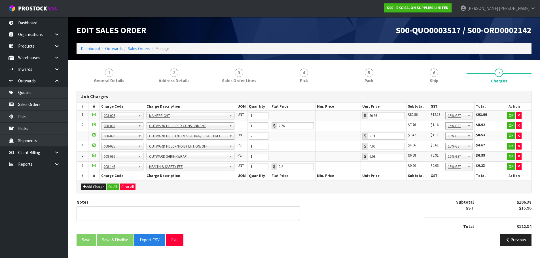
scroll to position [0, 0]
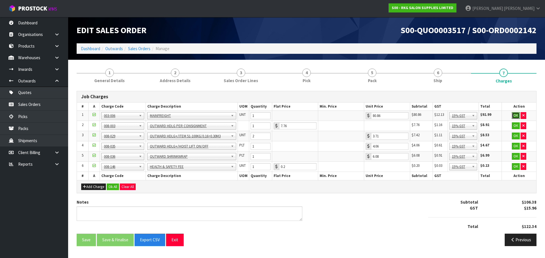
click at [514, 117] on button "OK" at bounding box center [515, 115] width 8 height 7
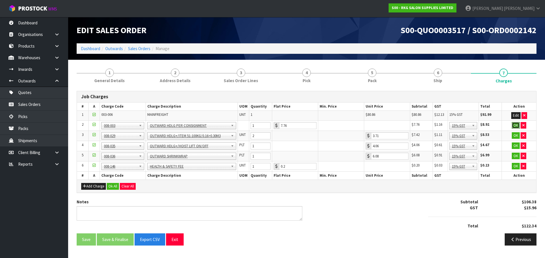
click at [514, 127] on button "OK" at bounding box center [515, 125] width 8 height 7
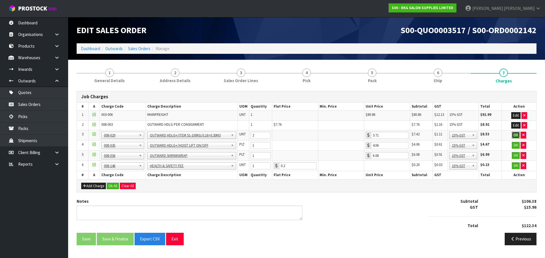
click at [516, 136] on button "OK" at bounding box center [515, 135] width 8 height 7
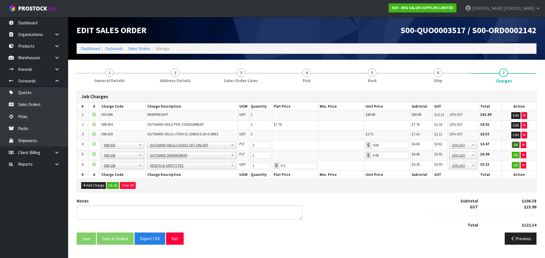
click at [513, 146] on button "OK" at bounding box center [515, 145] width 8 height 7
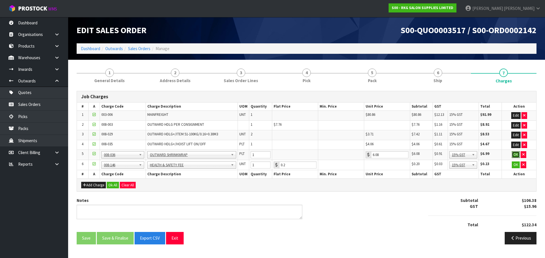
click at [514, 155] on button "OK" at bounding box center [515, 154] width 8 height 7
click at [515, 165] on button "OK" at bounding box center [515, 164] width 8 height 7
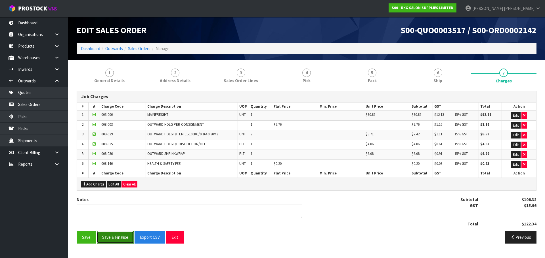
click at [118, 238] on button "Save & Finalise" at bounding box center [115, 237] width 37 height 12
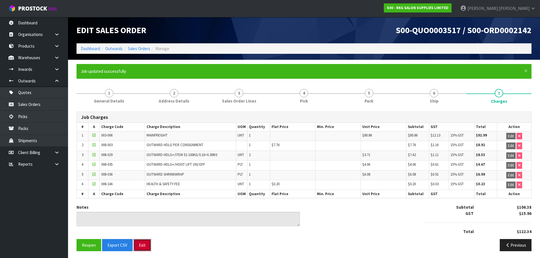
click at [141, 246] on button "Exit" at bounding box center [143, 245] width 18 height 12
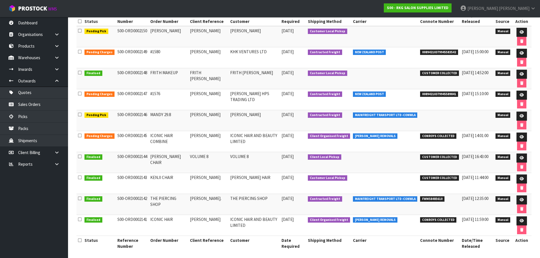
scroll to position [95, 0]
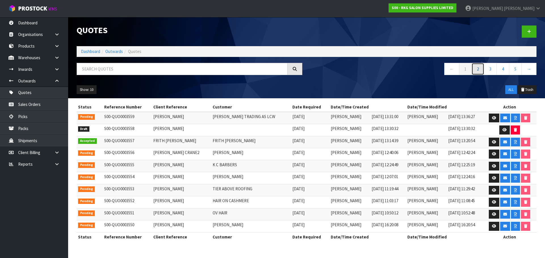
click at [477, 71] on link "2" at bounding box center [477, 69] width 13 height 12
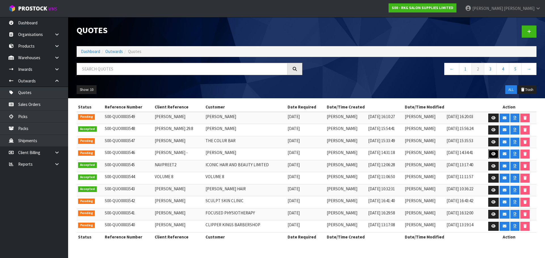
click at [493, 156] on icon at bounding box center [493, 154] width 4 height 4
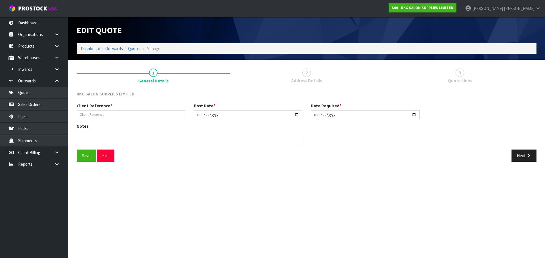
type input "[PERSON_NAME] -"
type input "[DATE]"
type textarea "FOR PICK UP"
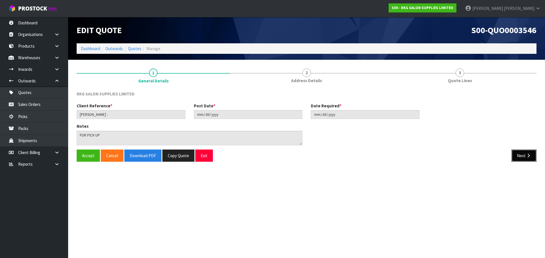
click at [517, 156] on button "Next" at bounding box center [523, 156] width 25 height 12
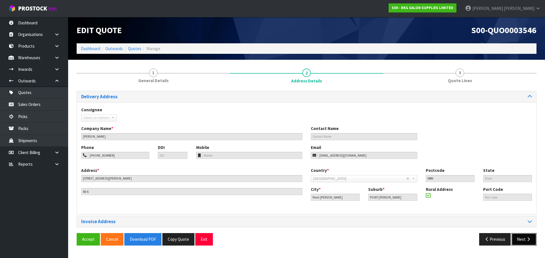
click at [521, 238] on button "Next" at bounding box center [523, 239] width 25 height 12
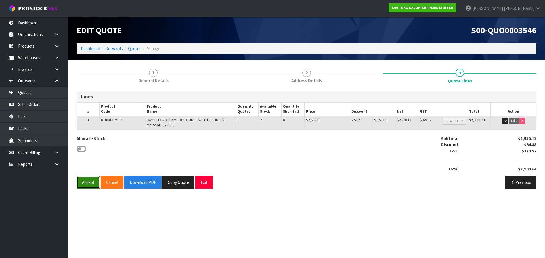
click at [87, 183] on button "Accept" at bounding box center [88, 182] width 23 height 12
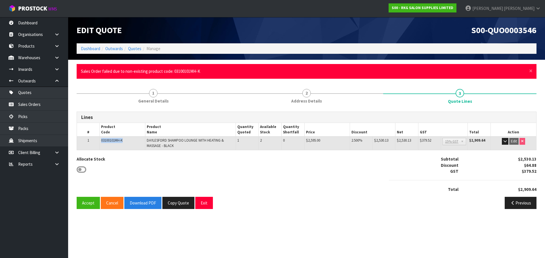
drag, startPoint x: 102, startPoint y: 141, endPoint x: 124, endPoint y: 142, distance: 21.9
click at [123, 142] on span "03100101MH-K" at bounding box center [112, 140] width 22 height 5
copy span "03100101MH-K"
click at [204, 203] on button "Exit" at bounding box center [204, 203] width 18 height 12
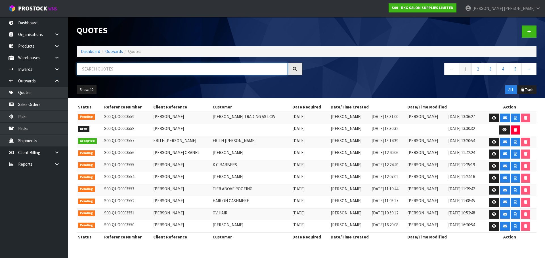
click at [106, 68] on input "text" at bounding box center [182, 69] width 211 height 12
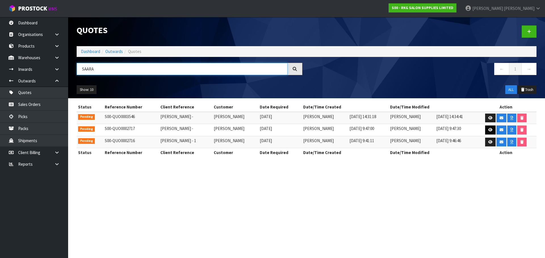
type input "SAARA"
click at [490, 130] on icon at bounding box center [490, 130] width 4 height 4
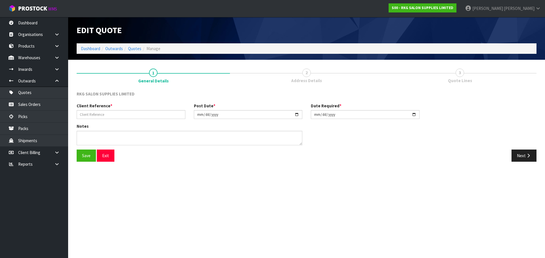
type input "[PERSON_NAME] -"
type input "[DATE]"
type textarea "RESIDENTIAL DELIVERY - CONROYS"
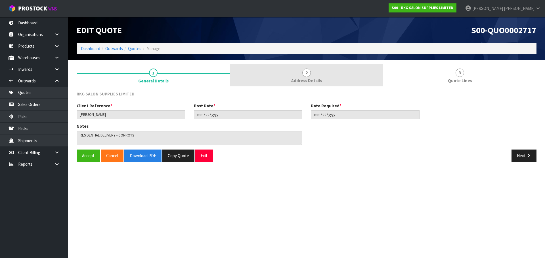
click at [306, 74] on span "2" at bounding box center [306, 73] width 9 height 9
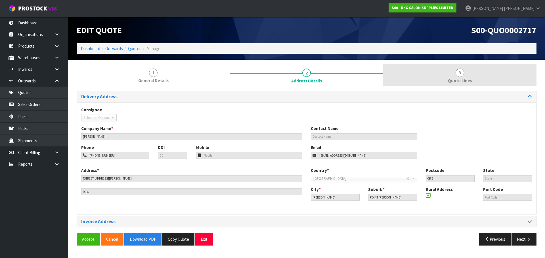
click at [455, 69] on link "3 Quote Lines" at bounding box center [459, 75] width 153 height 22
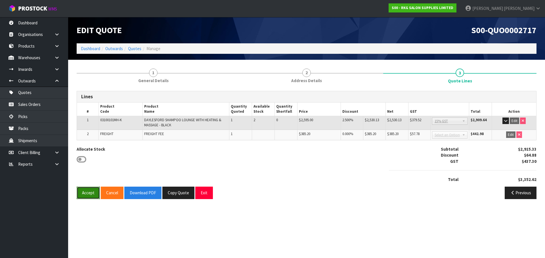
click at [86, 194] on button "Accept" at bounding box center [88, 193] width 23 height 12
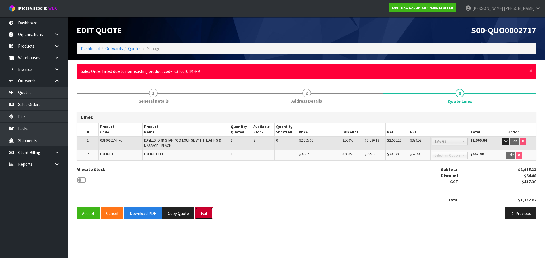
click at [202, 214] on button "Exit" at bounding box center [204, 214] width 18 height 12
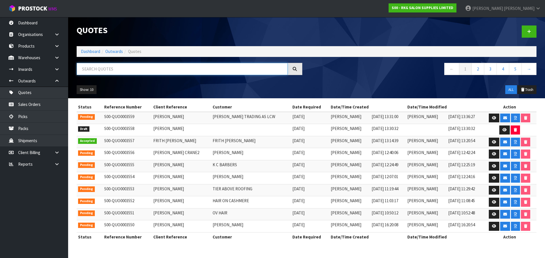
click at [111, 69] on input "text" at bounding box center [182, 69] width 211 height 12
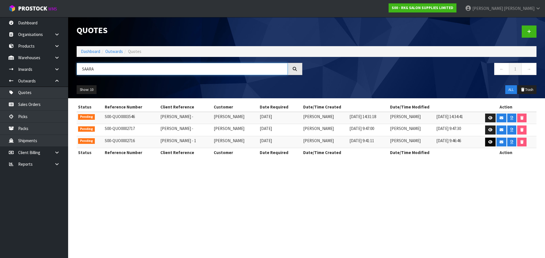
type input "SAARA"
click at [493, 143] on link at bounding box center [490, 142] width 10 height 9
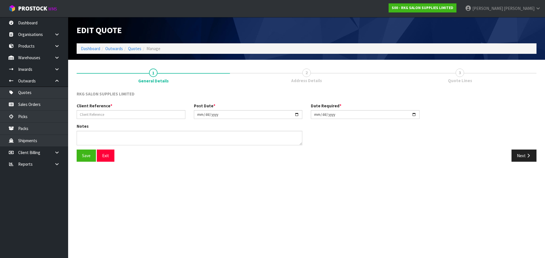
type input "[PERSON_NAME] - 1"
type input "[DATE]"
type textarea "RESIDENTIAL DELIVERY - M2H"
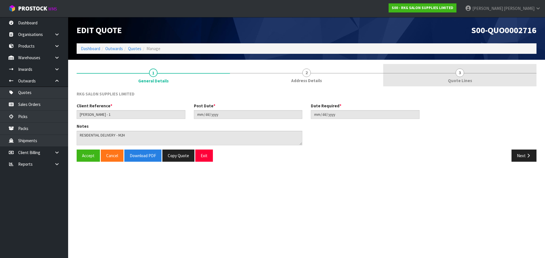
click at [453, 75] on link "3 Quote Lines" at bounding box center [459, 75] width 153 height 22
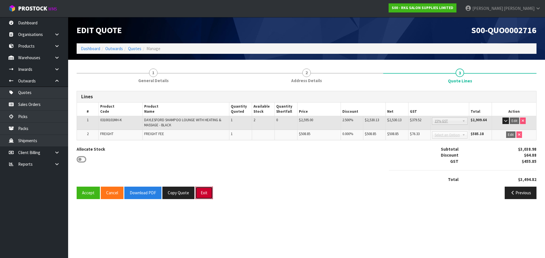
click at [202, 193] on button "Exit" at bounding box center [204, 193] width 18 height 12
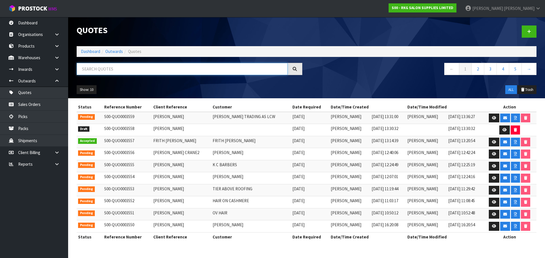
click at [119, 69] on input "text" at bounding box center [182, 69] width 211 height 12
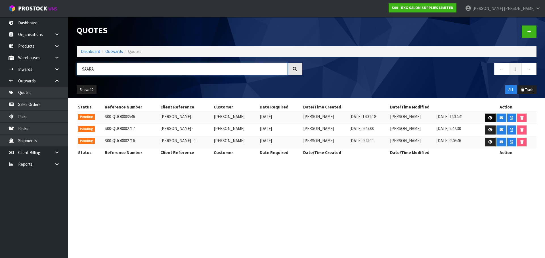
type input "SAARA"
click at [488, 118] on icon at bounding box center [490, 118] width 4 height 4
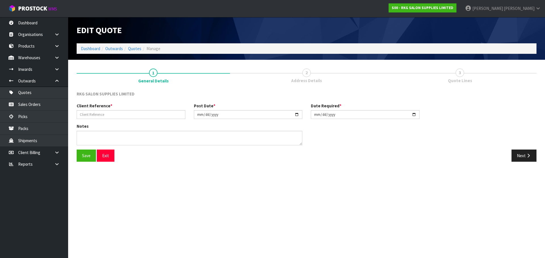
type input "[PERSON_NAME] -"
type input "[DATE]"
type textarea "FOR PICK UP"
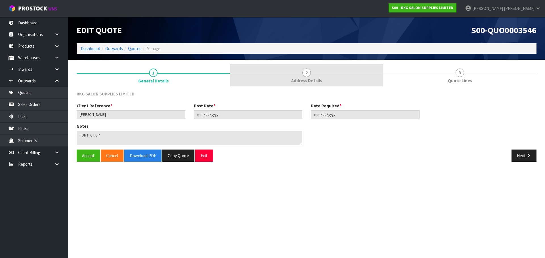
click at [306, 73] on span "2" at bounding box center [306, 73] width 9 height 9
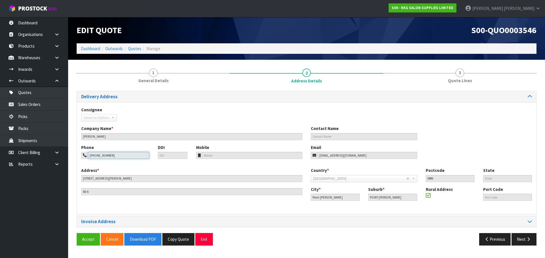
drag, startPoint x: 123, startPoint y: 156, endPoint x: 77, endPoint y: 153, distance: 45.5
click at [77, 153] on div "Phone [PHONE_NUMBER]" at bounding box center [115, 152] width 77 height 14
drag, startPoint x: 361, startPoint y: 156, endPoint x: 313, endPoint y: 160, distance: 48.7
click at [313, 160] on div "Phone [PHONE_NUMBER] DDI Mobile Email [EMAIL_ADDRESS][DOMAIN_NAME]" at bounding box center [306, 156] width 459 height 23
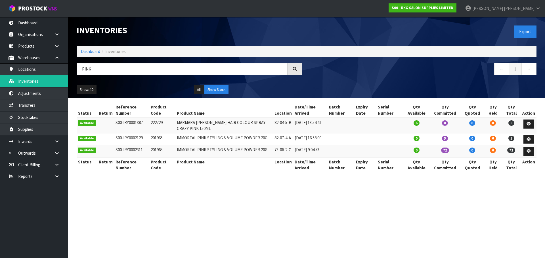
drag, startPoint x: 0, startPoint y: 0, endPoint x: 79, endPoint y: 70, distance: 105.5
click at [79, 70] on input "PINK" at bounding box center [182, 69] width 211 height 12
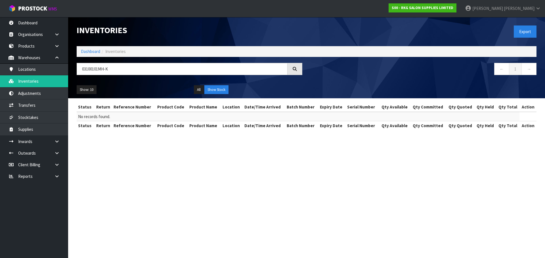
drag, startPoint x: 102, startPoint y: 69, endPoint x: 118, endPoint y: 71, distance: 16.0
click at [118, 71] on input "03100101MH-K" at bounding box center [182, 69] width 211 height 12
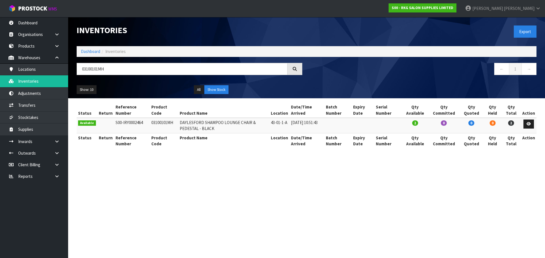
type input "03100101MH"
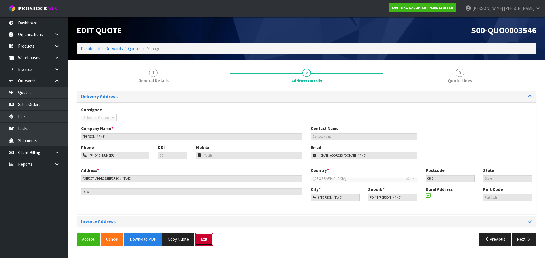
click at [205, 240] on button "Exit" at bounding box center [204, 239] width 18 height 12
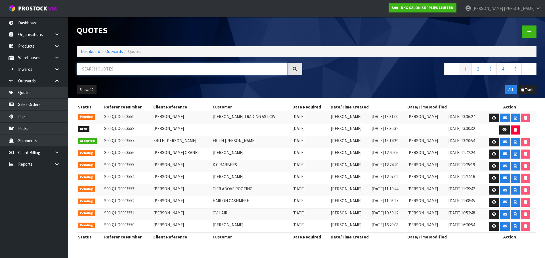
click at [121, 71] on input "text" at bounding box center [182, 69] width 211 height 12
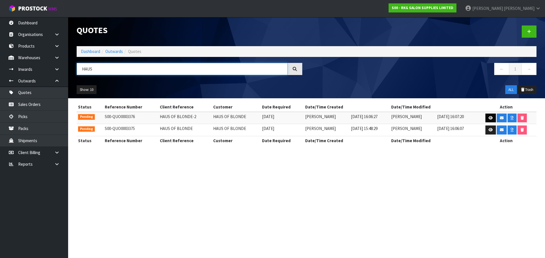
type input "HAUS"
click at [493, 114] on link at bounding box center [490, 118] width 10 height 9
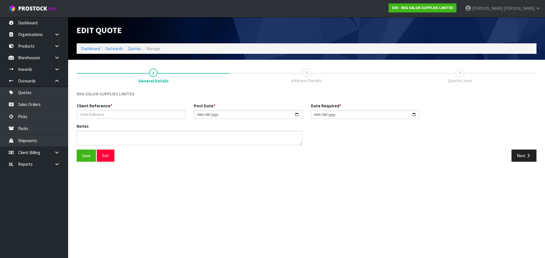
type input "HAUS OF BLONDE-2"
type input "2025-07-10"
type textarea "FURNITURE REMOVER"
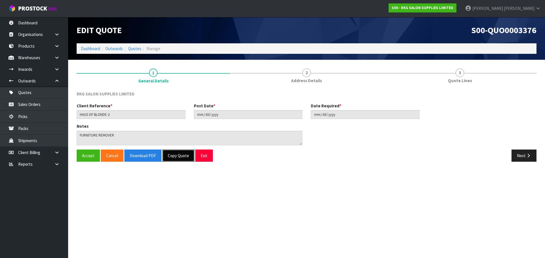
click at [176, 158] on button "Copy Quote" at bounding box center [178, 156] width 32 height 12
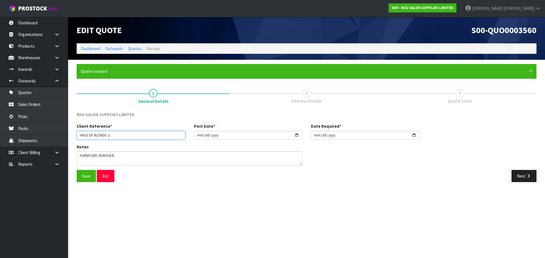
click at [118, 135] on input "HAUS OF BLONDE-2" at bounding box center [131, 135] width 109 height 9
type input "H"
type input "JADE CAMPBELL"
click at [293, 136] on input "2025-07-10" at bounding box center [248, 135] width 109 height 9
click at [295, 136] on input "2025-07-10" at bounding box center [248, 135] width 109 height 9
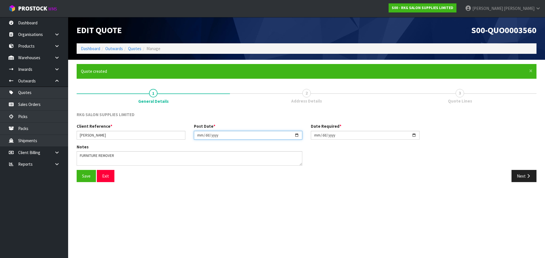
type input "2025-09-02"
click at [414, 136] on input "2025-07-10" at bounding box center [365, 135] width 109 height 9
type input "2025-09-02"
drag, startPoint x: 123, startPoint y: 156, endPoint x: 71, endPoint y: 156, distance: 51.9
click at [71, 156] on section "× Close Quote created 1 General Details 2 Address Details 3 Quote Lines RKG SAL…" at bounding box center [306, 125] width 477 height 131
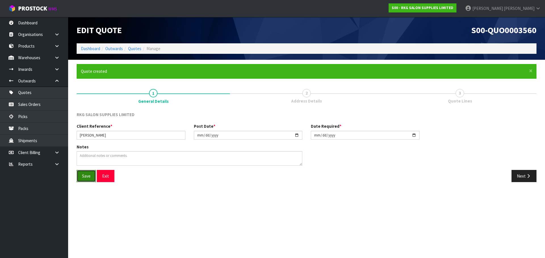
click at [82, 180] on button "Save" at bounding box center [86, 176] width 19 height 12
click at [515, 176] on button "Next" at bounding box center [523, 176] width 25 height 12
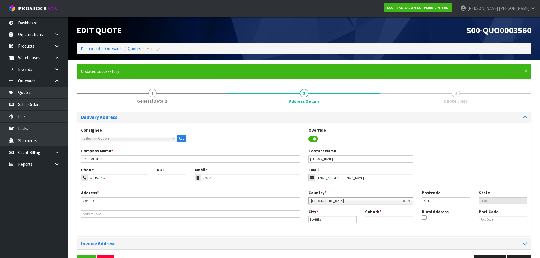
scroll to position [18, 0]
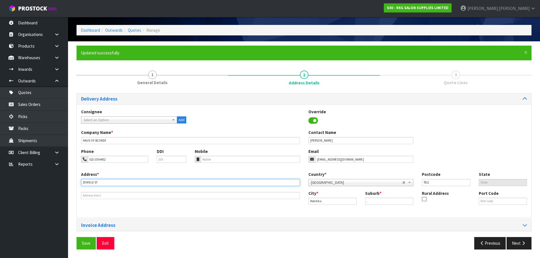
drag, startPoint x: 108, startPoint y: 179, endPoint x: 81, endPoint y: 184, distance: 27.9
click at [81, 184] on div "Address * 29 WELD ST" at bounding box center [190, 186] width 227 height 28
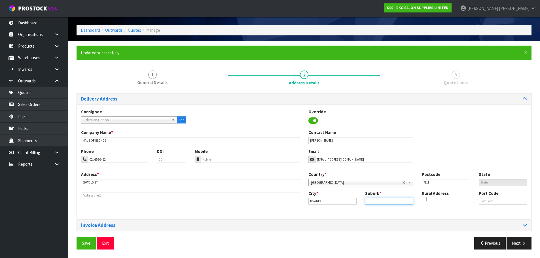
drag, startPoint x: 370, startPoint y: 199, endPoint x: 366, endPoint y: 199, distance: 3.1
click at [367, 199] on input "." at bounding box center [389, 201] width 48 height 7
type input "HOKITIKA"
click at [437, 179] on input "7811" at bounding box center [446, 182] width 48 height 7
drag, startPoint x: 440, startPoint y: 179, endPoint x: 417, endPoint y: 182, distance: 23.2
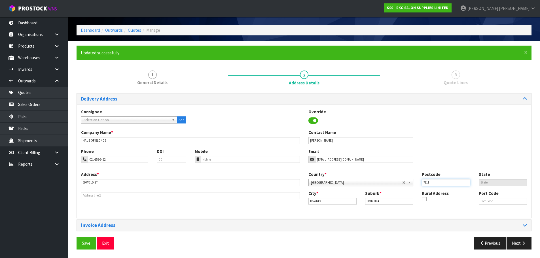
click at [417, 182] on div "Country * Afghanistan Aland Islands Albania Algeria American Samoa Andorra Ango…" at bounding box center [417, 181] width 227 height 19
type input "7810"
drag, startPoint x: 87, startPoint y: 244, endPoint x: 115, endPoint y: 225, distance: 34.5
click at [87, 244] on button "Save" at bounding box center [86, 243] width 19 height 12
click at [87, 243] on button "Save" at bounding box center [86, 243] width 19 height 12
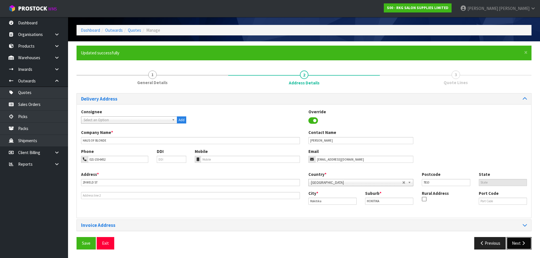
click at [518, 243] on button "Next" at bounding box center [519, 243] width 25 height 12
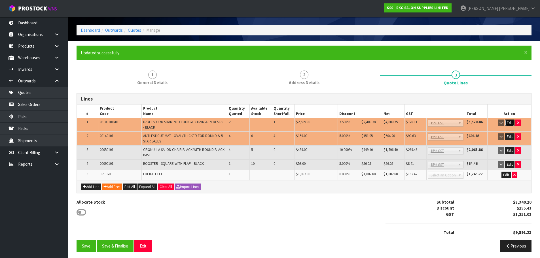
click at [511, 123] on button "Edit" at bounding box center [509, 123] width 9 height 7
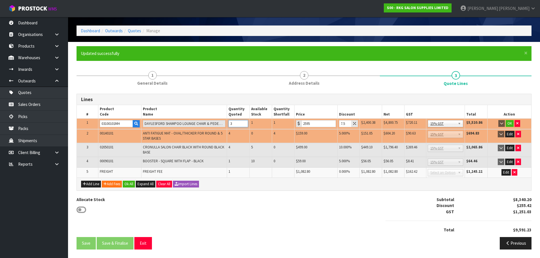
click at [245, 123] on input "3" at bounding box center [238, 123] width 19 height 7
click at [246, 126] on input "2" at bounding box center [238, 123] width 19 height 7
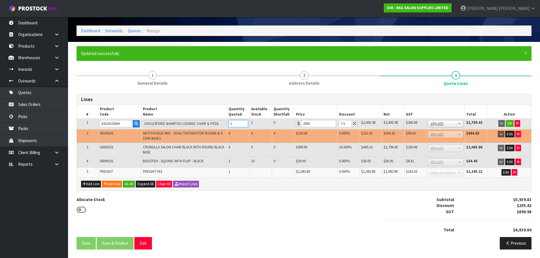
type input "1"
click at [246, 126] on input "1" at bounding box center [238, 123] width 19 height 7
drag, startPoint x: 345, startPoint y: 124, endPoint x: 340, endPoint y: 124, distance: 5.4
click at [340, 124] on input "7.5" at bounding box center [345, 123] width 13 height 7
drag, startPoint x: 342, startPoint y: 124, endPoint x: 339, endPoint y: 124, distance: 3.7
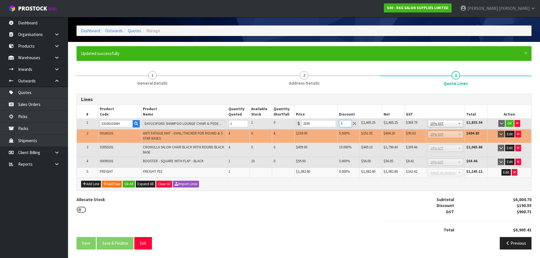
click at [339, 124] on td "5" at bounding box center [349, 124] width 22 height 10
type input "2.5"
click at [510, 124] on button "OK" at bounding box center [510, 123] width 8 height 7
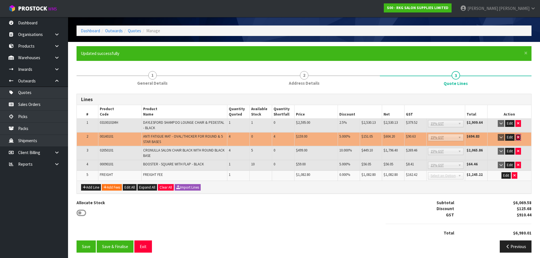
click at [517, 139] on button "button" at bounding box center [519, 137] width 6 height 7
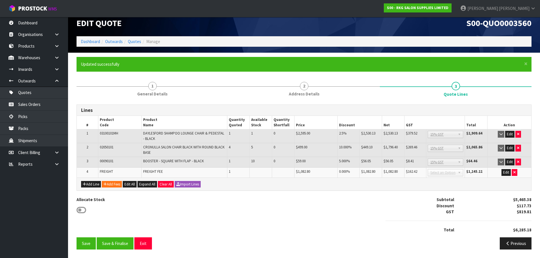
scroll to position [7, 0]
click at [519, 136] on icon "button" at bounding box center [518, 134] width 2 height 4
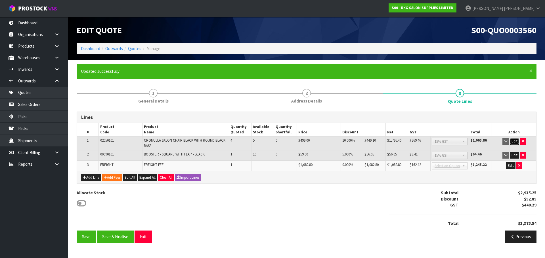
click at [515, 142] on button "Edit" at bounding box center [513, 141] width 9 height 7
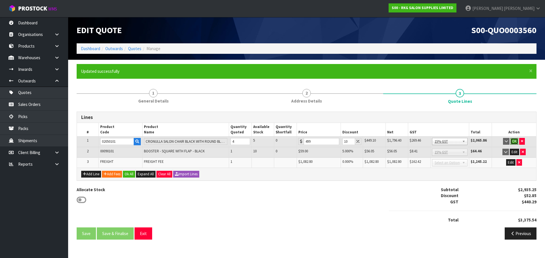
click at [514, 142] on button "OK" at bounding box center [514, 141] width 8 height 7
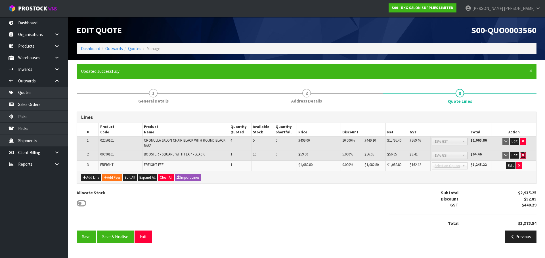
click at [522, 156] on icon "button" at bounding box center [522, 155] width 2 height 4
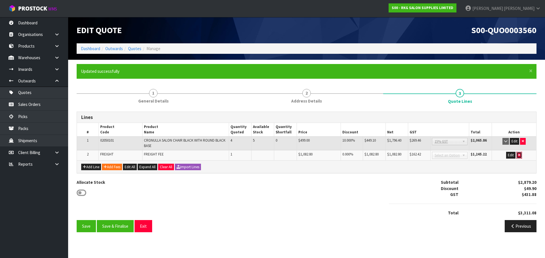
click at [518, 157] on icon "button" at bounding box center [519, 155] width 2 height 4
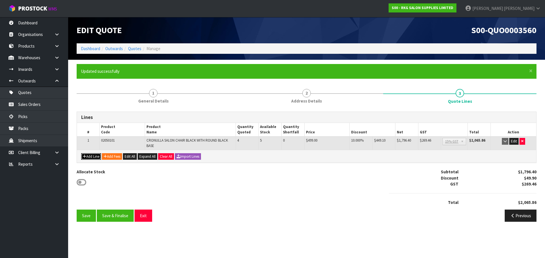
click at [92, 157] on button "Add Line" at bounding box center [91, 156] width 20 height 7
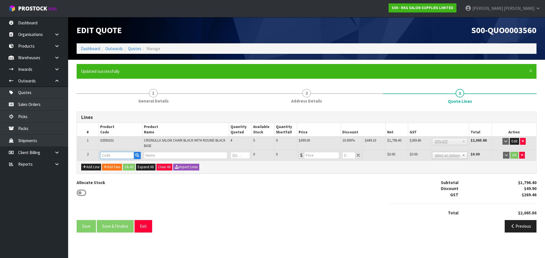
click at [104, 157] on input "text" at bounding box center [117, 155] width 34 height 7
type input "03100"
click at [106, 166] on strong "03100" at bounding box center [111, 165] width 11 height 5
type input "03100101MH"
type input "DAYLESFORD SHAMPOO LOUNGE CHAIR & PEDESTAL - BLACK"
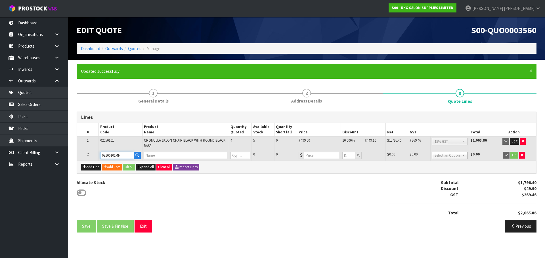
type input "0"
type input "2595"
type input "0"
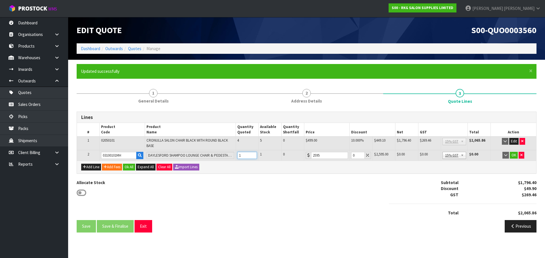
type input "1"
click at [253, 154] on input "1" at bounding box center [247, 155] width 20 height 7
click at [352, 154] on input "0" at bounding box center [357, 155] width 13 height 7
type input "2.5"
click at [512, 155] on button "OK" at bounding box center [513, 155] width 8 height 7
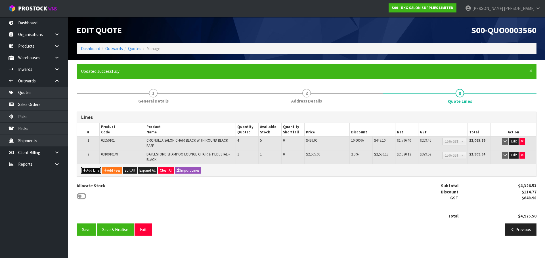
click at [92, 172] on button "Add Line" at bounding box center [91, 170] width 20 height 7
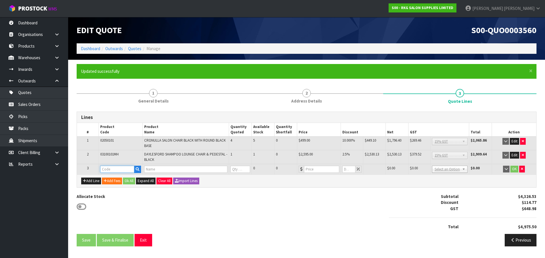
click at [110, 171] on input "text" at bounding box center [117, 169] width 34 height 7
type input "0702"
click at [109, 178] on strong "0702" at bounding box center [110, 178] width 9 height 5
type input "07020102"
type input "BURNIE STOOL - BLACK"
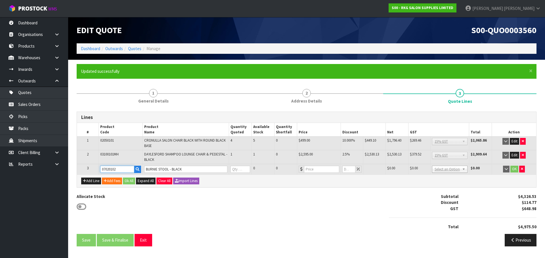
type input "0"
type input "120.85"
type input "0"
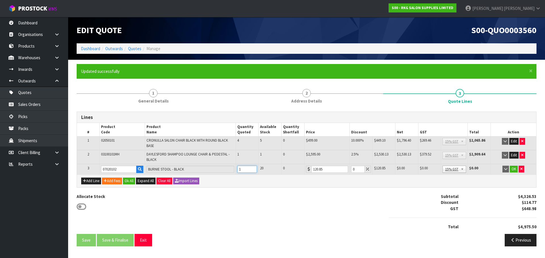
click at [252, 168] on input "1" at bounding box center [247, 169] width 20 height 7
type input "2"
click at [252, 168] on input "2" at bounding box center [247, 169] width 20 height 7
drag, startPoint x: 354, startPoint y: 170, endPoint x: 350, endPoint y: 171, distance: 4.7
click at [350, 171] on td "0" at bounding box center [360, 169] width 23 height 10
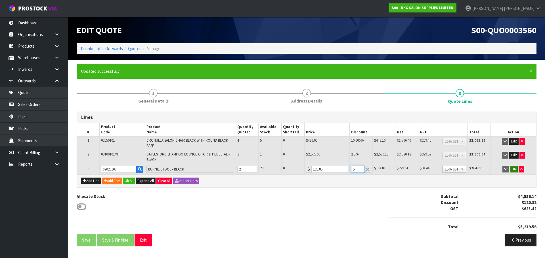
type input "5"
click at [513, 168] on button "OK" at bounding box center [513, 169] width 8 height 7
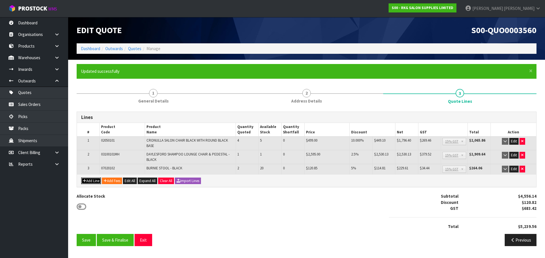
click at [92, 180] on button "Add Line" at bounding box center [91, 181] width 20 height 7
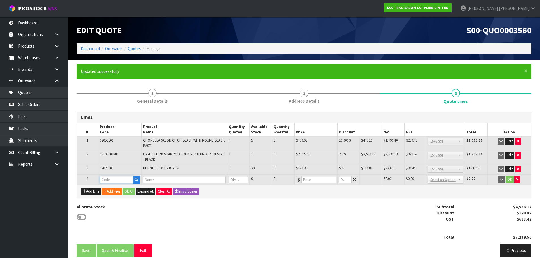
click at [119, 180] on input "text" at bounding box center [117, 179] width 34 height 7
type input "NECK"
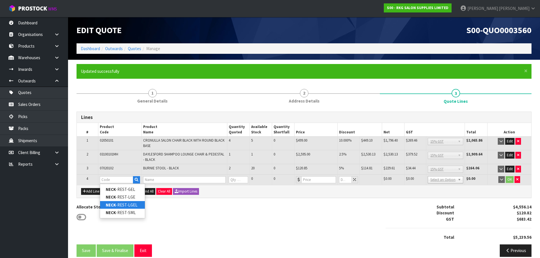
click at [117, 204] on link "NECK -REST-LGEL" at bounding box center [122, 205] width 45 height 8
type input "NECK-REST-LGEL"
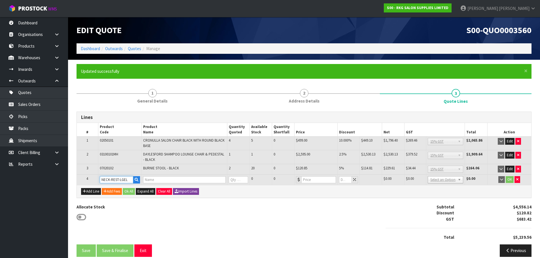
type input "NECK REST-LARGE GEL STICK ON"
type input "0"
type input "32"
type input "0"
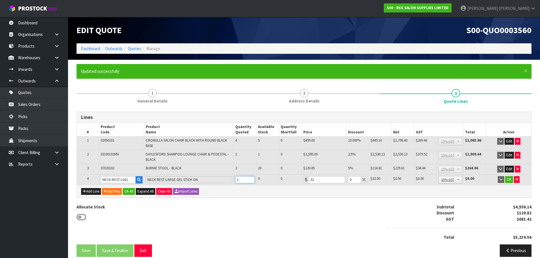
type input "1"
click at [251, 179] on input "1" at bounding box center [245, 179] width 20 height 7
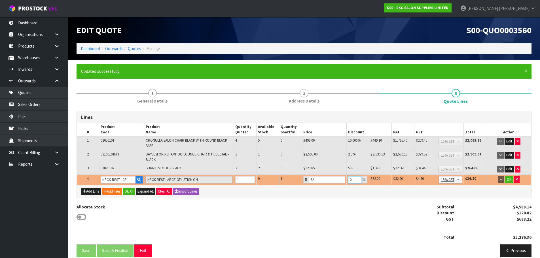
drag, startPoint x: 352, startPoint y: 179, endPoint x: 347, endPoint y: 180, distance: 4.6
click at [347, 180] on td "0" at bounding box center [358, 180] width 23 height 10
type input "5"
drag, startPoint x: 511, startPoint y: 181, endPoint x: 460, endPoint y: 186, distance: 51.3
click at [511, 181] on button "OK" at bounding box center [509, 179] width 8 height 7
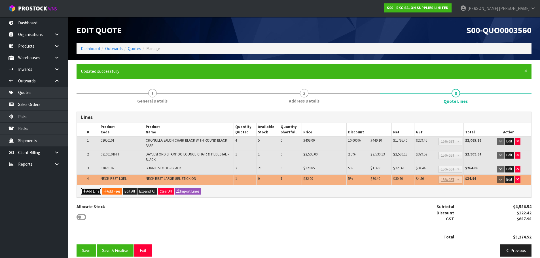
click at [95, 193] on button "Add Line" at bounding box center [91, 191] width 20 height 7
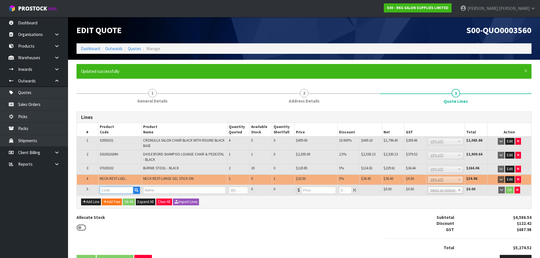
click at [105, 191] on input "text" at bounding box center [117, 190] width 34 height 7
type input "080101"
click at [111, 208] on strong "080101" at bounding box center [113, 207] width 14 height 5
type input "08010101"
type input "ZEPHYR HAIR TROLLEY"
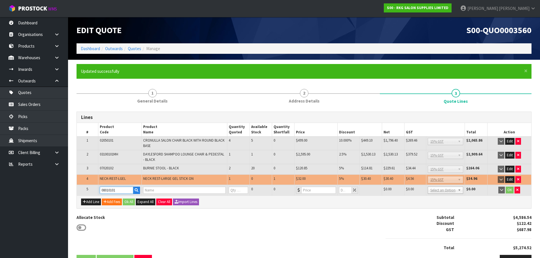
type input "0"
type input "189"
type input "0"
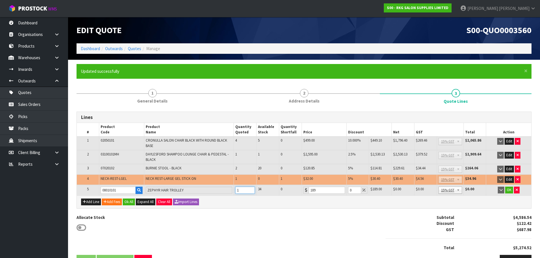
type input "1"
click at [250, 189] on input "1" at bounding box center [245, 190] width 20 height 7
click at [349, 190] on input "0" at bounding box center [354, 190] width 13 height 7
type input "5"
click at [511, 191] on button "OK" at bounding box center [509, 190] width 8 height 7
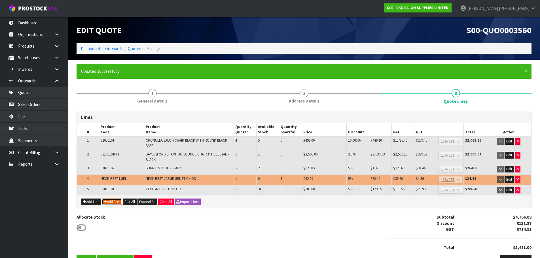
click at [111, 202] on button "Add Fees" at bounding box center [112, 202] width 20 height 7
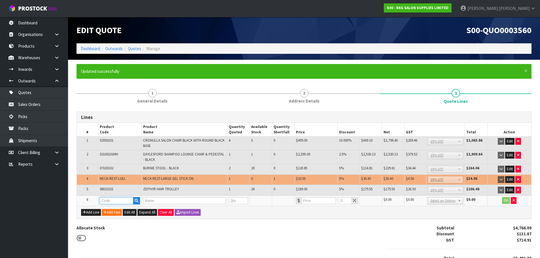
click at [109, 202] on input "text" at bounding box center [117, 200] width 34 height 7
type input "FRE"
click at [111, 210] on strong "FRE" at bounding box center [109, 210] width 7 height 5
type input "FREIGHT"
type input "FREIGHT FEE"
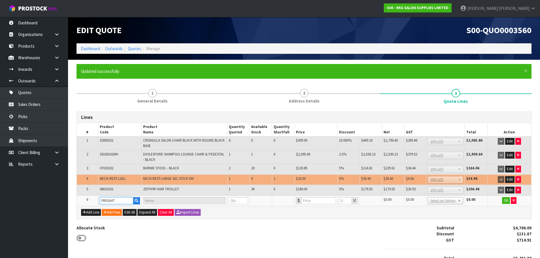
type input "1"
type input "0"
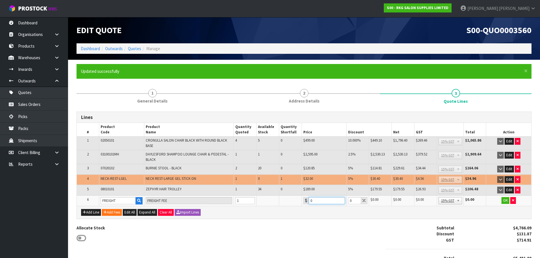
drag, startPoint x: 314, startPoint y: 200, endPoint x: 307, endPoint y: 200, distance: 7.7
click at [307, 200] on div "0" at bounding box center [325, 200] width 42 height 7
type input "1394"
click at [505, 201] on button "OK" at bounding box center [506, 200] width 8 height 7
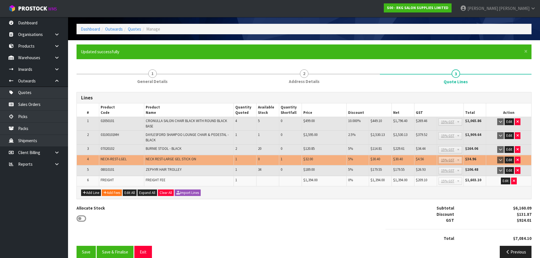
scroll to position [28, 0]
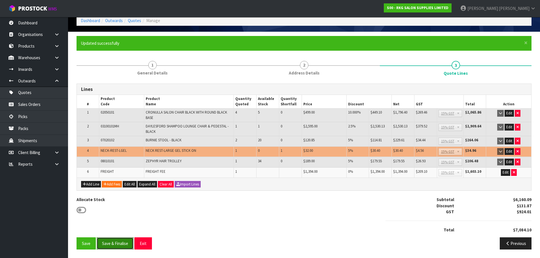
click at [115, 245] on button "Save & Finalise" at bounding box center [115, 244] width 37 height 12
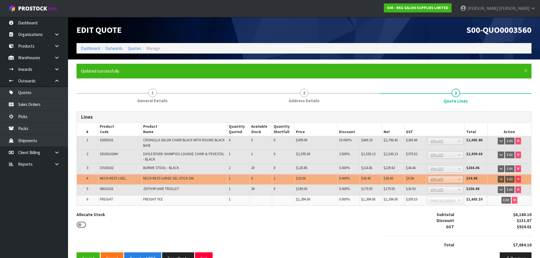
scroll to position [15, 0]
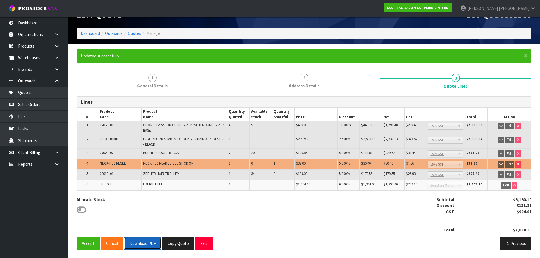
click at [140, 247] on button "Download PDF" at bounding box center [142, 244] width 37 height 12
click at [178, 247] on button "Copy Quote" at bounding box center [178, 244] width 32 height 12
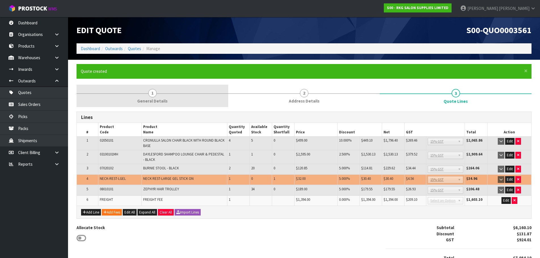
click at [155, 96] on span "1" at bounding box center [152, 93] width 9 height 9
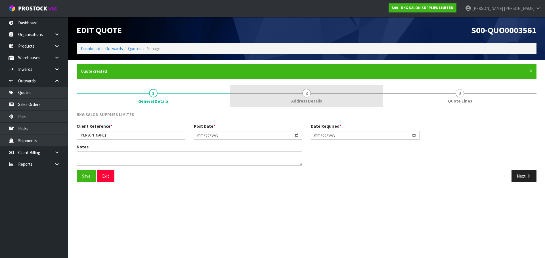
click at [308, 93] on span "2" at bounding box center [306, 93] width 9 height 9
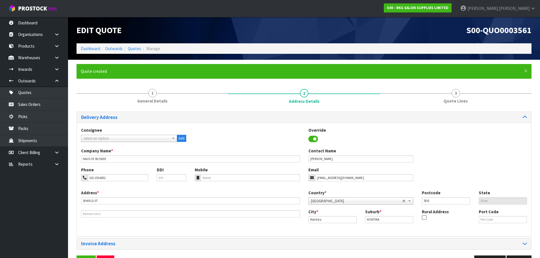
scroll to position [18, 0]
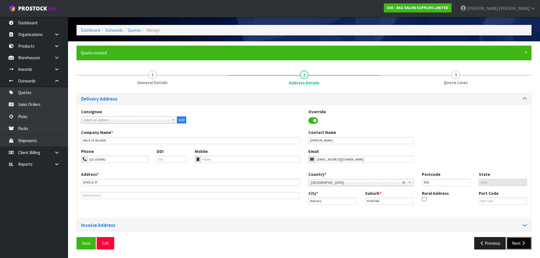
drag, startPoint x: 522, startPoint y: 245, endPoint x: 484, endPoint y: 220, distance: 45.3
click at [522, 245] on icon "button" at bounding box center [523, 243] width 5 height 4
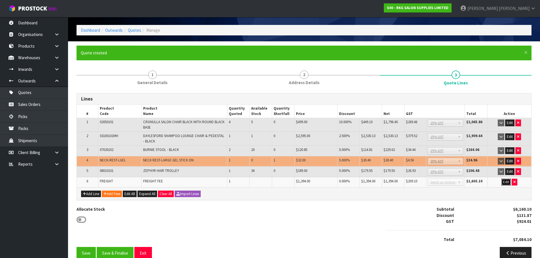
click at [506, 184] on button "Edit" at bounding box center [506, 182] width 9 height 7
click at [515, 183] on icon "button" at bounding box center [514, 182] width 2 height 4
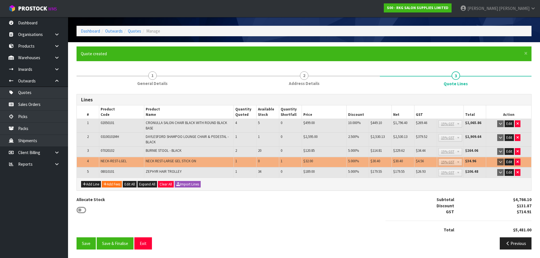
scroll to position [18, 0]
click at [115, 186] on button "Add Fees" at bounding box center [112, 184] width 20 height 7
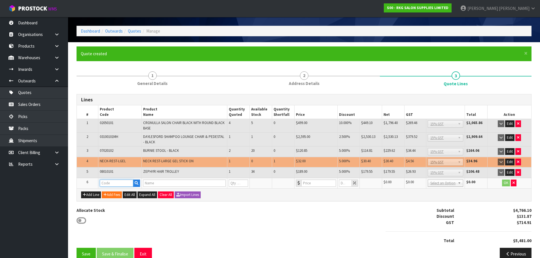
click at [114, 185] on input "text" at bounding box center [117, 183] width 34 height 7
type input "FRE"
click at [115, 193] on link "FRE IGHT" at bounding box center [122, 193] width 45 height 8
type input "FREIGHT"
type input "FREIGHT FEE"
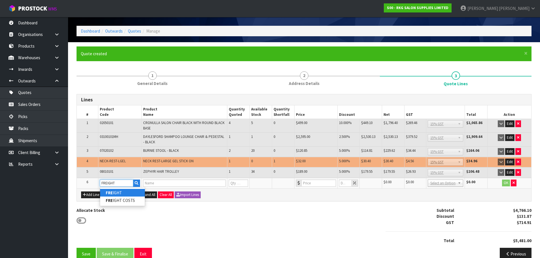
type input "1"
type input "0"
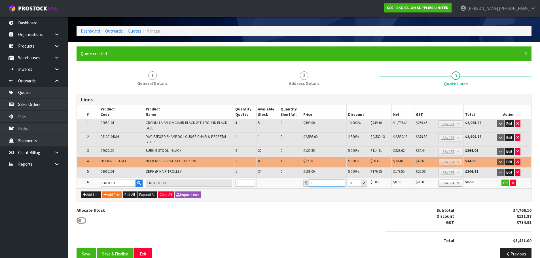
drag, startPoint x: 318, startPoint y: 184, endPoint x: 306, endPoint y: 185, distance: 12.0
click at [306, 185] on div "0" at bounding box center [325, 183] width 42 height 7
type input "758.60"
click at [506, 183] on button "OK" at bounding box center [506, 183] width 8 height 7
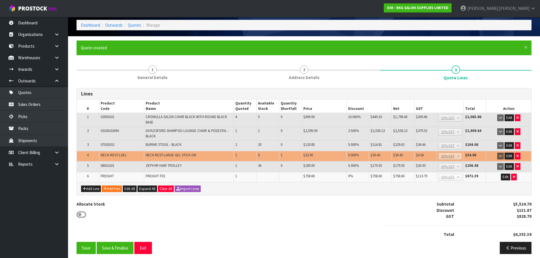
scroll to position [28, 0]
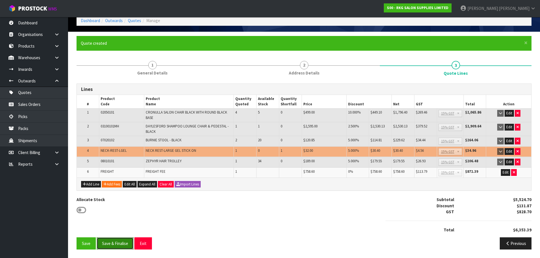
click at [115, 244] on button "Save & Finalise" at bounding box center [115, 244] width 37 height 12
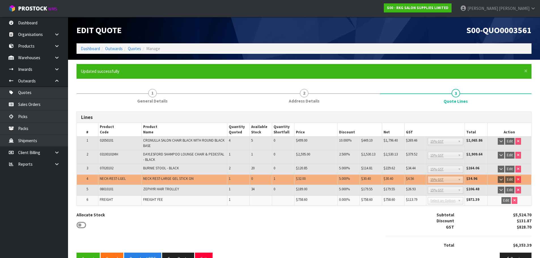
scroll to position [15, 0]
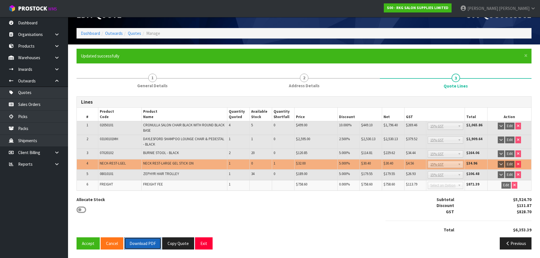
click at [142, 244] on button "Download PDF" at bounding box center [142, 244] width 37 height 12
click at [201, 245] on button "Exit" at bounding box center [204, 244] width 18 height 12
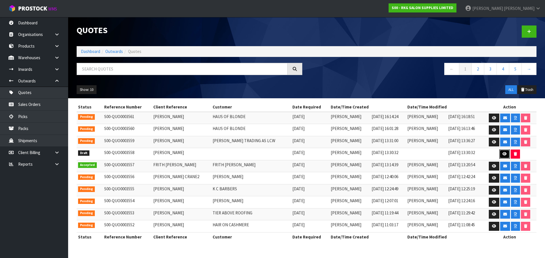
drag, startPoint x: 503, startPoint y: 154, endPoint x: 467, endPoint y: 152, distance: 35.8
click at [503, 154] on icon at bounding box center [504, 154] width 4 height 4
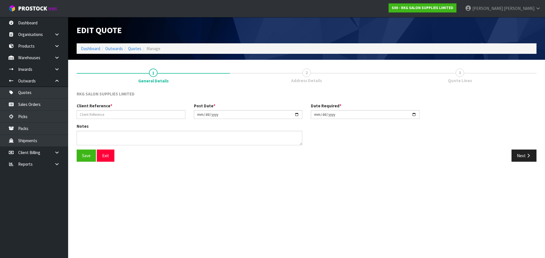
type input "OLIVIA LEGG"
type input "2025-09-02"
click at [518, 155] on button "Next" at bounding box center [523, 156] width 25 height 12
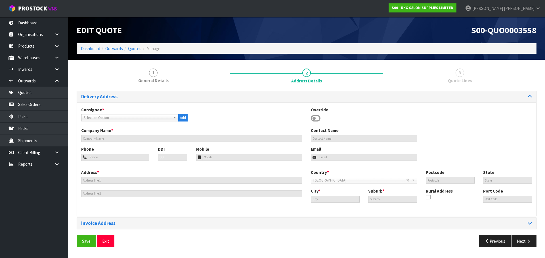
click at [318, 119] on icon at bounding box center [316, 118] width 10 height 9
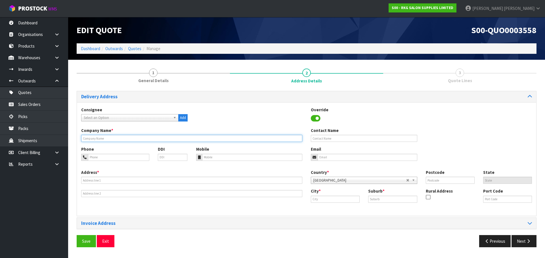
click at [107, 139] on input "text" at bounding box center [191, 138] width 221 height 7
type input "ENHANCED BY LIV"
click at [320, 158] on input "email" at bounding box center [367, 157] width 100 height 7
paste input "olivialegg7@gmail.com"
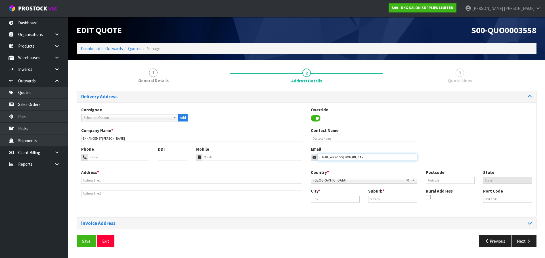
type input "olivialegg7@gmail.com"
click at [320, 138] on input "text" at bounding box center [364, 138] width 106 height 7
type input "OLIVIA LEGG"
click at [104, 161] on input "tel" at bounding box center [118, 157] width 61 height 7
type input "021-2700-750"
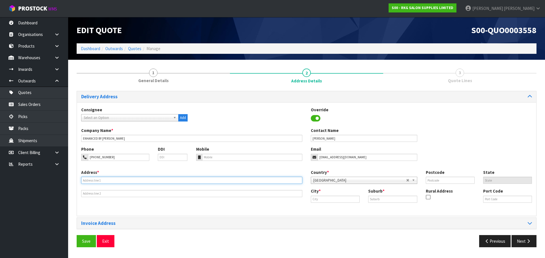
click at [105, 180] on input "text" at bounding box center [191, 180] width 221 height 7
type input "18 WEIR ST"
click at [383, 200] on input "text" at bounding box center [392, 199] width 49 height 7
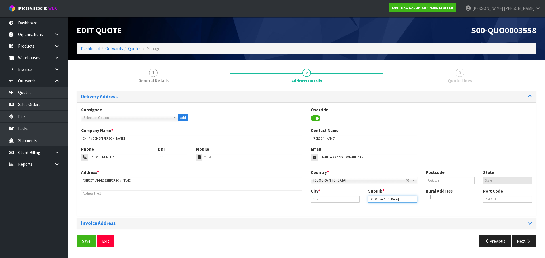
click at [376, 200] on input "GREN ISLAND" at bounding box center [392, 199] width 49 height 7
type input "GREEN ISLAND"
click at [334, 199] on input "text" at bounding box center [335, 199] width 49 height 7
click at [325, 210] on strong "Dune" at bounding box center [322, 209] width 10 height 5
type input "Dunedin"
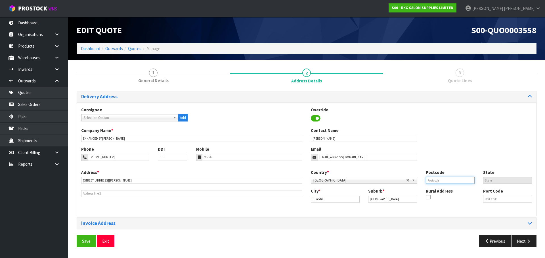
click at [437, 178] on input "text" at bounding box center [449, 180] width 49 height 7
type input "9018"
click at [444, 151] on div "Phone 021-2700-750 DDI Mobile Email olivialegg7@gmail.com" at bounding box center [306, 157] width 459 height 23
click at [87, 238] on button "Save" at bounding box center [86, 241] width 19 height 12
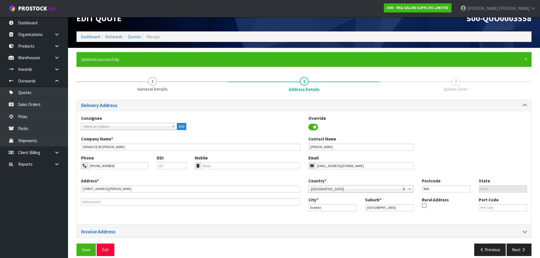
scroll to position [18, 0]
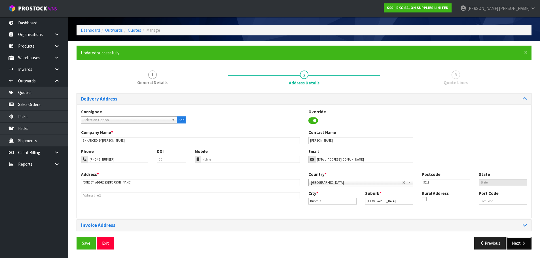
click at [521, 248] on button "Next" at bounding box center [519, 243] width 25 height 12
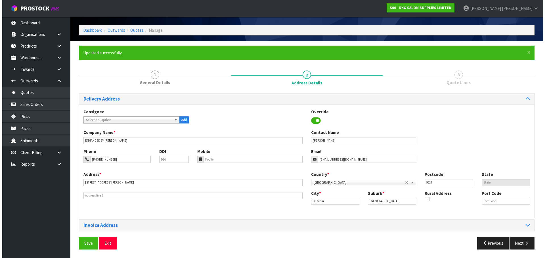
scroll to position [0, 0]
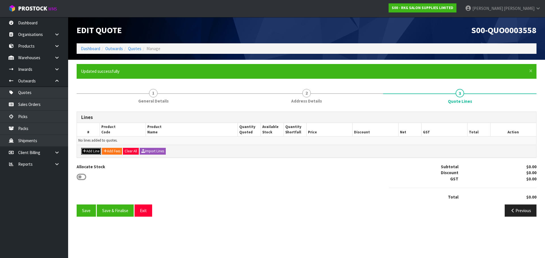
click at [87, 150] on button "Add Line" at bounding box center [91, 151] width 20 height 7
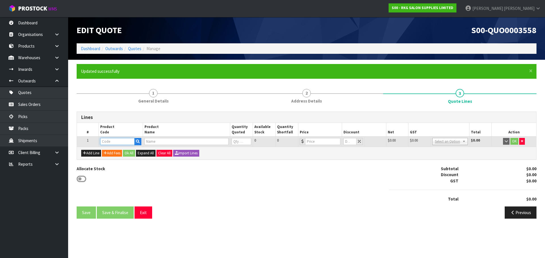
click at [111, 140] on input "text" at bounding box center [117, 141] width 34 height 7
type input "090101"
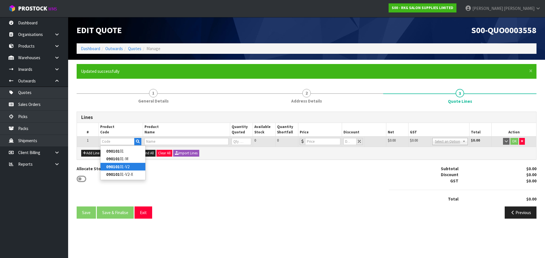
click at [116, 167] on strong "090101" at bounding box center [113, 166] width 14 height 5
type input "09010101-V2"
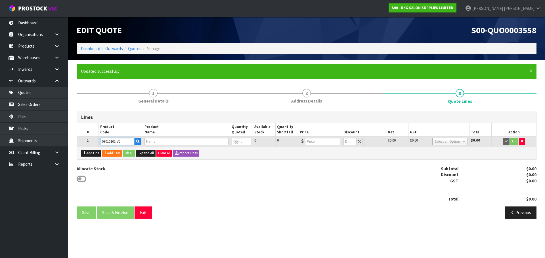
type input "TAUPO HYDRAULIC BED - BLACK V2"
type input "0"
type input "899"
type input "0"
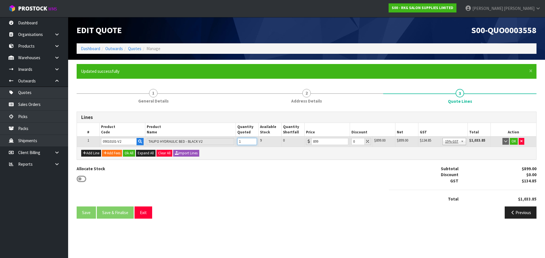
type input "1"
click at [253, 141] on input "1" at bounding box center [247, 141] width 20 height 7
click at [514, 141] on button "OK" at bounding box center [513, 141] width 8 height 7
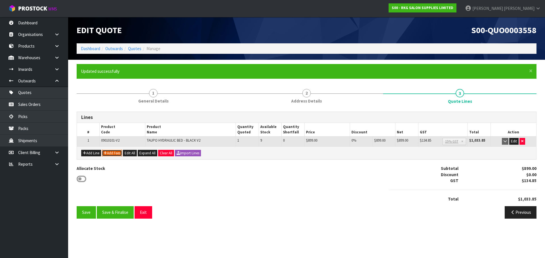
click at [112, 151] on button "Add Fees" at bounding box center [112, 153] width 20 height 7
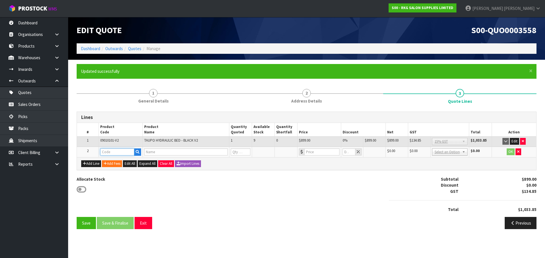
click at [111, 150] on input "text" at bounding box center [117, 152] width 34 height 7
type input "FRE"
click at [113, 161] on strong "FRE" at bounding box center [109, 161] width 7 height 5
type input "FREIGHT"
type input "FREIGHT FEE"
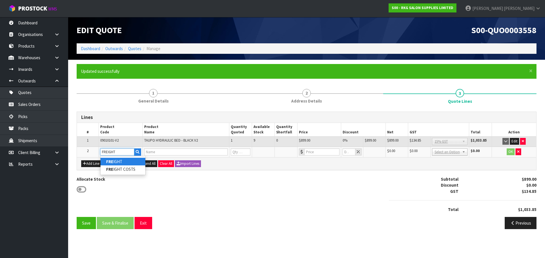
type input "1"
type input "0"
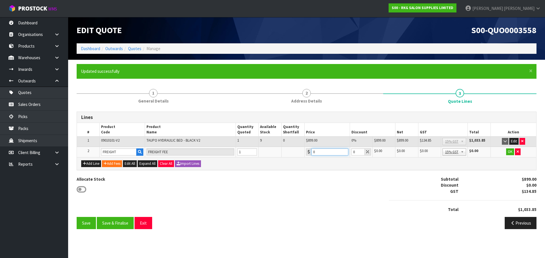
drag, startPoint x: 315, startPoint y: 153, endPoint x: 309, endPoint y: 154, distance: 6.3
click at [309, 154] on div "0" at bounding box center [327, 152] width 42 height 7
type input "502.85"
click at [509, 153] on button "OK" at bounding box center [510, 152] width 8 height 7
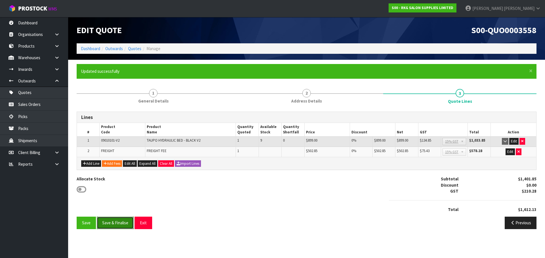
click at [122, 222] on button "Save & Finalise" at bounding box center [115, 223] width 37 height 12
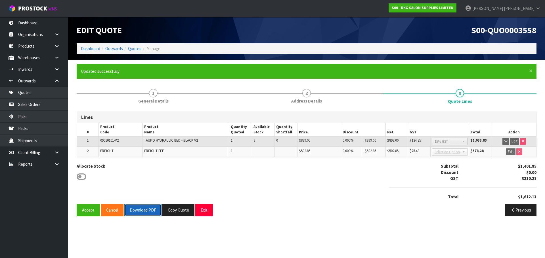
click at [150, 212] on button "Download PDF" at bounding box center [142, 210] width 37 height 12
click at [178, 213] on button "Copy Quote" at bounding box center [178, 210] width 32 height 12
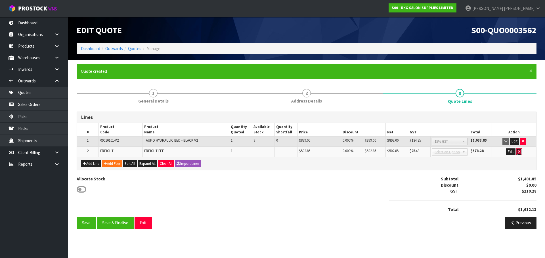
click at [520, 151] on icon "button" at bounding box center [519, 152] width 2 height 4
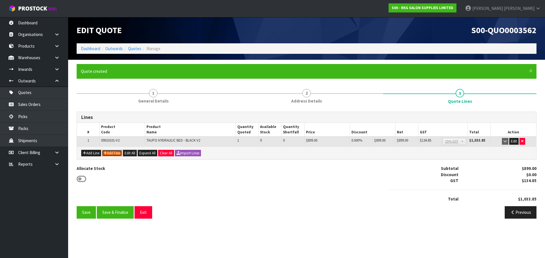
click at [113, 154] on button "Add Fees" at bounding box center [112, 153] width 20 height 7
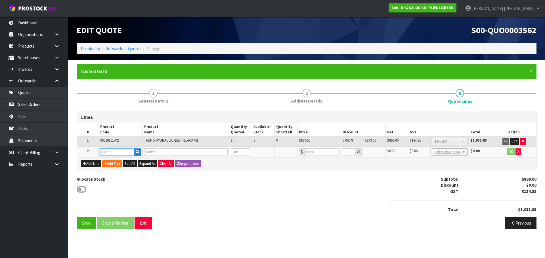
click at [113, 153] on input "text" at bounding box center [117, 152] width 34 height 7
type input "FRE"
click at [113, 160] on link "FRE IGHT" at bounding box center [122, 162] width 45 height 8
type input "FREIGHT"
type input "FREIGHT FEE"
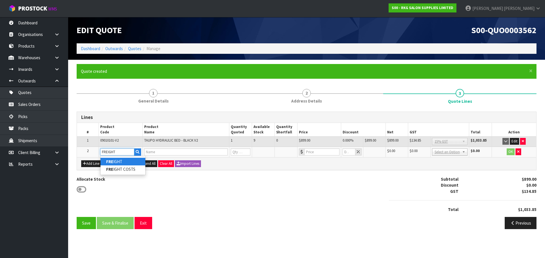
type input "1"
type input "0"
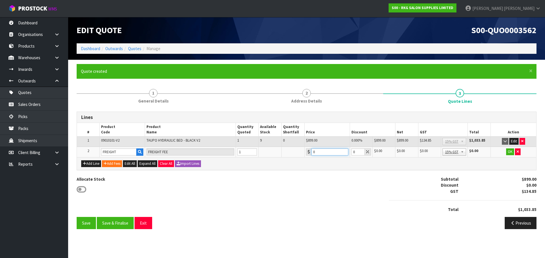
drag, startPoint x: 316, startPoint y: 149, endPoint x: 309, endPoint y: 152, distance: 7.7
click at [309, 152] on div "0" at bounding box center [327, 152] width 42 height 7
type input "380.7"
click at [509, 152] on button "OK" at bounding box center [510, 152] width 8 height 7
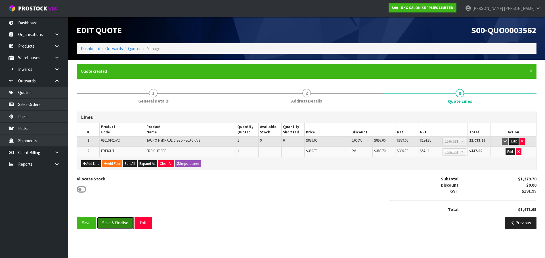
click at [114, 223] on button "Save & Finalise" at bounding box center [115, 223] width 37 height 12
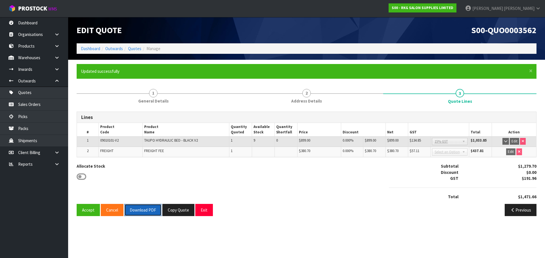
click at [147, 210] on button "Download PDF" at bounding box center [142, 210] width 37 height 12
click at [201, 210] on button "Exit" at bounding box center [204, 210] width 18 height 12
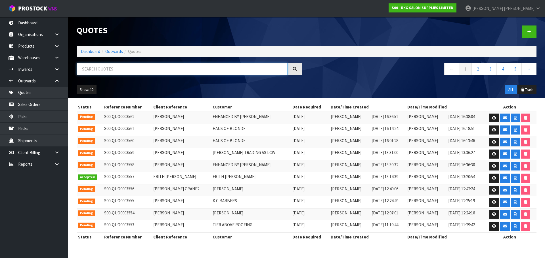
click at [94, 69] on input "text" at bounding box center [182, 69] width 211 height 12
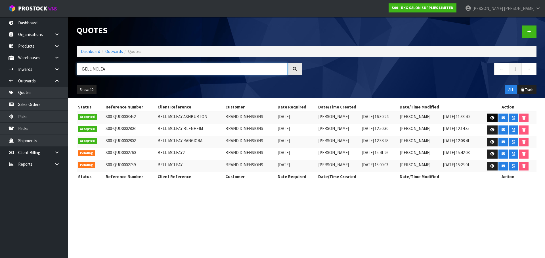
type input "BELL MCLEA"
click at [491, 118] on icon at bounding box center [492, 118] width 4 height 4
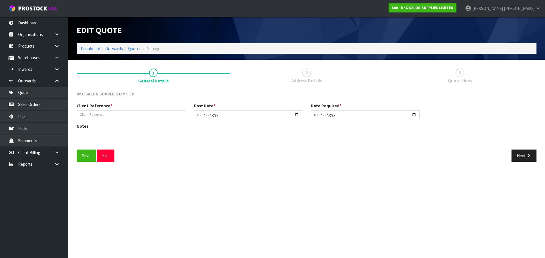
type input "BELL MCLEAY ASHBURTON"
type input "2025-08-05"
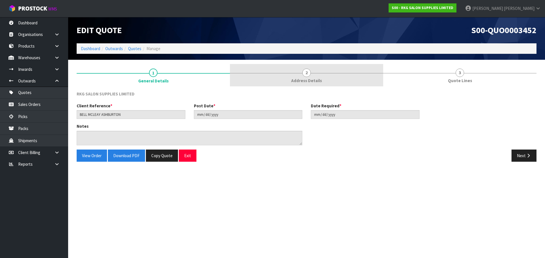
click at [305, 74] on span "2" at bounding box center [306, 73] width 9 height 9
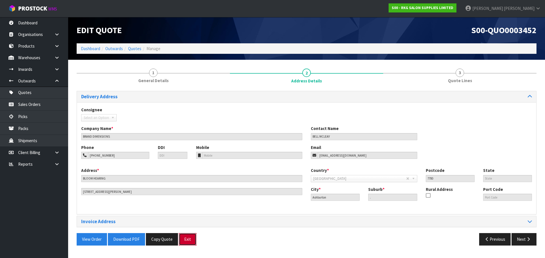
drag, startPoint x: 190, startPoint y: 242, endPoint x: 175, endPoint y: 212, distance: 33.4
click at [190, 242] on button "Exit" at bounding box center [188, 239] width 18 height 12
